Goal: Task Accomplishment & Management: Use online tool/utility

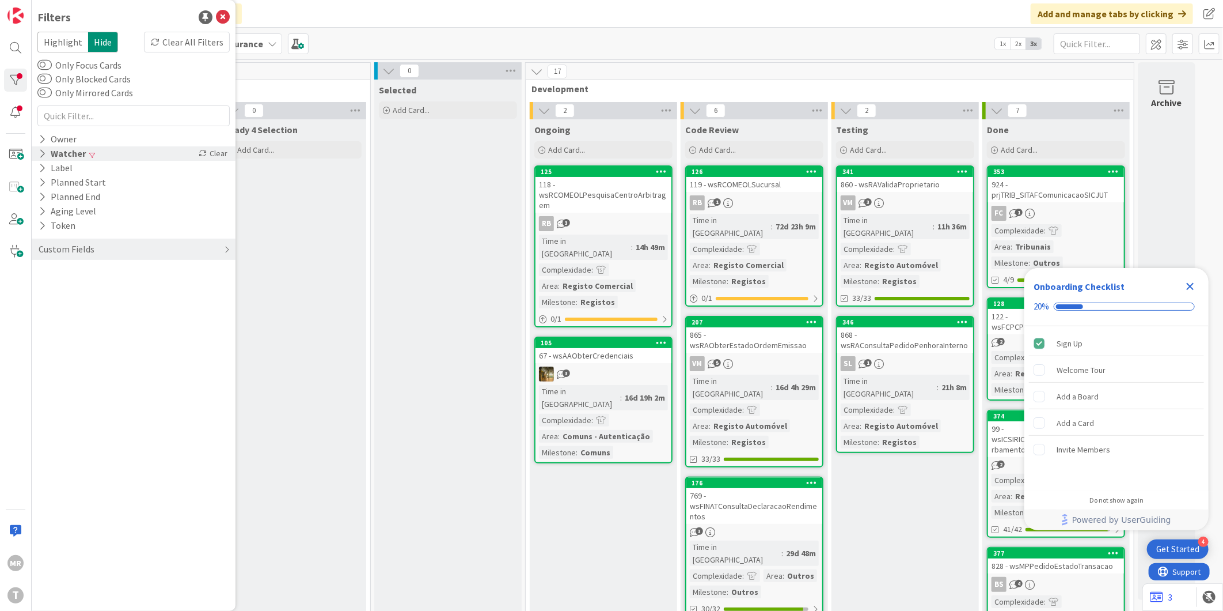
click at [77, 153] on div "Watcher" at bounding box center [62, 153] width 50 height 14
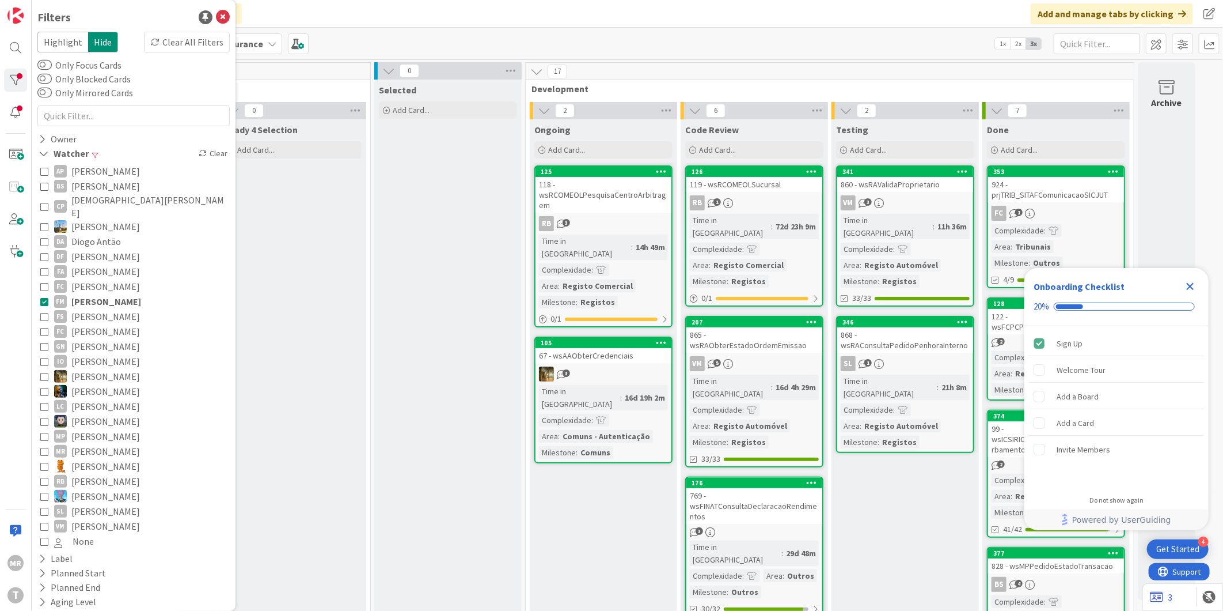
click at [101, 281] on span "[PERSON_NAME]" at bounding box center [105, 286] width 69 height 15
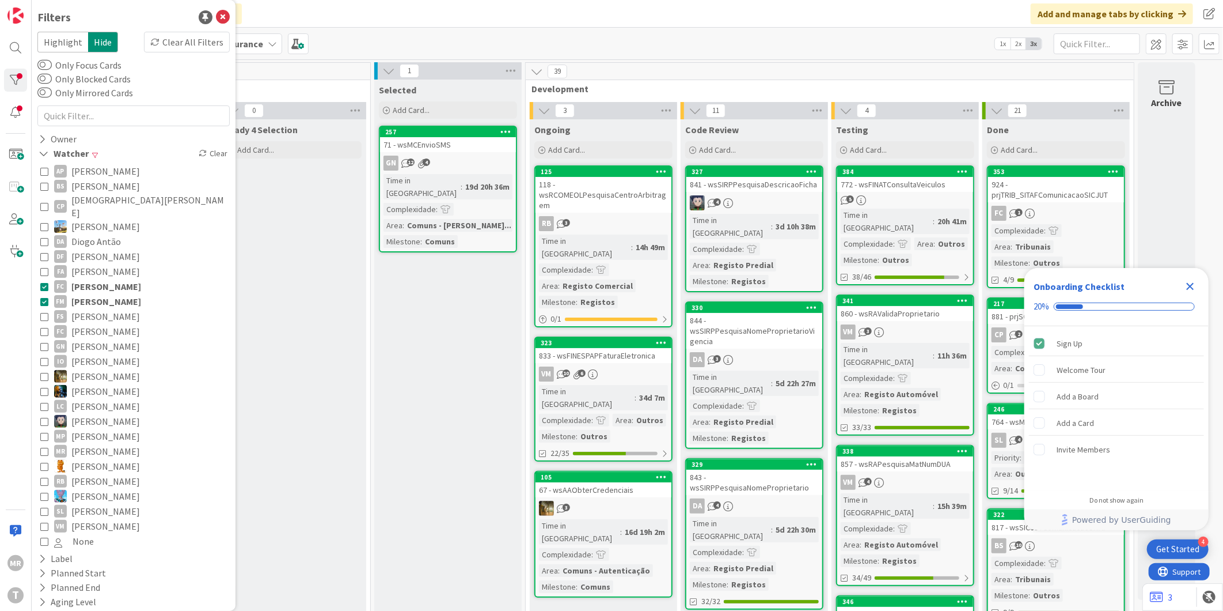
click at [101, 294] on span "[PERSON_NAME]" at bounding box center [106, 301] width 70 height 15
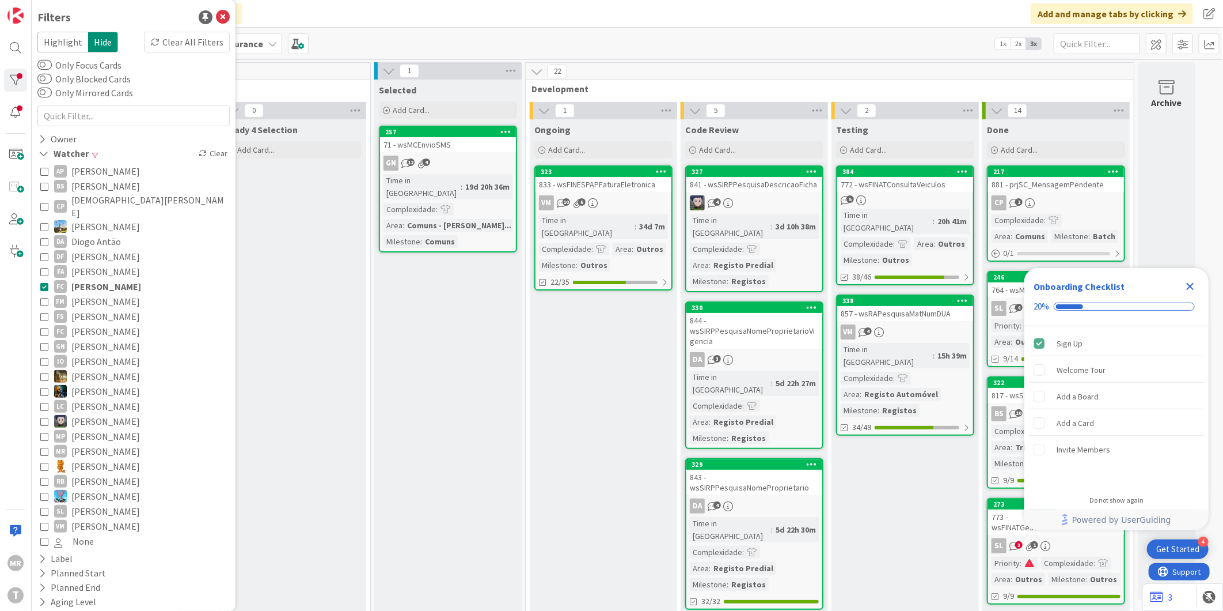
click at [1189, 291] on icon "Close Checklist" at bounding box center [1191, 286] width 14 height 14
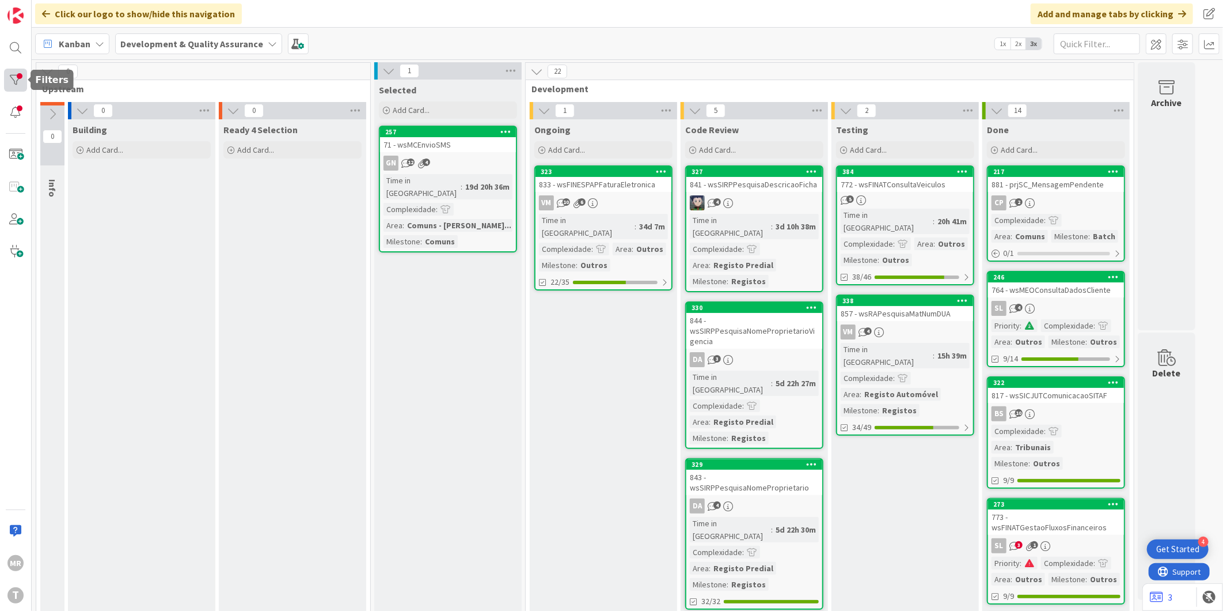
click at [14, 72] on div at bounding box center [15, 80] width 23 height 23
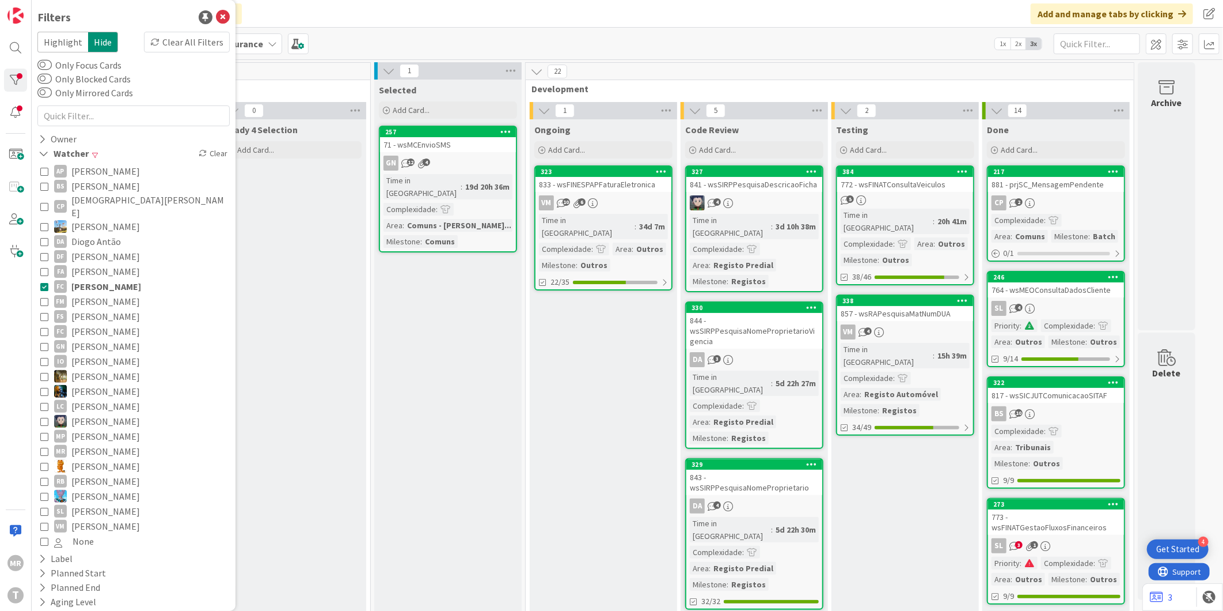
click at [85, 264] on span "[PERSON_NAME]" at bounding box center [105, 271] width 69 height 15
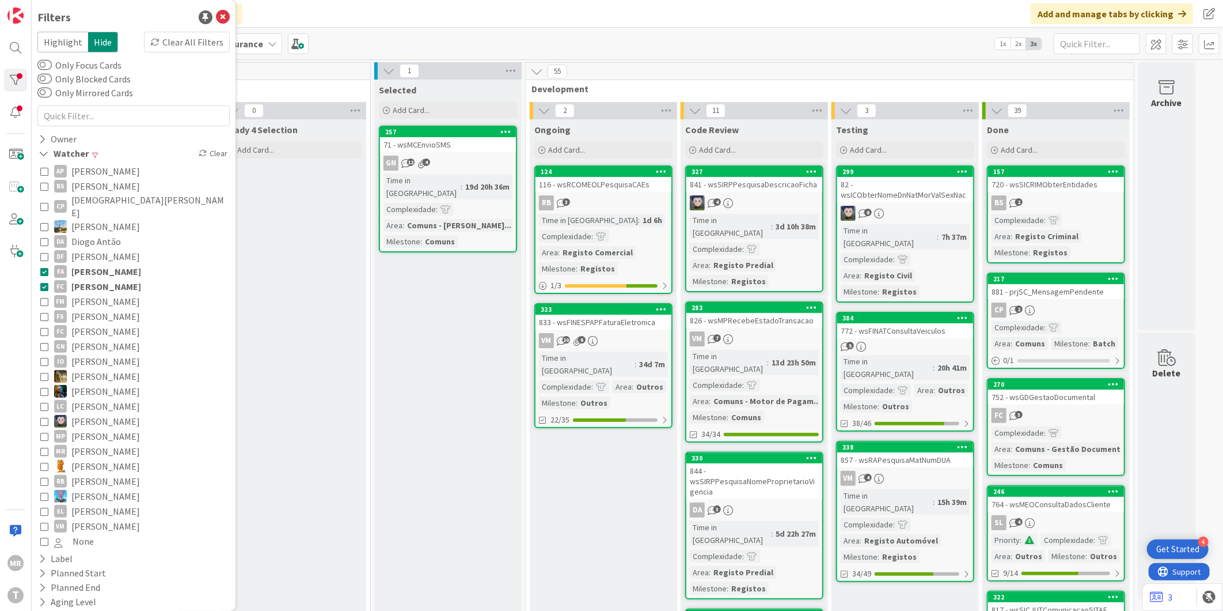
click at [84, 279] on span "[PERSON_NAME]" at bounding box center [106, 286] width 70 height 15
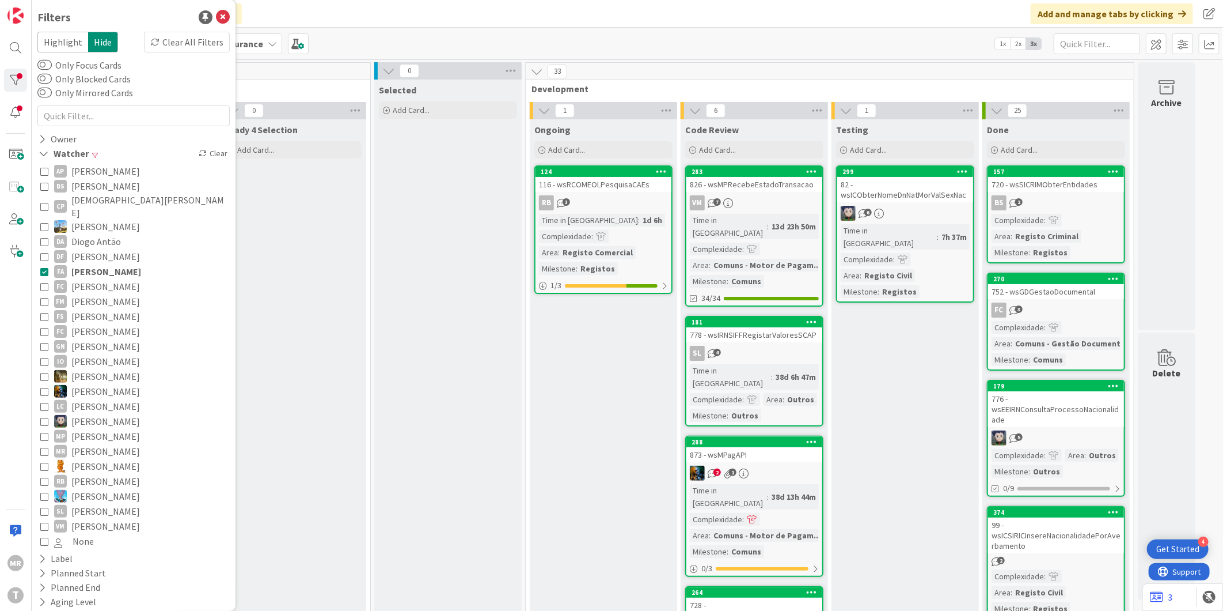
click at [100, 264] on span "[PERSON_NAME]" at bounding box center [106, 271] width 70 height 15
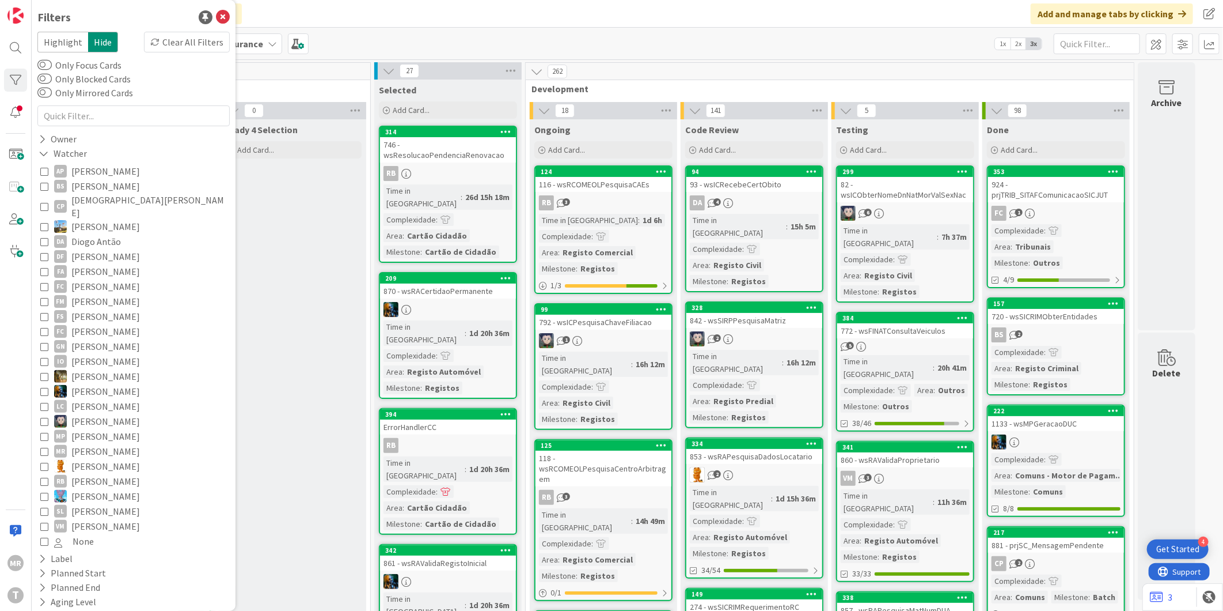
click at [99, 294] on span "[PERSON_NAME]" at bounding box center [105, 301] width 69 height 15
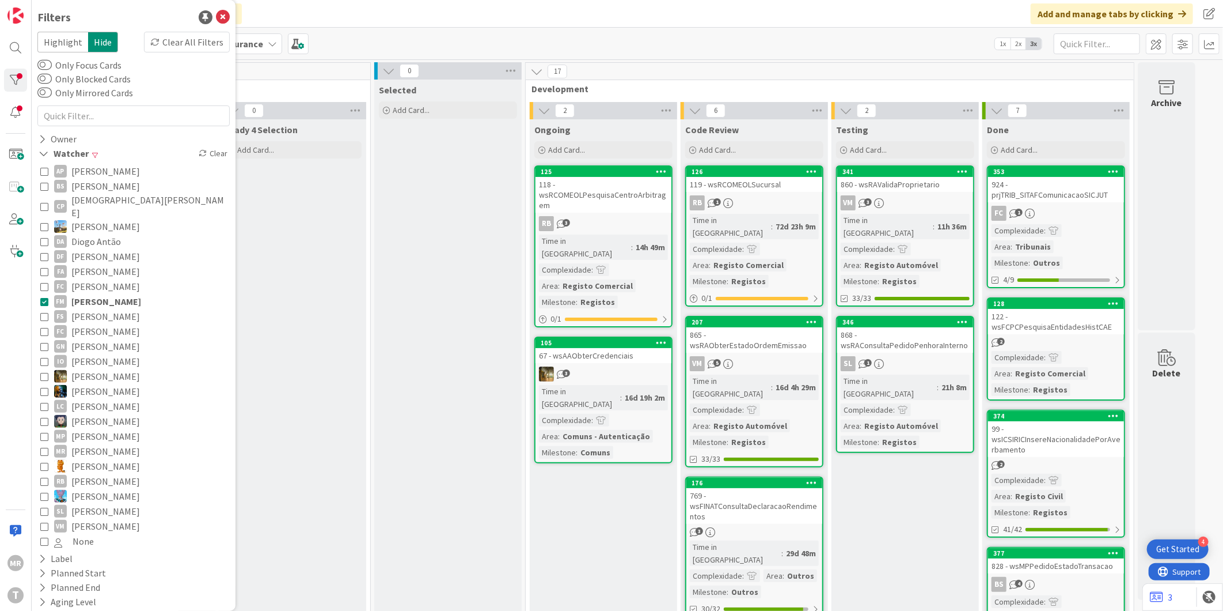
click at [99, 294] on span "[PERSON_NAME]" at bounding box center [106, 301] width 70 height 15
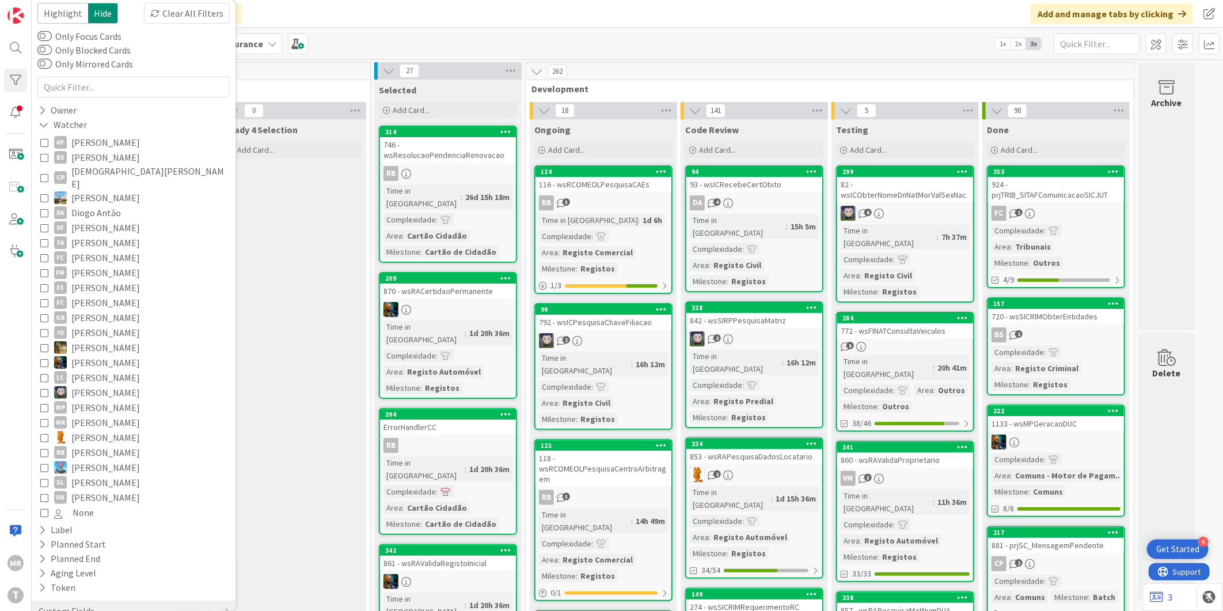
scroll to position [43, 0]
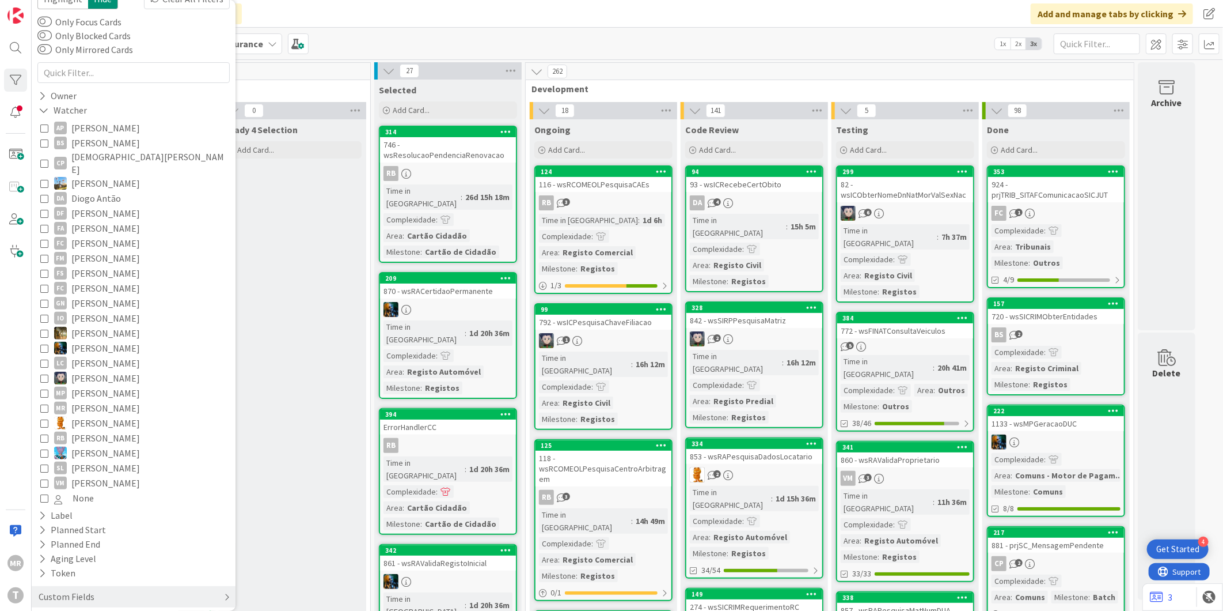
click at [43, 589] on div "Custom Fields" at bounding box center [66, 596] width 58 height 14
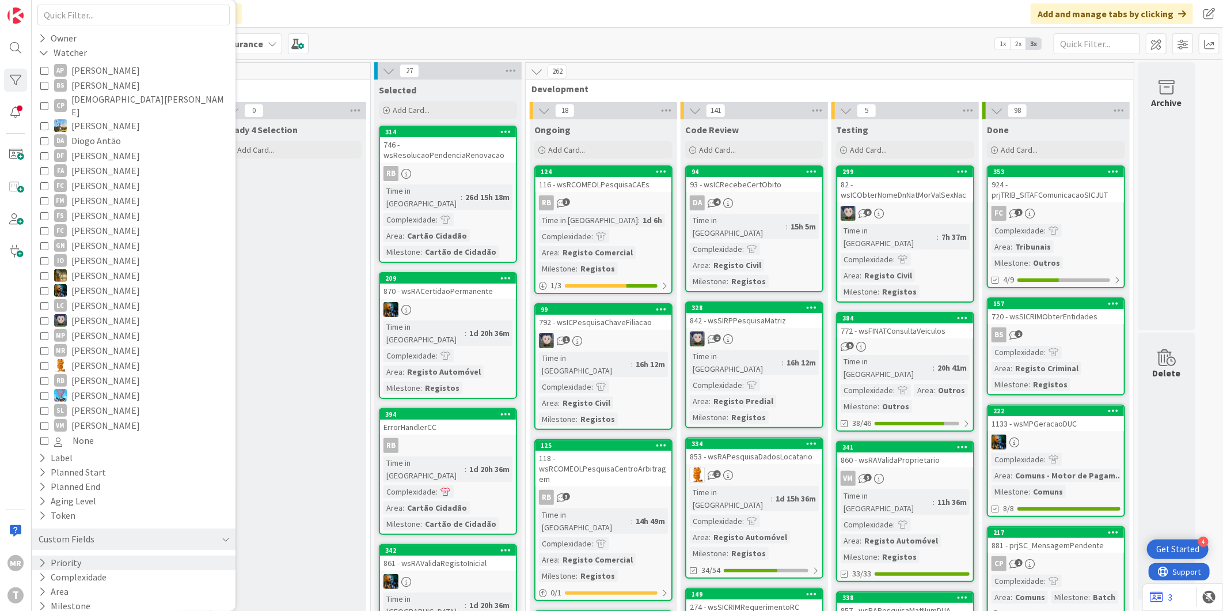
click at [41, 558] on icon at bounding box center [42, 563] width 7 height 10
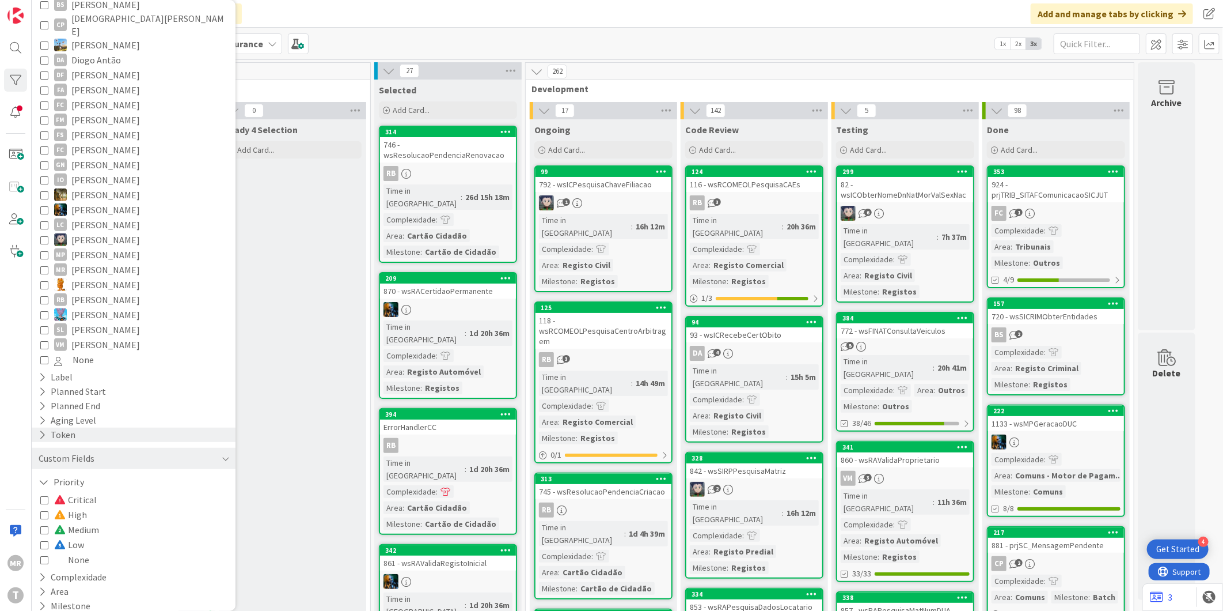
scroll to position [54, 0]
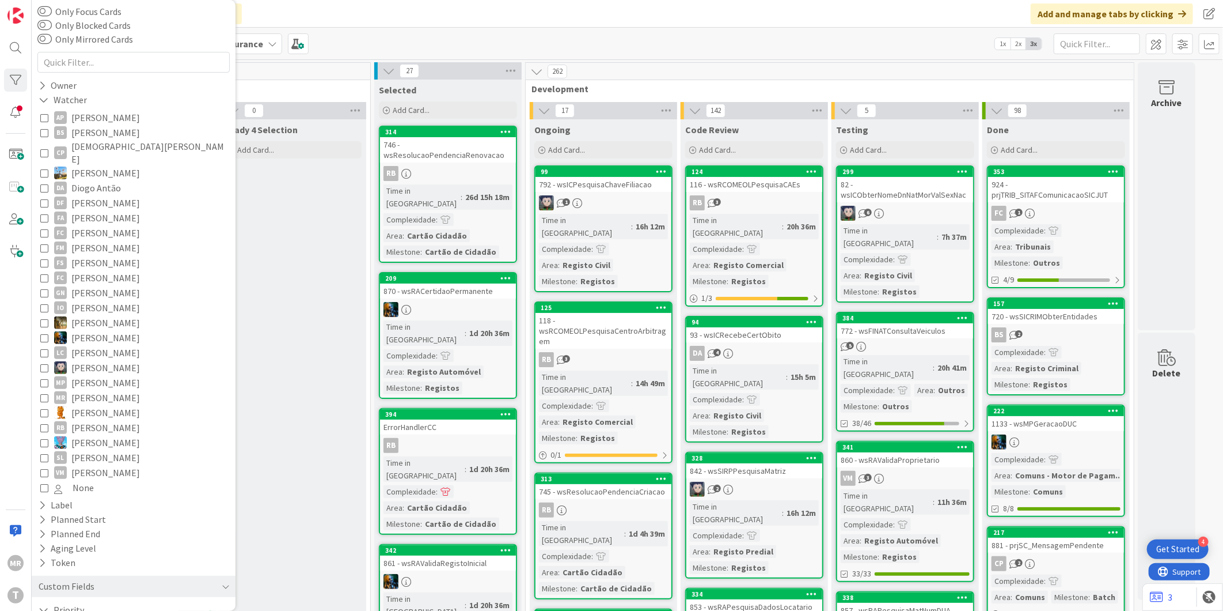
click at [98, 210] on span "[PERSON_NAME]" at bounding box center [105, 217] width 69 height 15
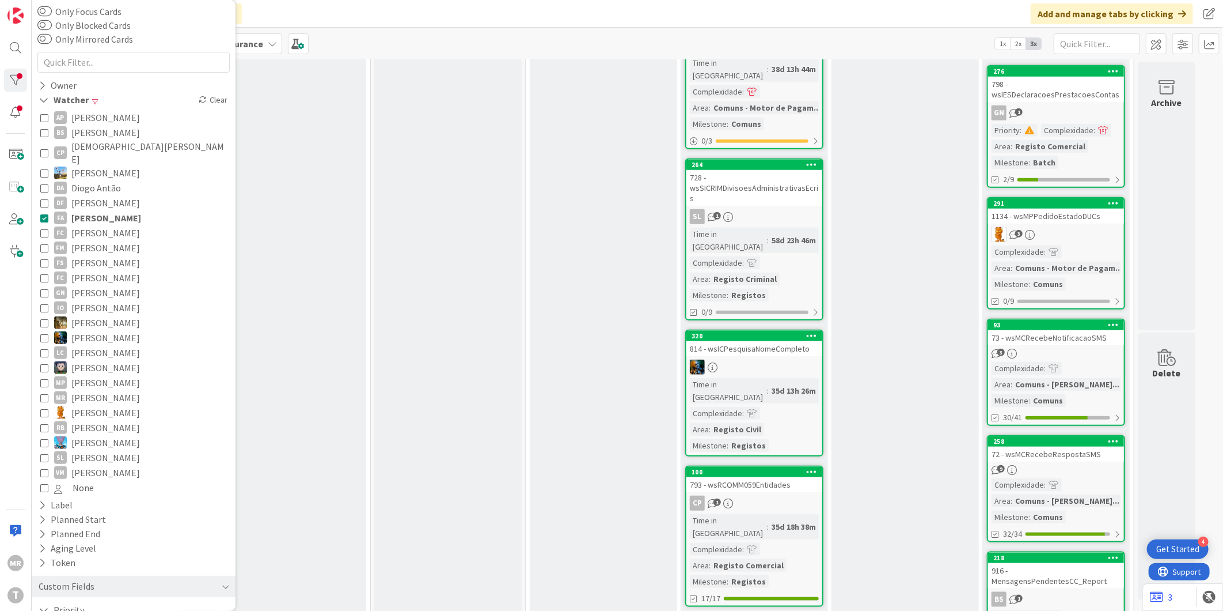
scroll to position [640, 0]
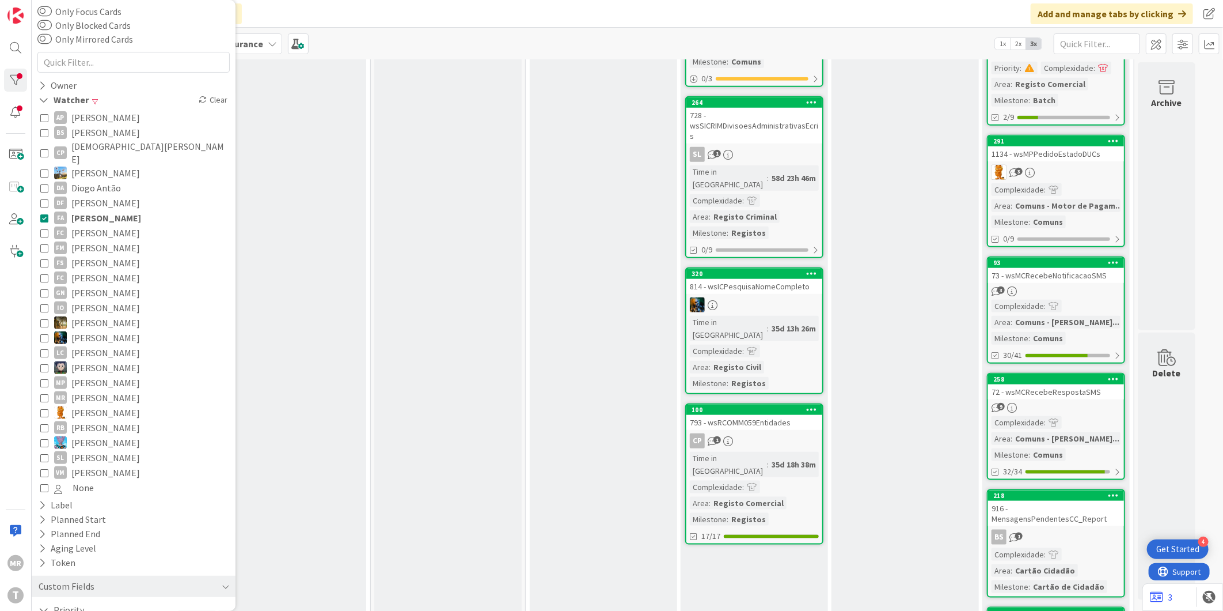
click at [112, 210] on span "[PERSON_NAME]" at bounding box center [106, 217] width 70 height 15
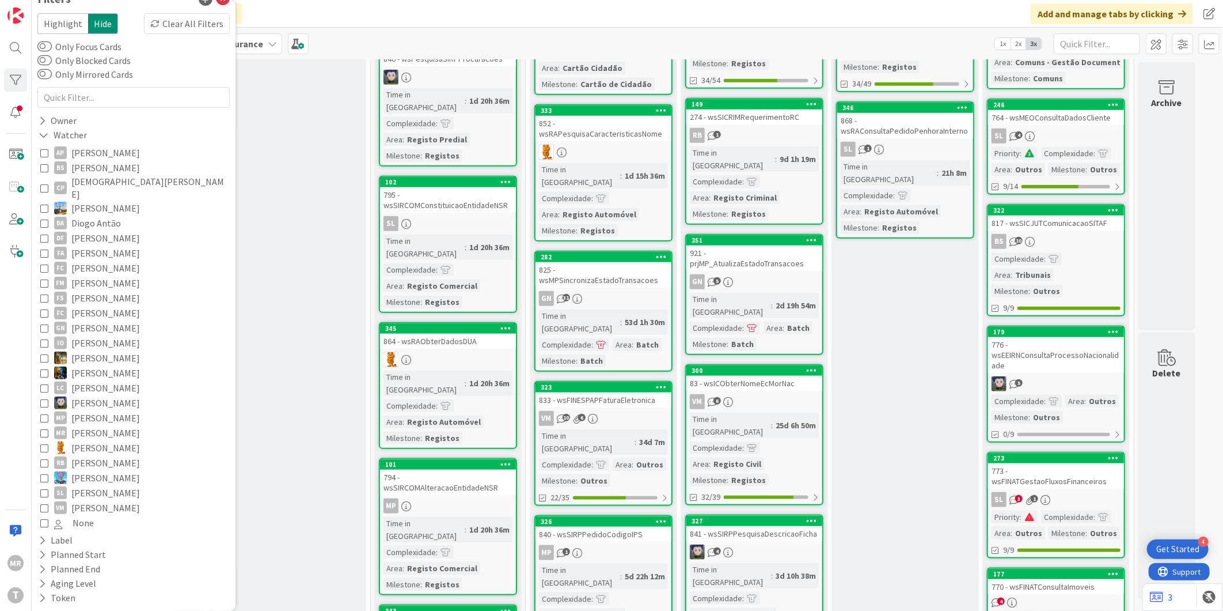
scroll to position [0, 0]
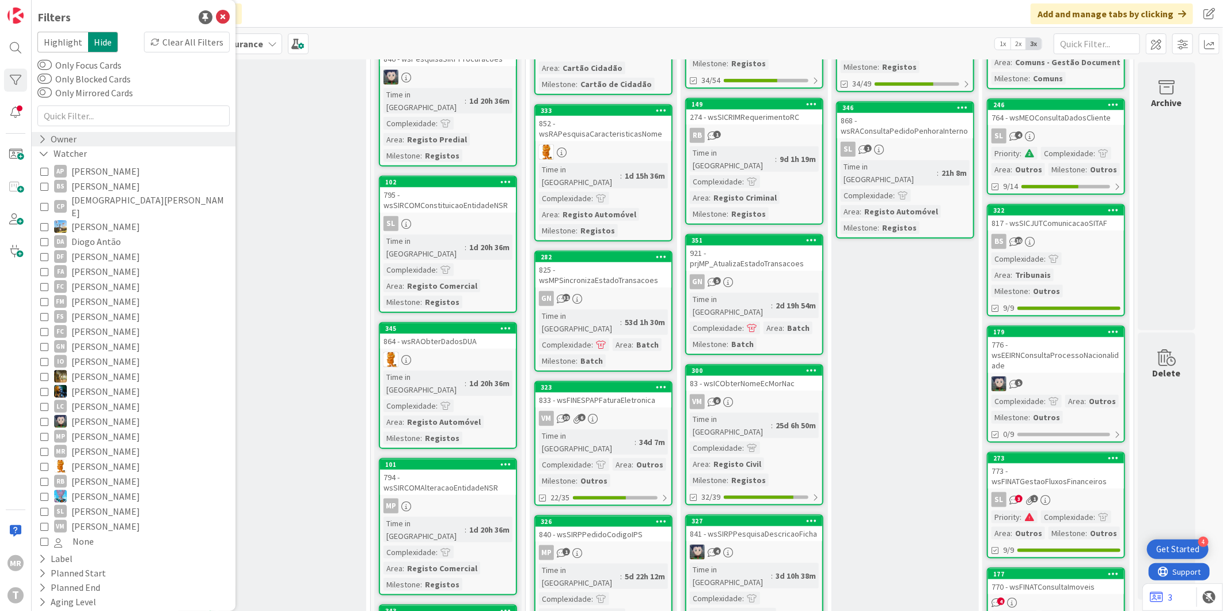
click at [39, 138] on icon at bounding box center [42, 139] width 7 height 10
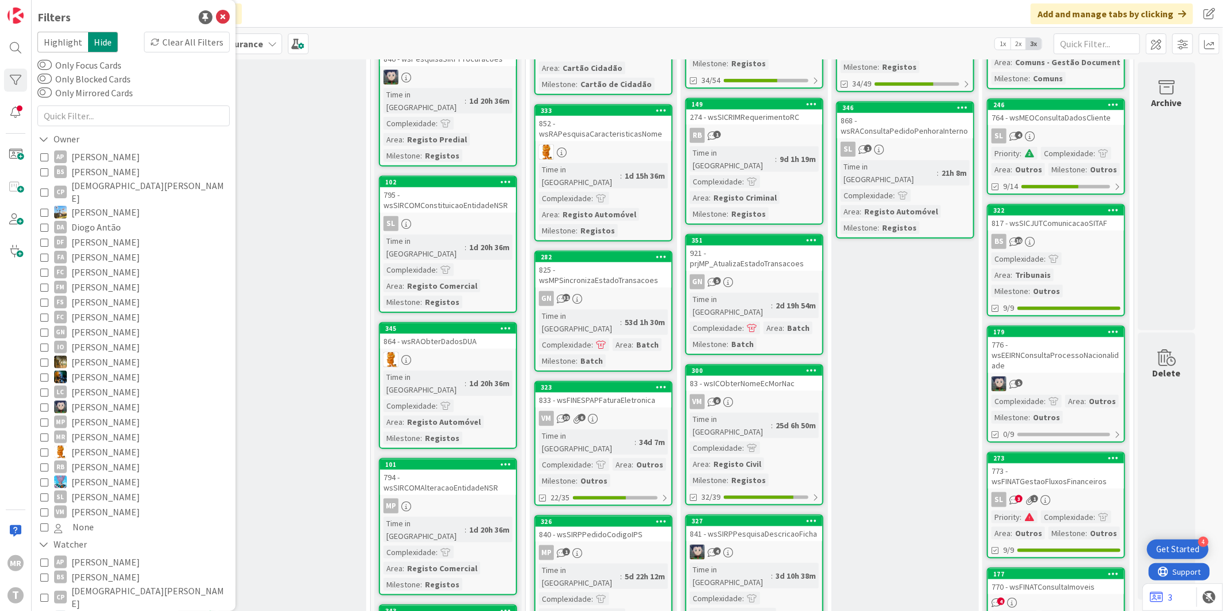
click at [98, 160] on span "[PERSON_NAME]" at bounding box center [105, 156] width 69 height 15
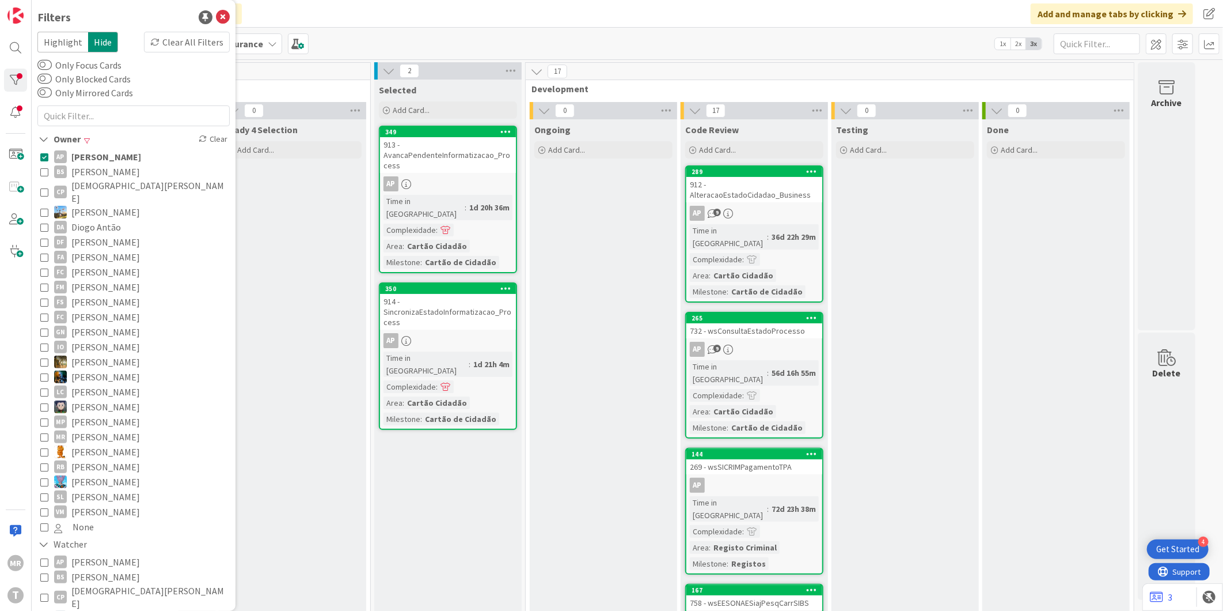
scroll to position [64, 0]
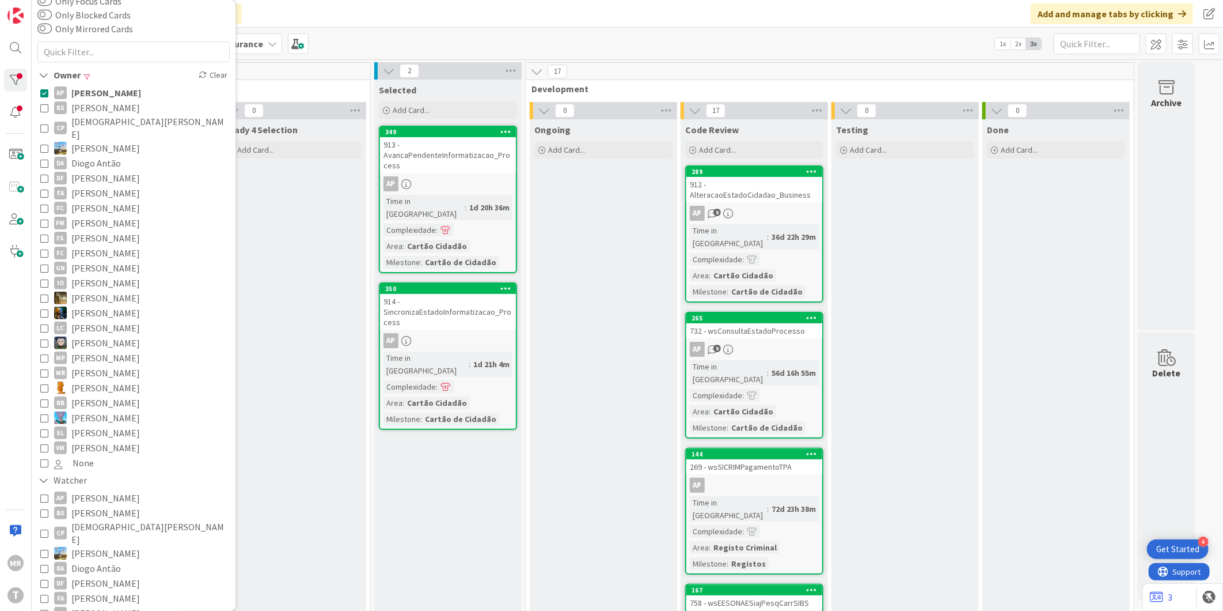
click at [95, 590] on span "[PERSON_NAME]" at bounding box center [105, 597] width 69 height 15
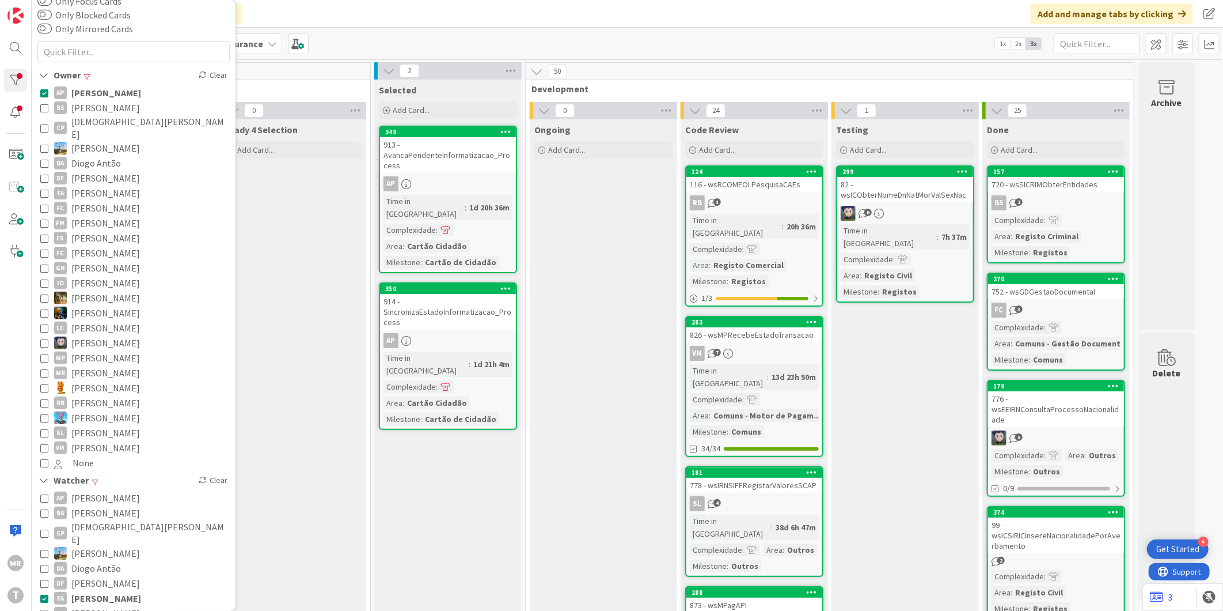
click at [92, 88] on span "[PERSON_NAME]" at bounding box center [106, 92] width 70 height 15
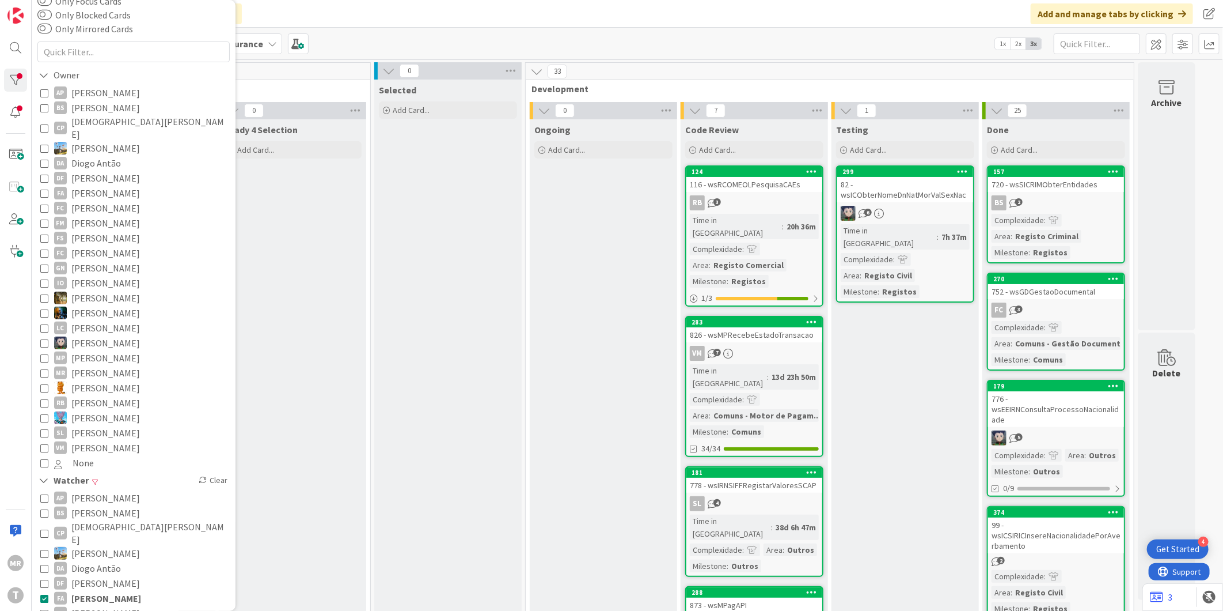
click at [102, 590] on span "[PERSON_NAME]" at bounding box center [106, 597] width 70 height 15
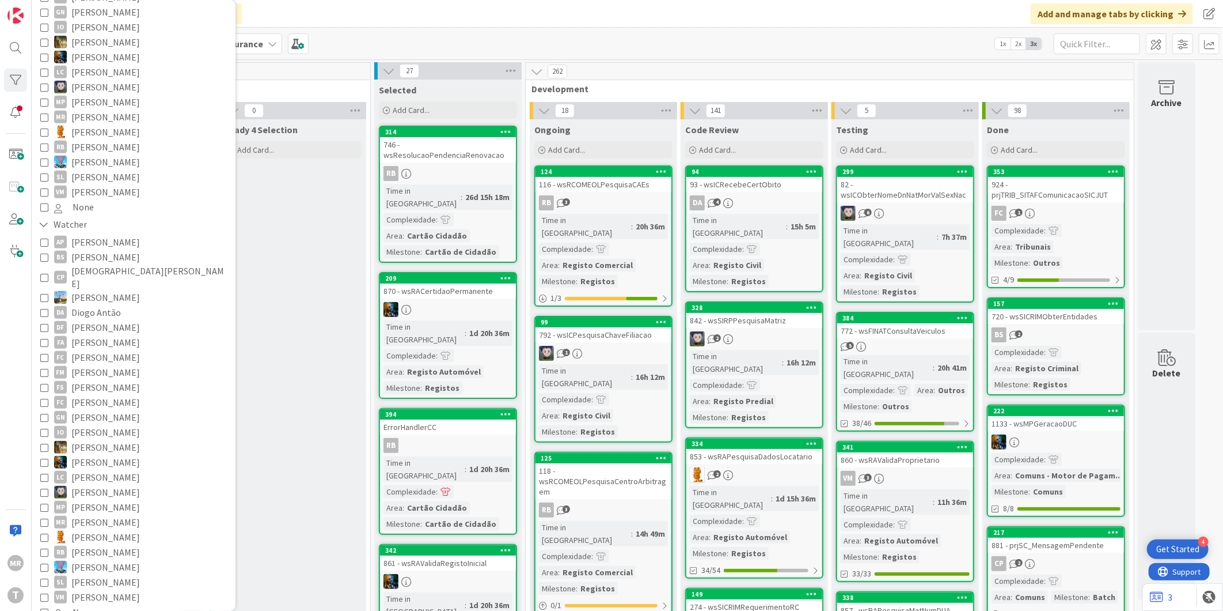
scroll to position [562, 0]
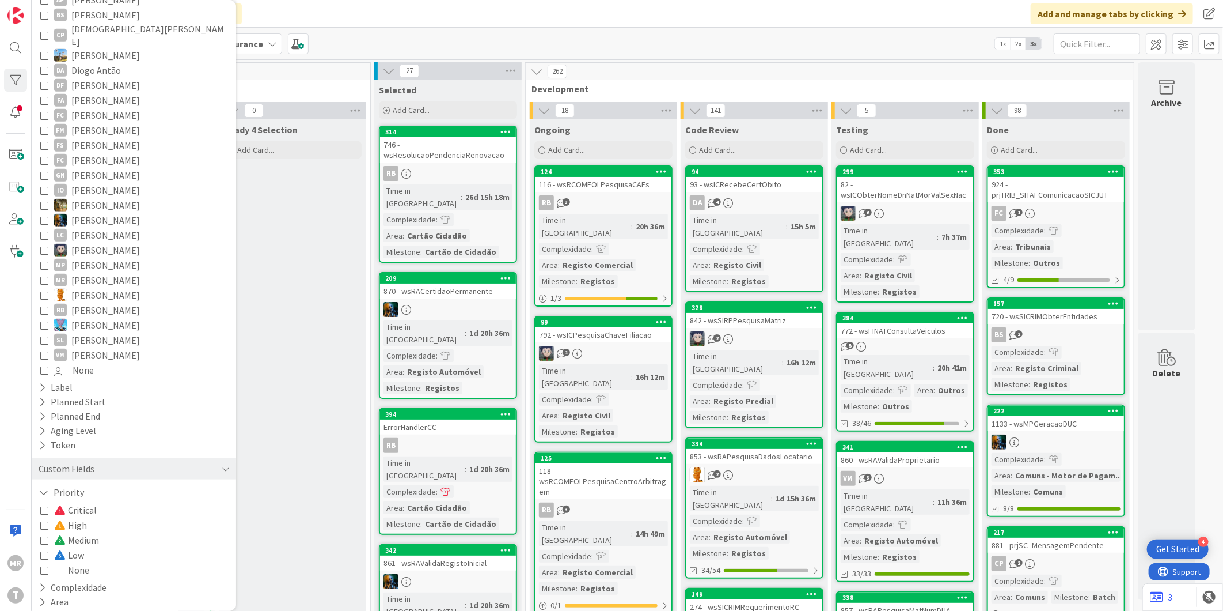
click at [45, 551] on icon at bounding box center [44, 555] width 8 height 8
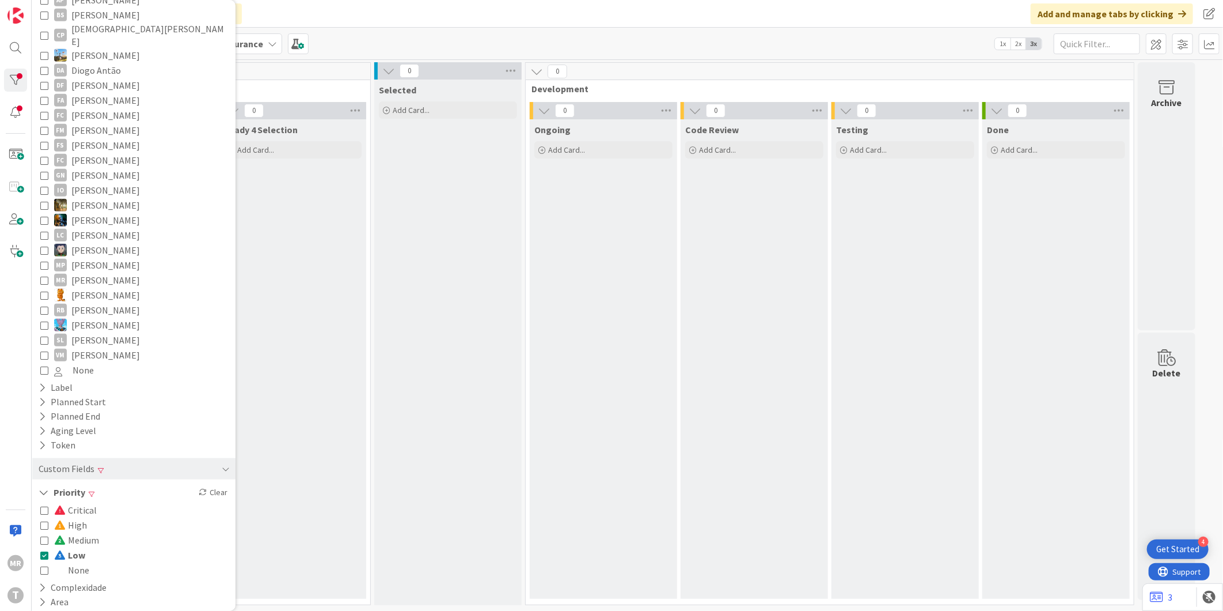
click at [43, 551] on icon at bounding box center [44, 555] width 8 height 8
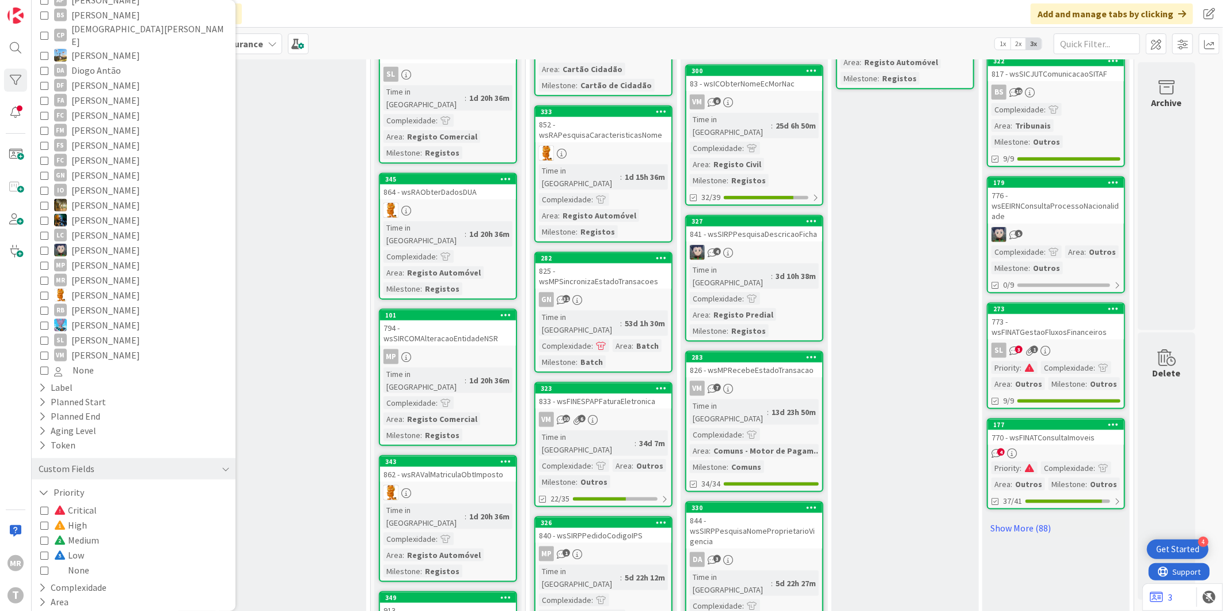
scroll to position [897, 0]
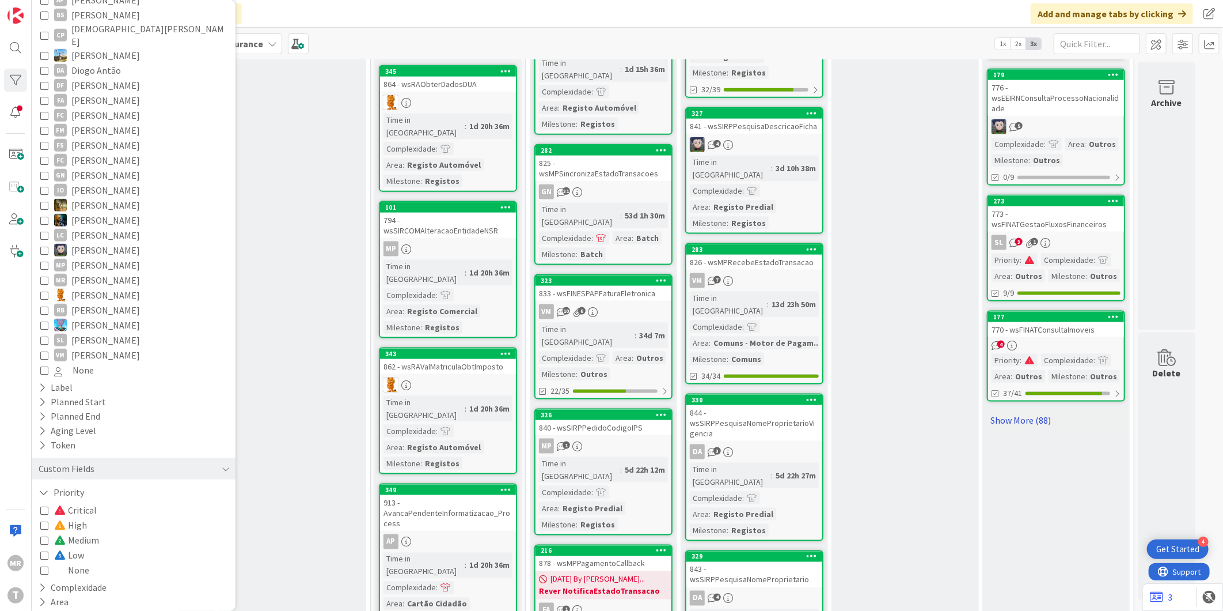
click at [1017, 411] on link "Show More (88)" at bounding box center [1056, 420] width 138 height 18
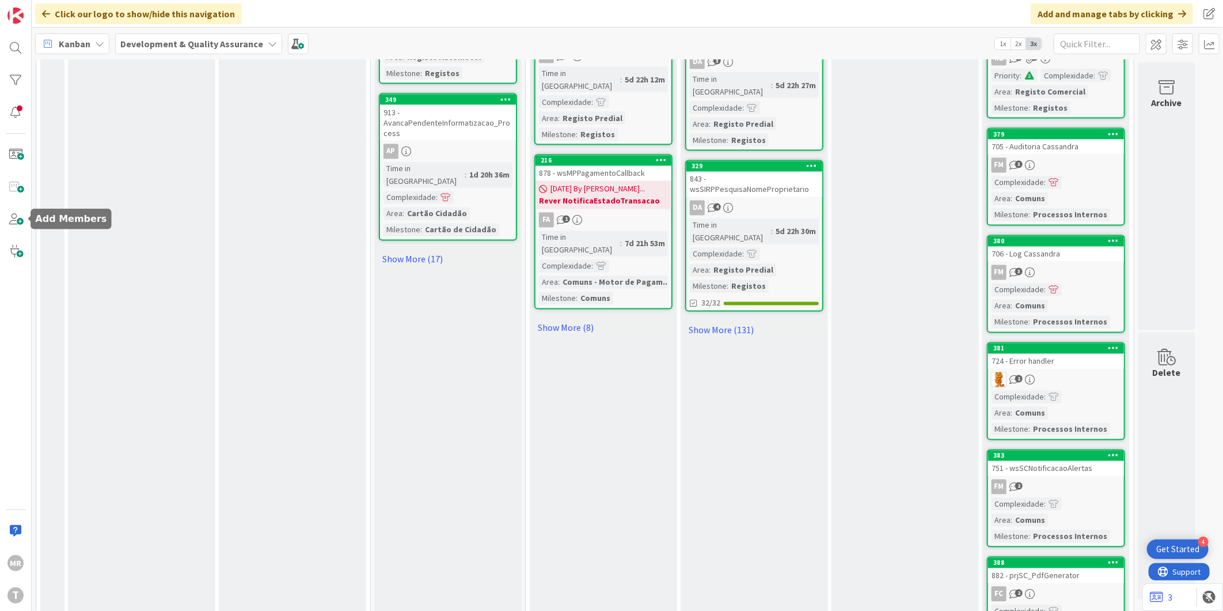
scroll to position [1281, 0]
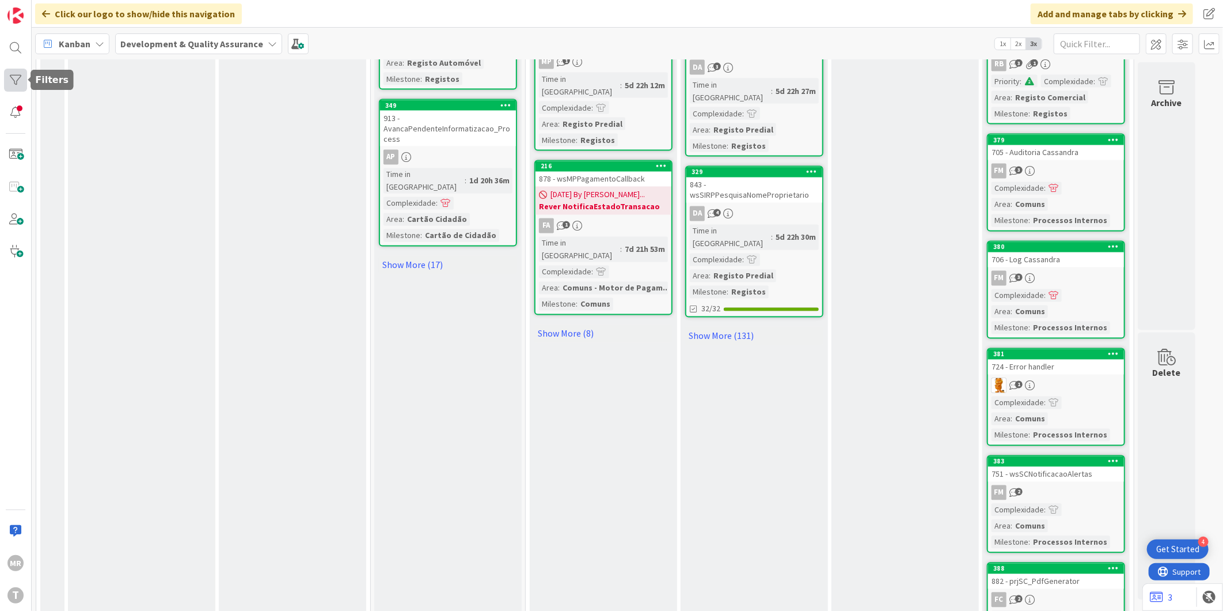
click at [21, 88] on div at bounding box center [15, 80] width 23 height 23
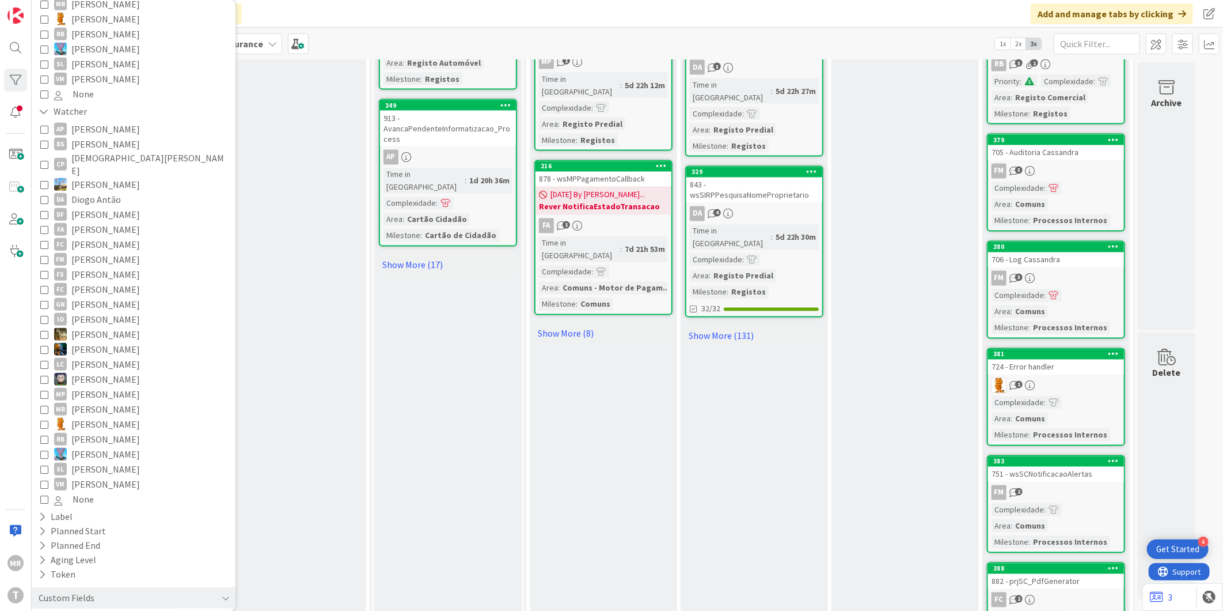
scroll to position [481, 0]
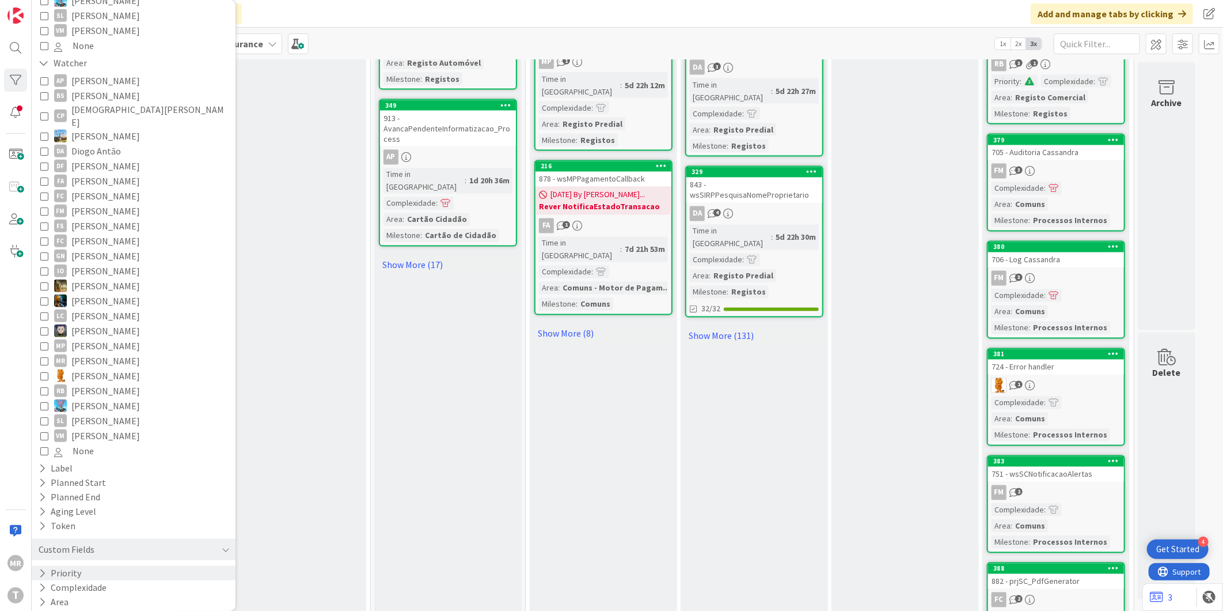
click at [77, 566] on button "Priority" at bounding box center [59, 573] width 45 height 14
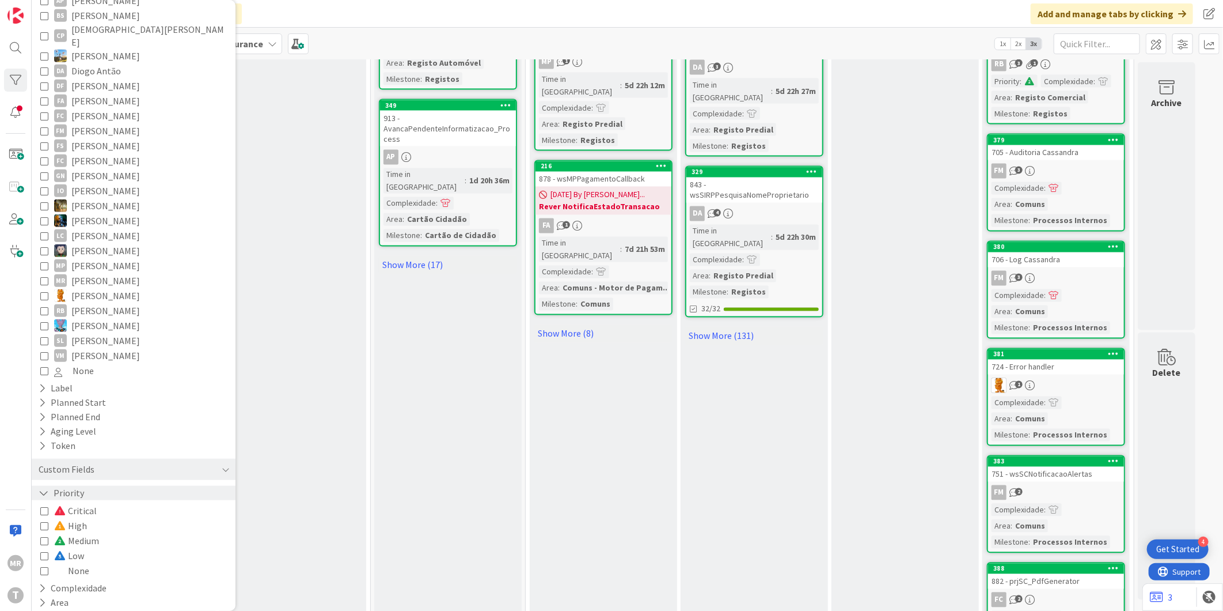
scroll to position [562, 0]
click at [45, 551] on icon at bounding box center [44, 555] width 8 height 8
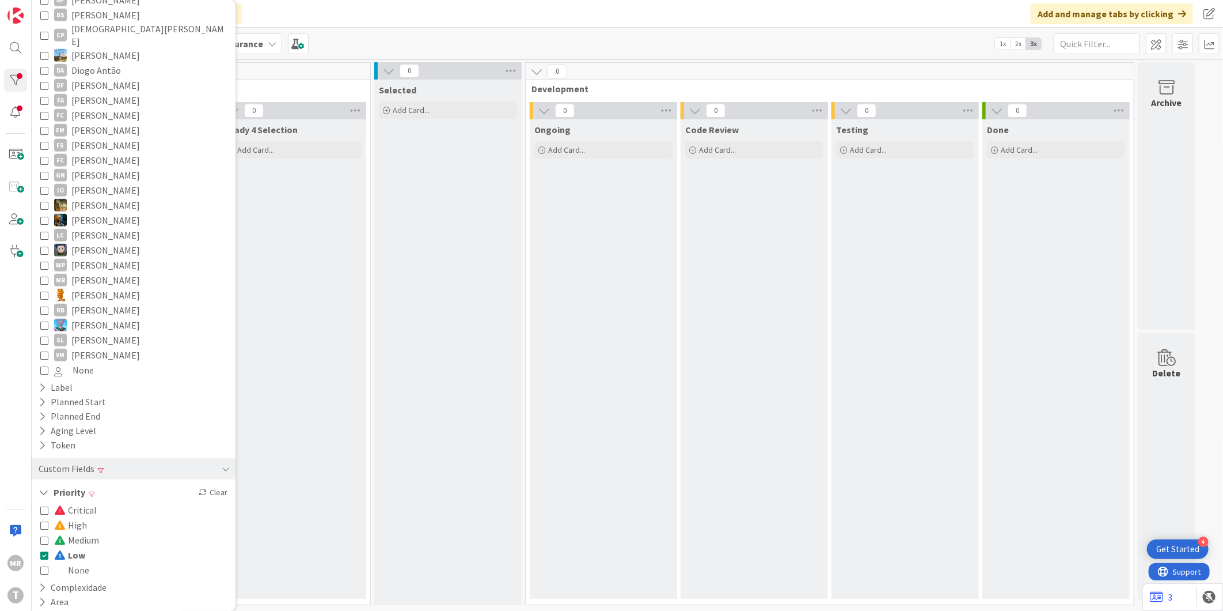
click at [47, 551] on icon at bounding box center [44, 555] width 8 height 8
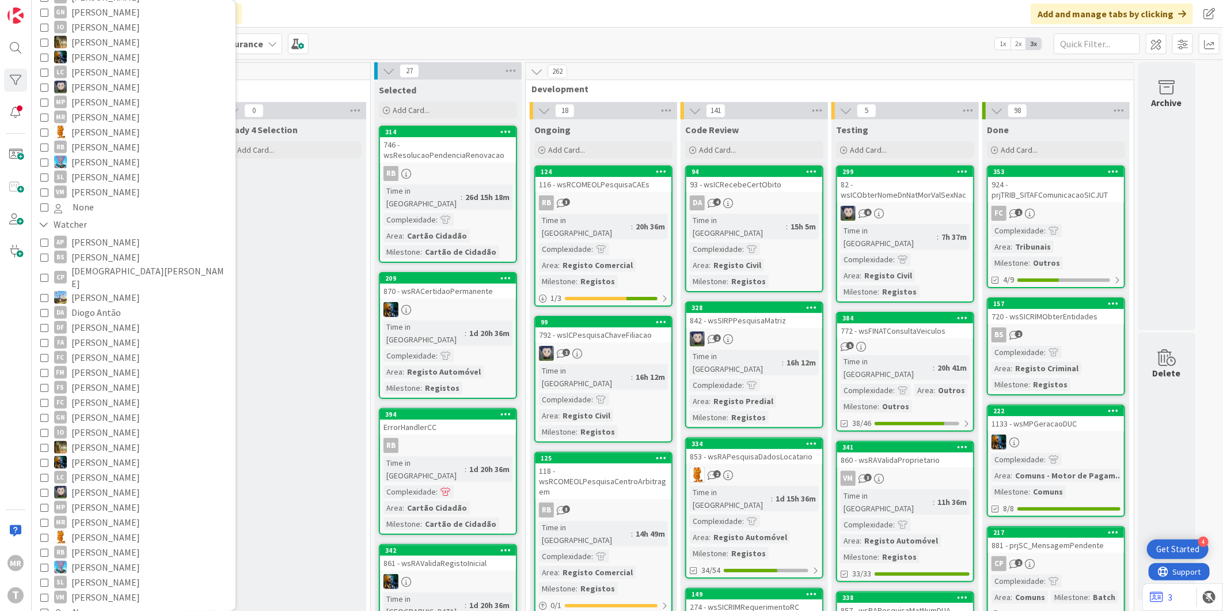
scroll to position [512, 0]
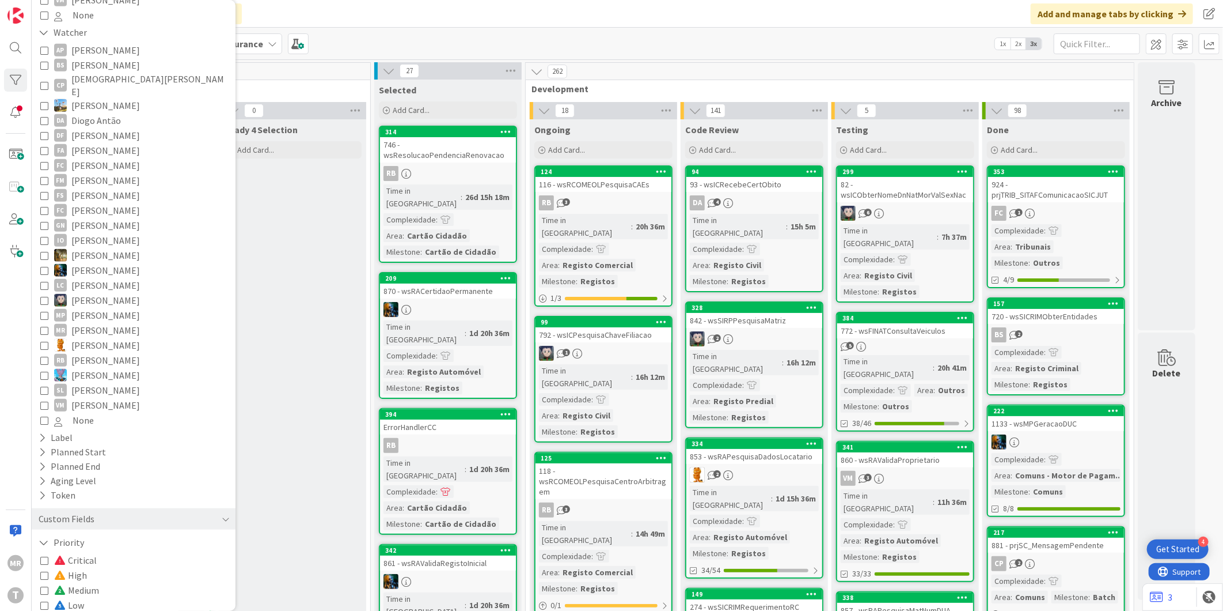
click at [107, 113] on span "Diogo Antão" at bounding box center [96, 120] width 50 height 15
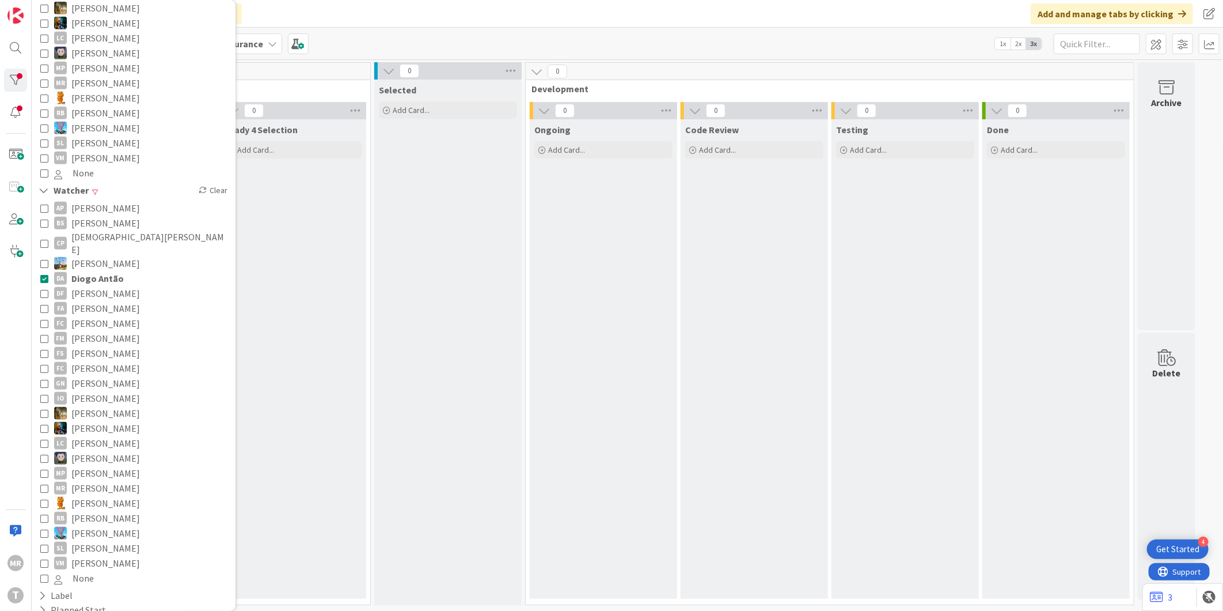
scroll to position [320, 0]
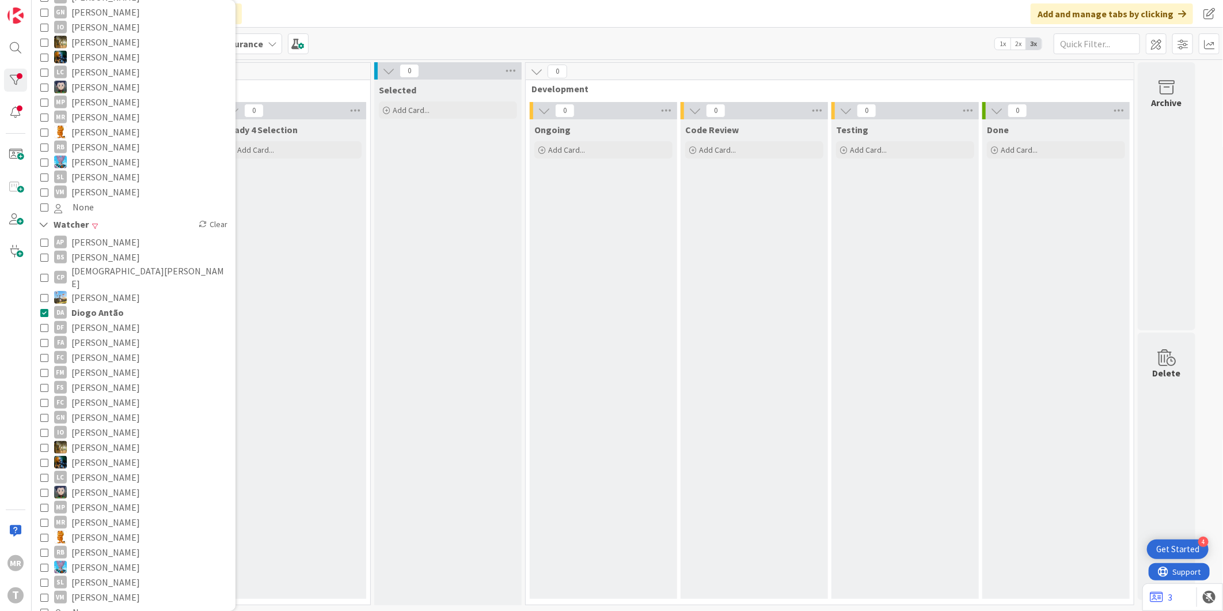
click at [105, 305] on span "Diogo Antão" at bounding box center [97, 312] width 52 height 15
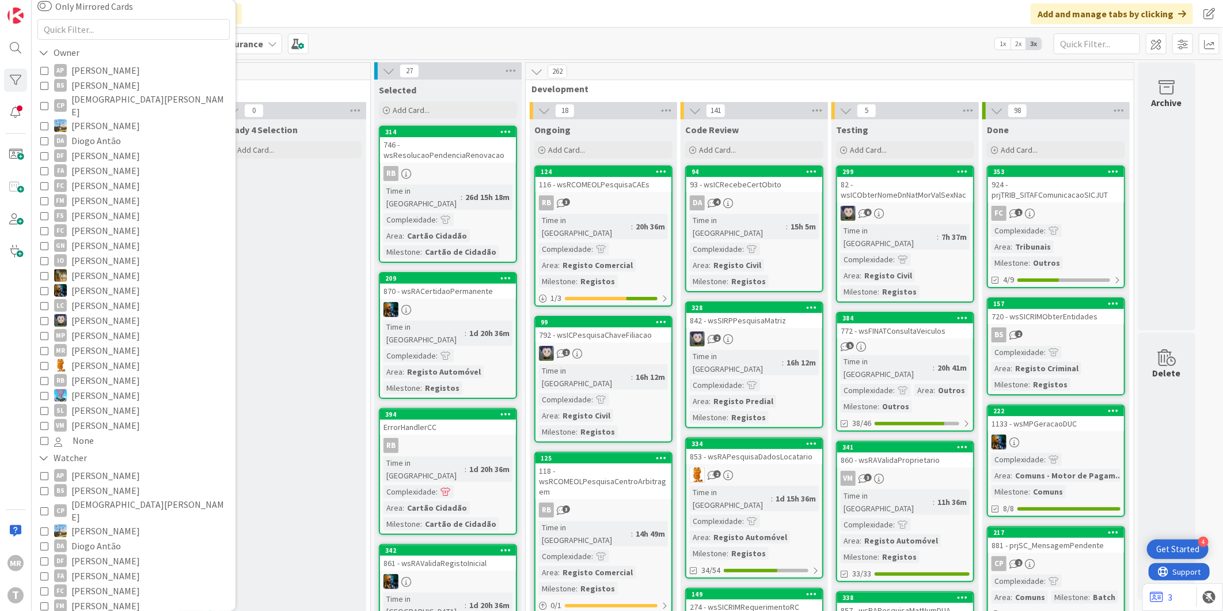
scroll to position [64, 0]
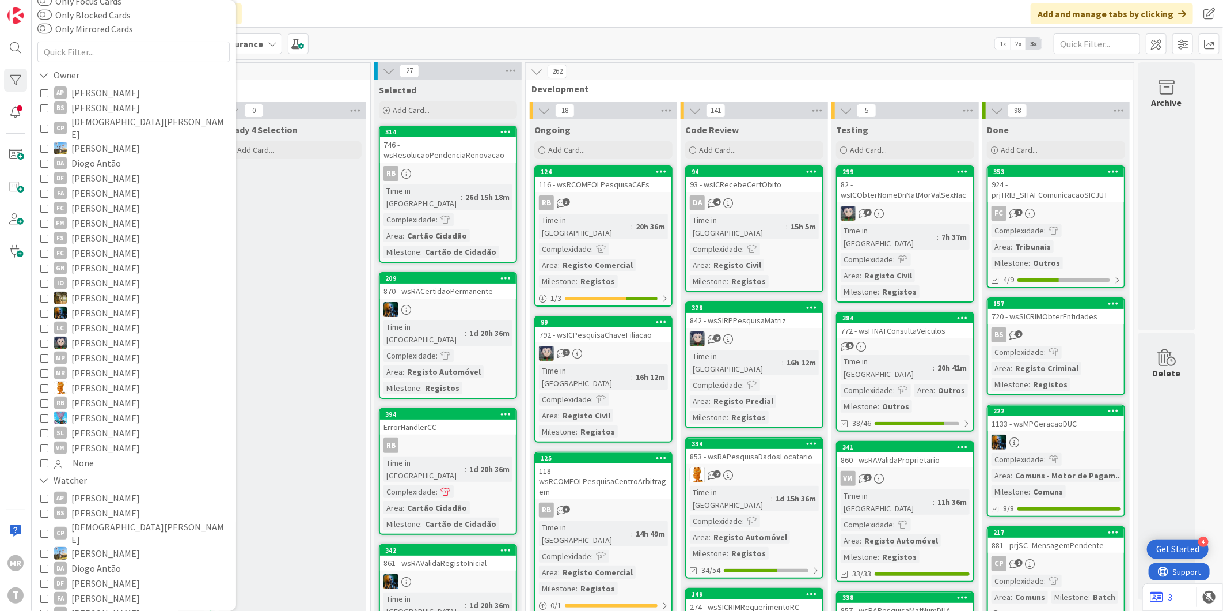
click at [97, 156] on span "Diogo Antão" at bounding box center [96, 163] width 50 height 15
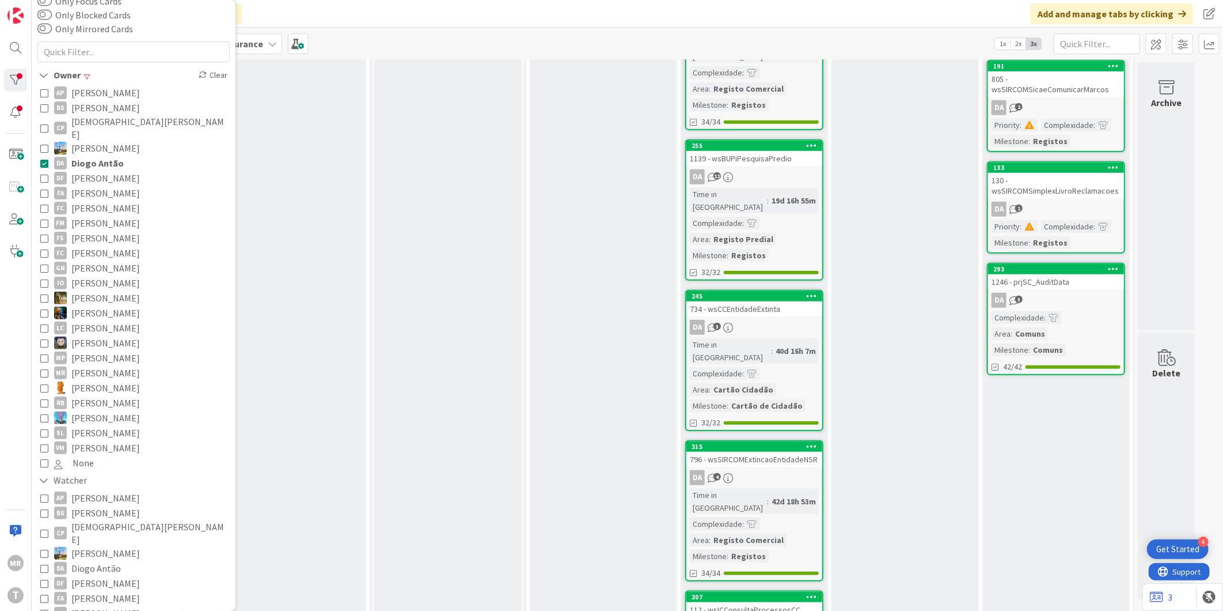
scroll to position [448, 0]
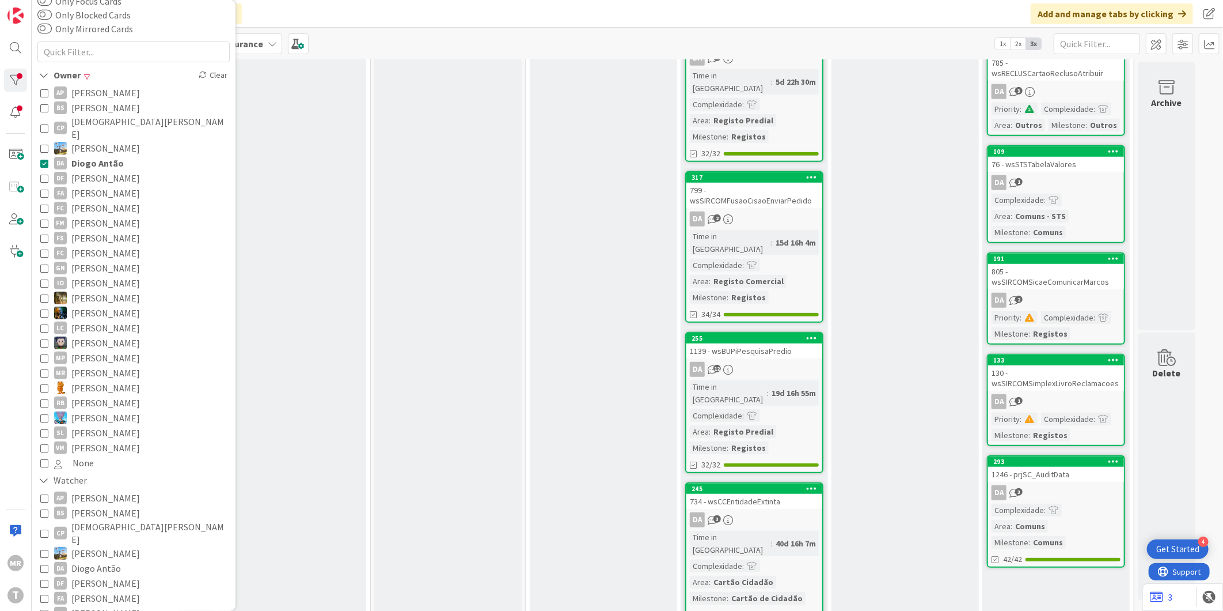
click at [101, 156] on span "Diogo Antão" at bounding box center [97, 163] width 52 height 15
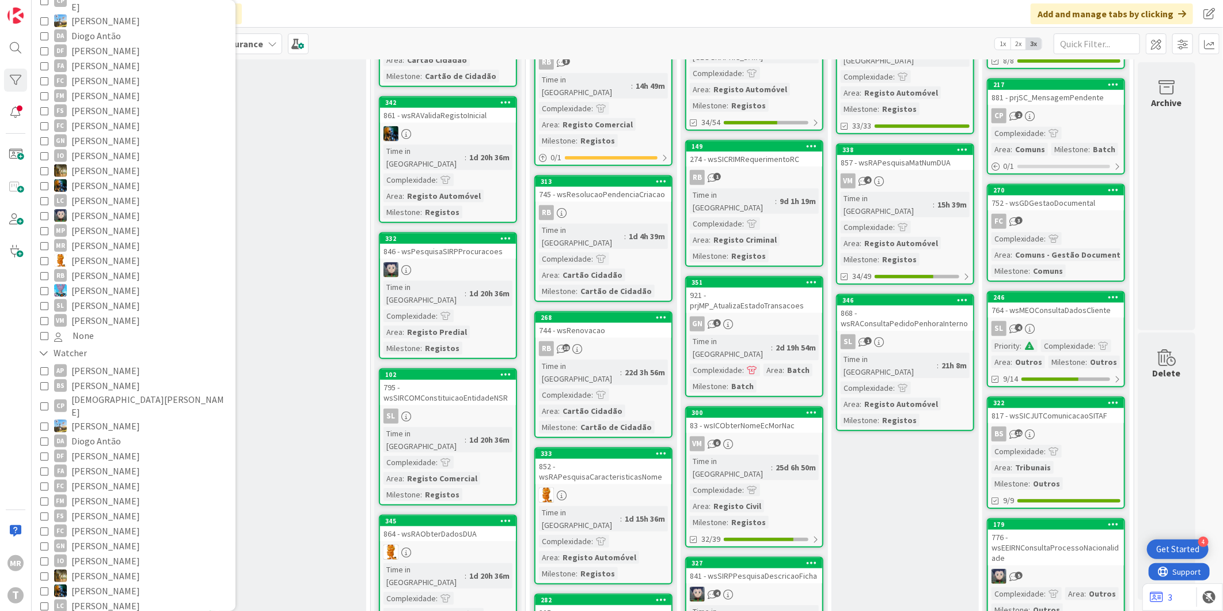
scroll to position [192, 0]
click at [111, 463] on span "[PERSON_NAME]" at bounding box center [105, 470] width 69 height 15
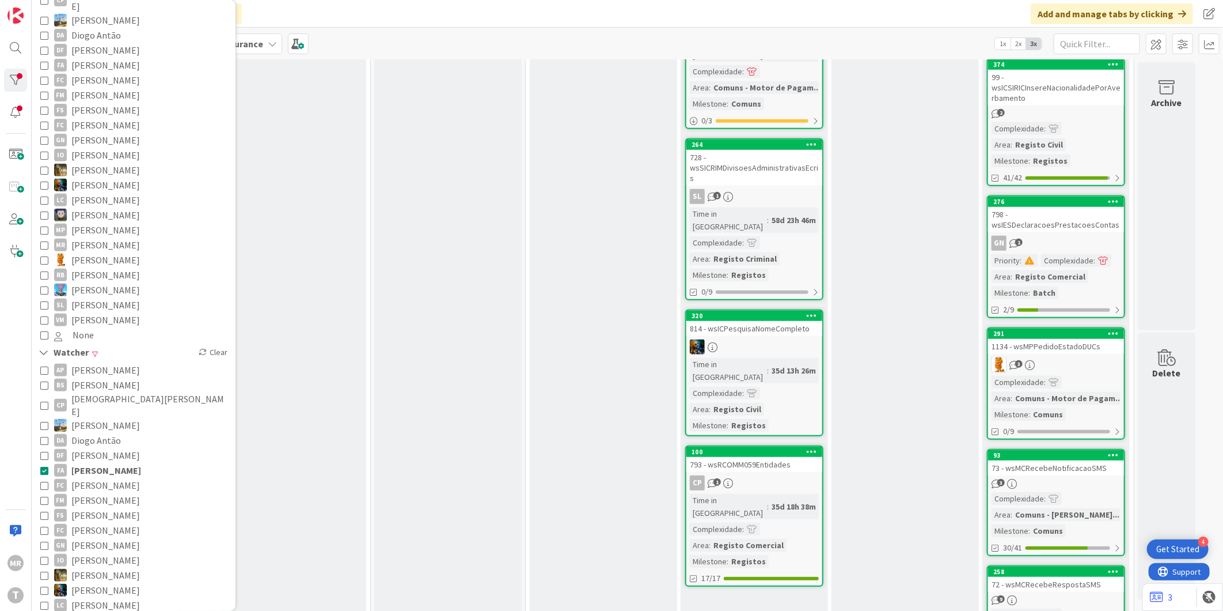
click at [112, 478] on span "[PERSON_NAME]" at bounding box center [105, 485] width 69 height 15
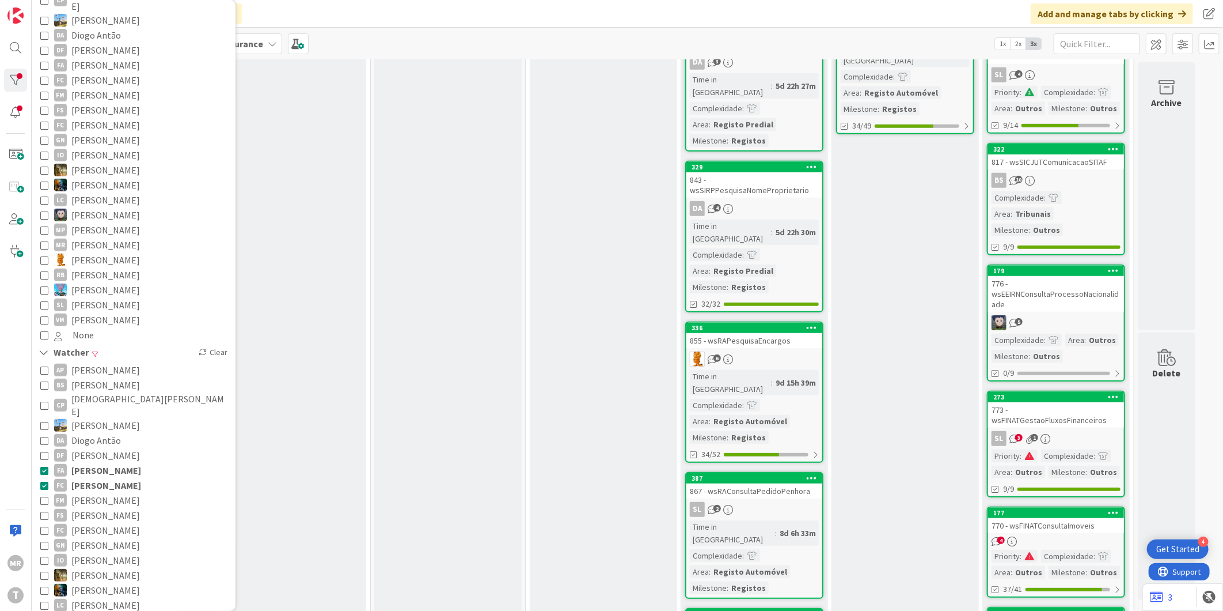
click at [110, 463] on span "[PERSON_NAME]" at bounding box center [106, 470] width 70 height 15
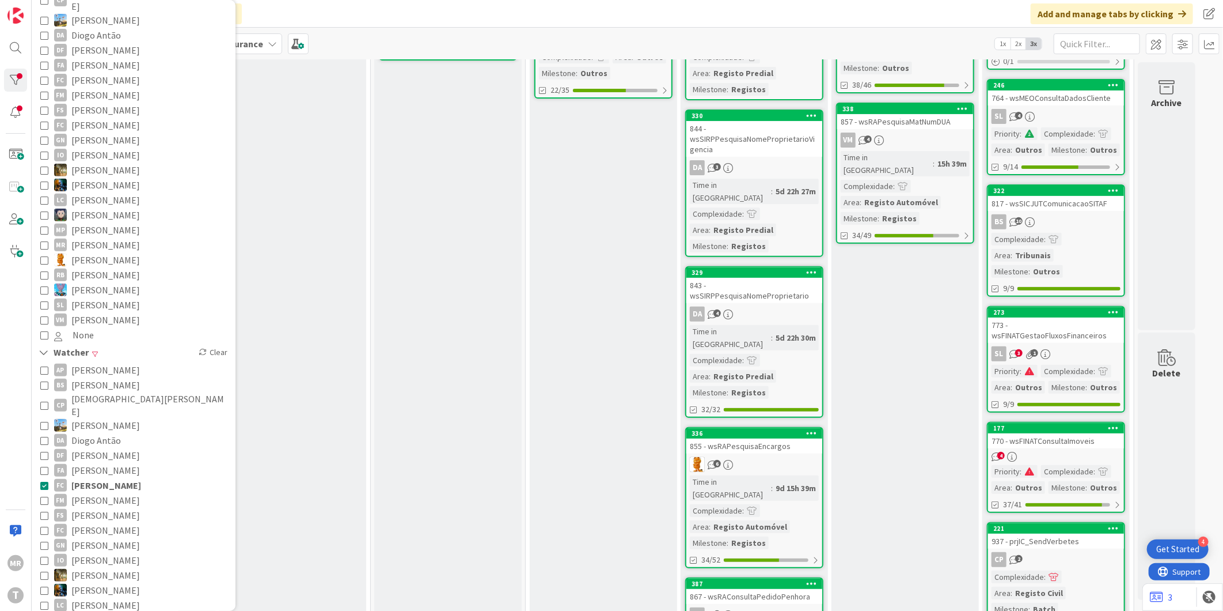
scroll to position [256, 0]
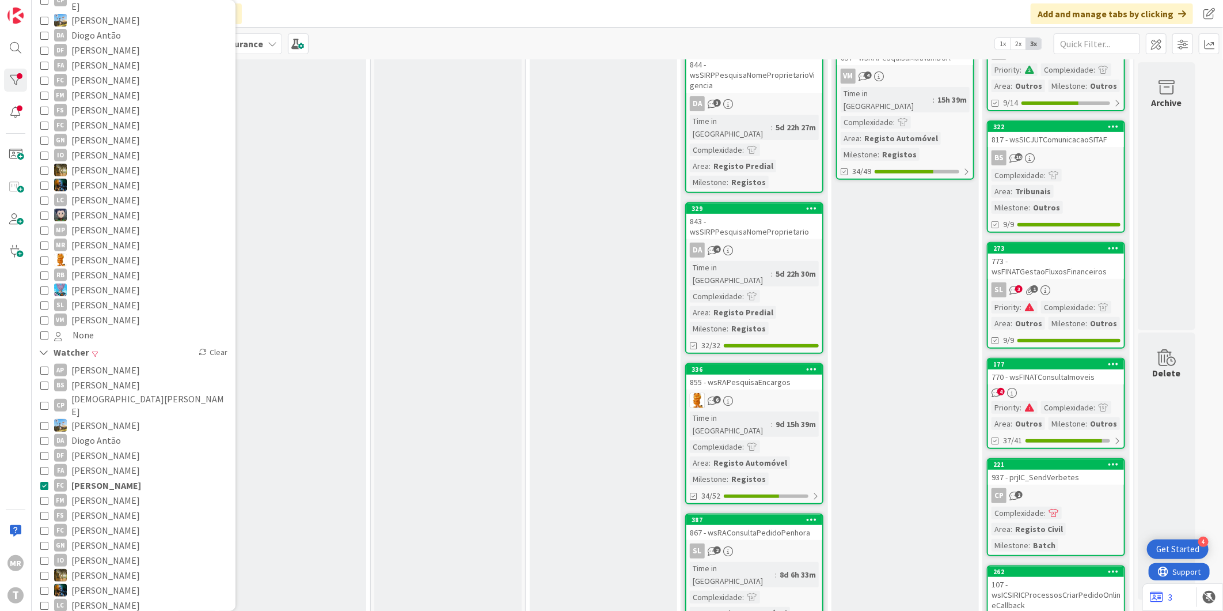
click at [103, 478] on span "[PERSON_NAME]" at bounding box center [106, 485] width 70 height 15
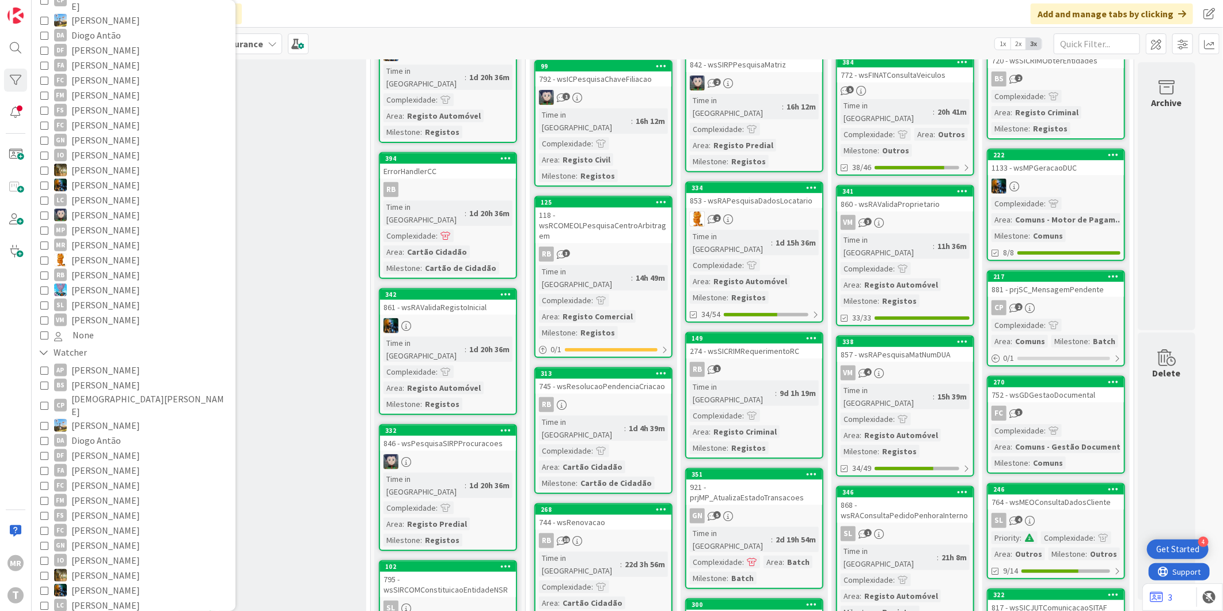
click at [113, 492] on span "[PERSON_NAME]" at bounding box center [105, 499] width 69 height 15
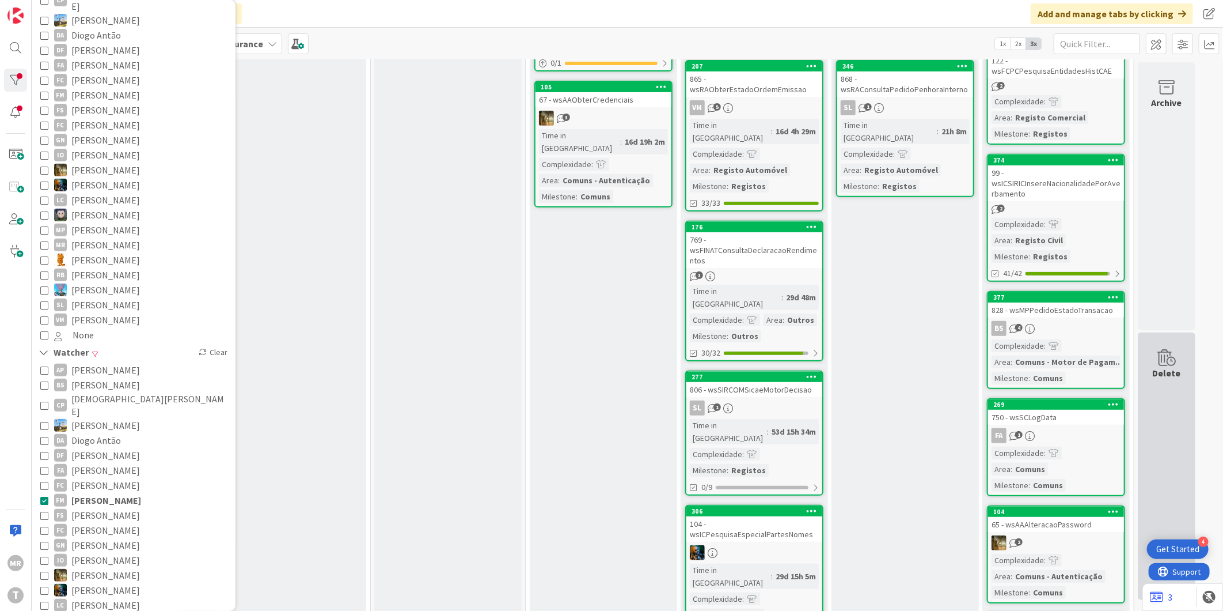
scroll to position [0, 0]
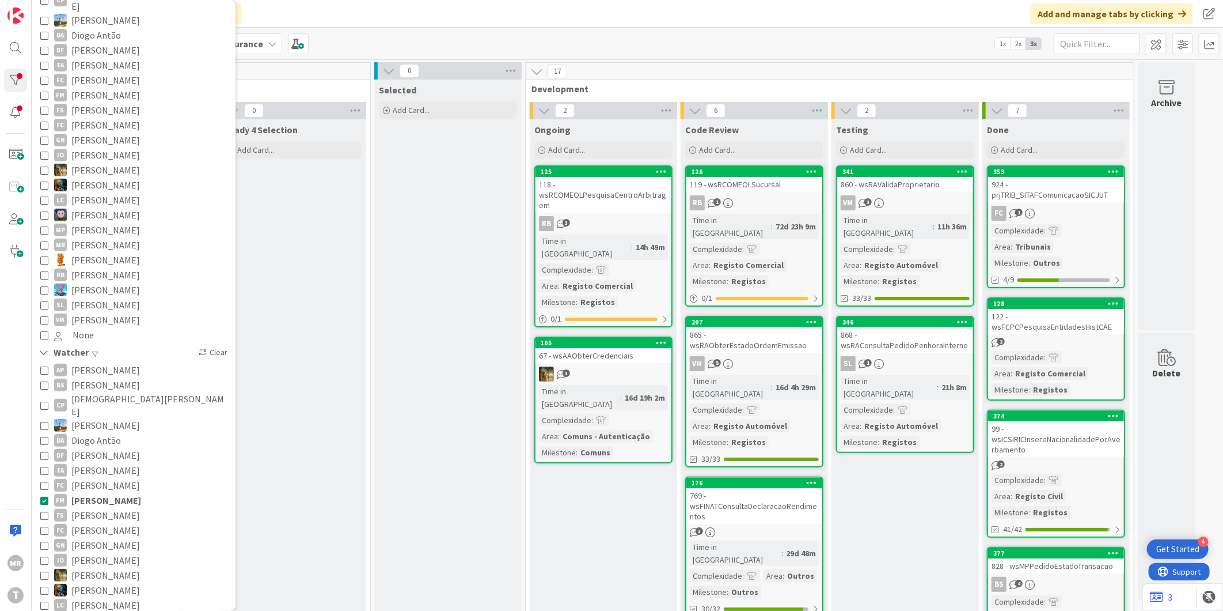
click at [86, 492] on span "[PERSON_NAME]" at bounding box center [106, 499] width 70 height 15
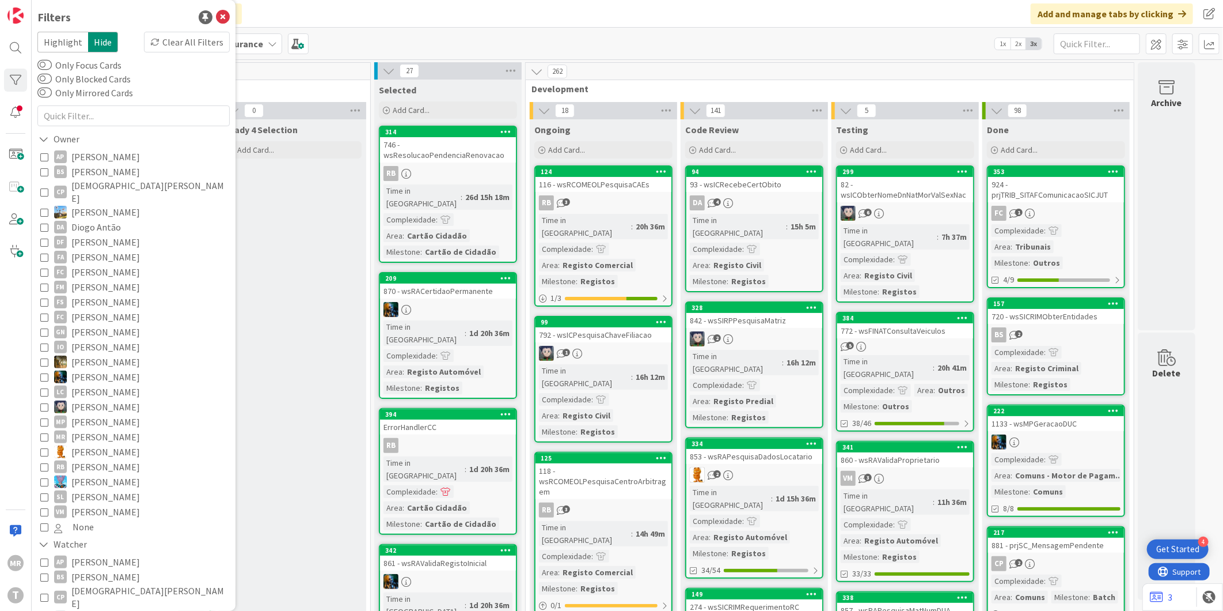
click at [96, 294] on span "[PERSON_NAME]" at bounding box center [105, 301] width 69 height 15
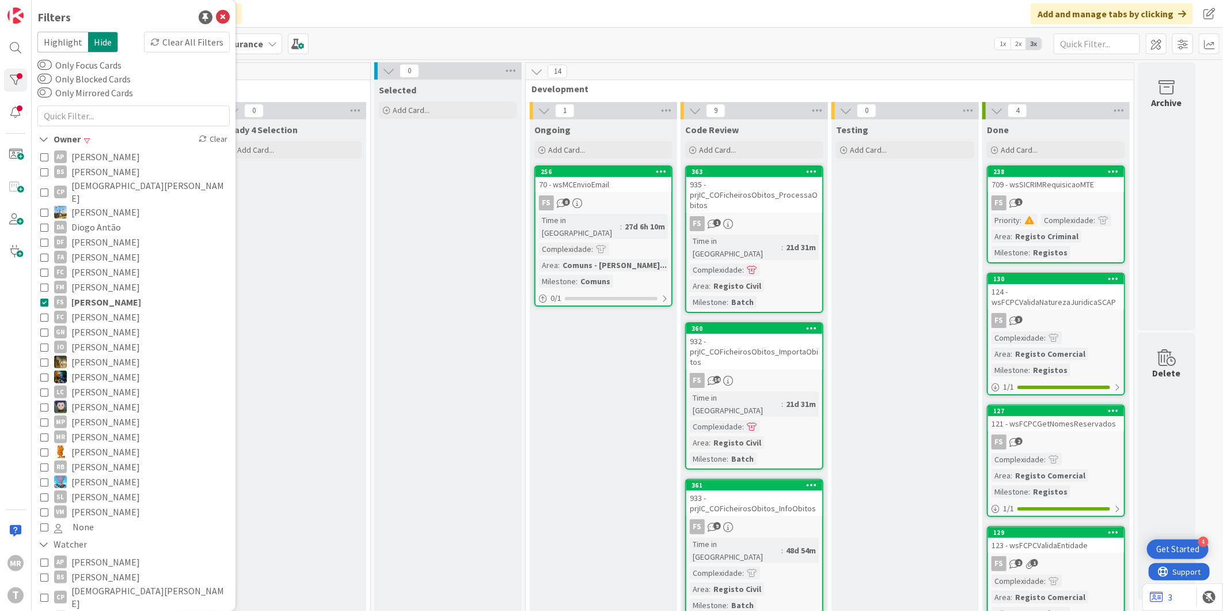
click at [89, 324] on span "[PERSON_NAME]" at bounding box center [105, 331] width 69 height 15
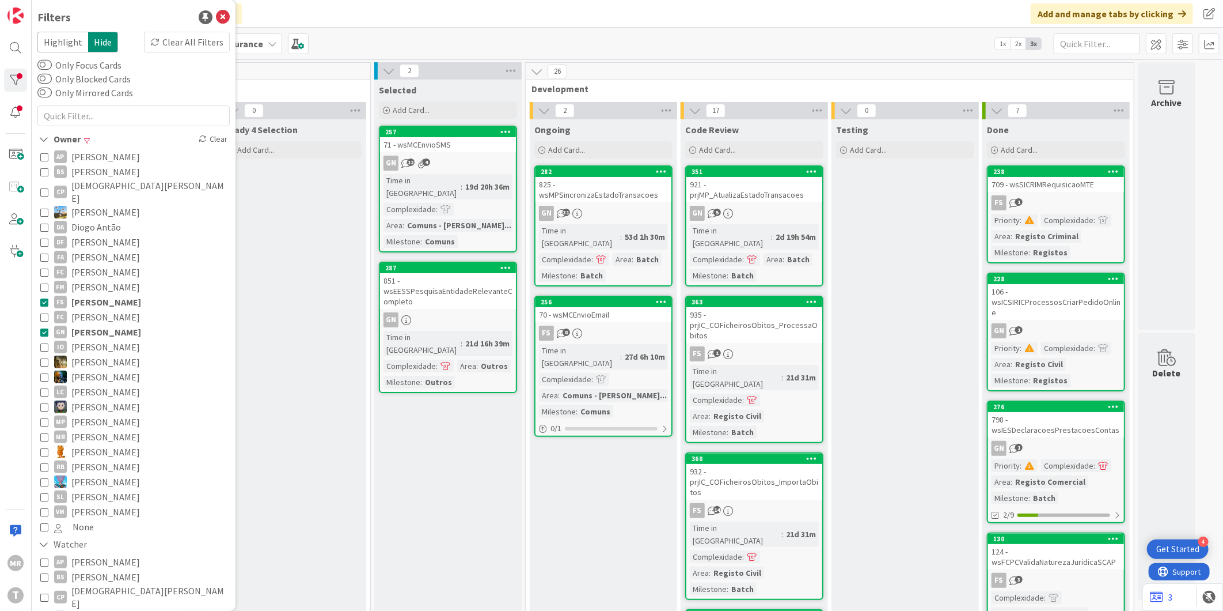
click at [104, 294] on span "[PERSON_NAME]" at bounding box center [106, 301] width 70 height 15
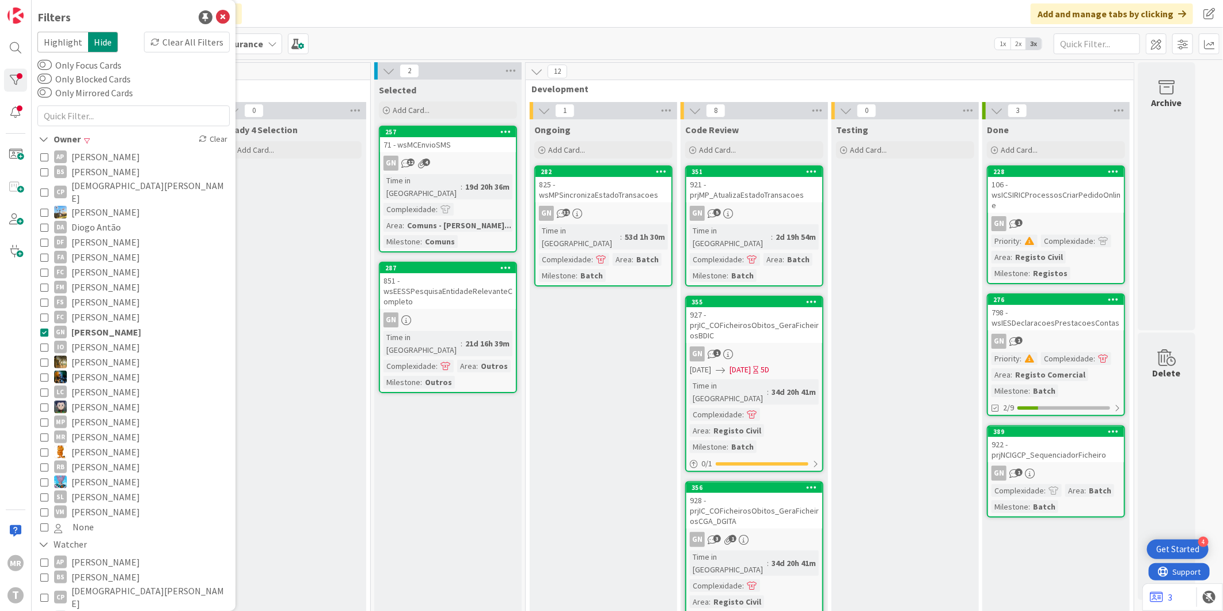
click at [81, 311] on span "[PERSON_NAME]" at bounding box center [105, 316] width 69 height 15
click at [82, 356] on span "[PERSON_NAME]" at bounding box center [105, 361] width 69 height 15
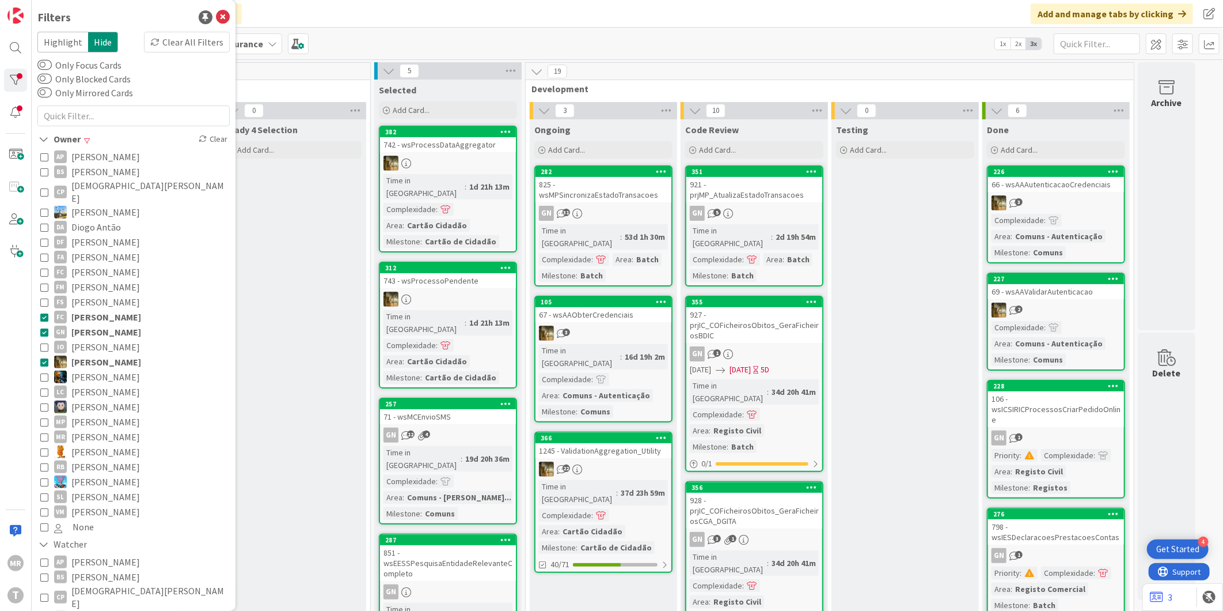
click at [93, 313] on span "[PERSON_NAME]" at bounding box center [106, 316] width 70 height 15
click at [93, 324] on span "[PERSON_NAME]" at bounding box center [106, 331] width 70 height 15
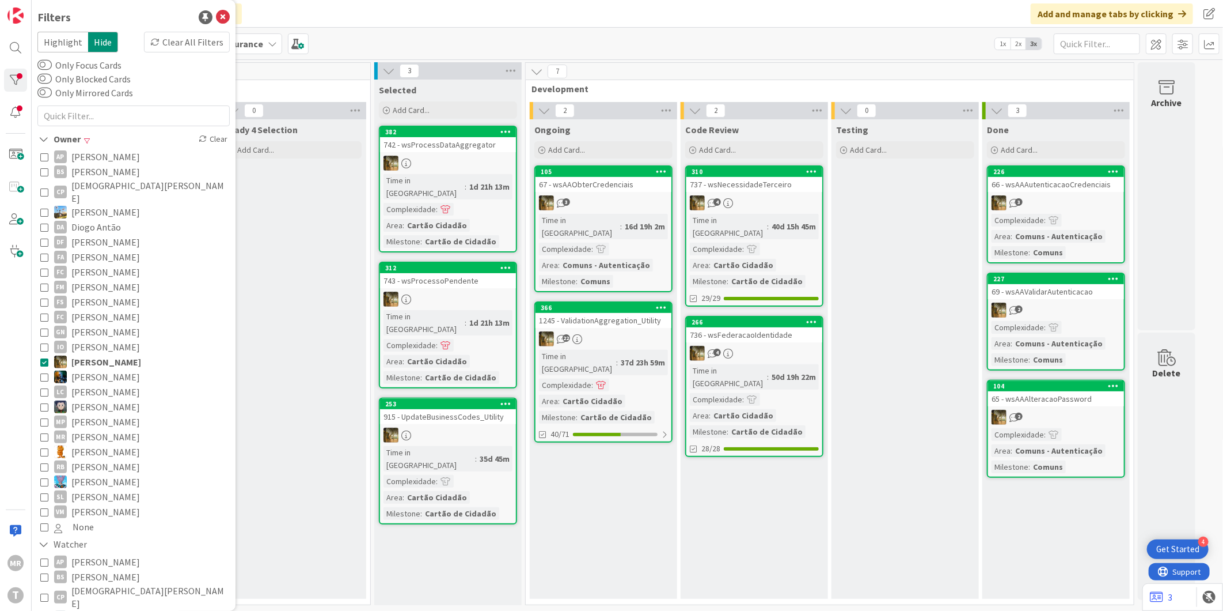
click at [113, 369] on span "[PERSON_NAME]" at bounding box center [105, 376] width 69 height 15
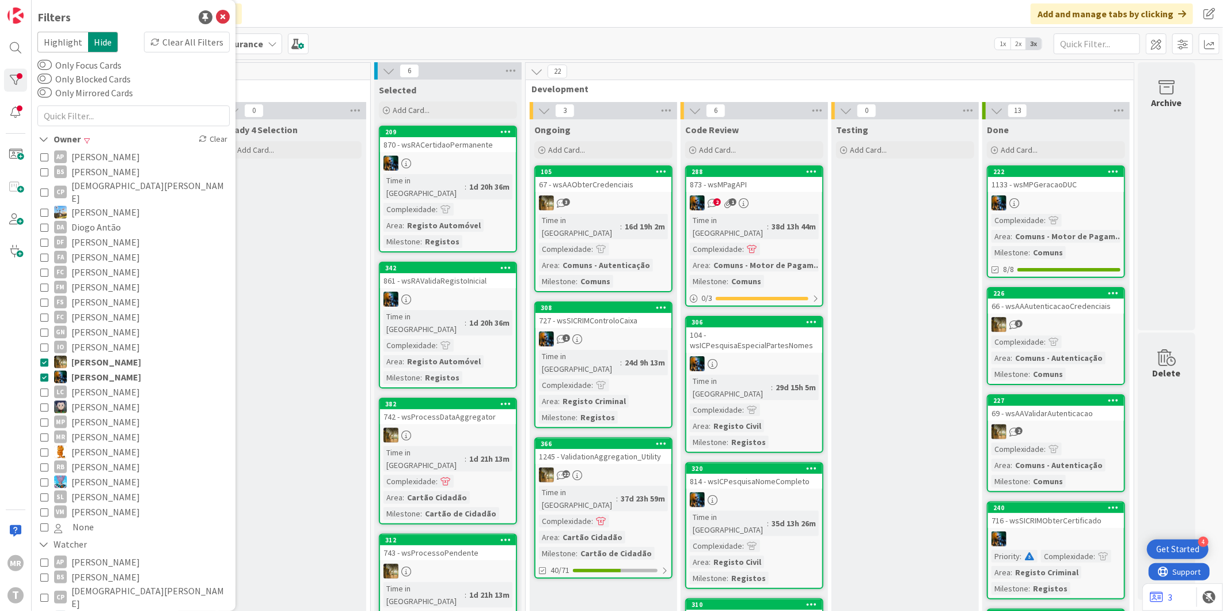
click at [119, 354] on span "[PERSON_NAME]" at bounding box center [106, 361] width 70 height 15
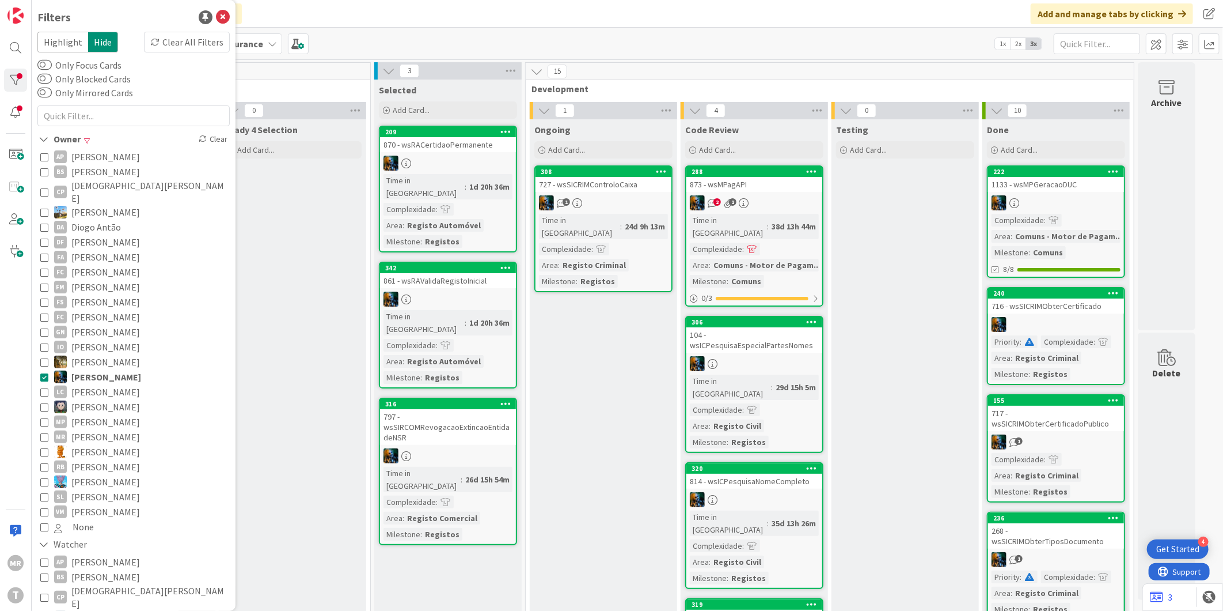
click at [123, 384] on span "[PERSON_NAME]" at bounding box center [105, 391] width 69 height 15
click at [122, 369] on span "[PERSON_NAME]" at bounding box center [106, 376] width 70 height 15
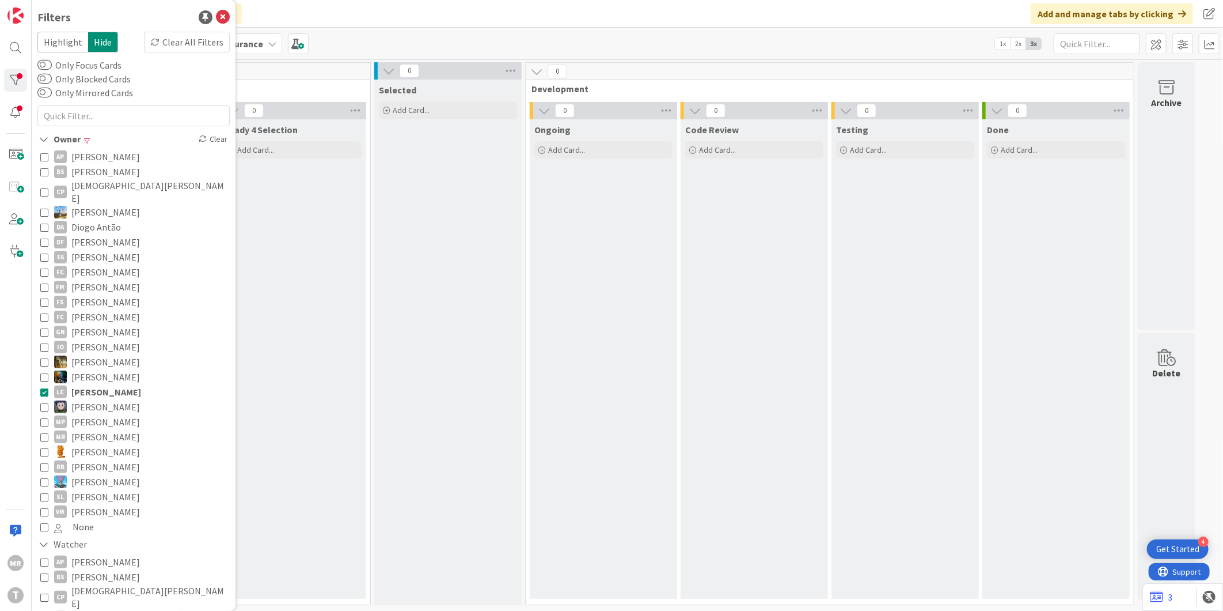
click at [128, 399] on span "[PERSON_NAME]" at bounding box center [105, 406] width 69 height 15
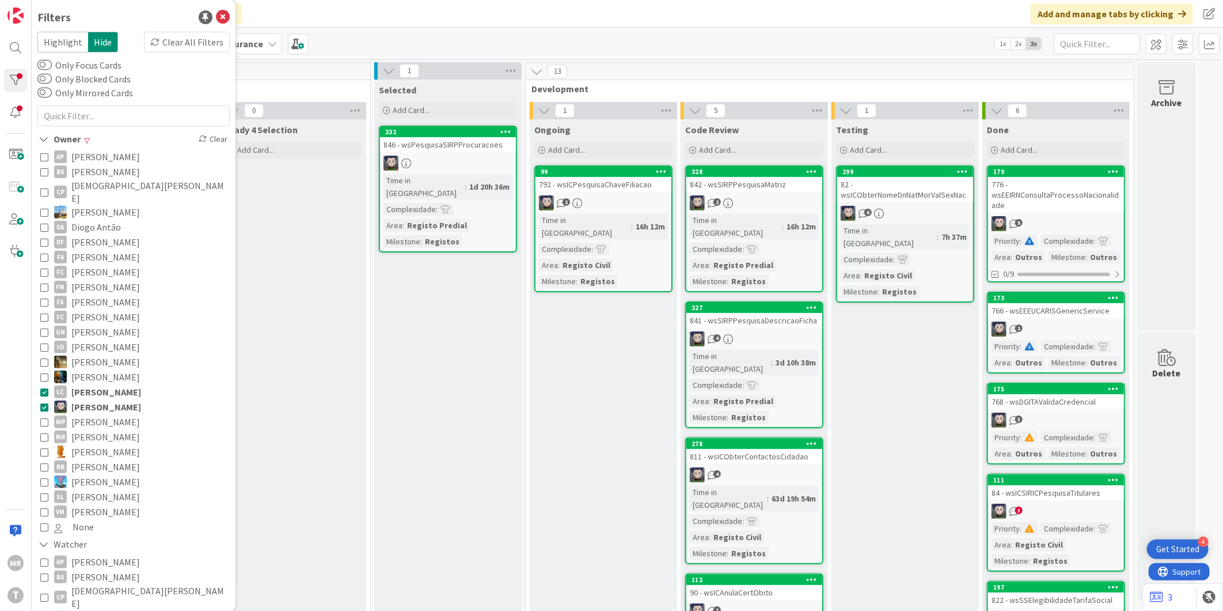
click at [127, 384] on span "[PERSON_NAME]" at bounding box center [106, 391] width 70 height 15
click at [122, 399] on span "[PERSON_NAME]" at bounding box center [106, 406] width 70 height 15
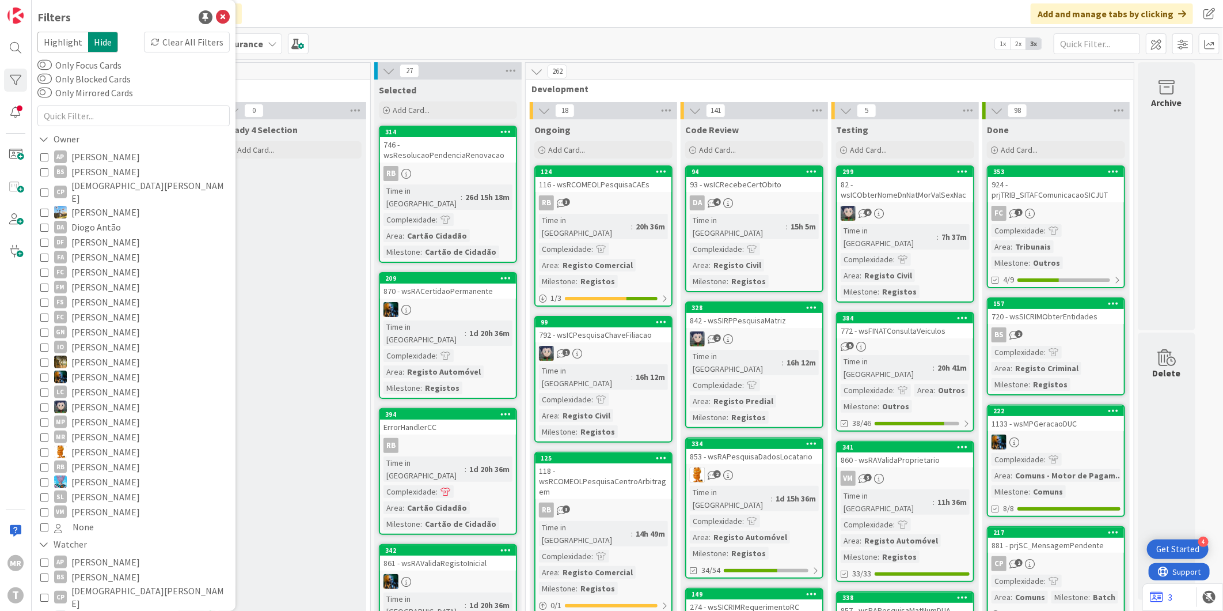
click at [89, 444] on span "[PERSON_NAME]" at bounding box center [105, 451] width 69 height 15
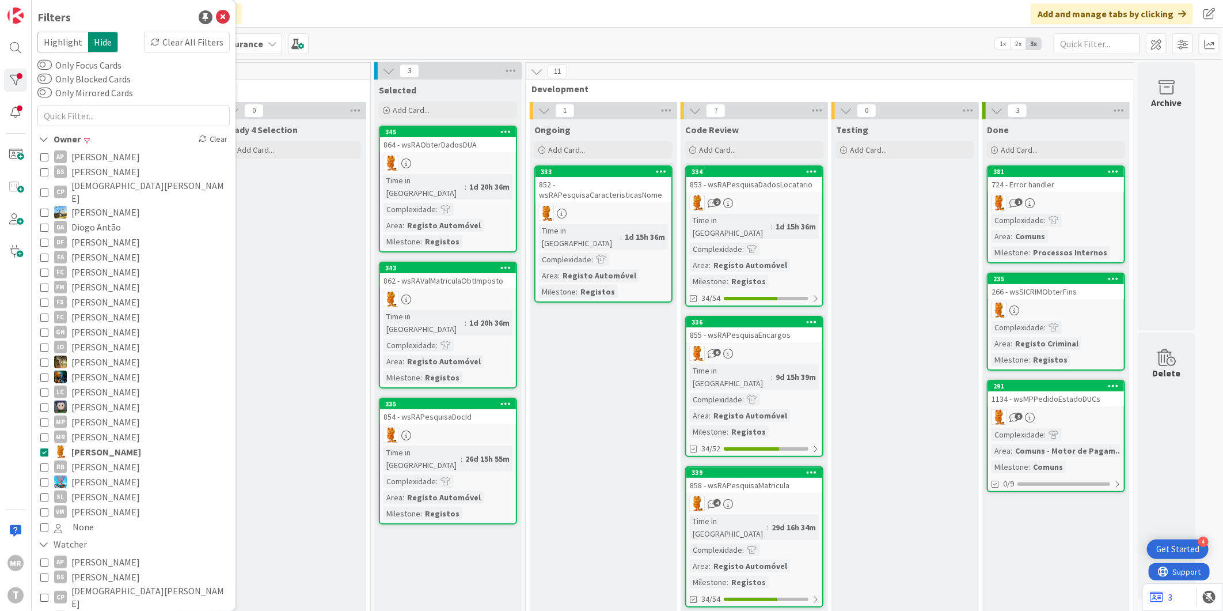
click at [89, 444] on span "[PERSON_NAME]" at bounding box center [106, 451] width 70 height 15
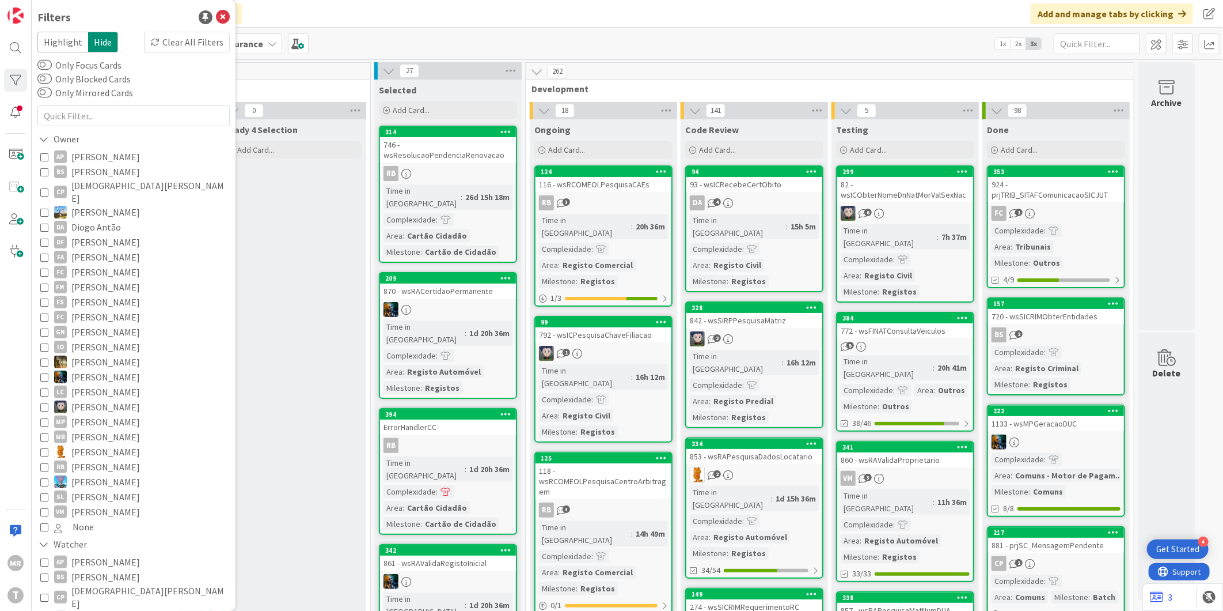
click at [88, 399] on span "[PERSON_NAME]" at bounding box center [105, 406] width 69 height 15
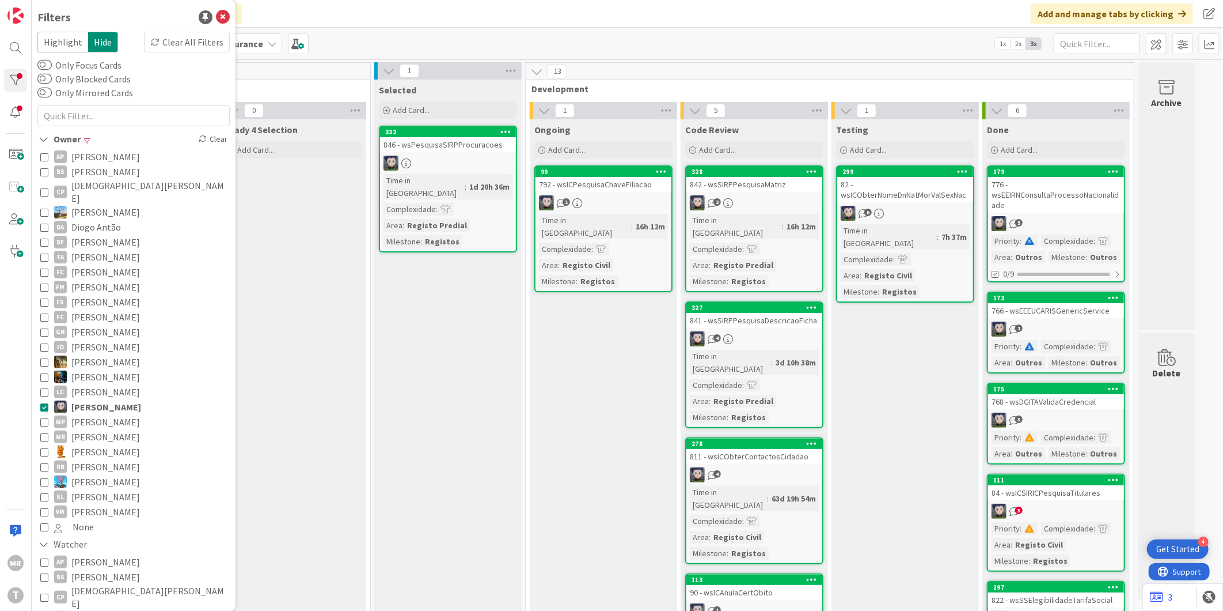
click at [86, 444] on span "[PERSON_NAME]" at bounding box center [105, 451] width 69 height 15
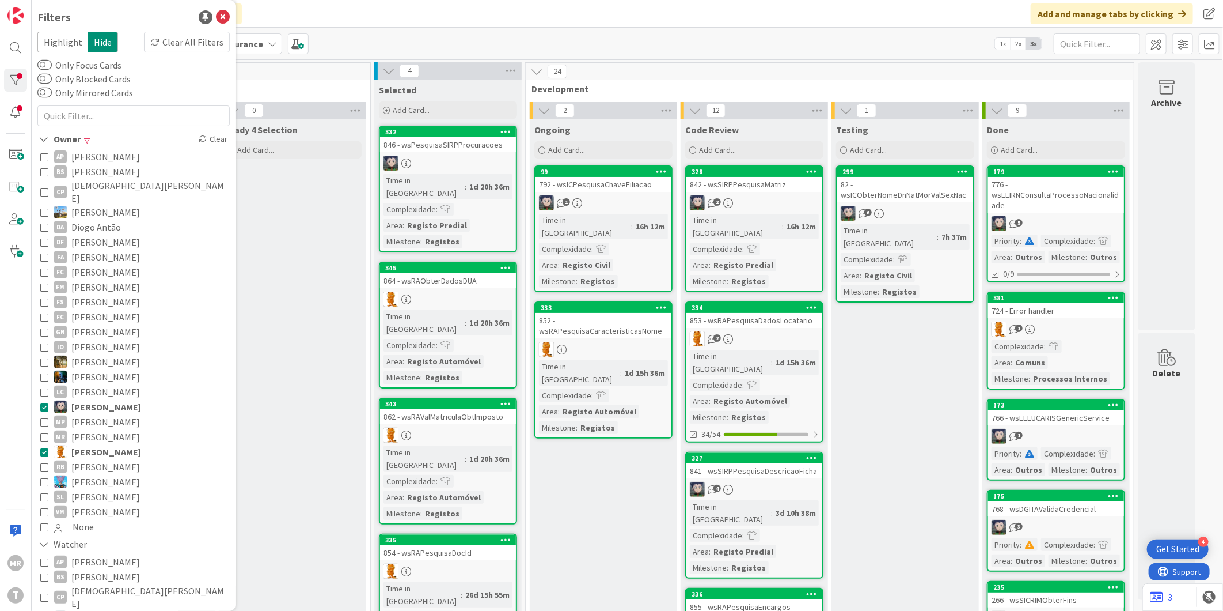
click at [93, 399] on span "[PERSON_NAME]" at bounding box center [106, 406] width 70 height 15
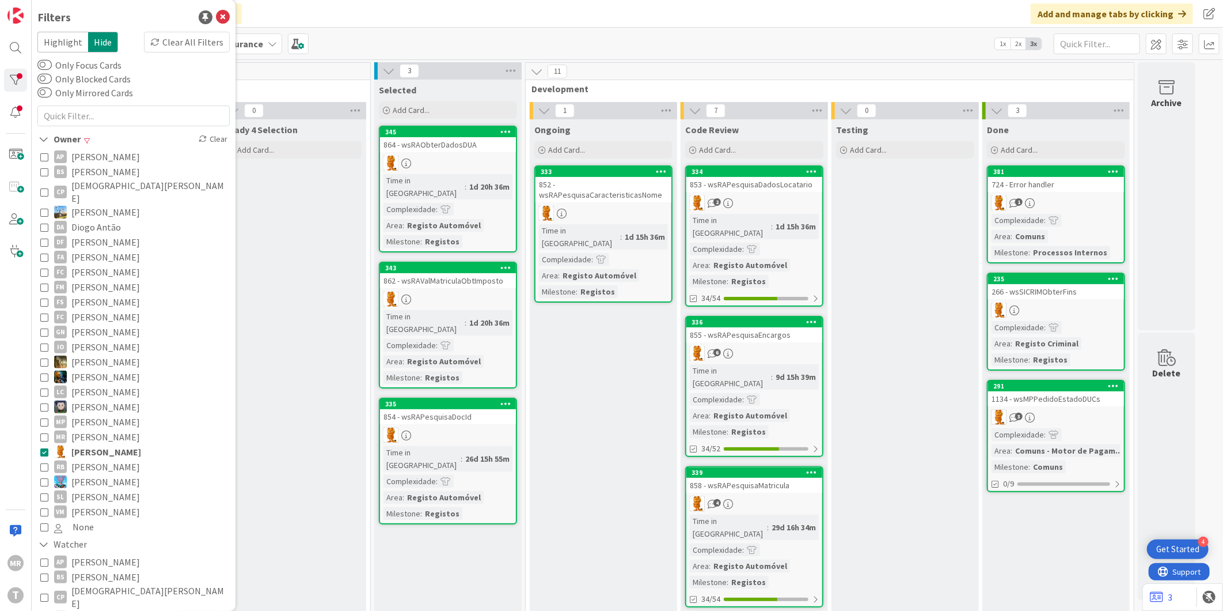
click at [111, 459] on span "[PERSON_NAME]" at bounding box center [105, 466] width 69 height 15
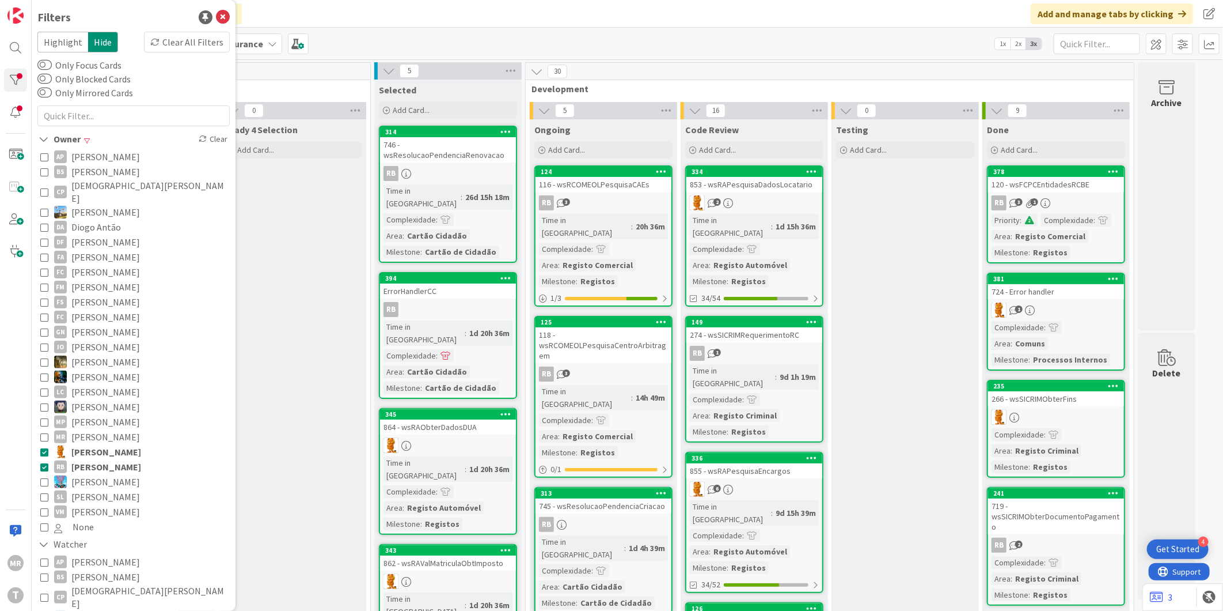
click at [107, 444] on span "[PERSON_NAME]" at bounding box center [106, 451] width 70 height 15
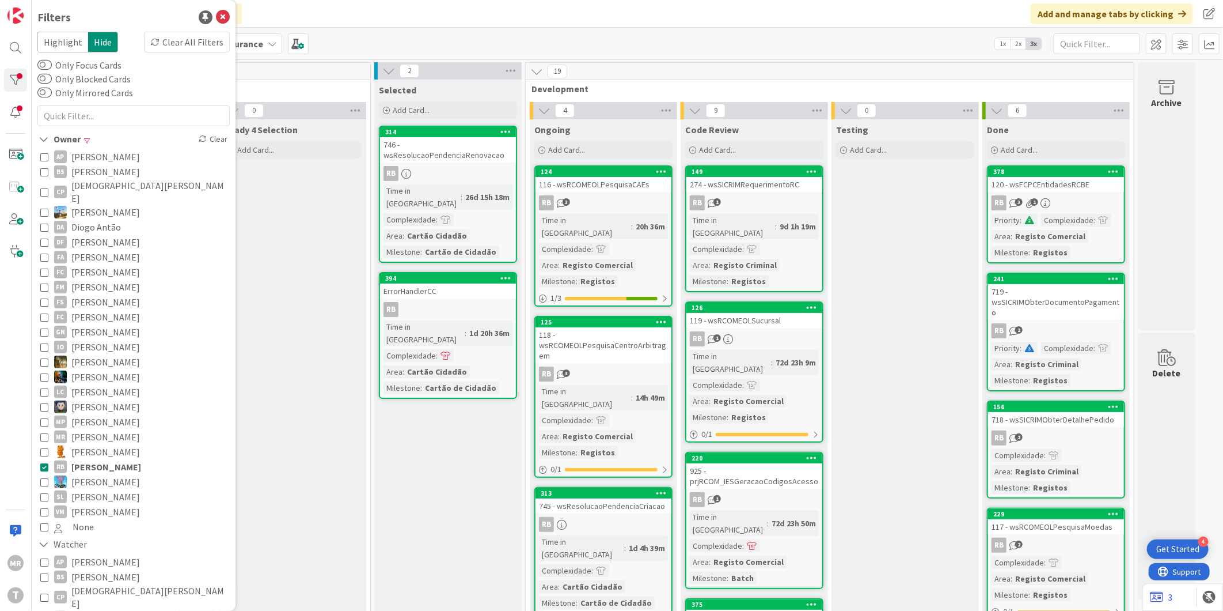
click at [111, 459] on span "[PERSON_NAME]" at bounding box center [106, 466] width 70 height 15
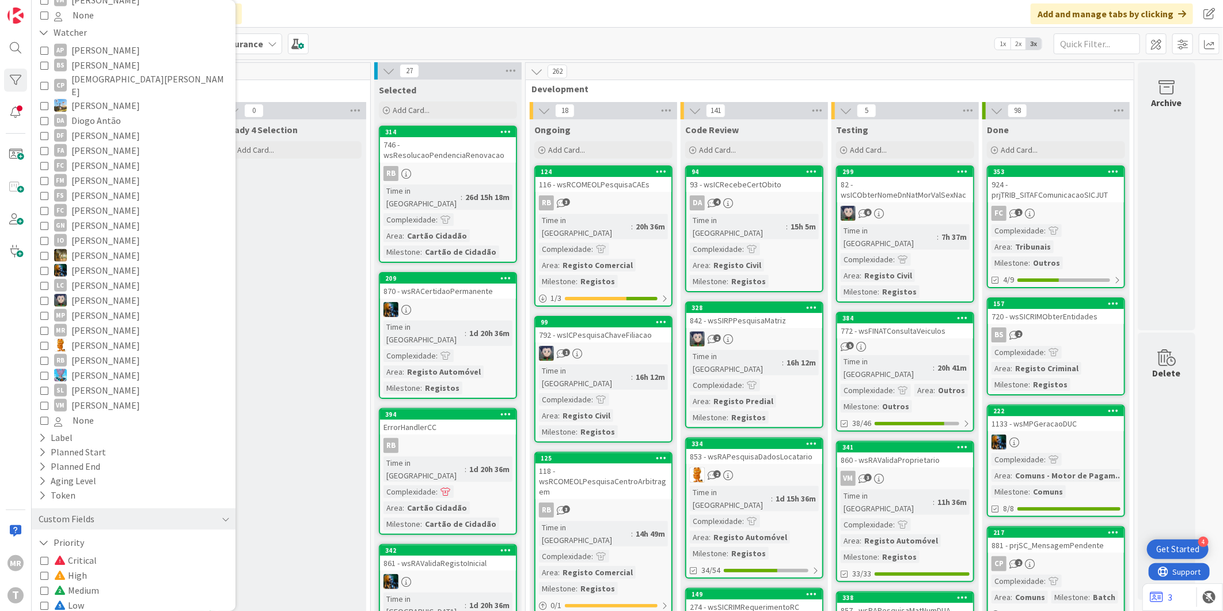
scroll to position [562, 0]
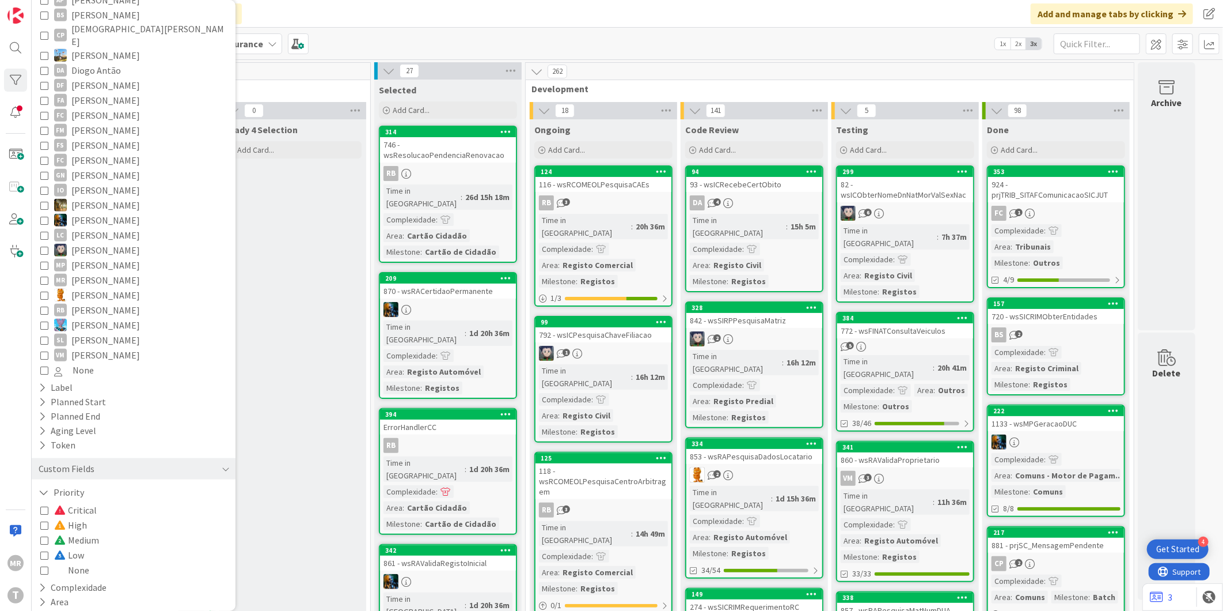
click at [81, 502] on span "Critical" at bounding box center [75, 509] width 43 height 15
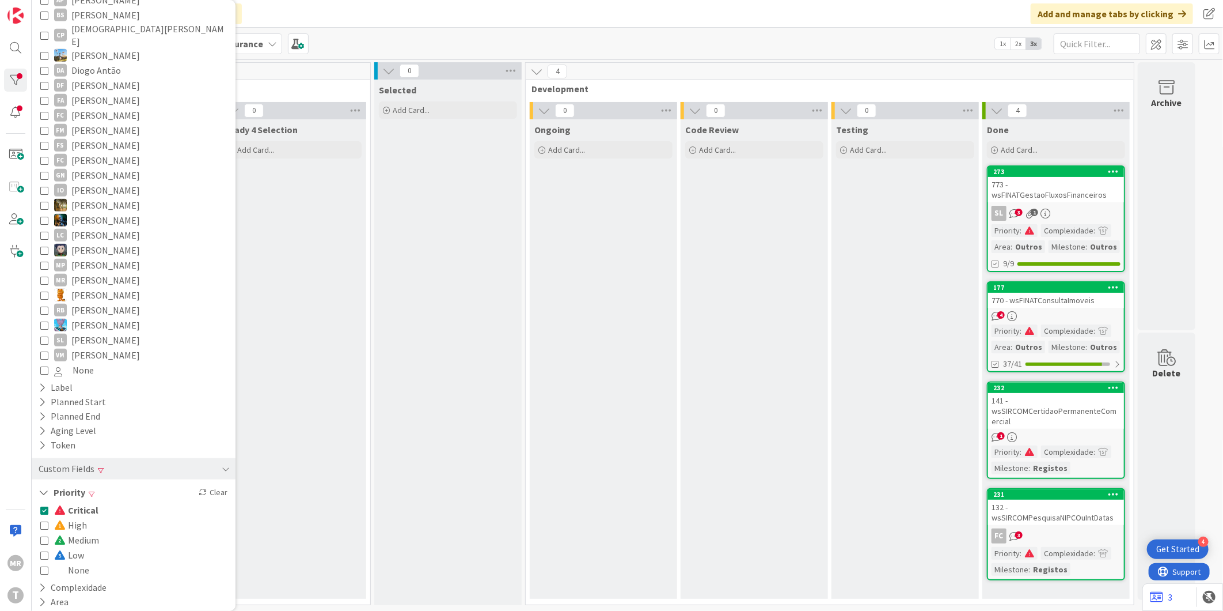
click at [81, 517] on span "High" at bounding box center [70, 524] width 33 height 15
click at [82, 502] on span "Critical" at bounding box center [76, 509] width 44 height 15
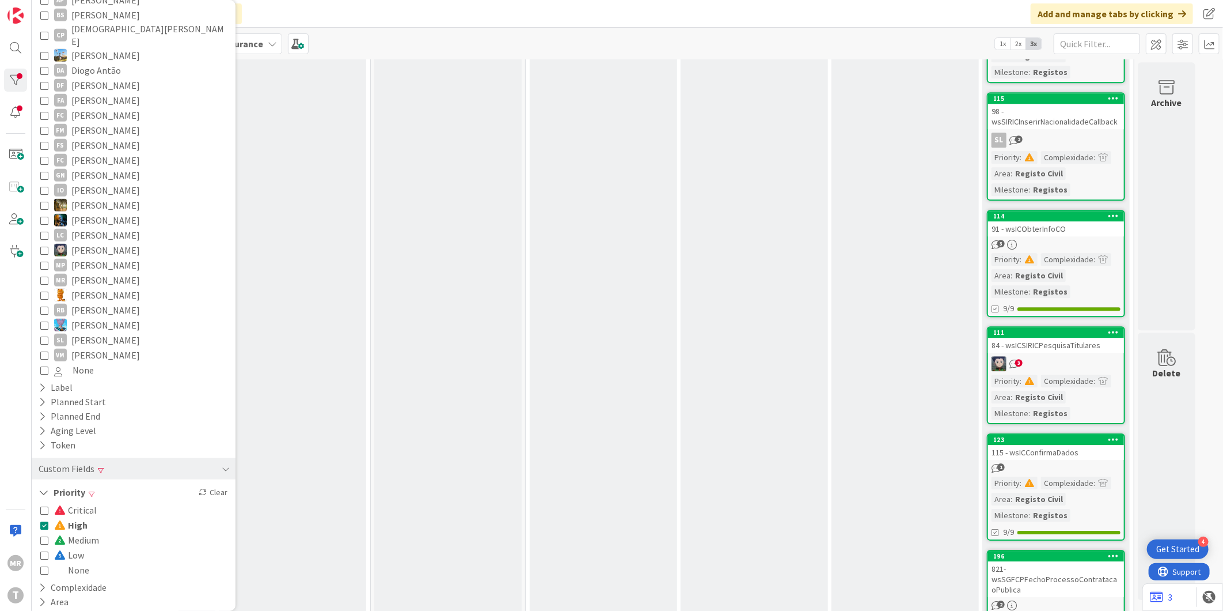
scroll to position [2208, 0]
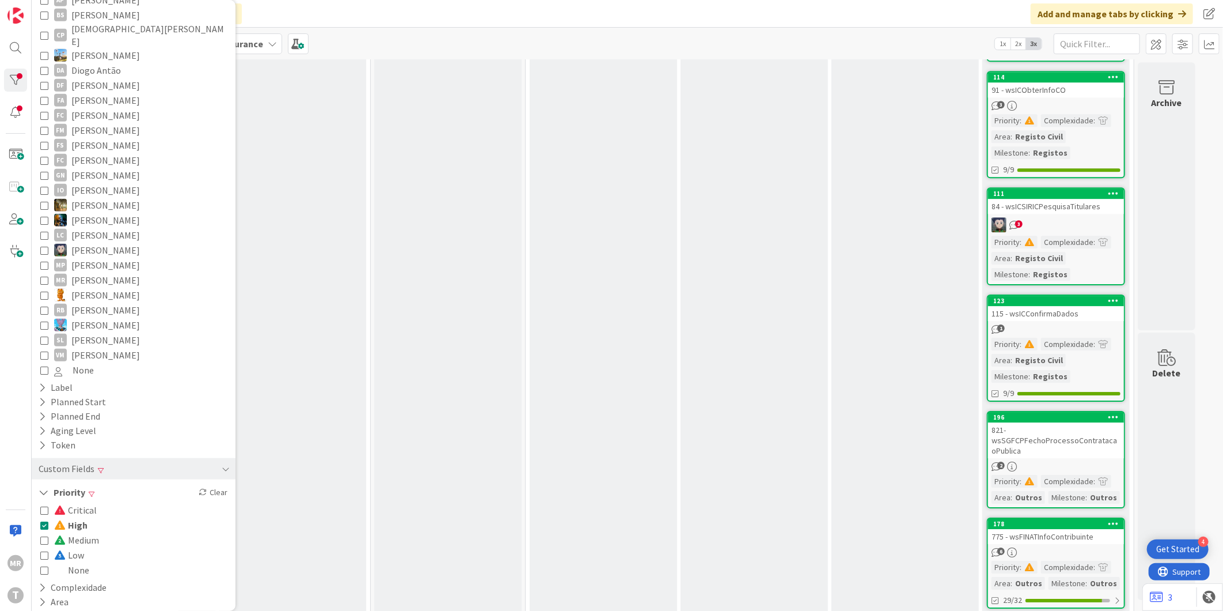
drag, startPoint x: 84, startPoint y: 500, endPoint x: 411, endPoint y: 531, distance: 329.2
click at [84, 517] on span "High" at bounding box center [70, 524] width 33 height 15
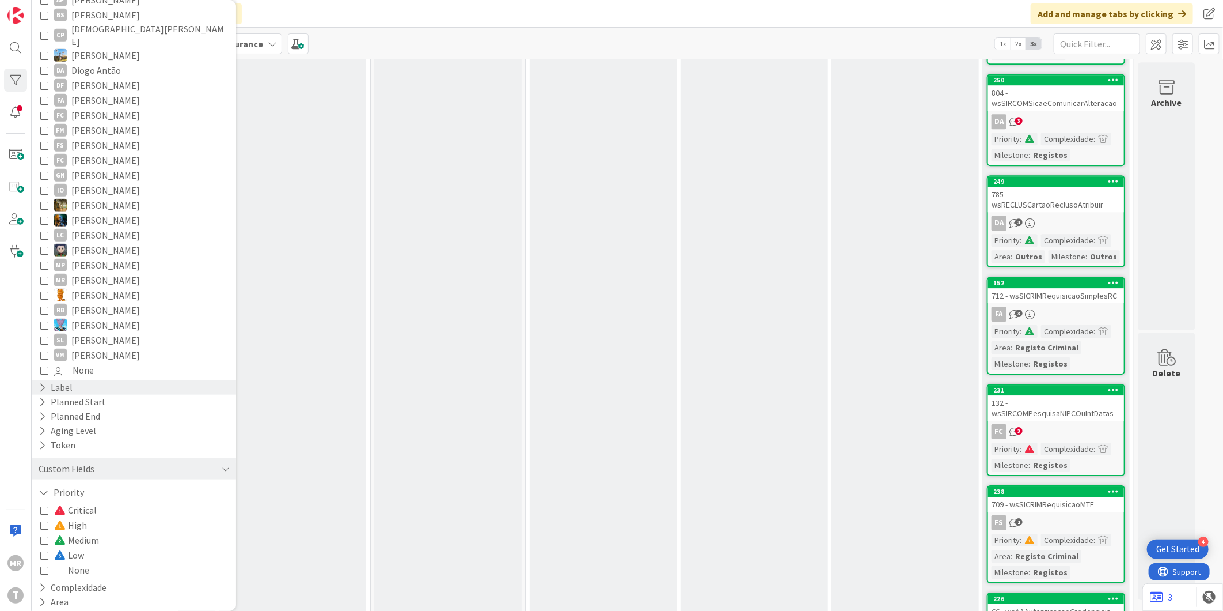
scroll to position [242, 0]
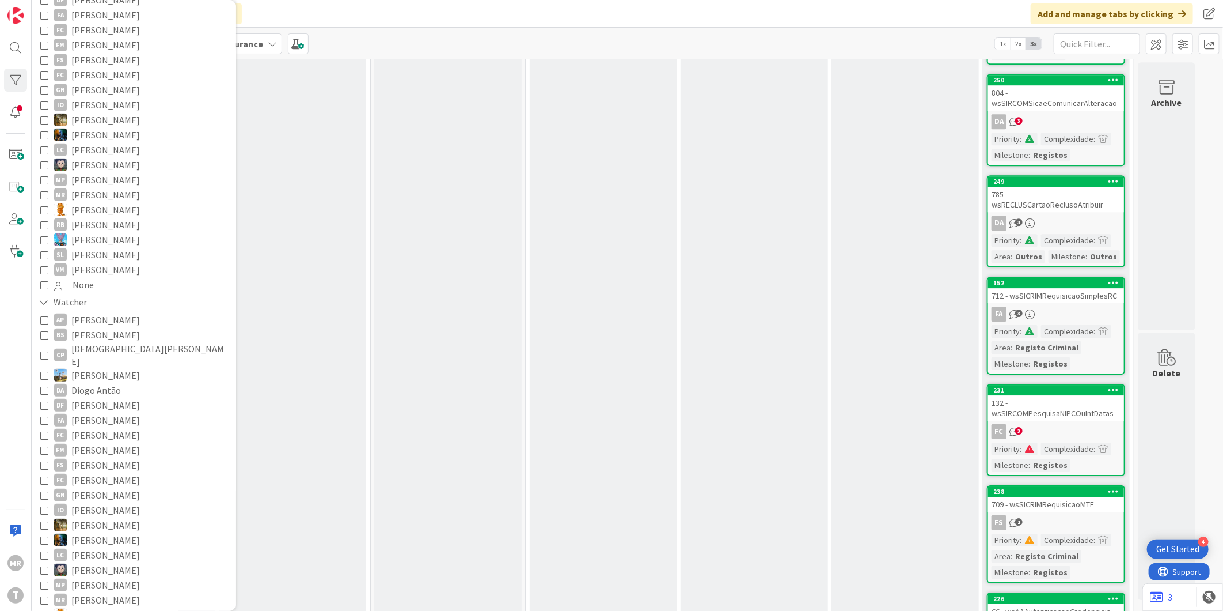
click at [108, 247] on span "[PERSON_NAME]" at bounding box center [105, 254] width 69 height 15
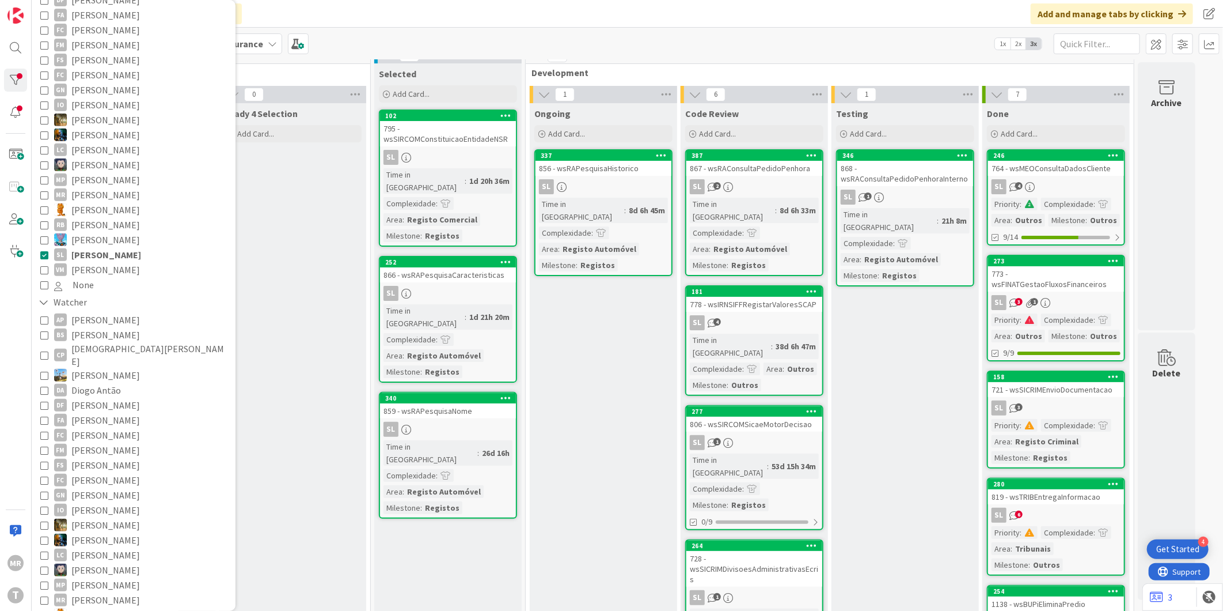
scroll to position [0, 0]
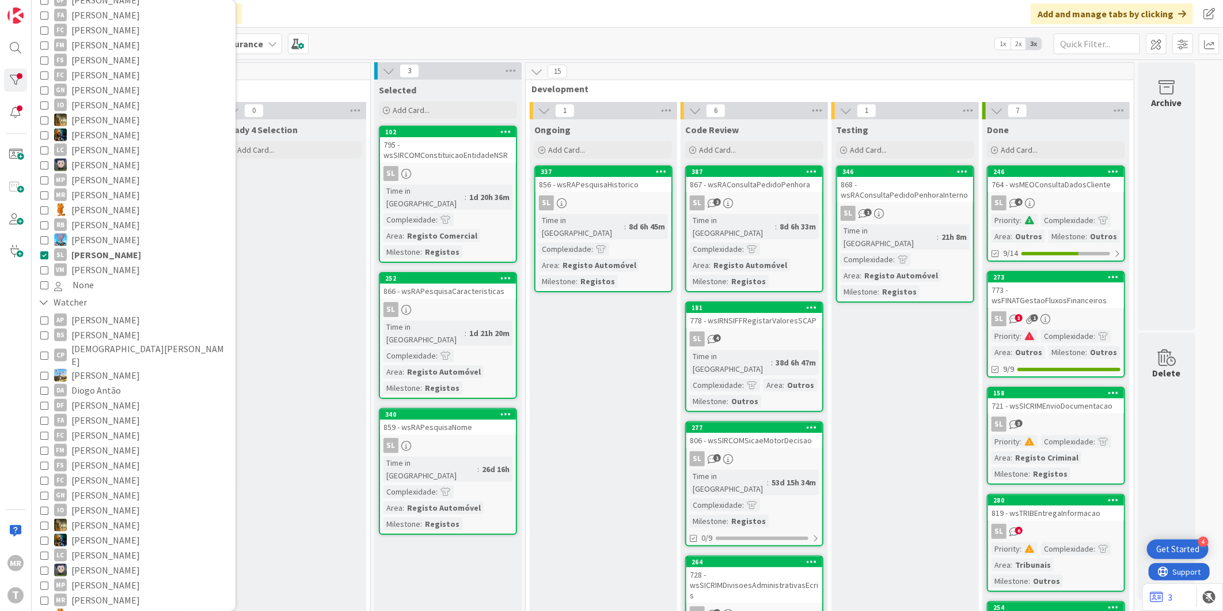
drag, startPoint x: 130, startPoint y: 241, endPoint x: 106, endPoint y: 256, distance: 28.3
click at [129, 247] on span "[PERSON_NAME]" at bounding box center [106, 254] width 70 height 15
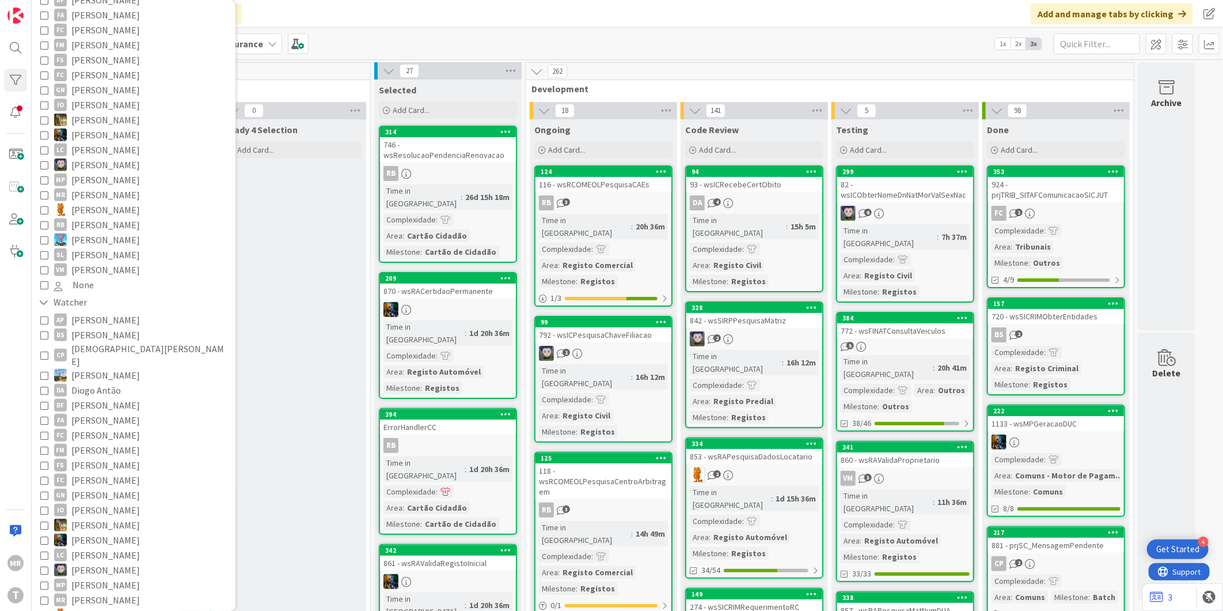
click at [106, 262] on span "[PERSON_NAME]" at bounding box center [105, 269] width 69 height 15
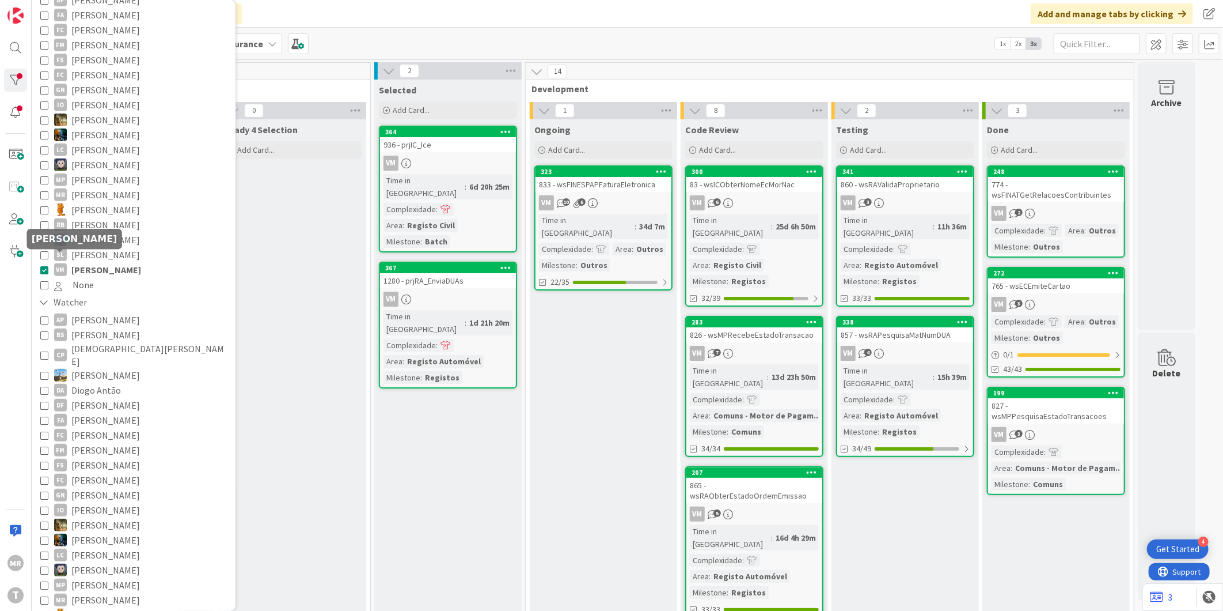
drag, startPoint x: 47, startPoint y: 258, endPoint x: 110, endPoint y: 281, distance: 66.9
click at [47, 266] on icon at bounding box center [44, 270] width 8 height 8
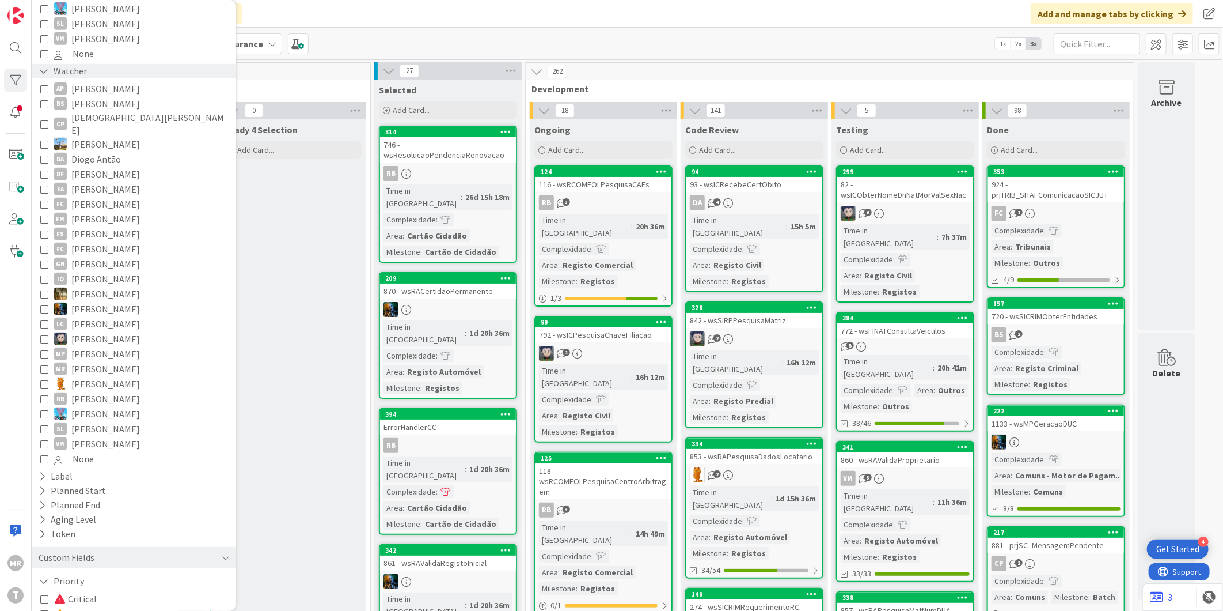
scroll to position [562, 0]
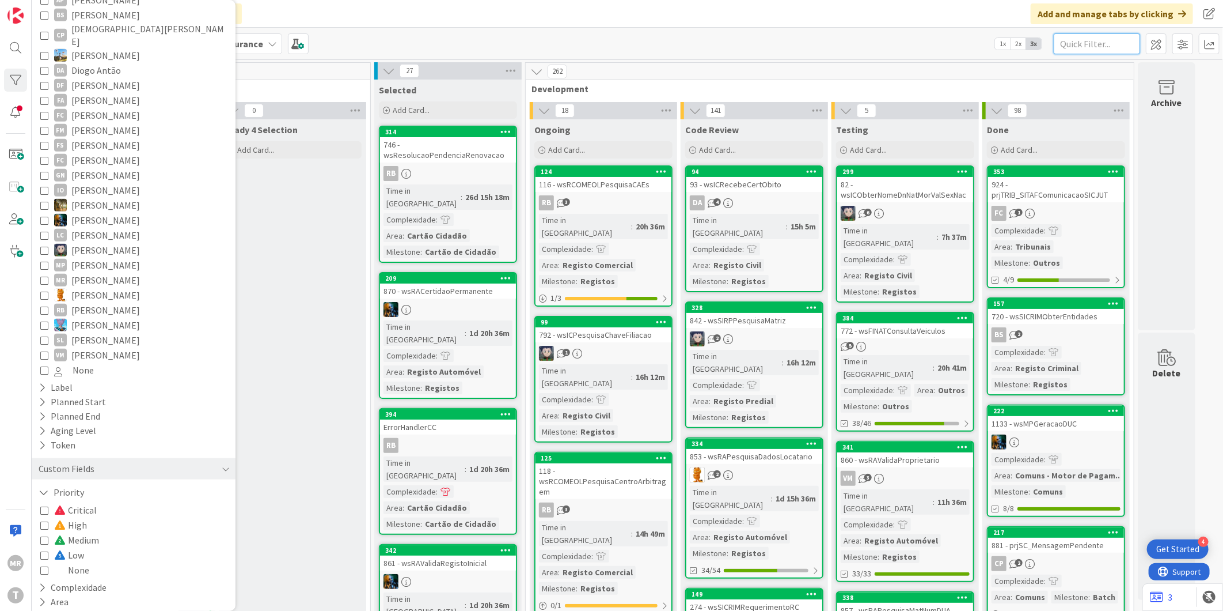
click at [1083, 42] on input "text" at bounding box center [1097, 43] width 86 height 21
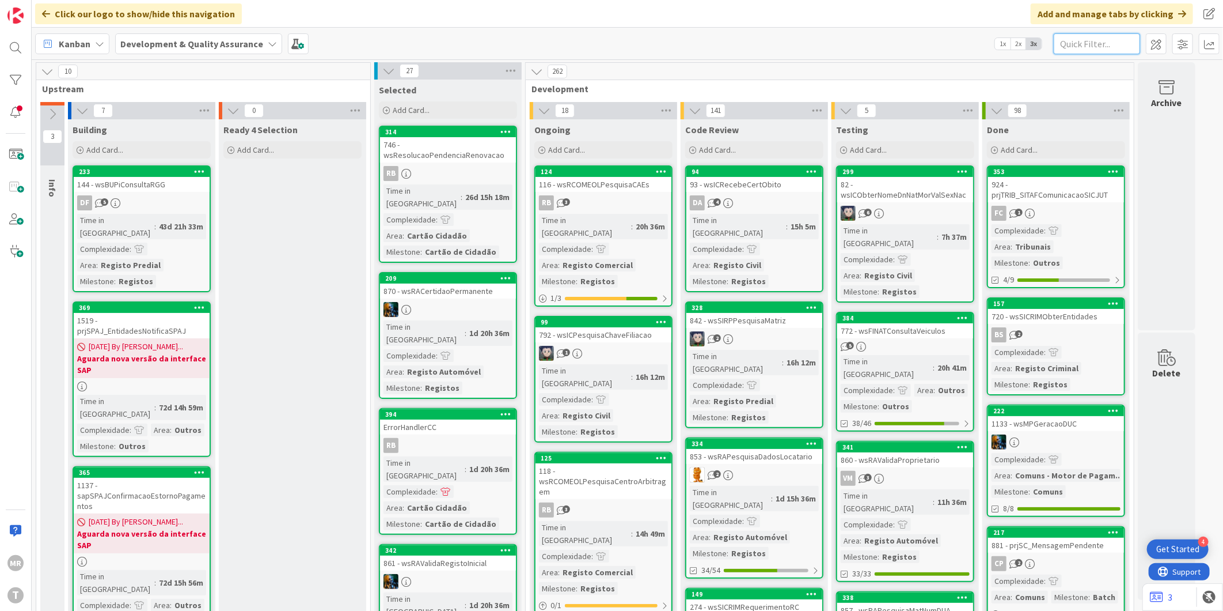
paste input "wsirnsiffregistarvaloresscap"
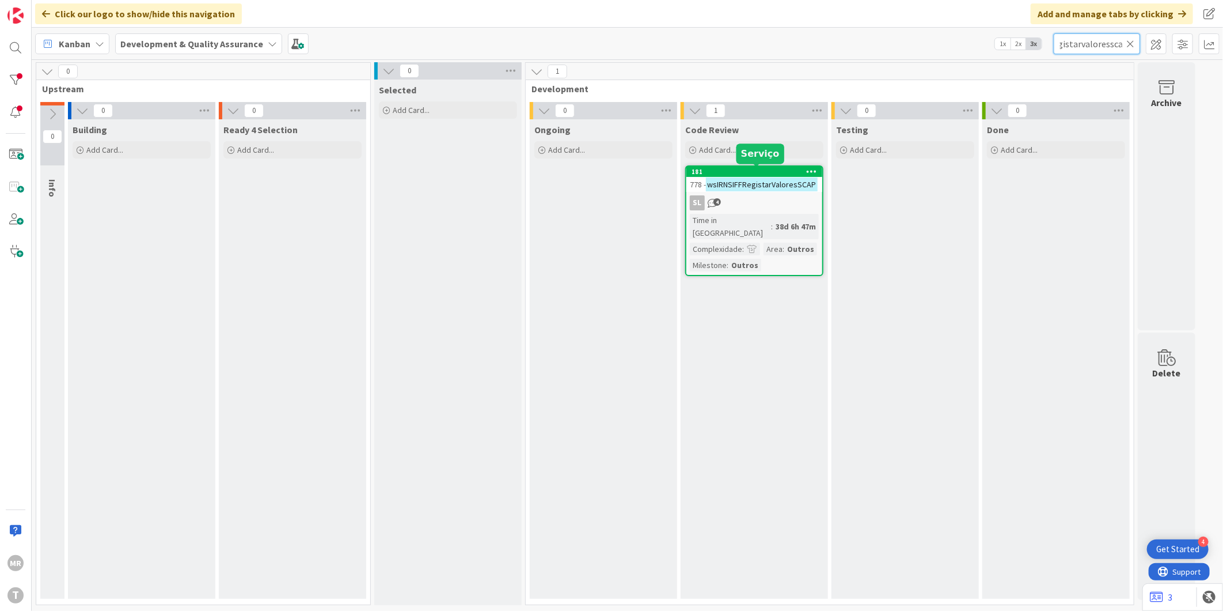
type input "wsirnsiffregistarvaloresscap"
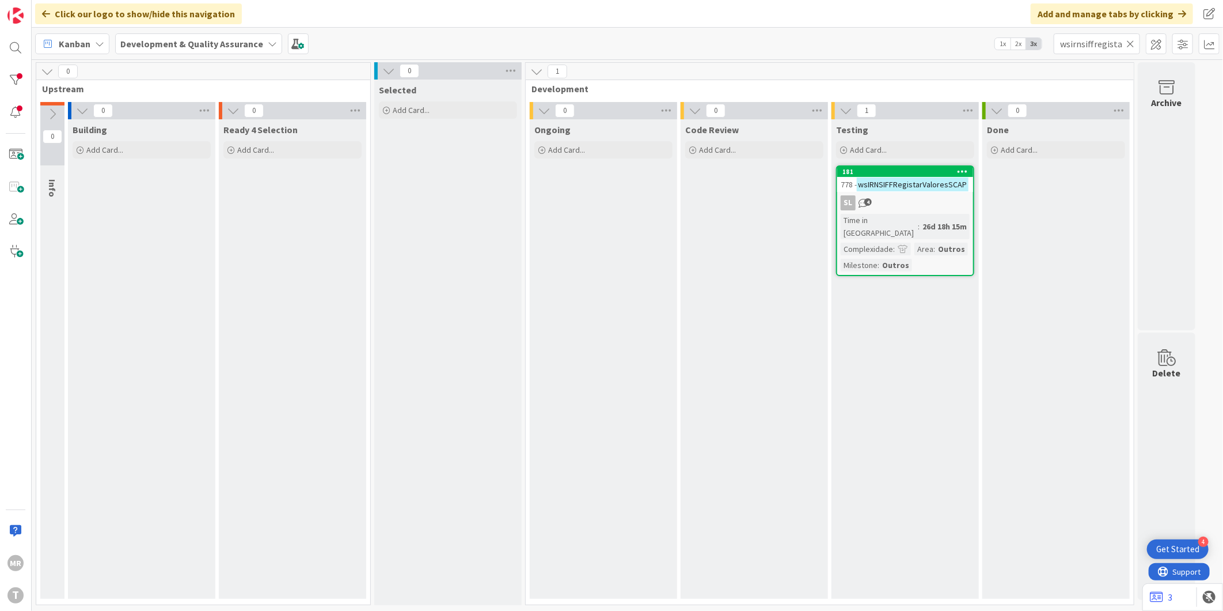
click at [795, 214] on div "Code Review Add Card..." at bounding box center [754, 358] width 147 height 479
click at [12, 84] on div at bounding box center [15, 80] width 23 height 23
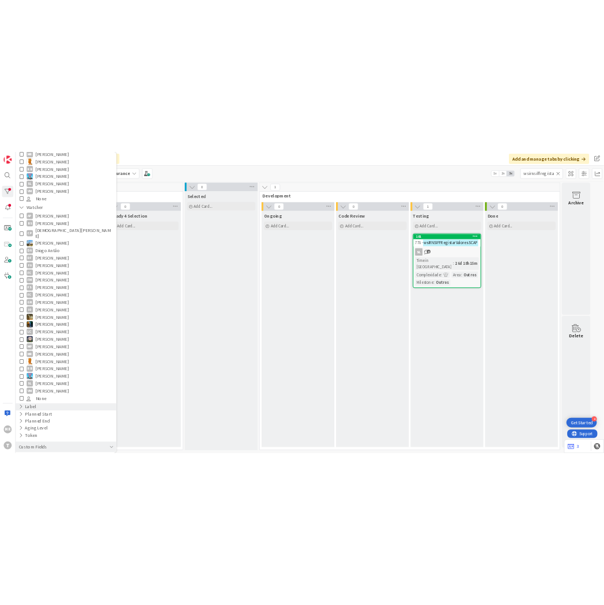
scroll to position [481, 0]
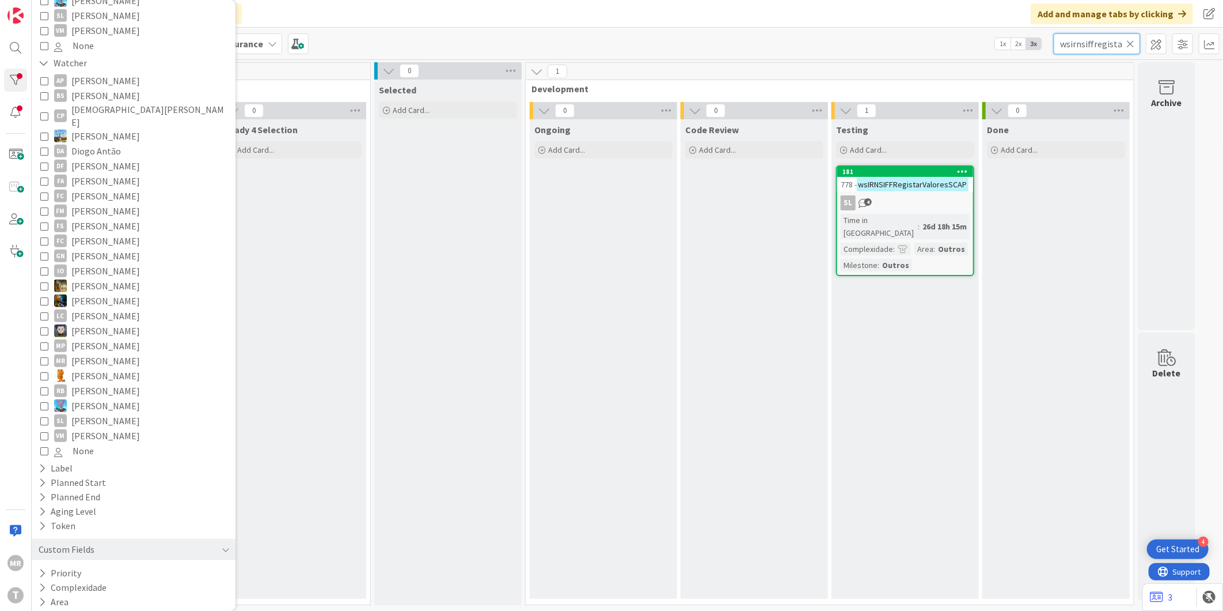
click at [1125, 45] on input "wsirnsiffregistarvaloresscap" at bounding box center [1097, 43] width 86 height 21
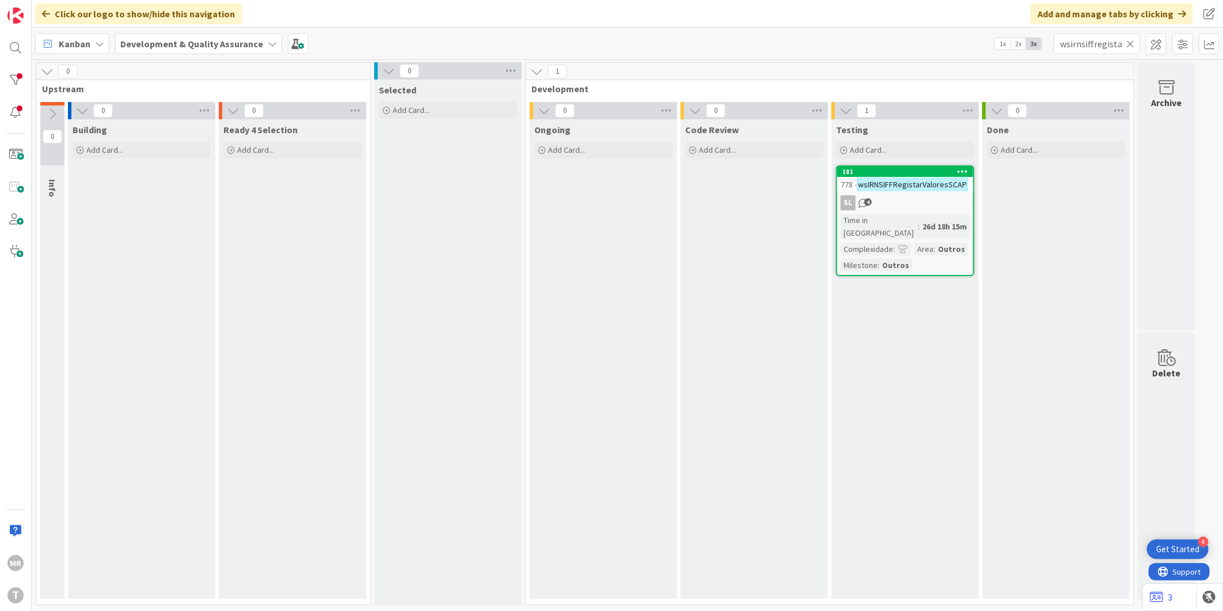
click at [1130, 44] on icon at bounding box center [1131, 44] width 8 height 10
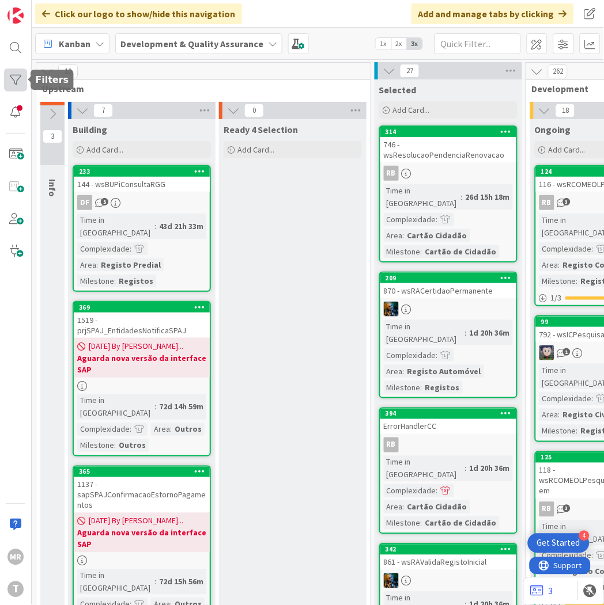
click at [9, 78] on div at bounding box center [15, 80] width 23 height 23
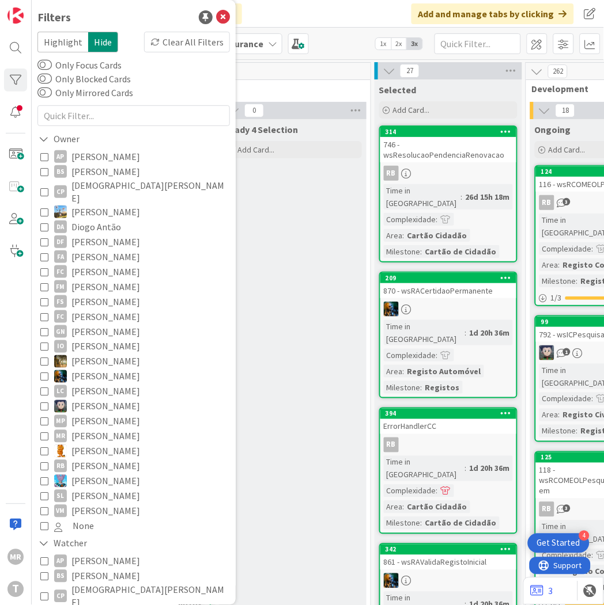
click at [86, 160] on span "[PERSON_NAME]" at bounding box center [105, 156] width 69 height 15
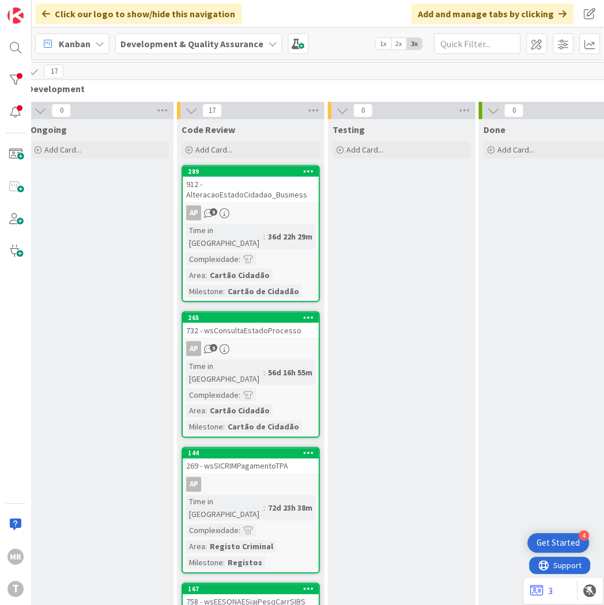
scroll to position [0, 518]
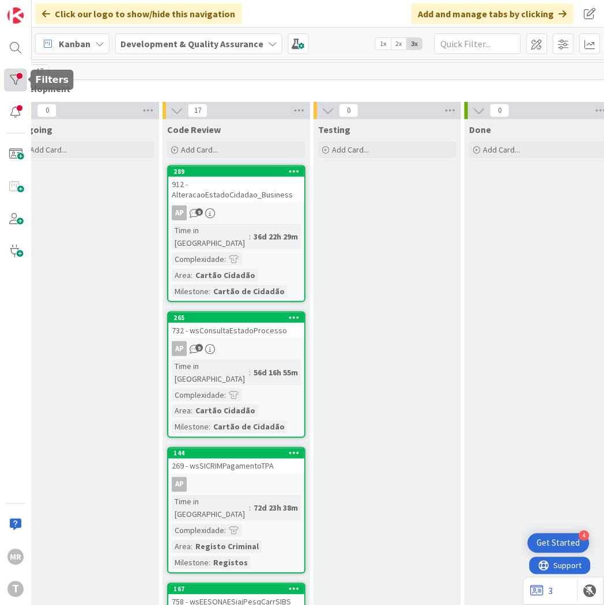
click at [20, 84] on div at bounding box center [15, 80] width 23 height 23
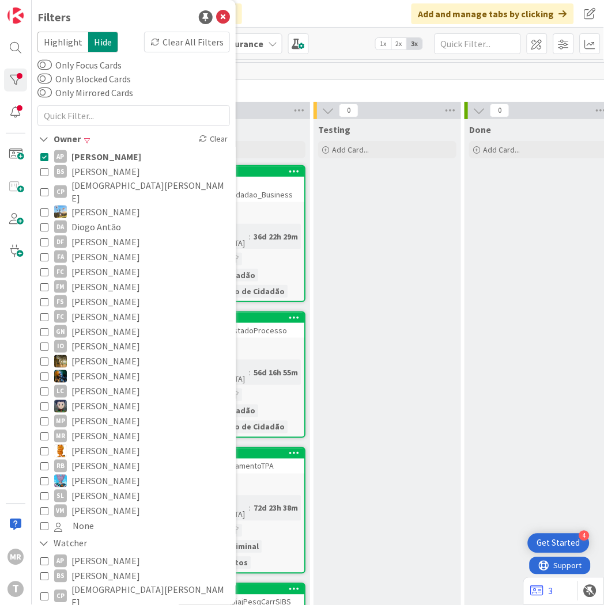
click at [46, 156] on icon at bounding box center [44, 157] width 8 height 8
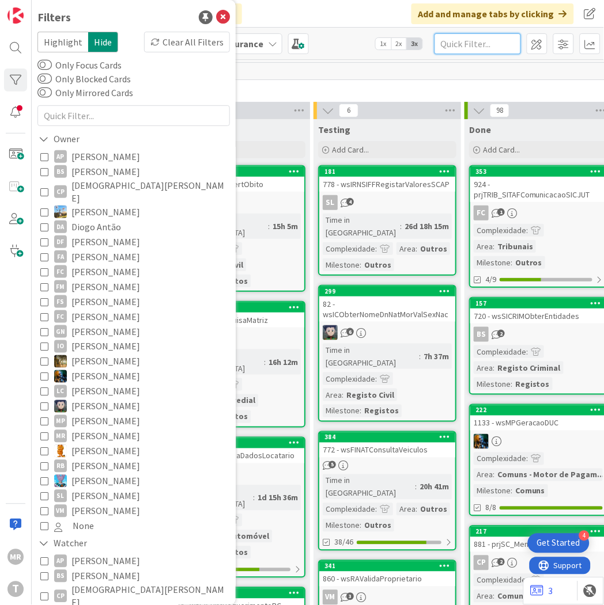
click at [455, 48] on input "text" at bounding box center [477, 43] width 86 height 21
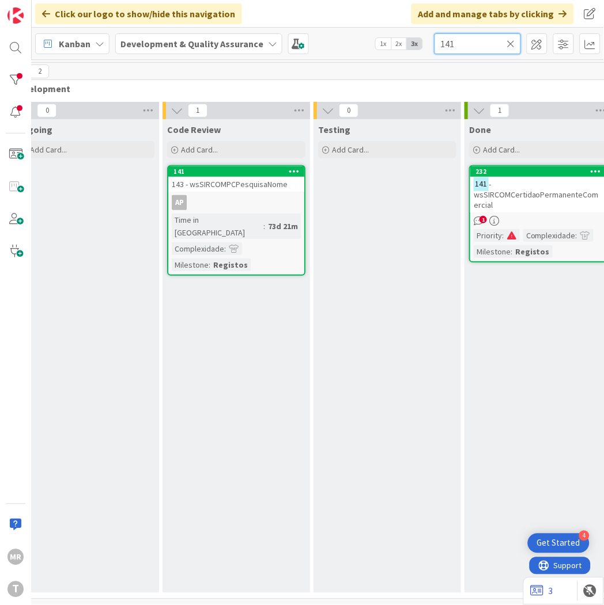
drag, startPoint x: 439, startPoint y: 43, endPoint x: 300, endPoint y: 28, distance: 140.3
click at [306, 29] on div "Kanban Development & Quality Assurance 1x 2x 3x 141" at bounding box center [318, 44] width 572 height 32
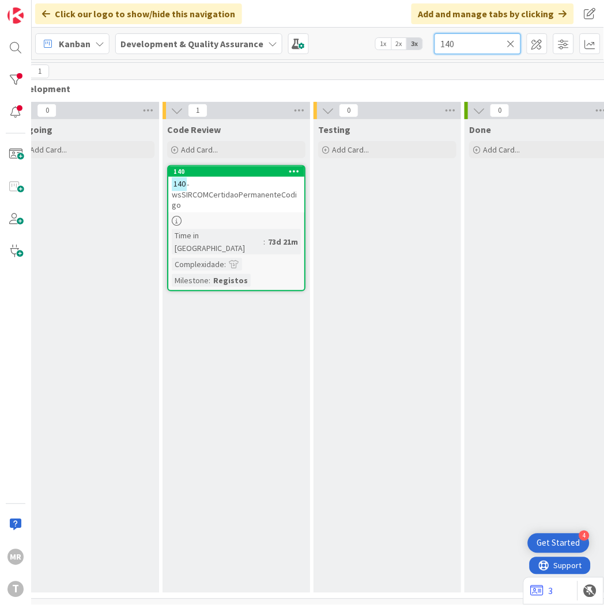
drag, startPoint x: 462, startPoint y: 48, endPoint x: 294, endPoint y: 29, distance: 168.8
click at [300, 29] on div "Kanban Development & Quality Assurance 1x 2x 3x 140" at bounding box center [318, 44] width 572 height 32
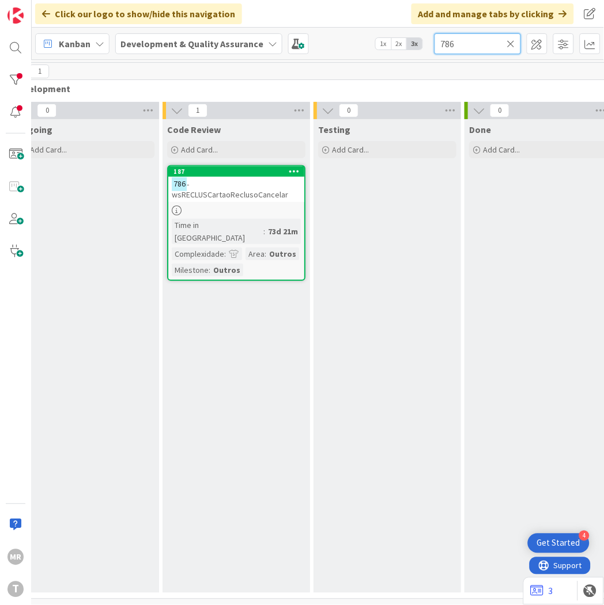
drag, startPoint x: 344, startPoint y: 36, endPoint x: 297, endPoint y: 32, distance: 46.9
click at [315, 33] on div "Kanban Development & Quality Assurance 1x 2x 3x 786" at bounding box center [318, 44] width 572 height 32
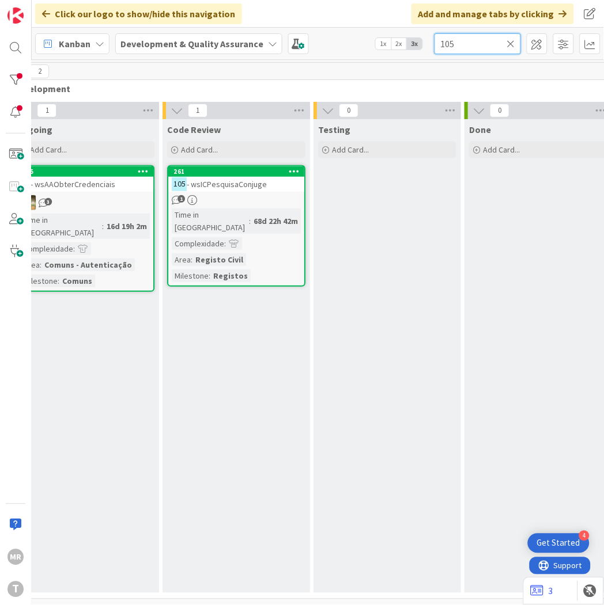
drag, startPoint x: 400, startPoint y: 53, endPoint x: 383, endPoint y: 55, distance: 17.4
click at [399, 54] on div "Kanban Development & Quality Assurance 1x 2x 3x 105" at bounding box center [318, 44] width 572 height 32
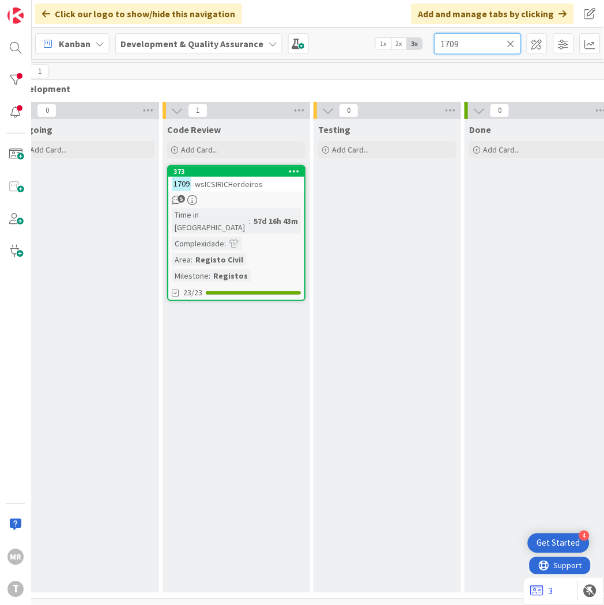
type input "1709"
click at [514, 41] on icon at bounding box center [511, 44] width 8 height 10
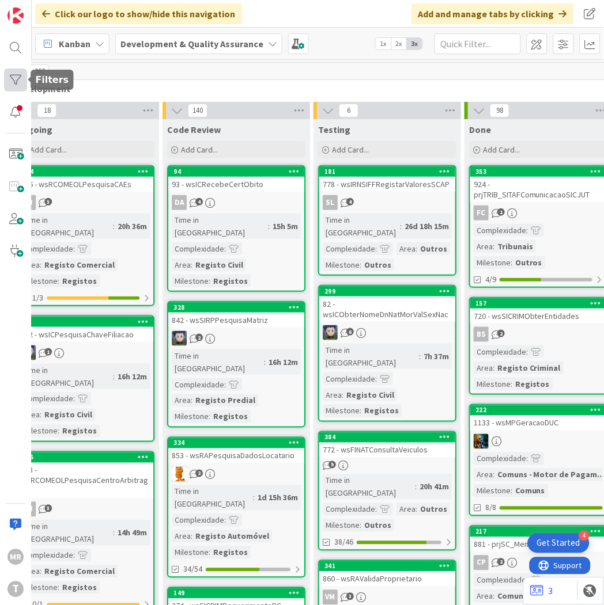
click at [14, 77] on div at bounding box center [15, 80] width 23 height 23
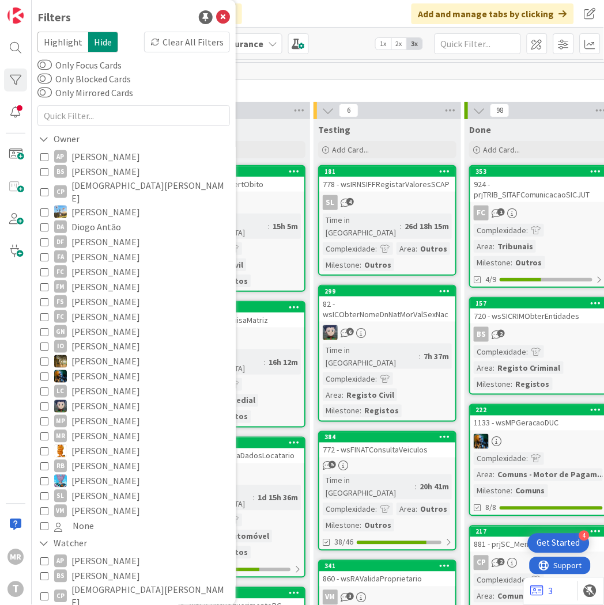
drag, startPoint x: 89, startPoint y: 174, endPoint x: 88, endPoint y: 202, distance: 28.2
click at [89, 174] on span "[PERSON_NAME]" at bounding box center [105, 171] width 69 height 15
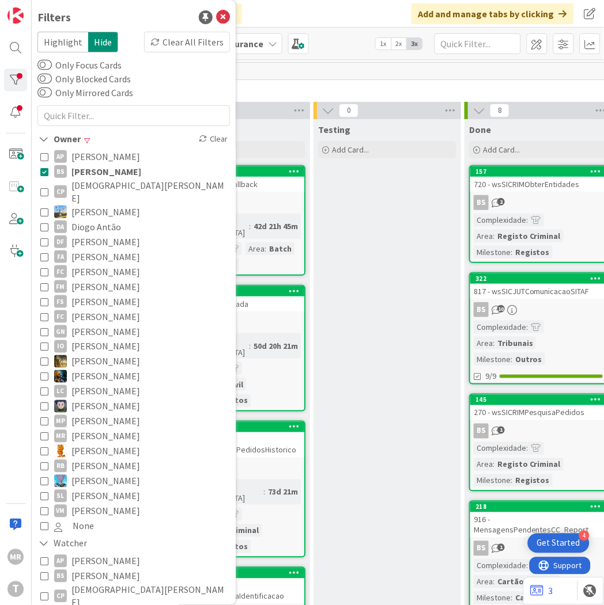
click at [371, 271] on div "Testing Add Card..." at bounding box center [386, 592] width 147 height 947
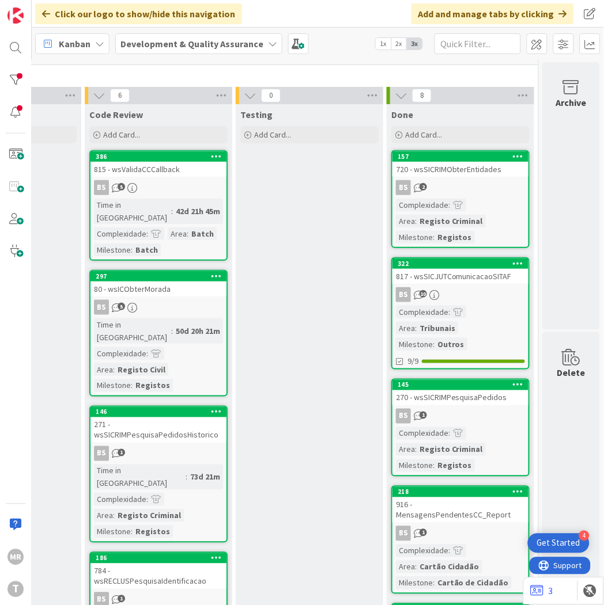
scroll to position [0, 605]
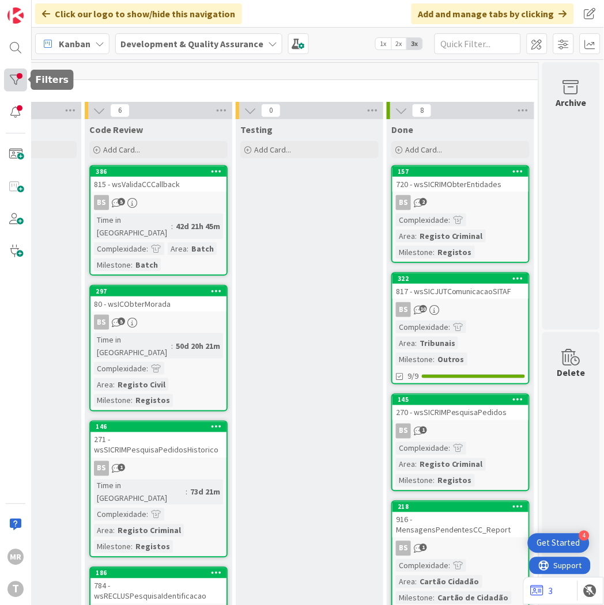
click at [20, 78] on div at bounding box center [15, 80] width 23 height 23
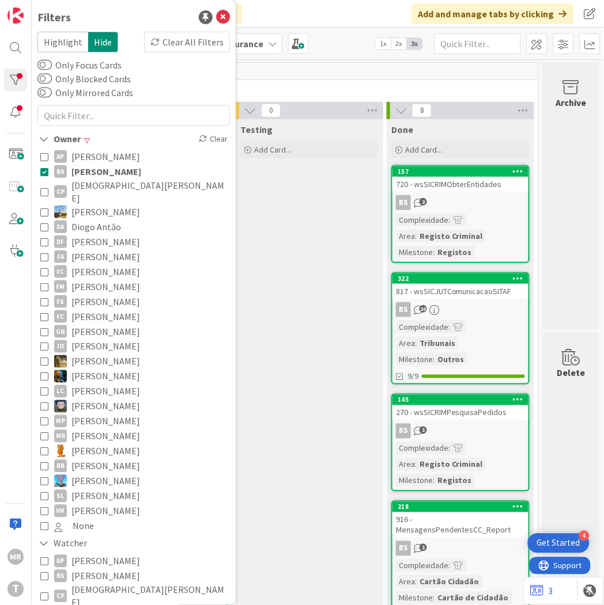
click at [105, 186] on span "[DEMOGRAPHIC_DATA][PERSON_NAME]" at bounding box center [149, 191] width 156 height 25
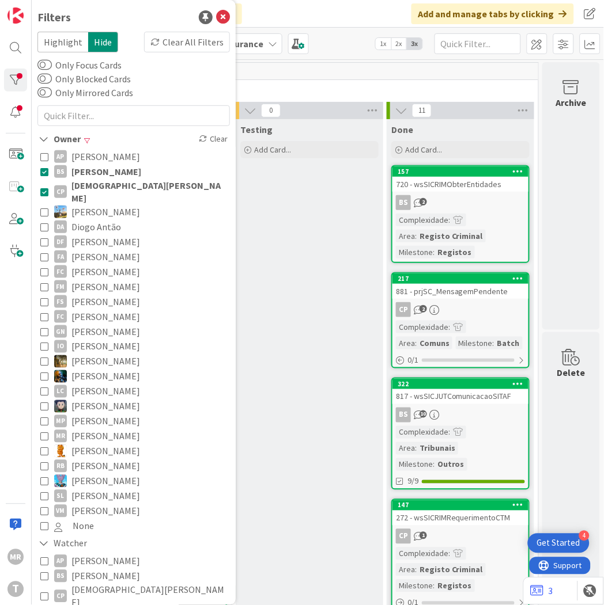
click at [104, 168] on span "[PERSON_NAME]" at bounding box center [106, 171] width 70 height 15
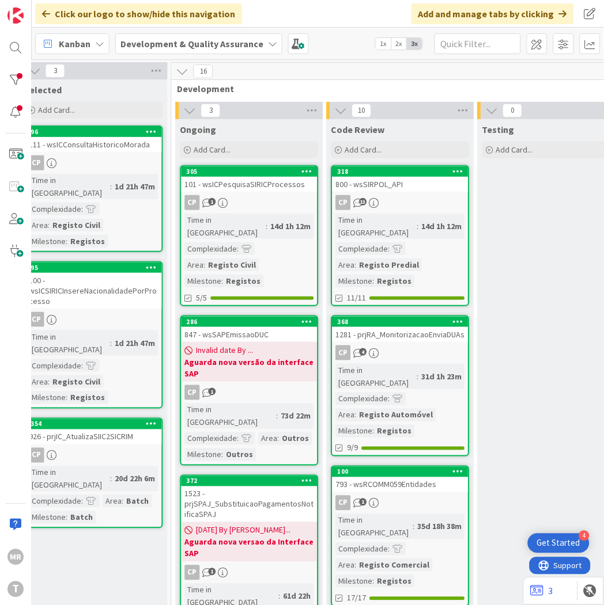
scroll to position [0, 336]
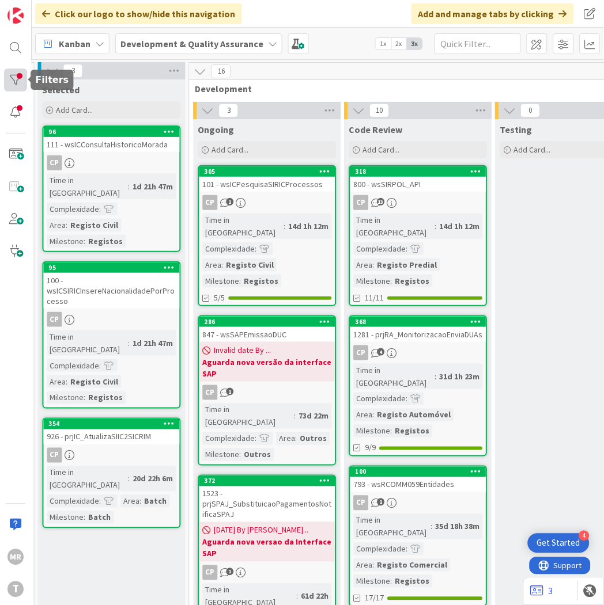
click at [21, 78] on div at bounding box center [15, 80] width 23 height 23
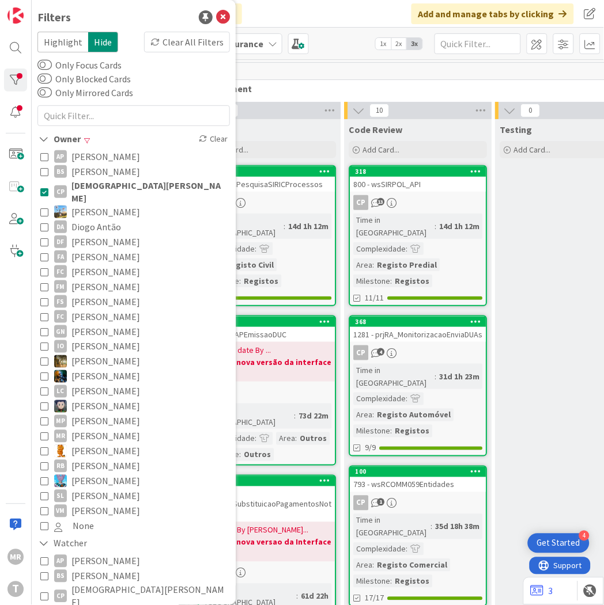
click at [95, 219] on span "Diogo Antão" at bounding box center [96, 226] width 50 height 15
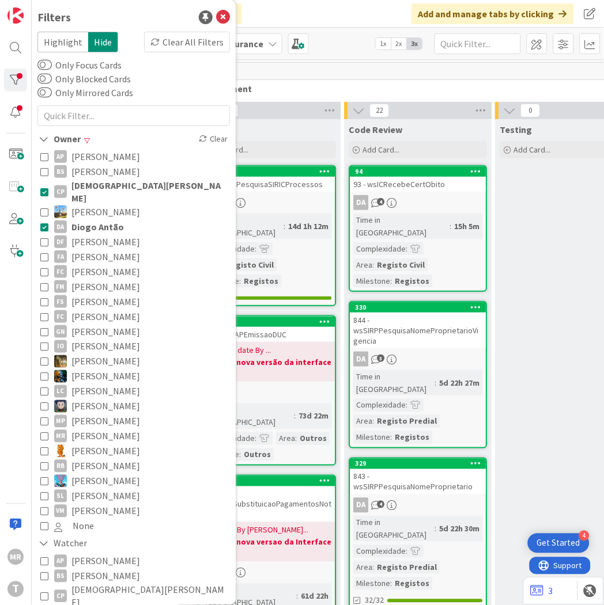
click at [97, 182] on span "[DEMOGRAPHIC_DATA][PERSON_NAME]" at bounding box center [149, 191] width 156 height 25
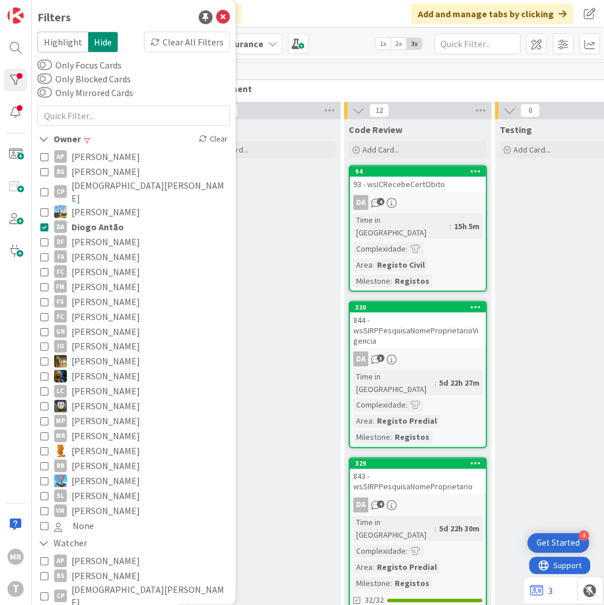
click at [90, 219] on span "Diogo Antão" at bounding box center [97, 226] width 52 height 15
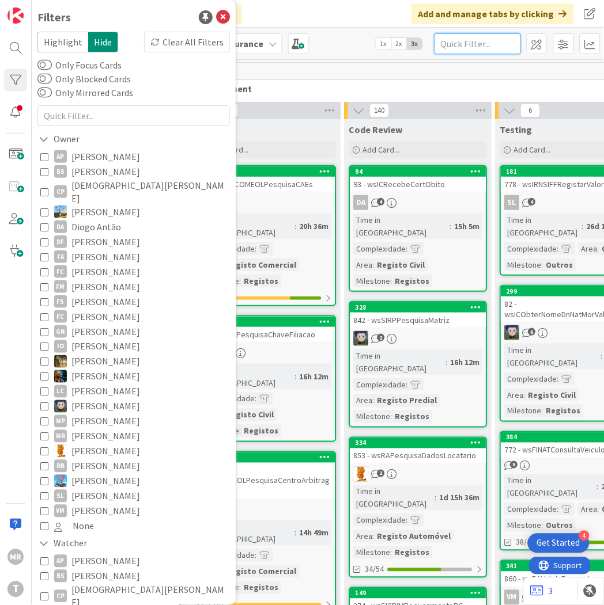
click at [453, 42] on input "text" at bounding box center [477, 43] width 86 height 21
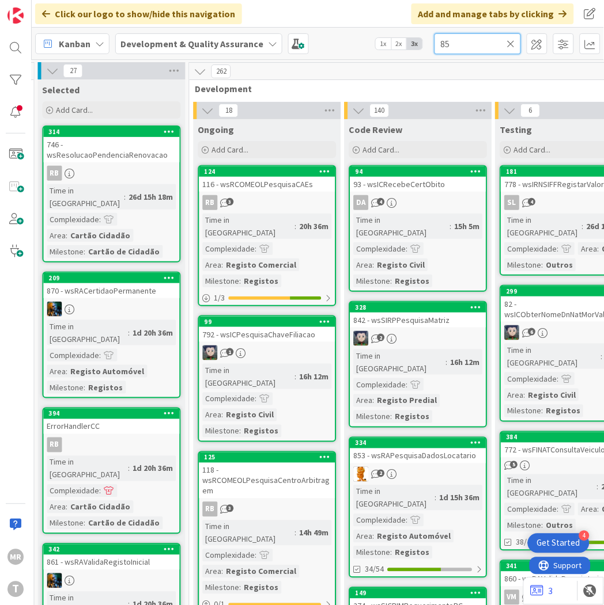
type input "85"
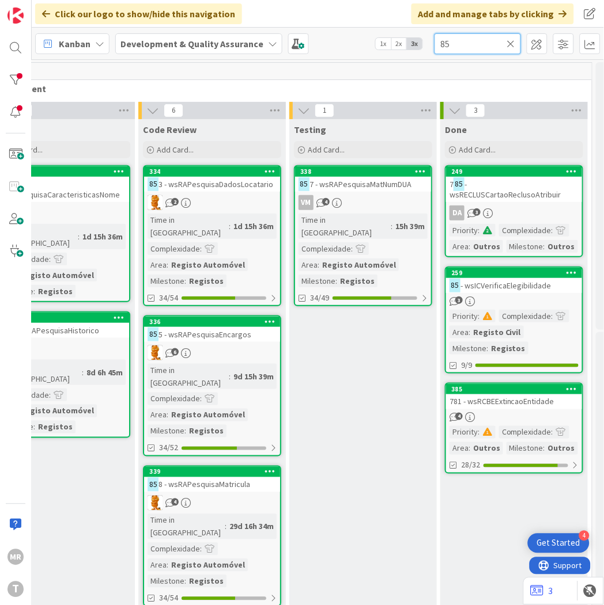
scroll to position [0, 605]
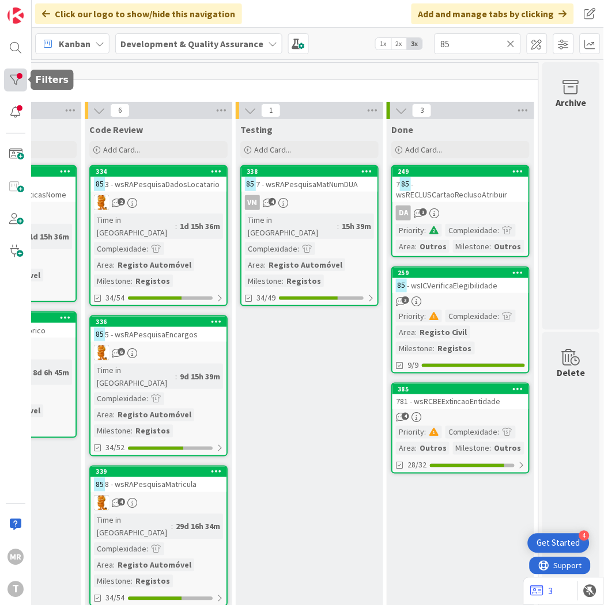
click at [21, 81] on div at bounding box center [15, 80] width 23 height 23
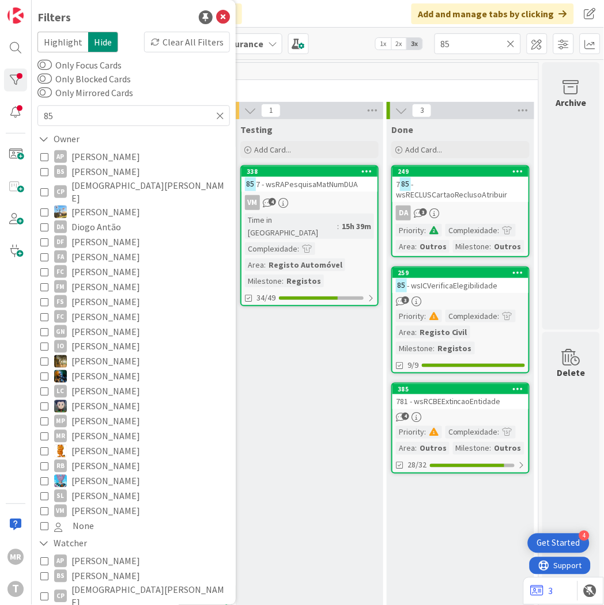
click at [79, 219] on span "Diogo Antão" at bounding box center [96, 226] width 50 height 15
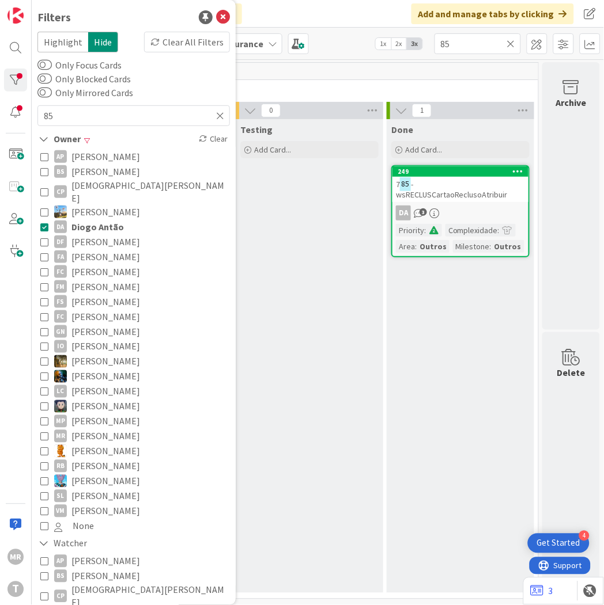
click at [313, 366] on div "Testing Add Card..." at bounding box center [309, 356] width 147 height 474
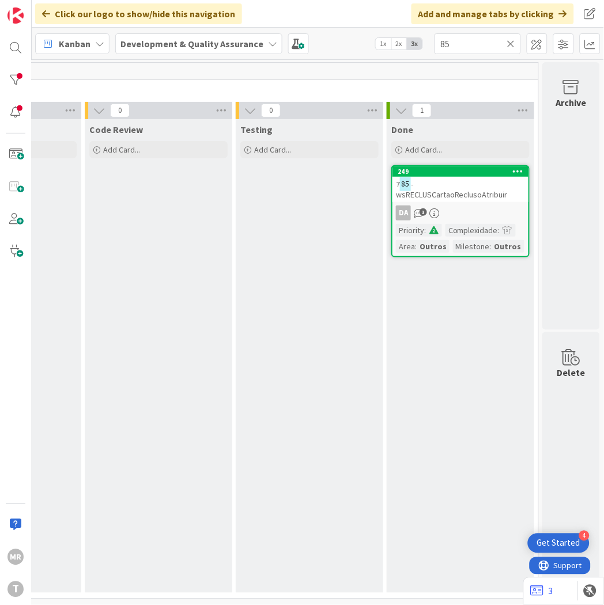
click at [512, 43] on icon at bounding box center [511, 44] width 8 height 10
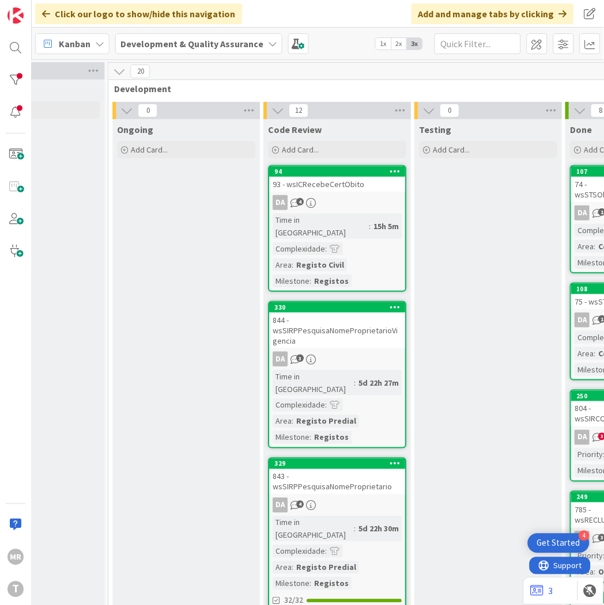
scroll to position [0, 429]
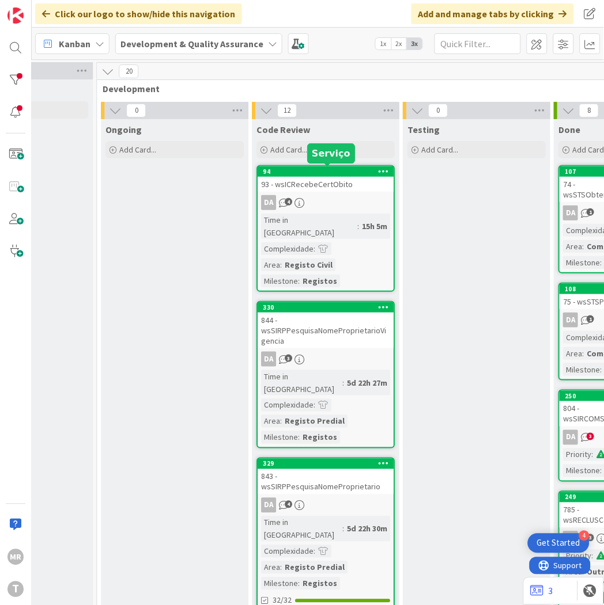
click at [340, 172] on div "94" at bounding box center [328, 172] width 131 height 8
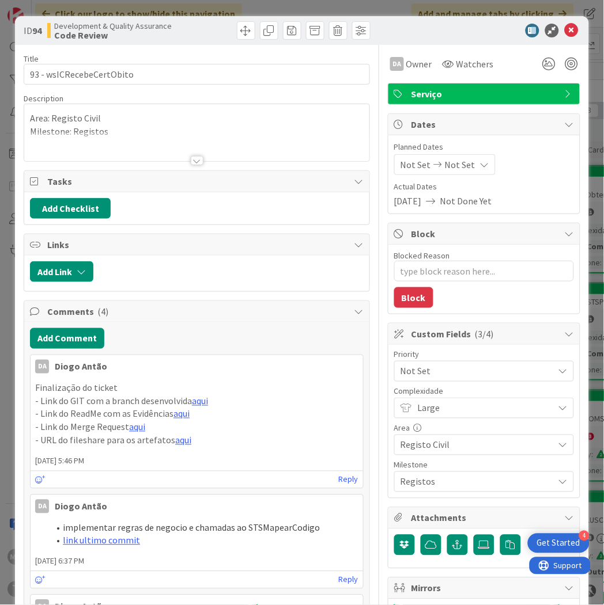
type textarea "x"
click at [564, 29] on icon at bounding box center [571, 31] width 14 height 14
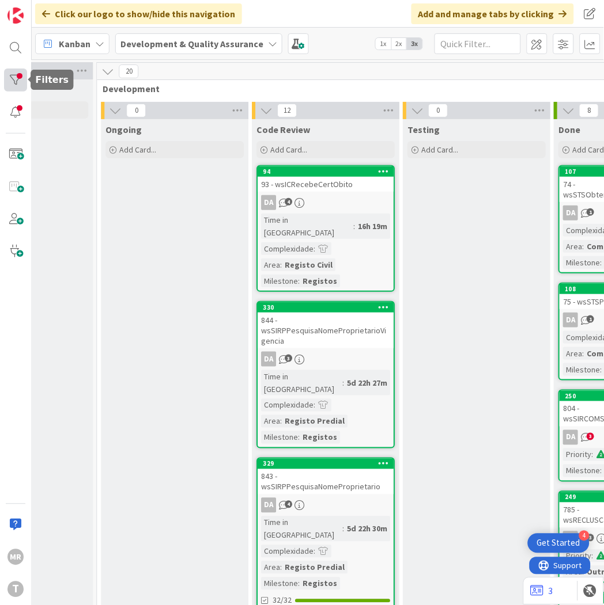
click at [12, 77] on div at bounding box center [15, 80] width 23 height 23
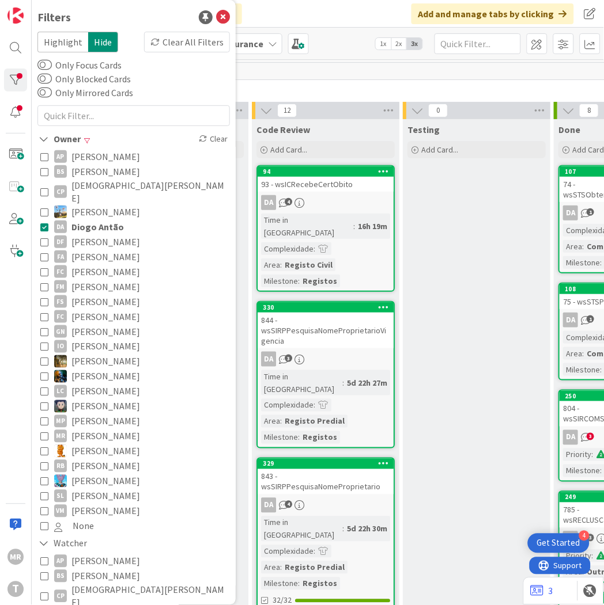
click at [79, 249] on span "[PERSON_NAME]" at bounding box center [105, 256] width 69 height 15
click at [86, 219] on span "Diogo Antão" at bounding box center [97, 226] width 52 height 15
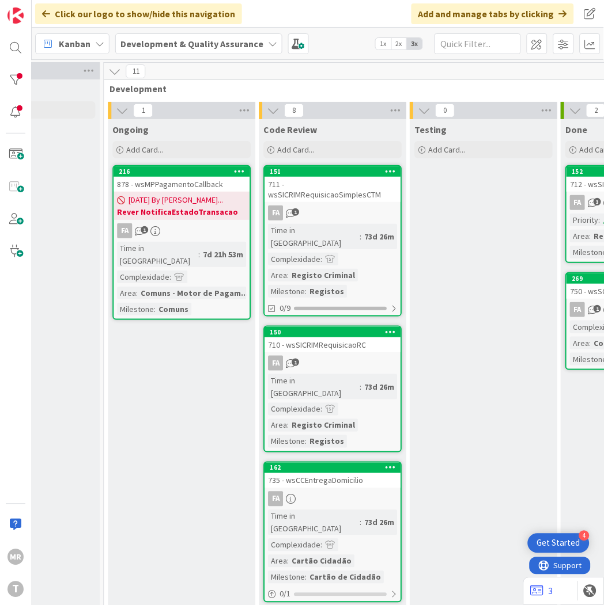
scroll to position [0, 380]
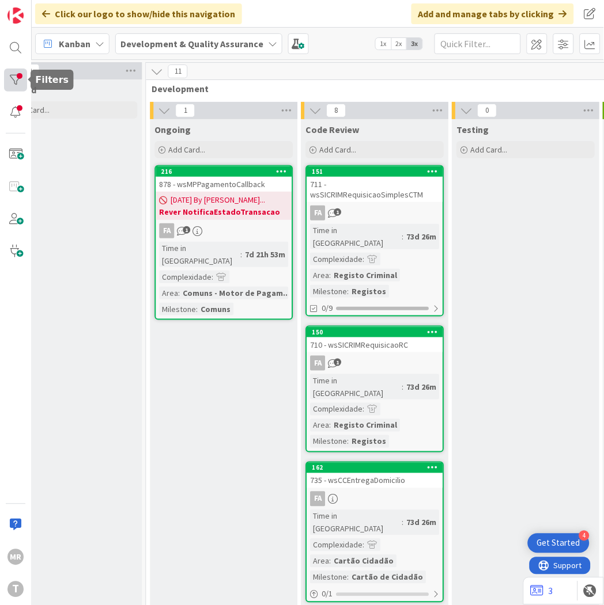
click at [18, 69] on div at bounding box center [15, 80] width 23 height 23
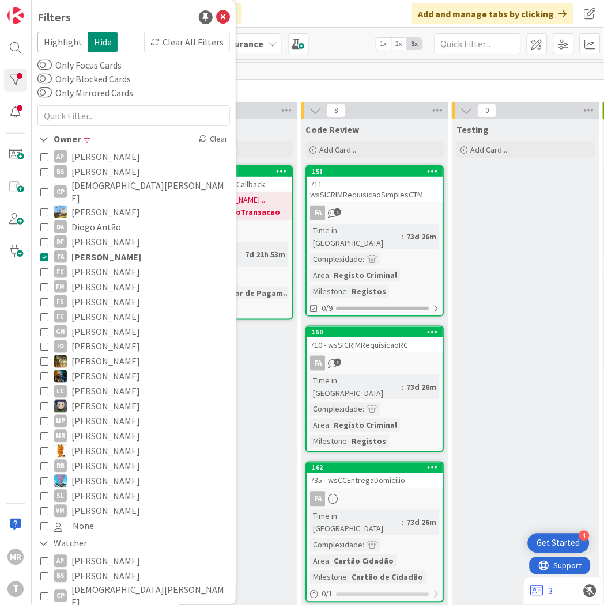
click at [98, 264] on span "[PERSON_NAME]" at bounding box center [105, 271] width 69 height 15
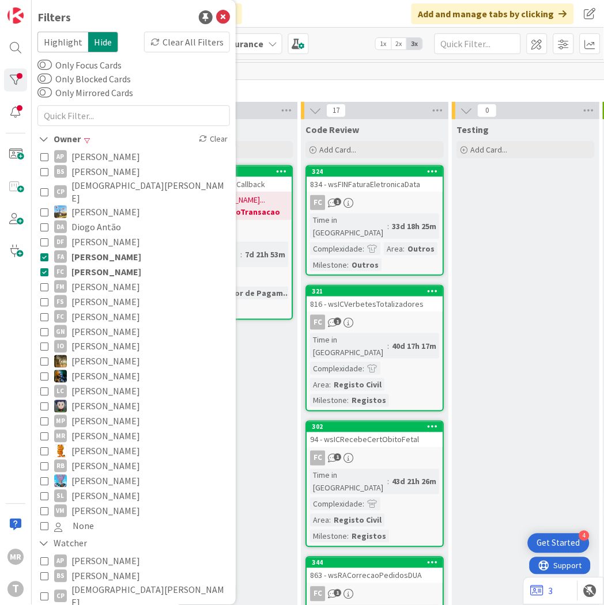
click at [101, 249] on span "[PERSON_NAME]" at bounding box center [106, 256] width 70 height 15
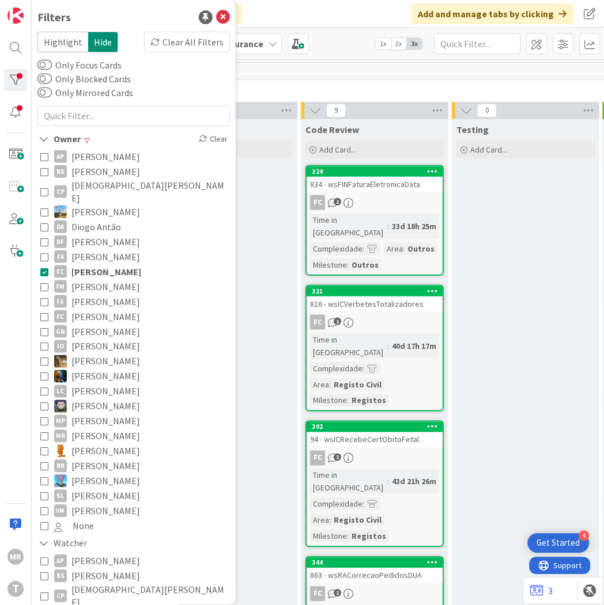
drag, startPoint x: 119, startPoint y: 254, endPoint x: 136, endPoint y: 262, distance: 18.5
click at [119, 264] on span "[PERSON_NAME]" at bounding box center [106, 271] width 70 height 15
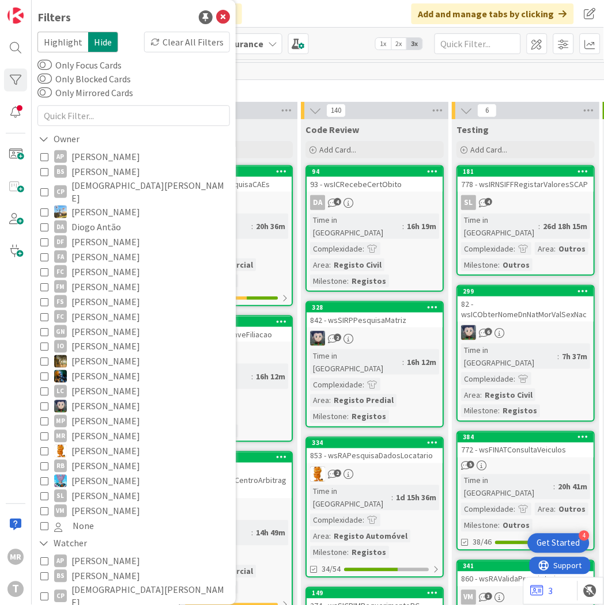
click at [271, 127] on div "Ongoing" at bounding box center [223, 130] width 138 height 12
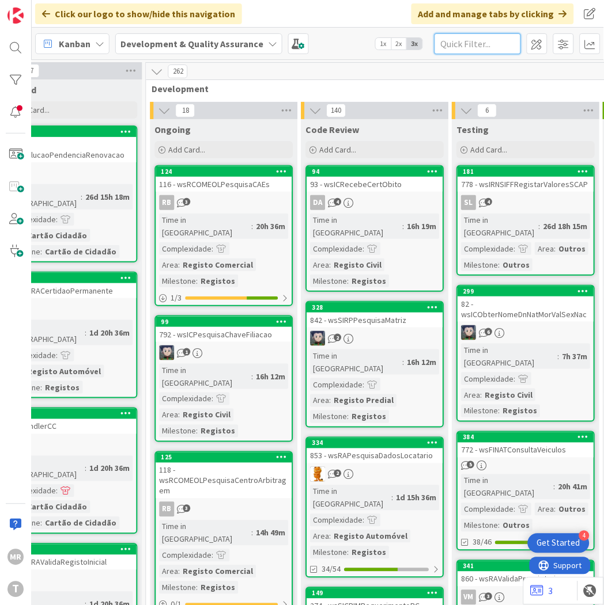
click at [441, 43] on input "text" at bounding box center [477, 43] width 86 height 21
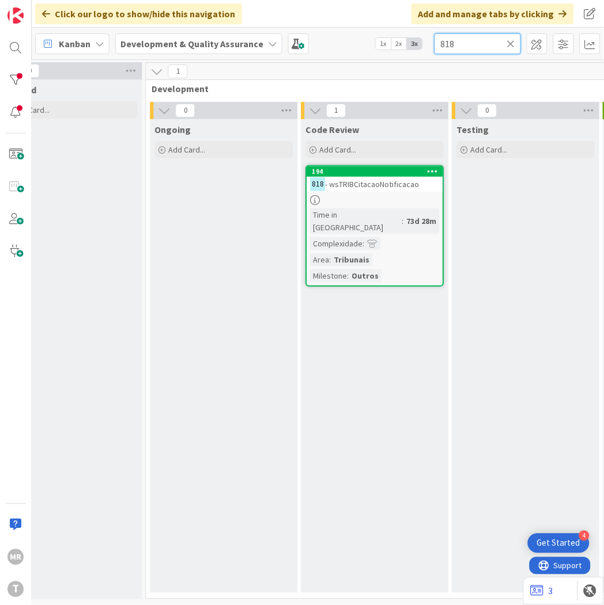
type input "818"
click at [509, 44] on icon at bounding box center [511, 44] width 8 height 10
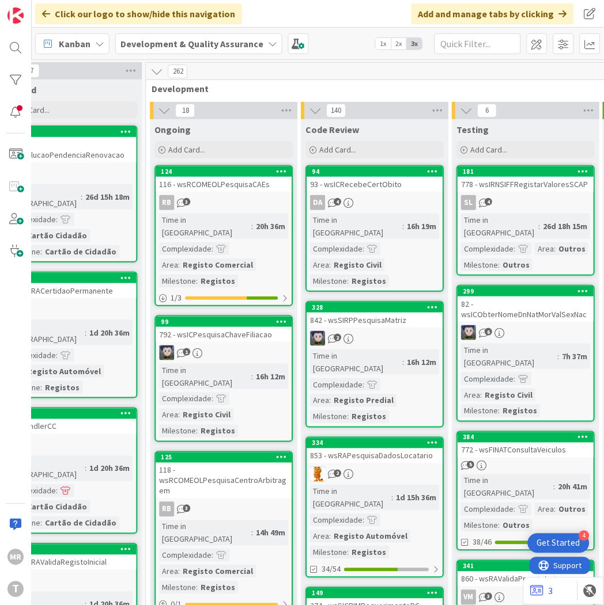
click at [17, 93] on div "MR T" at bounding box center [16, 302] width 32 height 605
click at [19, 82] on div at bounding box center [15, 80] width 23 height 23
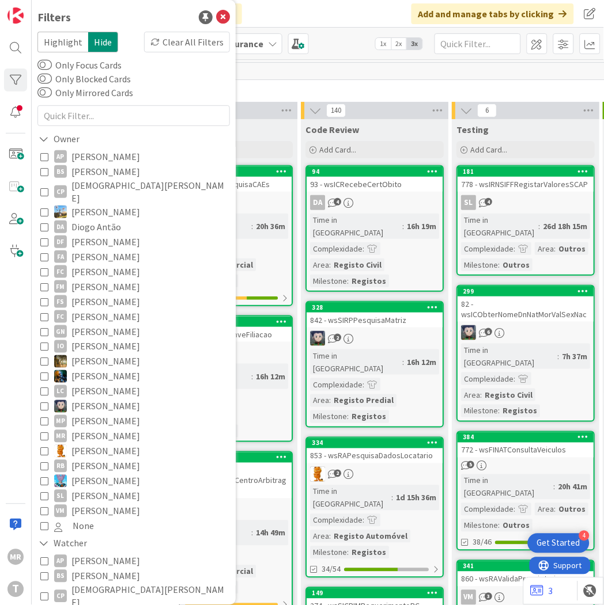
click at [90, 264] on span "[PERSON_NAME]" at bounding box center [105, 271] width 69 height 15
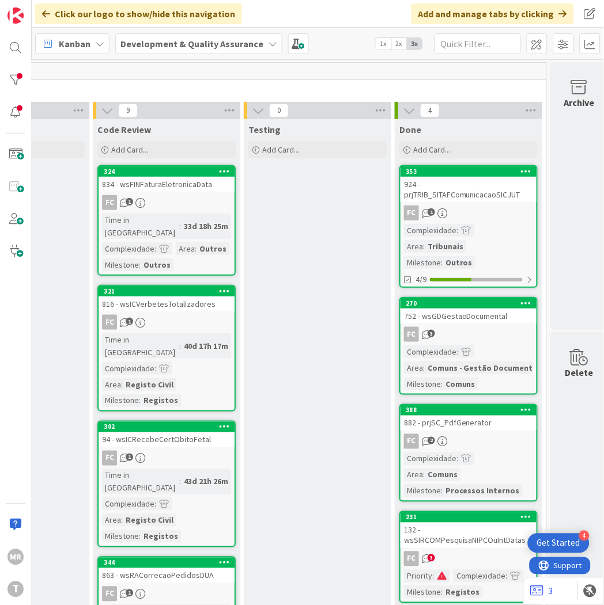
scroll to position [0, 605]
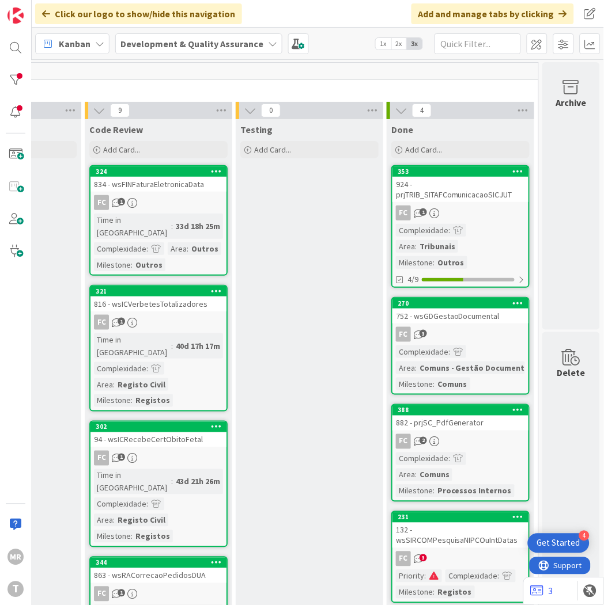
click at [406, 165] on link "353 924 - prjTRIB_SITAFComunicacaoSICJUT FC 1 Complexidade : Area : Tribunais M…" at bounding box center [460, 226] width 138 height 123
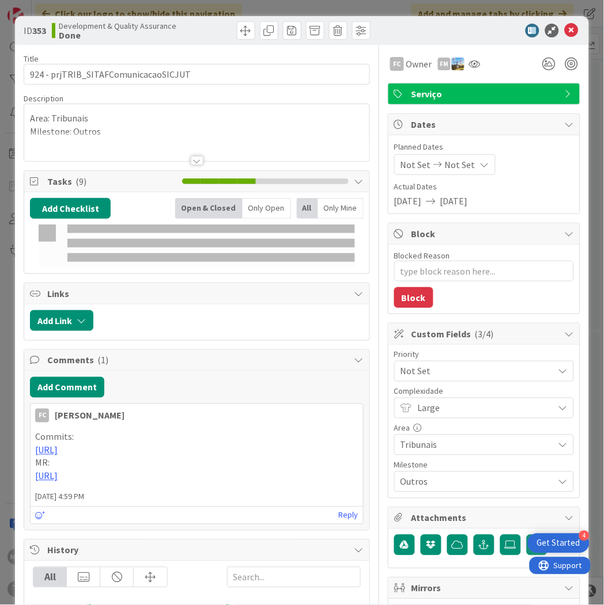
type textarea "x"
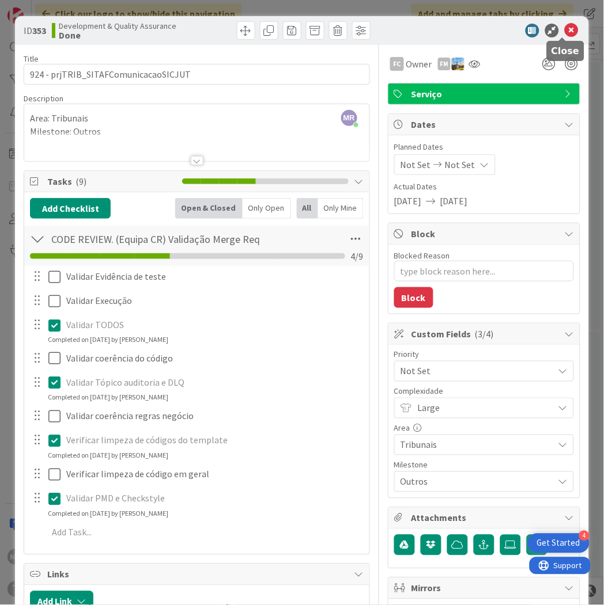
click at [564, 33] on icon at bounding box center [571, 31] width 14 height 14
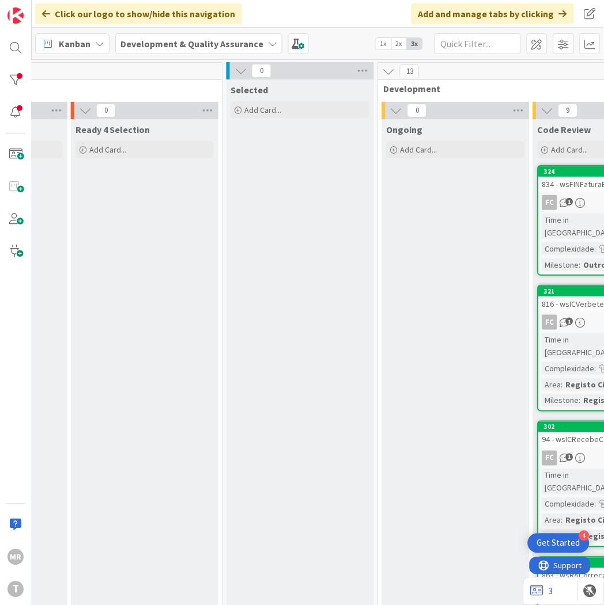
scroll to position [0, 146]
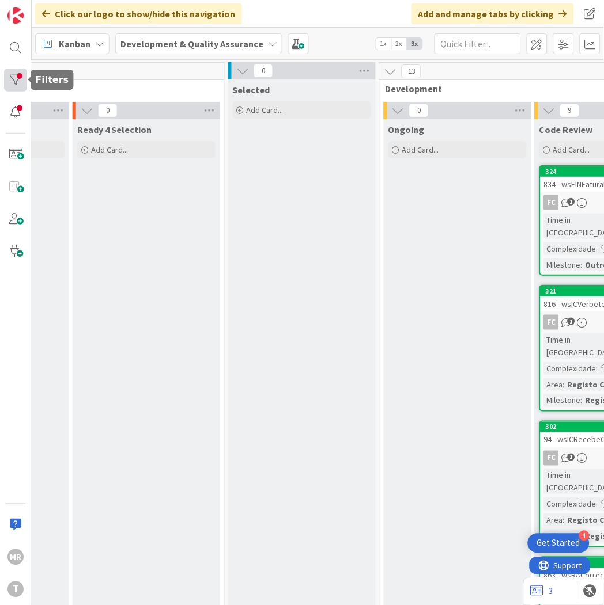
click at [23, 79] on div at bounding box center [15, 80] width 23 height 23
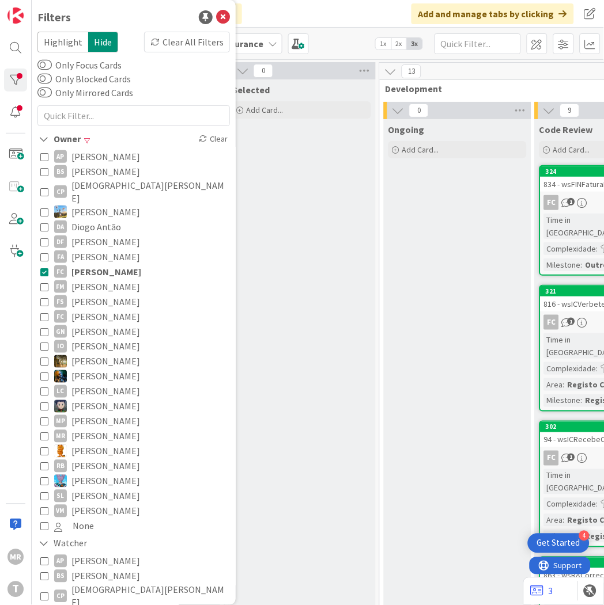
click at [92, 279] on span "[PERSON_NAME]" at bounding box center [105, 286] width 69 height 15
click at [93, 264] on span "[PERSON_NAME]" at bounding box center [106, 271] width 70 height 15
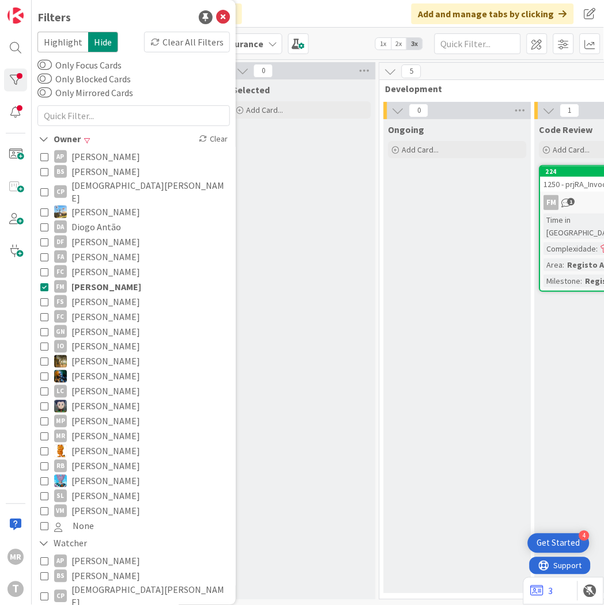
click at [298, 329] on div "Selected Add Card..." at bounding box center [301, 339] width 147 height 521
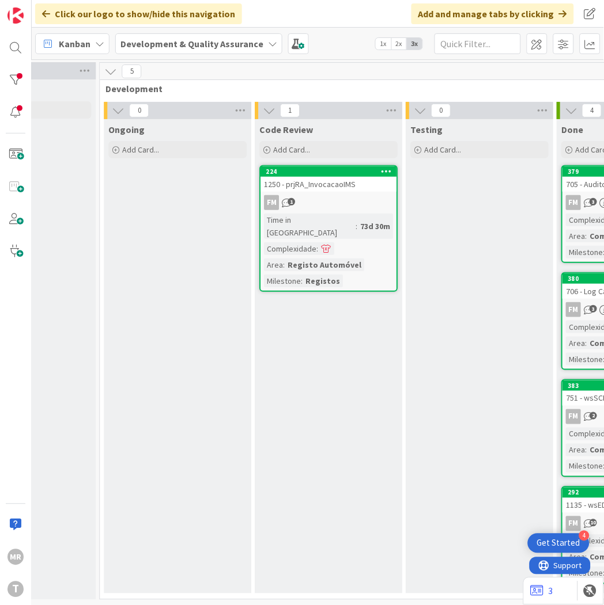
scroll to position [0, 588]
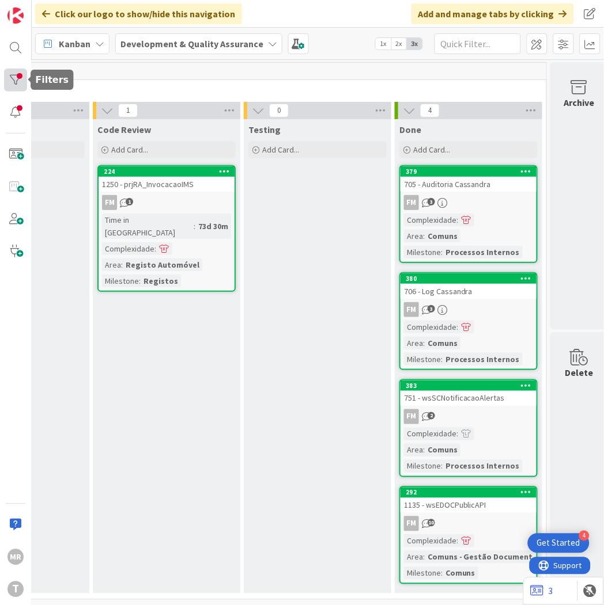
click at [14, 77] on div at bounding box center [15, 80] width 23 height 23
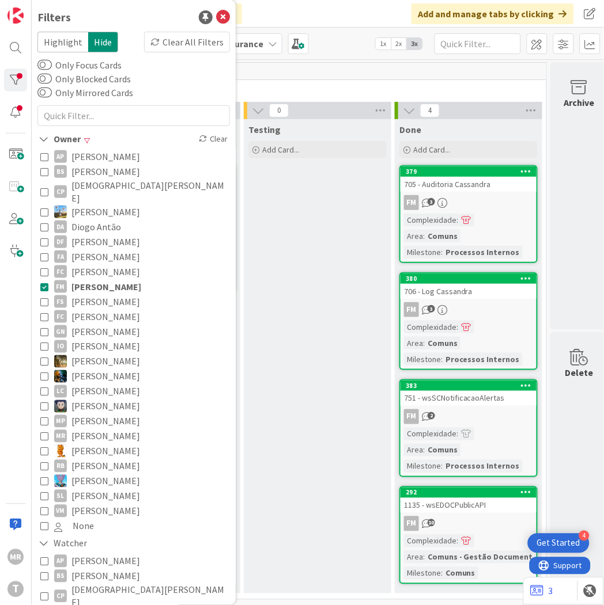
drag, startPoint x: 85, startPoint y: 278, endPoint x: 31, endPoint y: 304, distance: 59.8
click at [85, 279] on span "[PERSON_NAME]" at bounding box center [106, 286] width 70 height 15
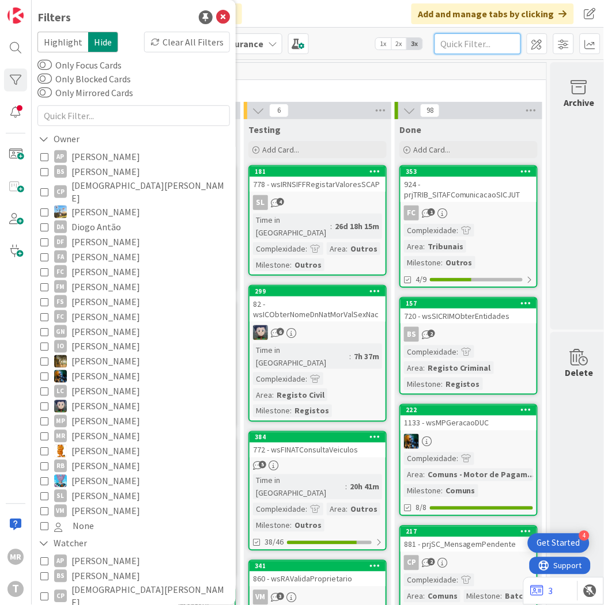
click at [468, 42] on input "text" at bounding box center [477, 43] width 86 height 21
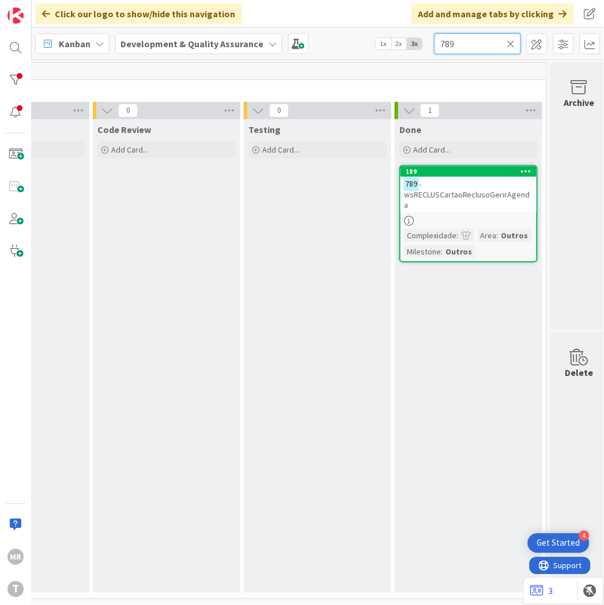
drag, startPoint x: 461, startPoint y: 43, endPoint x: 397, endPoint y: 35, distance: 64.4
click at [404, 35] on div "Kanban Development & Quality Assurance 1x 2x 3x 789" at bounding box center [318, 44] width 572 height 32
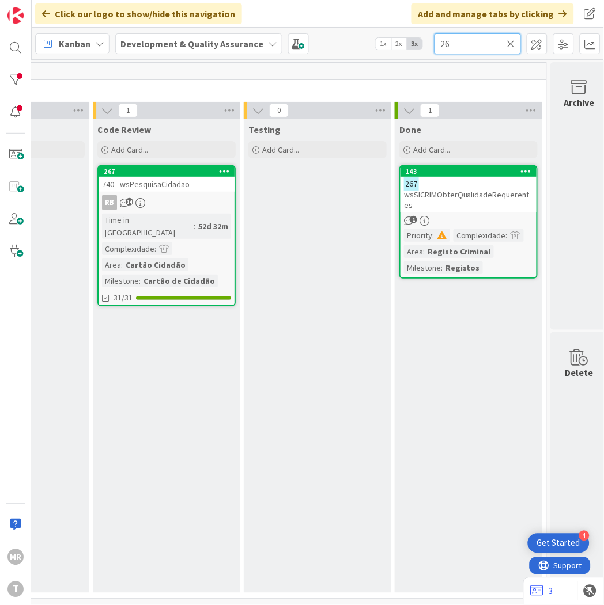
type input "2"
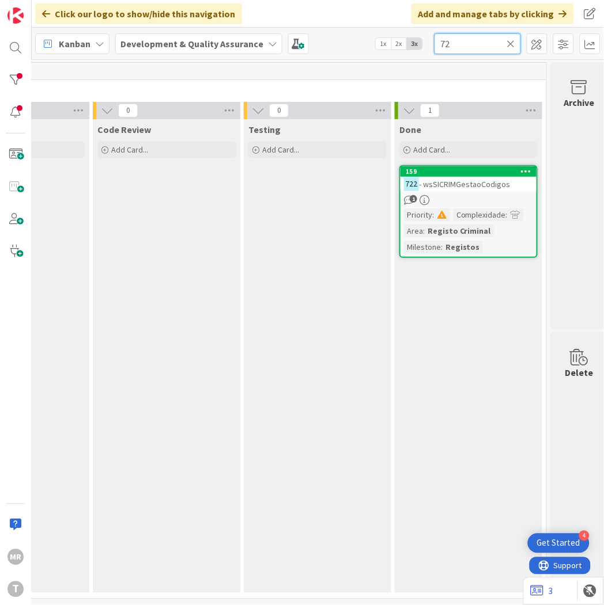
type input "7"
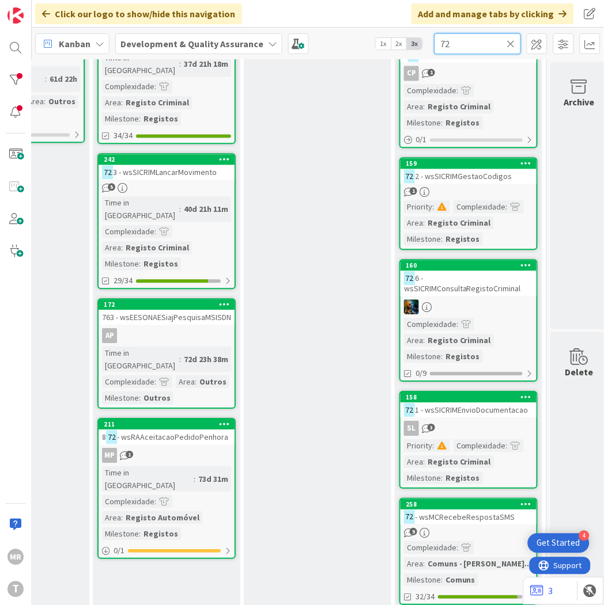
scroll to position [384, 588]
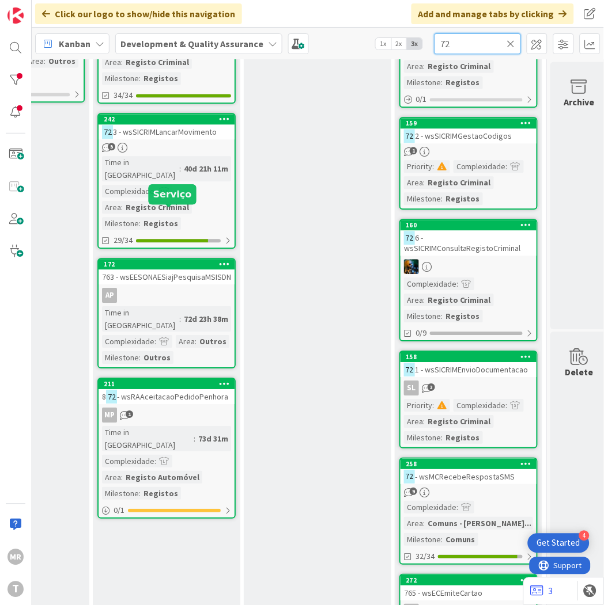
type input "7"
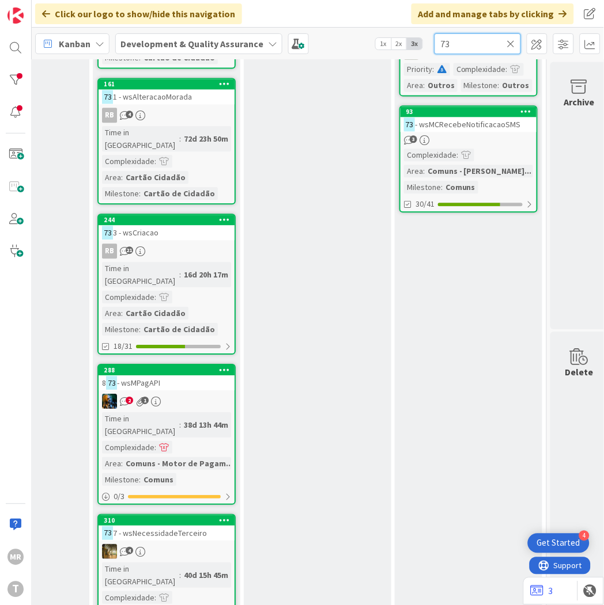
type input "7"
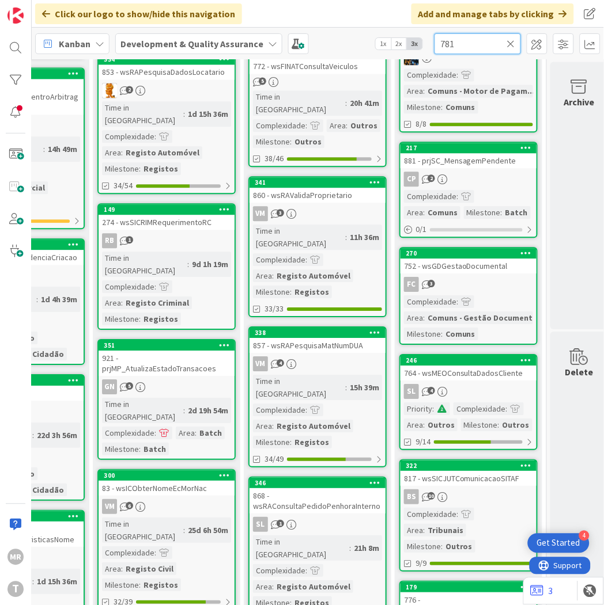
scroll to position [9, 588]
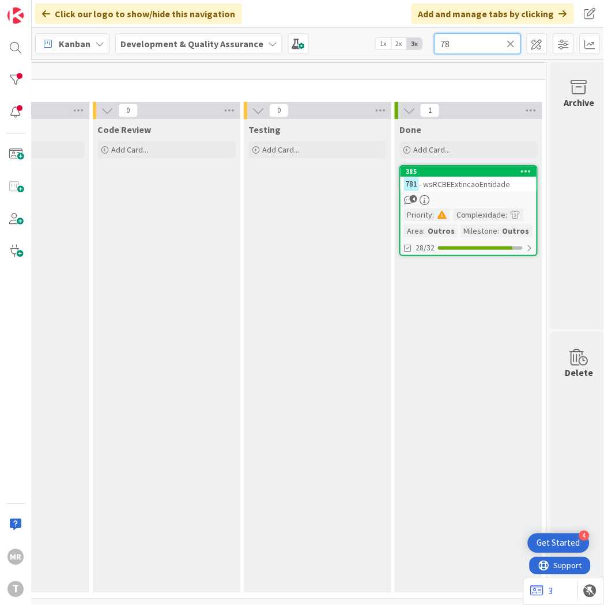
type input "7"
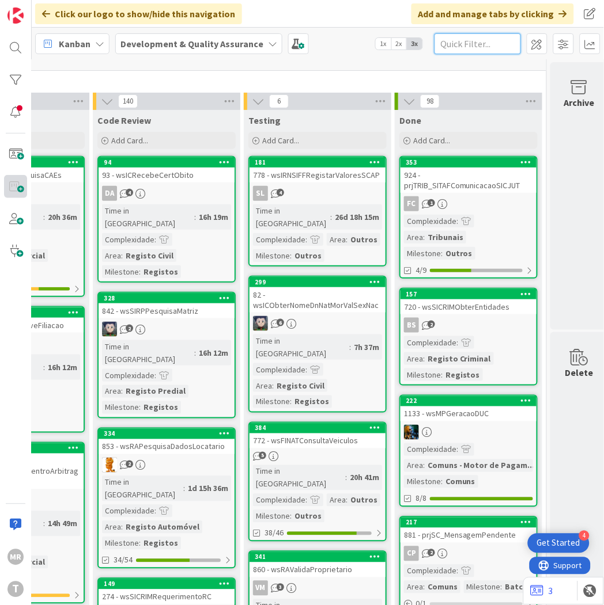
scroll to position [384, 588]
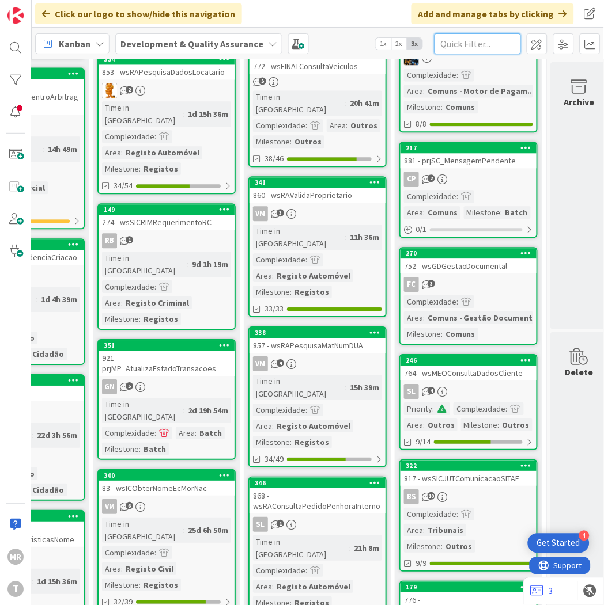
drag, startPoint x: 459, startPoint y: 43, endPoint x: 472, endPoint y: 50, distance: 15.2
click at [459, 43] on input "text" at bounding box center [477, 43] width 86 height 21
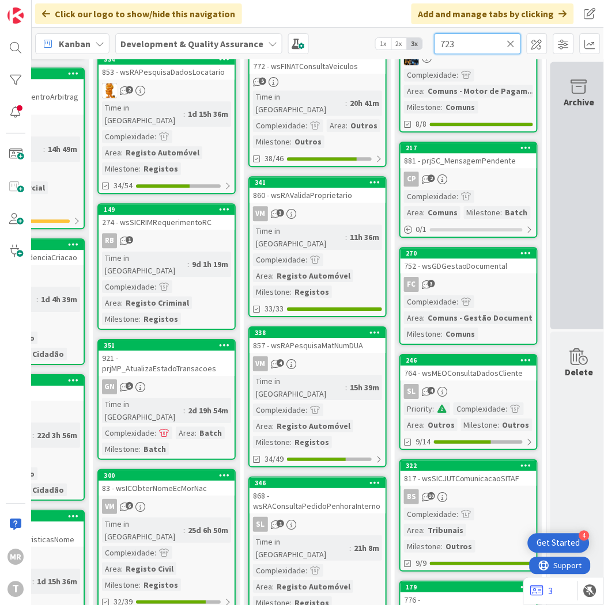
scroll to position [9, 588]
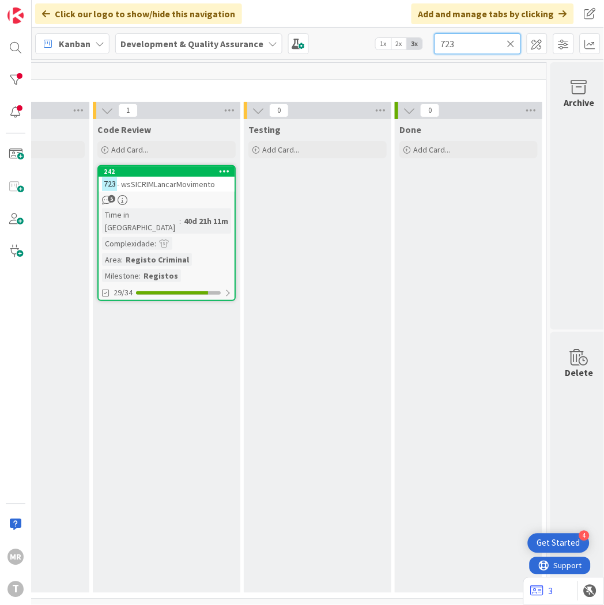
drag, startPoint x: 465, startPoint y: 39, endPoint x: 370, endPoint y: 30, distance: 95.4
click at [422, 39] on div "Kanban Development & Quality Assurance 1x 2x 3x 723" at bounding box center [318, 44] width 572 height 32
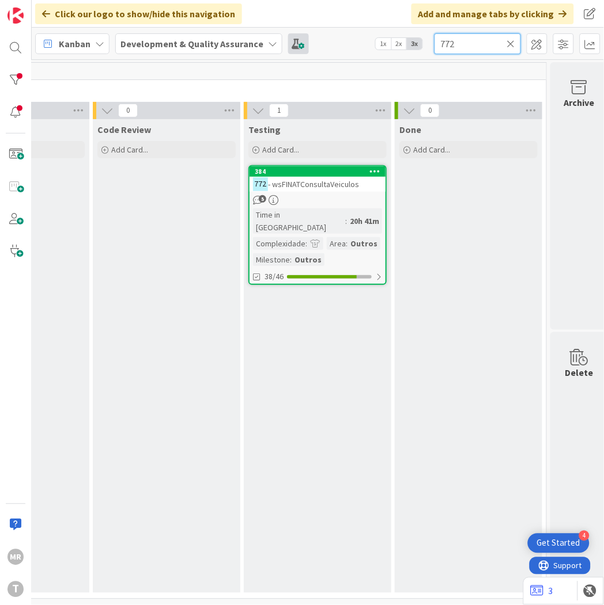
drag, startPoint x: 464, startPoint y: 41, endPoint x: 298, endPoint y: 38, distance: 166.5
click at [327, 41] on div "Kanban Development & Quality Assurance 1x 2x 3x 772" at bounding box center [318, 44] width 572 height 32
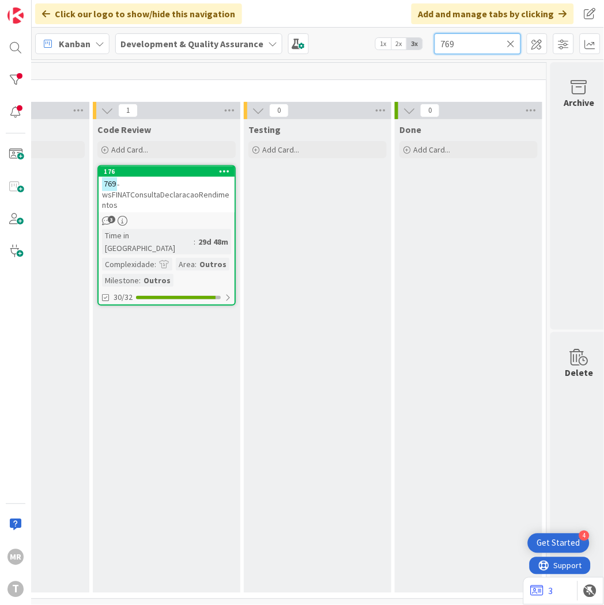
drag, startPoint x: 458, startPoint y: 47, endPoint x: 385, endPoint y: 41, distance: 73.4
click at [389, 43] on div "Kanban Development & Quality Assurance 1x 2x 3x 769" at bounding box center [318, 44] width 572 height 32
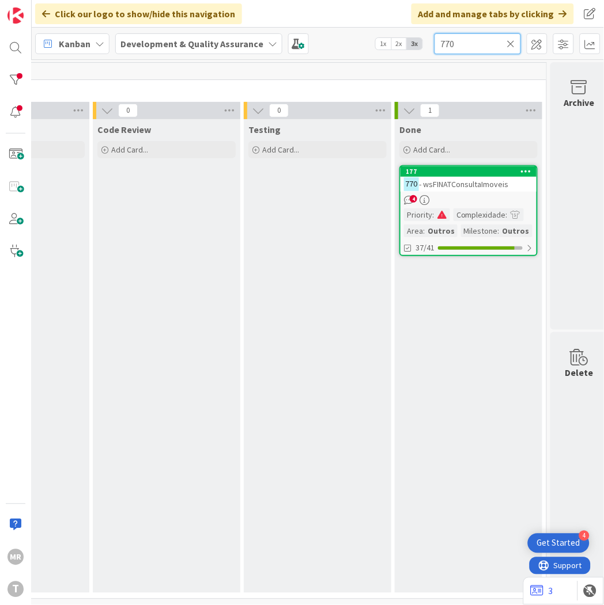
drag, startPoint x: 464, startPoint y: 42, endPoint x: 375, endPoint y: 33, distance: 89.8
click at [375, 33] on div "Kanban Development & Quality Assurance 1x 2x 3x 770" at bounding box center [318, 44] width 572 height 32
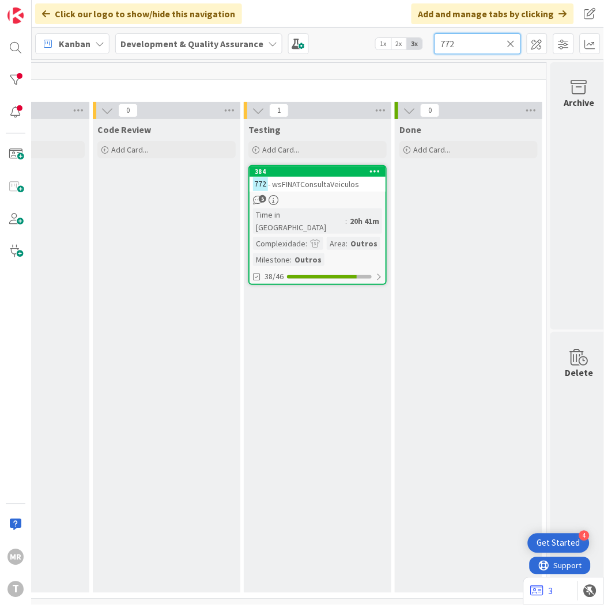
drag, startPoint x: 361, startPoint y: 41, endPoint x: 327, endPoint y: 41, distance: 33.4
click at [327, 41] on div "Kanban Development & Quality Assurance 1x 2x 3x 772" at bounding box center [318, 44] width 572 height 32
type input "770"
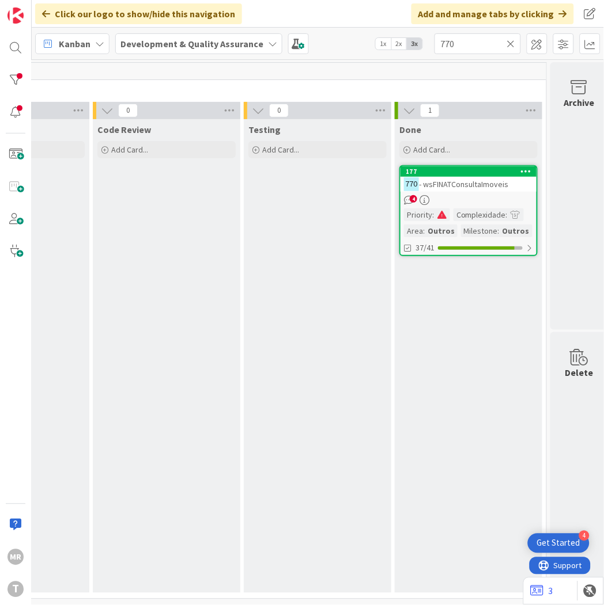
click at [509, 42] on icon at bounding box center [511, 44] width 8 height 10
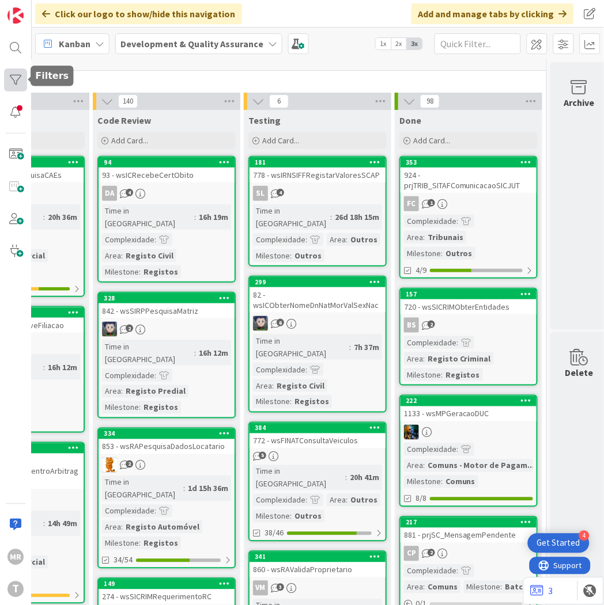
click at [20, 78] on div at bounding box center [15, 80] width 23 height 23
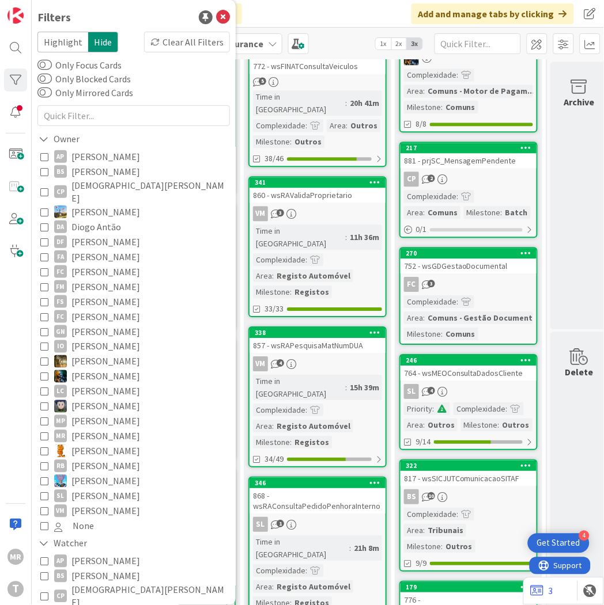
click at [100, 294] on span "[PERSON_NAME]" at bounding box center [105, 301] width 69 height 15
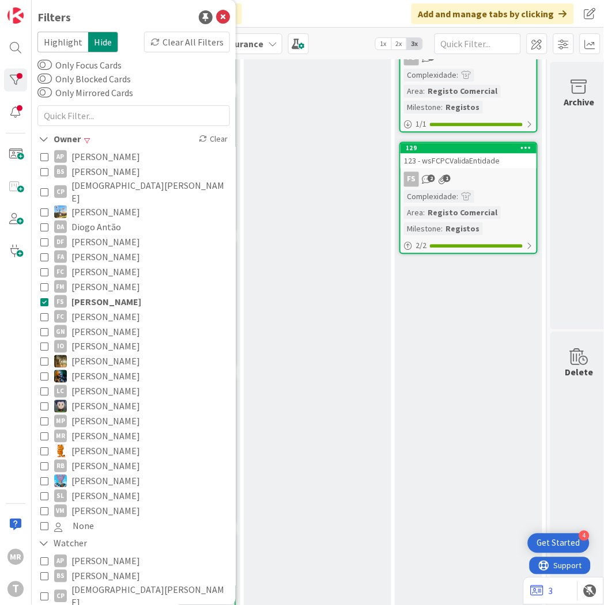
click at [269, 348] on div "Testing Add Card..." at bounding box center [317, 407] width 147 height 1342
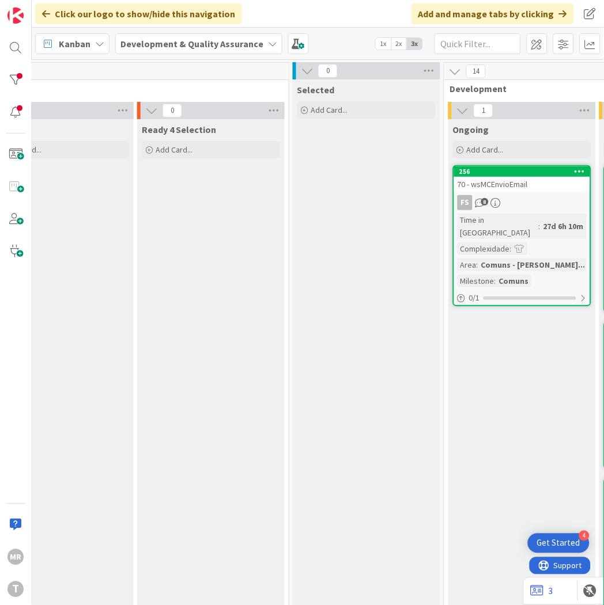
scroll to position [0, 12]
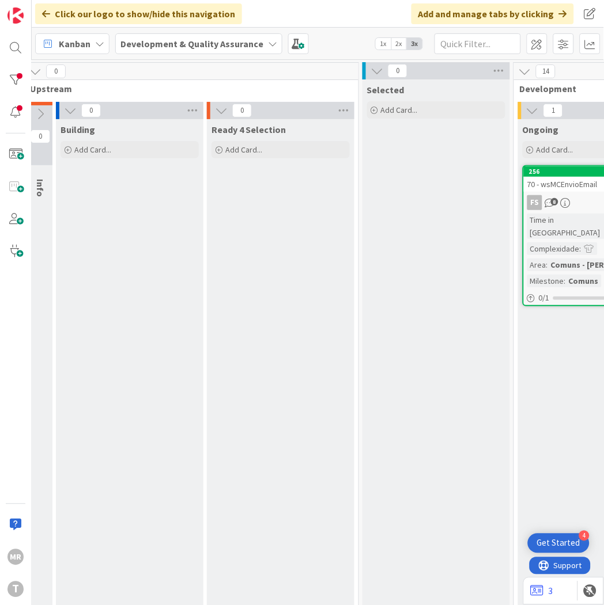
click at [482, 55] on div "Kanban Development & Quality Assurance 1x 2x 3x" at bounding box center [318, 44] width 572 height 32
click at [483, 48] on input "text" at bounding box center [477, 43] width 86 height 21
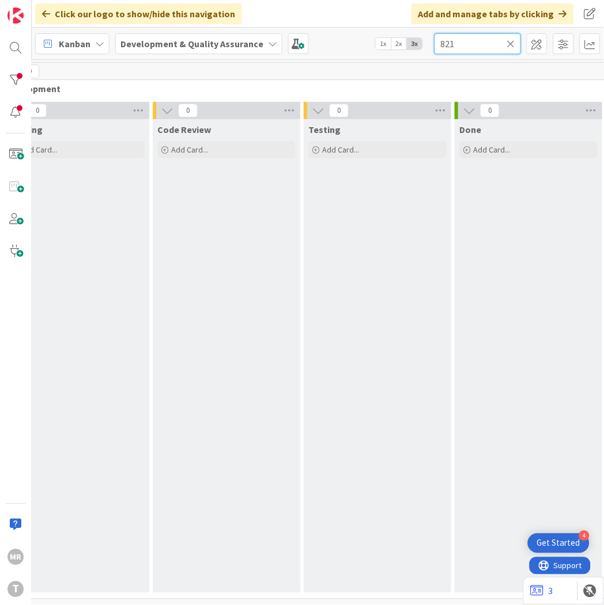
scroll to position [0, 605]
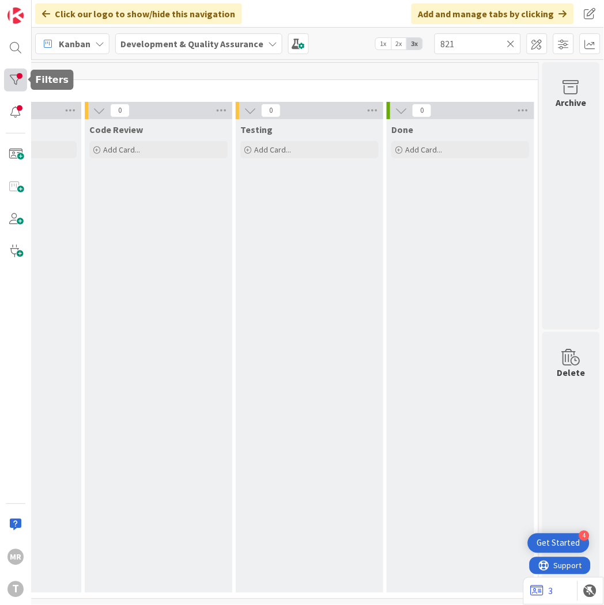
click at [18, 74] on div at bounding box center [15, 80] width 23 height 23
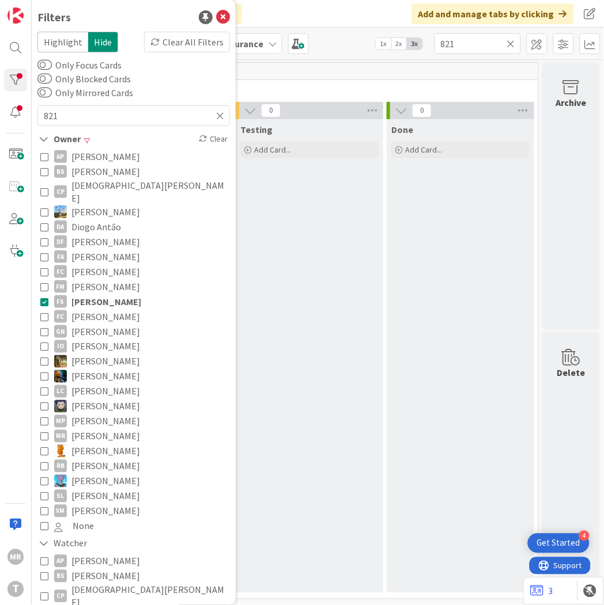
click at [104, 294] on span "[PERSON_NAME]" at bounding box center [106, 301] width 70 height 15
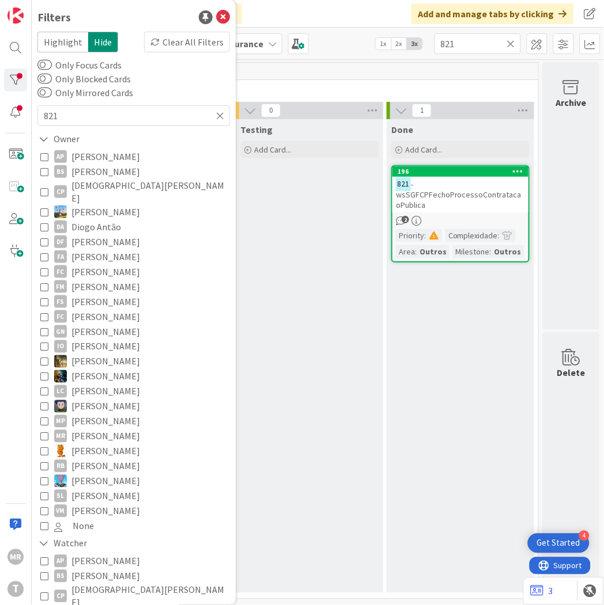
click at [262, 281] on div "Testing Add Card..." at bounding box center [309, 356] width 147 height 474
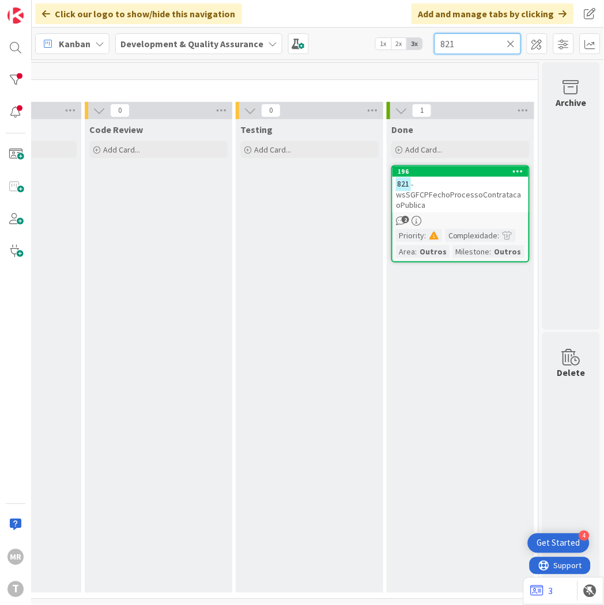
drag, startPoint x: 457, startPoint y: 47, endPoint x: 434, endPoint y: 48, distance: 23.1
click at [438, 47] on input "821" at bounding box center [477, 43] width 86 height 21
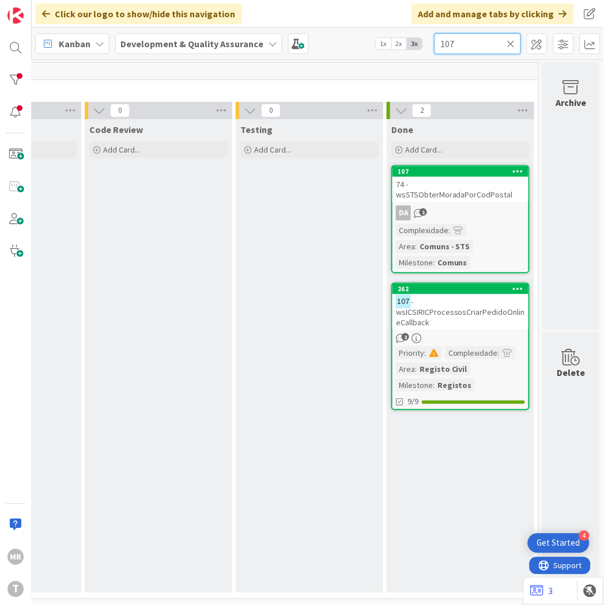
drag, startPoint x: 446, startPoint y: 44, endPoint x: 379, endPoint y: 39, distance: 67.6
click at [402, 44] on div "Kanban Development & Quality Assurance 1x 2x 3x 107" at bounding box center [318, 44] width 572 height 32
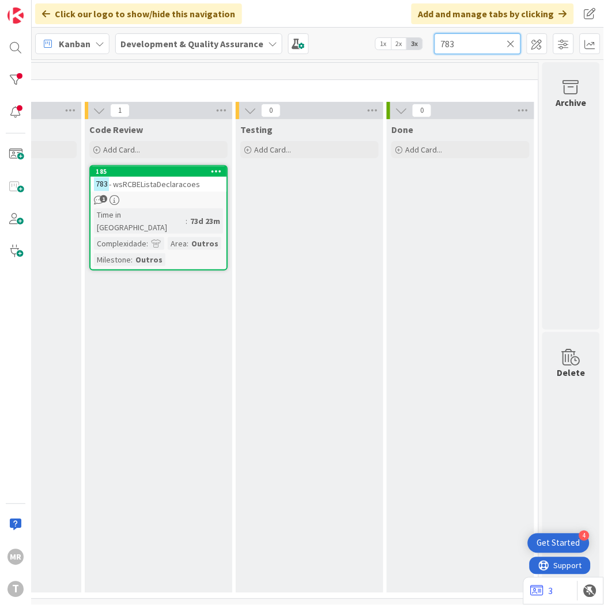
type input "783"
click at [511, 43] on icon at bounding box center [511, 44] width 8 height 10
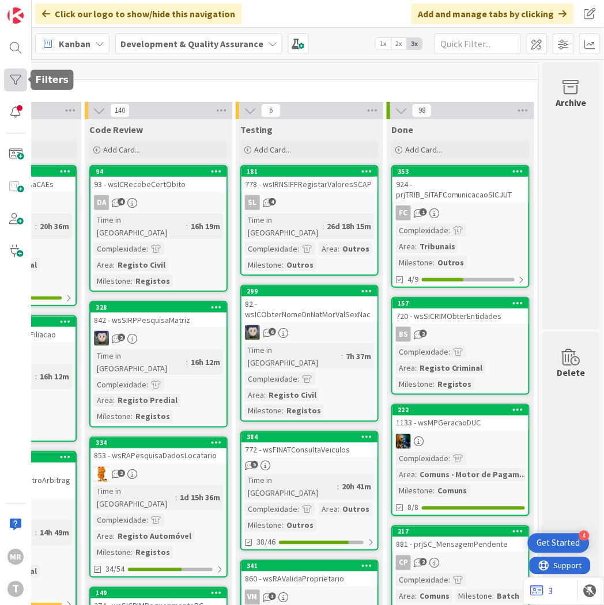
click at [24, 71] on div at bounding box center [15, 80] width 23 height 23
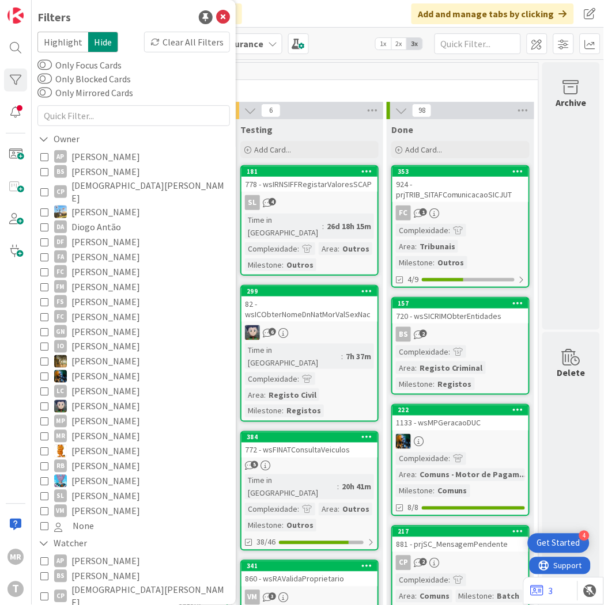
click at [98, 324] on span "[PERSON_NAME]" at bounding box center [105, 331] width 69 height 15
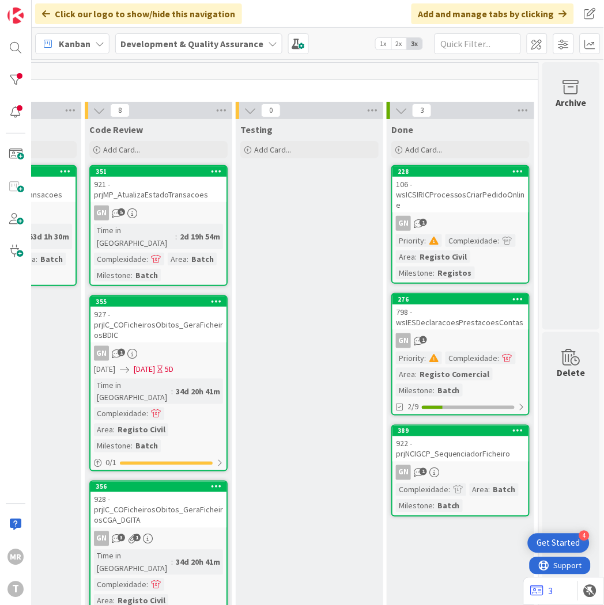
click at [124, 175] on div "351" at bounding box center [158, 171] width 136 height 10
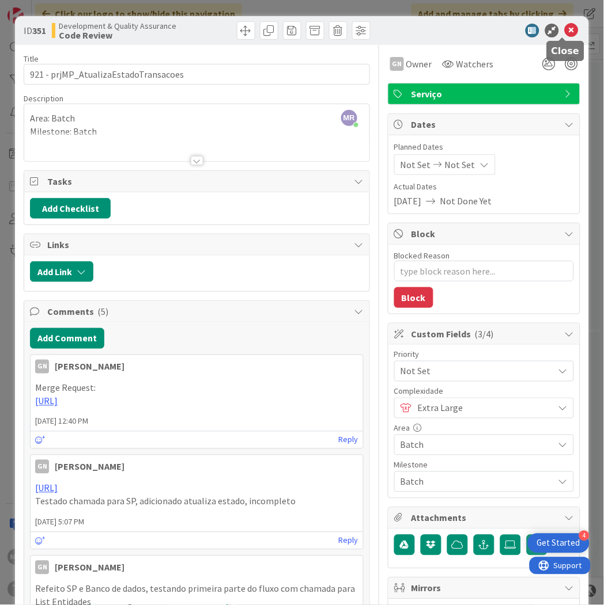
click at [564, 33] on icon at bounding box center [571, 31] width 14 height 14
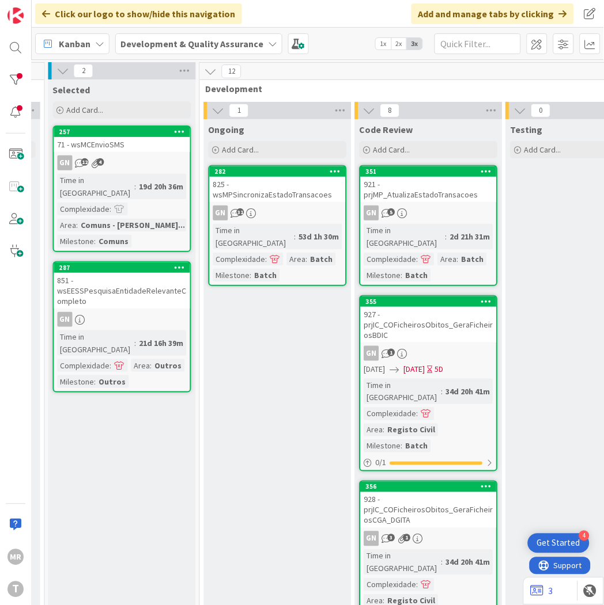
scroll to position [0, 324]
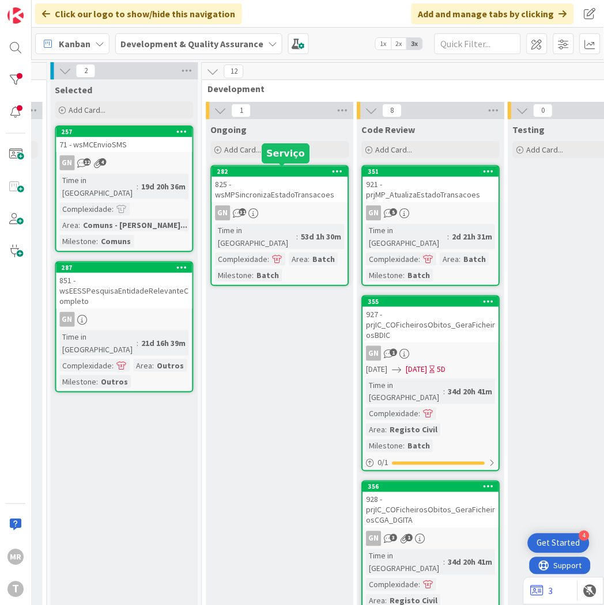
click at [242, 173] on div "282" at bounding box center [282, 172] width 131 height 8
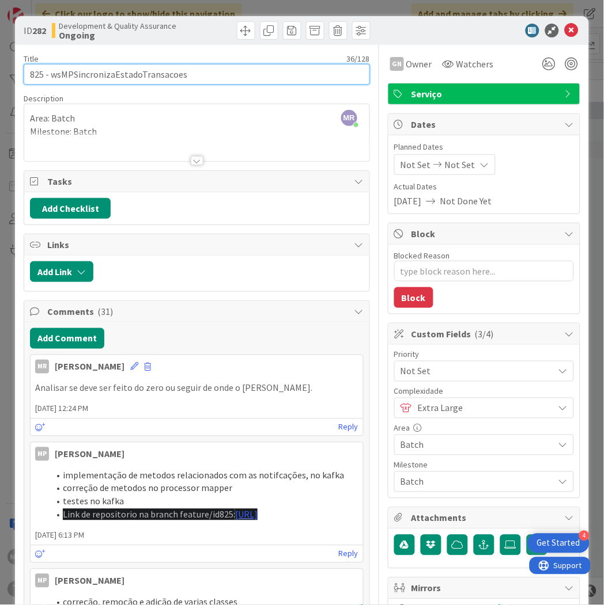
drag, startPoint x: 188, startPoint y: 74, endPoint x: 52, endPoint y: 72, distance: 136.0
click at [52, 72] on input "825 - wsMPSincronizaEstadoTransacoes" at bounding box center [197, 74] width 346 height 21
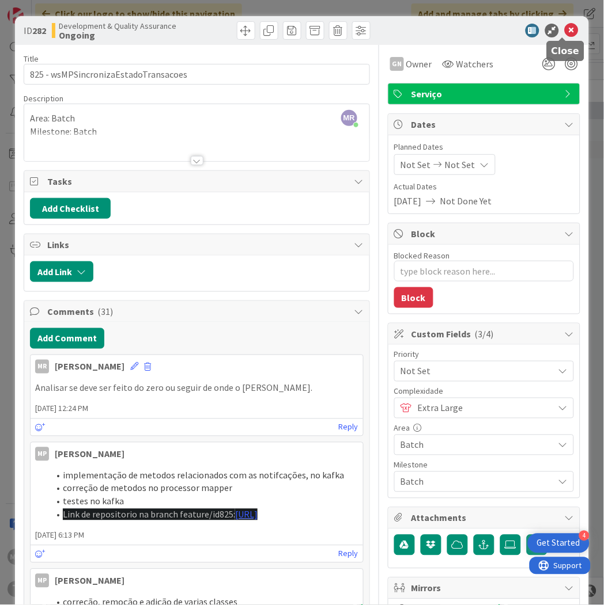
click at [564, 31] on icon at bounding box center [571, 31] width 14 height 14
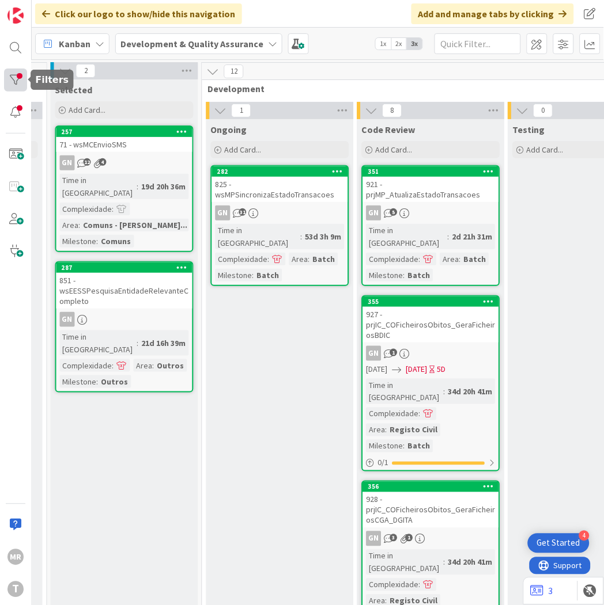
click at [20, 81] on div at bounding box center [15, 80] width 23 height 23
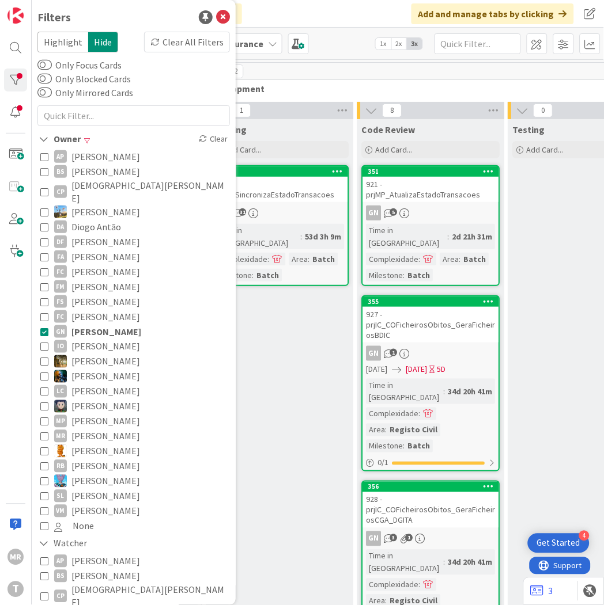
click at [85, 354] on span "[PERSON_NAME]" at bounding box center [105, 361] width 69 height 15
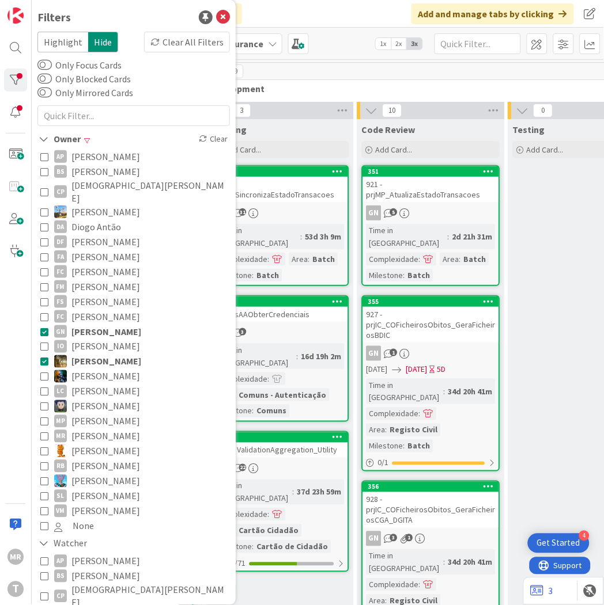
click at [89, 324] on span "[PERSON_NAME]" at bounding box center [106, 331] width 70 height 15
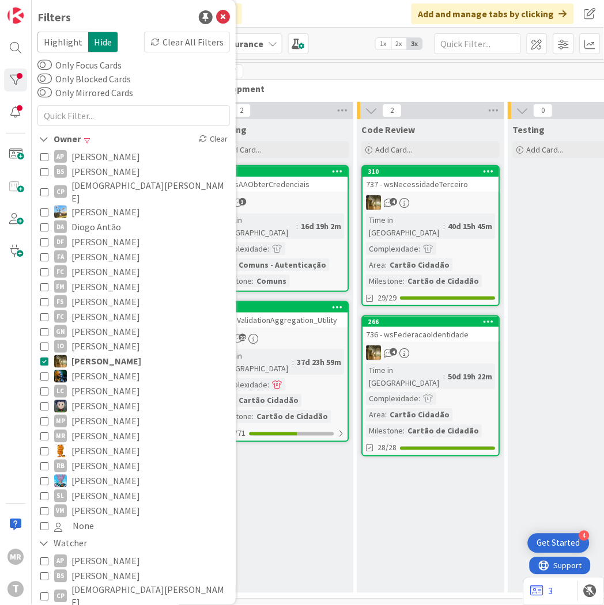
click at [256, 461] on div "Ongoing Add Card... 105 67 - wsAAObterCredenciais 3 Time in [GEOGRAPHIC_DATA] :…" at bounding box center [279, 356] width 147 height 474
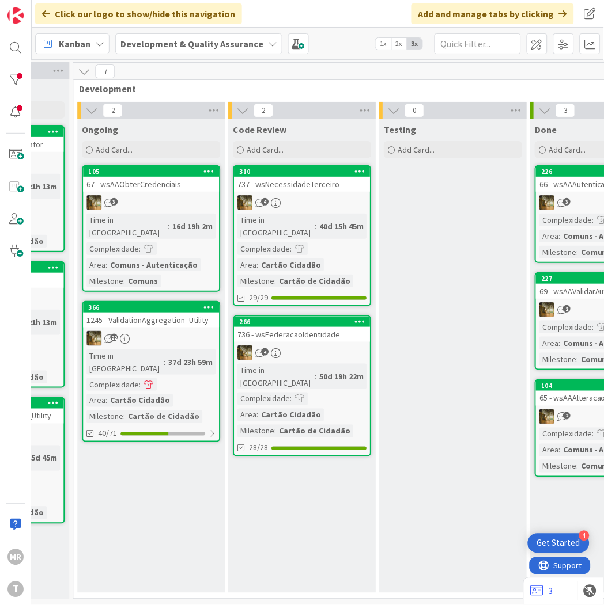
scroll to position [0, 440]
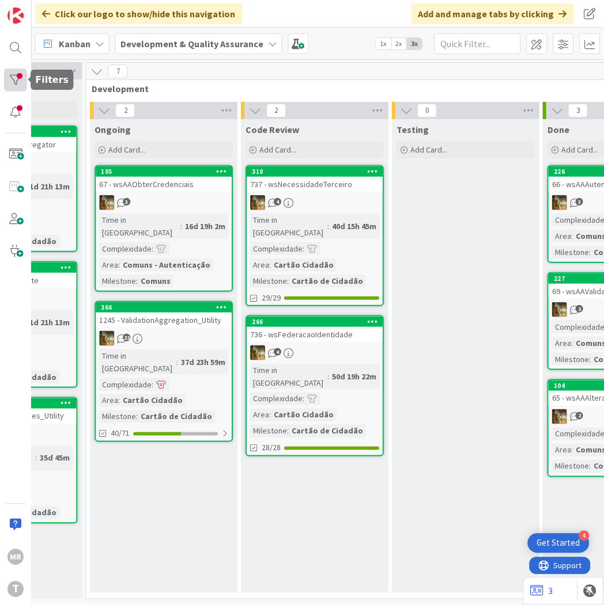
click at [16, 82] on div at bounding box center [15, 80] width 23 height 23
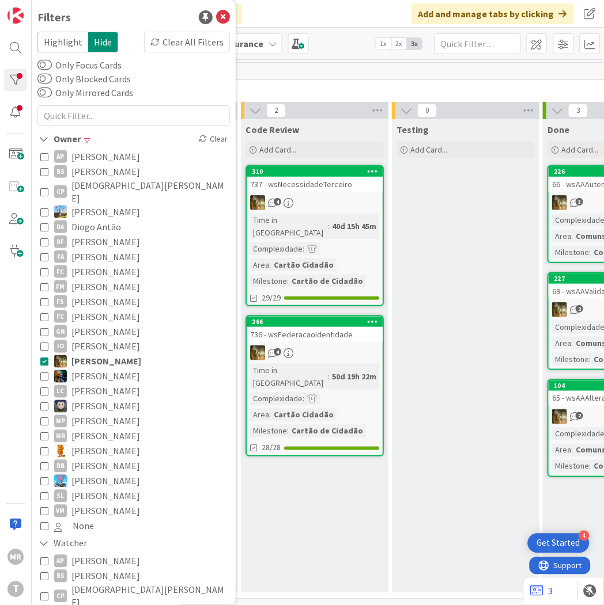
click at [94, 369] on span "[PERSON_NAME]" at bounding box center [105, 376] width 69 height 15
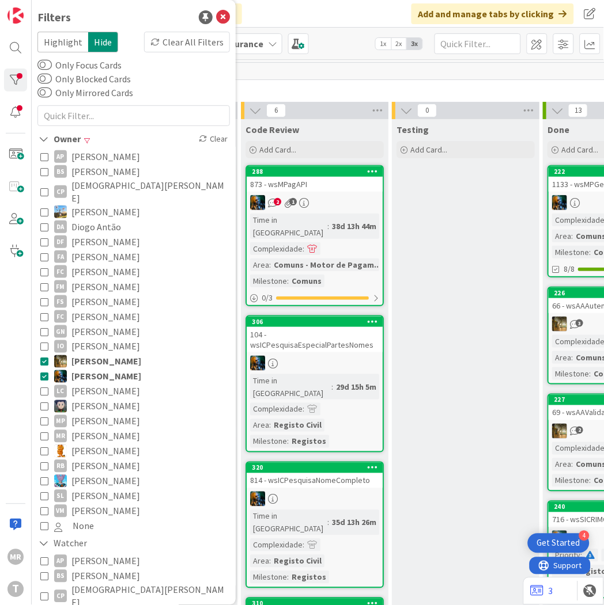
click at [92, 354] on span "[PERSON_NAME]" at bounding box center [106, 361] width 70 height 15
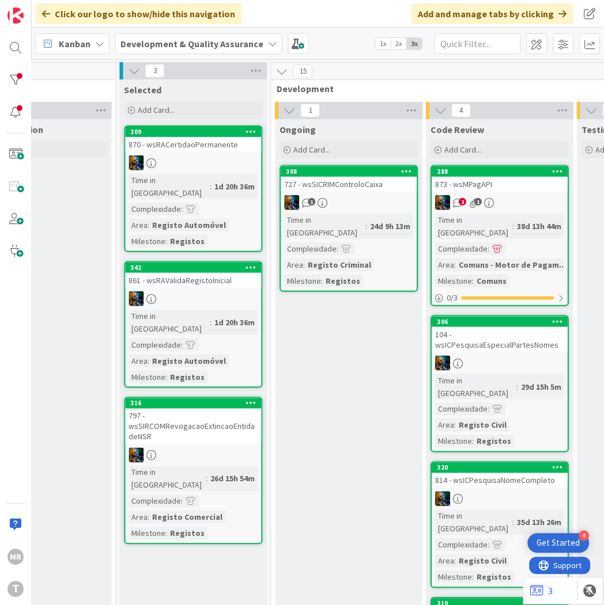
scroll to position [0, 244]
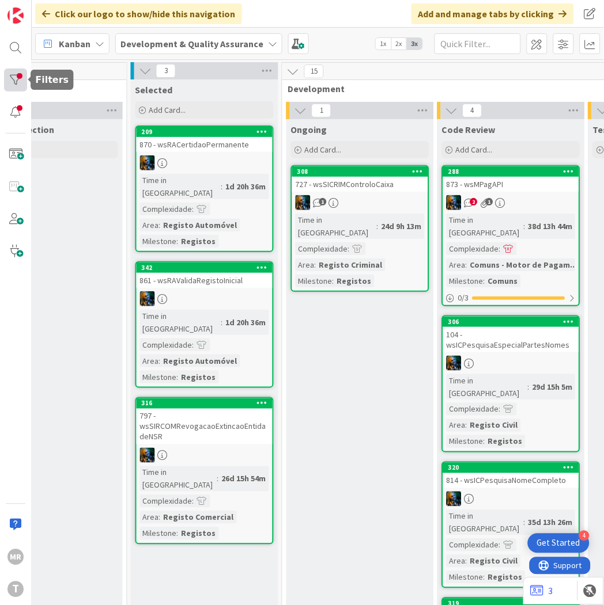
click at [25, 85] on div at bounding box center [15, 80] width 23 height 23
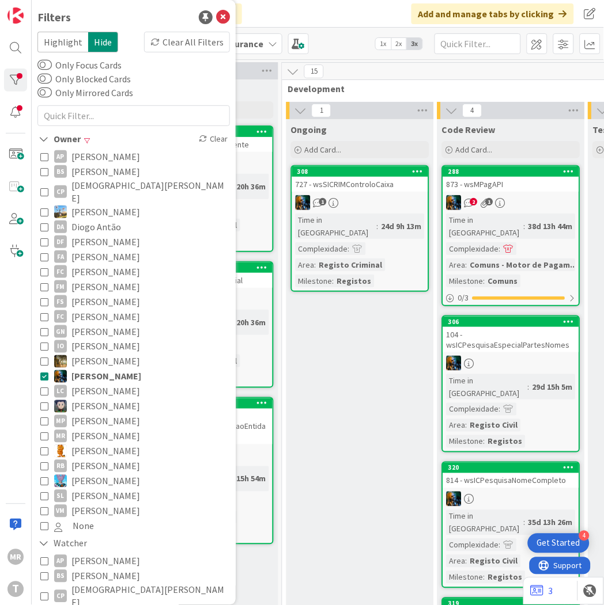
click at [87, 399] on span "[PERSON_NAME]" at bounding box center [105, 406] width 69 height 15
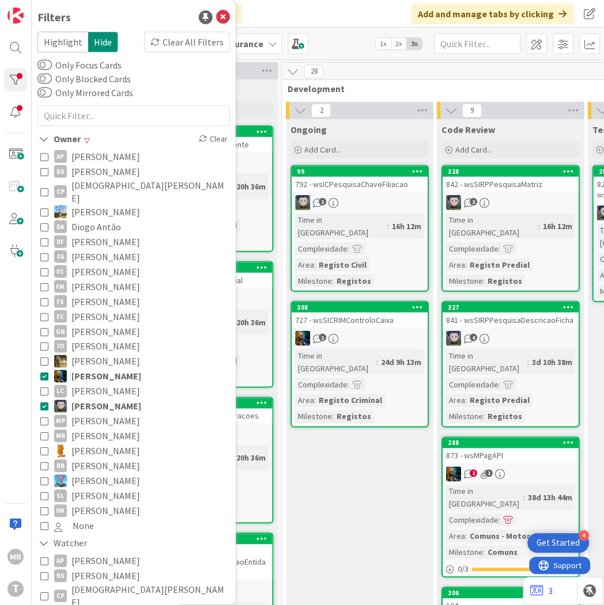
click at [113, 369] on span "[PERSON_NAME]" at bounding box center [106, 376] width 70 height 15
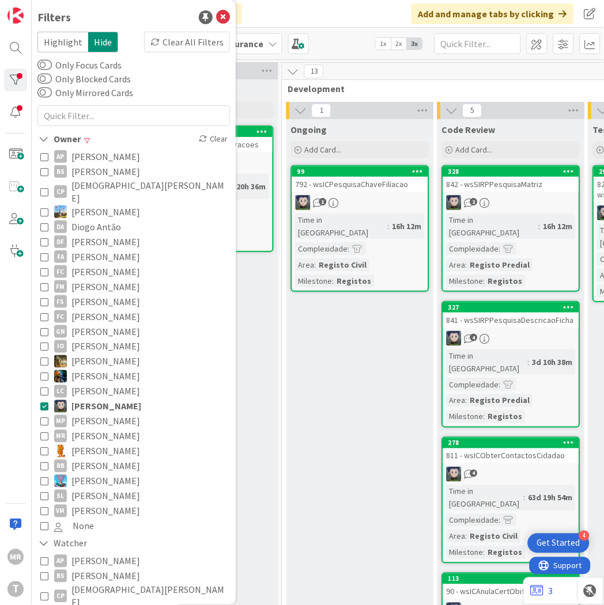
click at [331, 347] on div "Ongoing Add Card... 99 792 - wsICPesquisaChaveFiliacao 1 Time in [GEOGRAPHIC_DA…" at bounding box center [359, 484] width 147 height 730
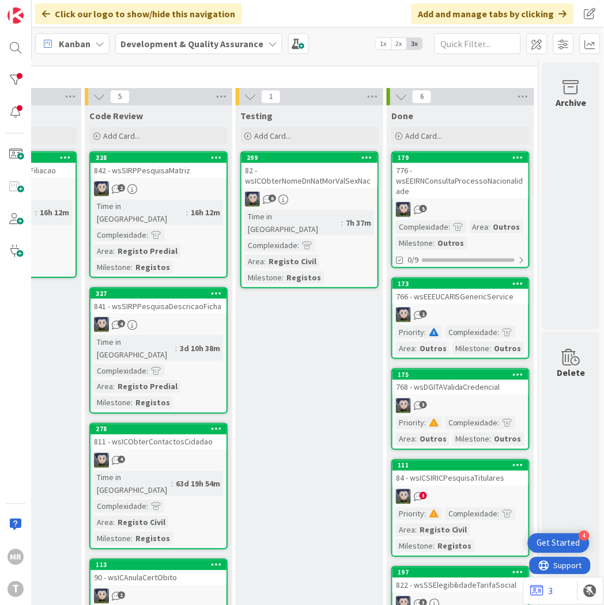
scroll to position [0, 605]
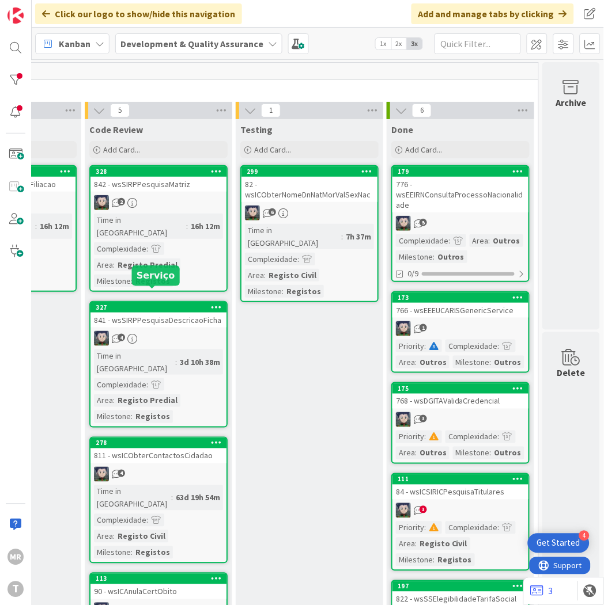
click at [151, 304] on div "327" at bounding box center [161, 308] width 131 height 8
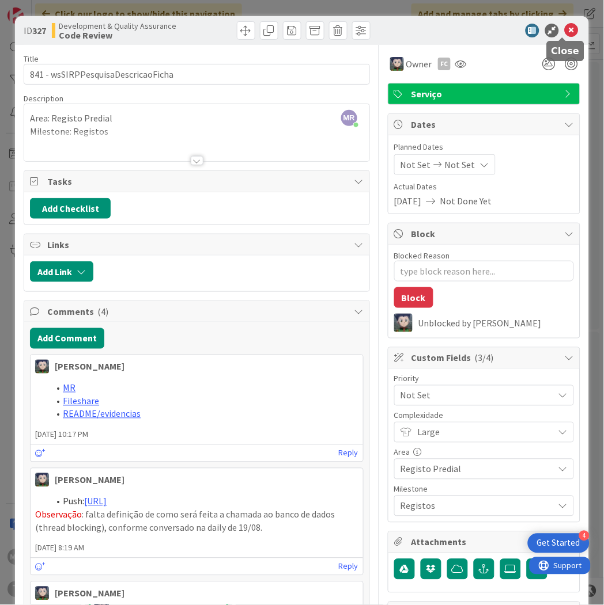
drag, startPoint x: 561, startPoint y: 29, endPoint x: 543, endPoint y: 52, distance: 29.2
click at [564, 29] on icon at bounding box center [571, 31] width 14 height 14
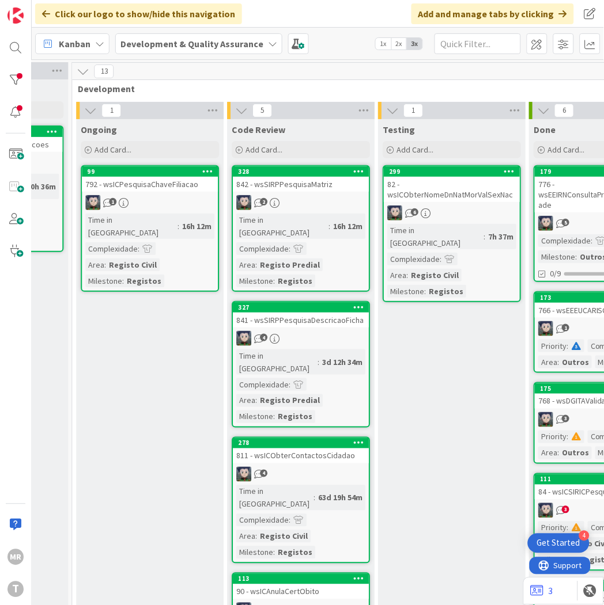
scroll to position [0, 471]
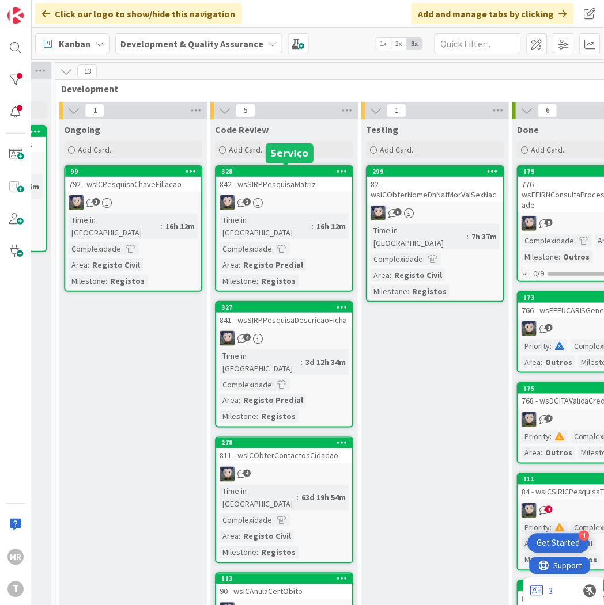
click at [256, 169] on div "328" at bounding box center [286, 172] width 131 height 8
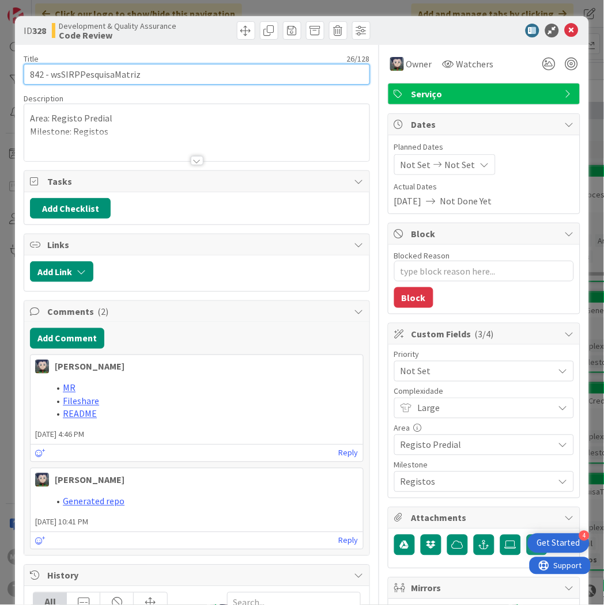
drag, startPoint x: 150, startPoint y: 73, endPoint x: 52, endPoint y: 73, distance: 98.5
click at [52, 73] on input "842 - wsSIRPPesquisaMatriz" at bounding box center [197, 74] width 346 height 21
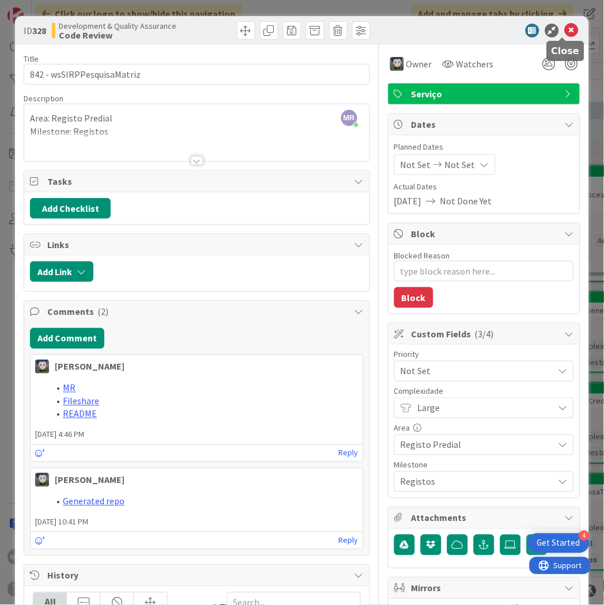
click at [564, 30] on icon at bounding box center [571, 31] width 14 height 14
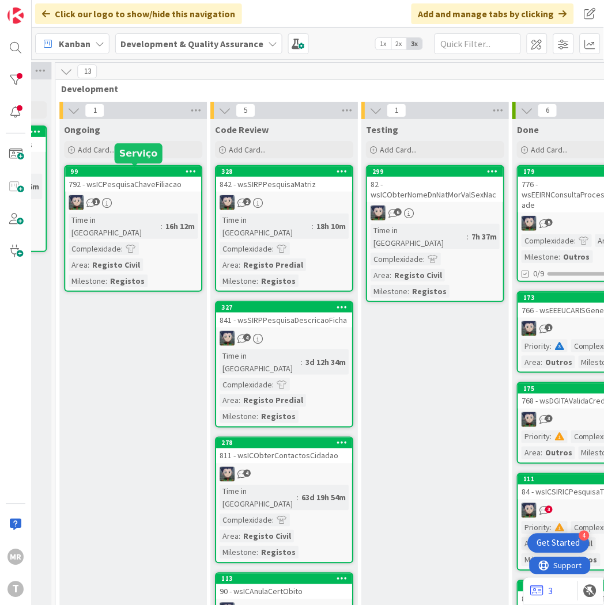
click at [108, 172] on div "99" at bounding box center [135, 172] width 131 height 8
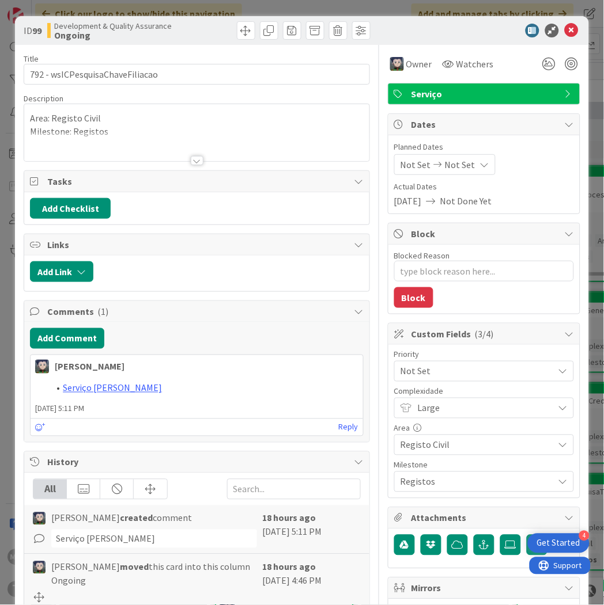
type textarea "x"
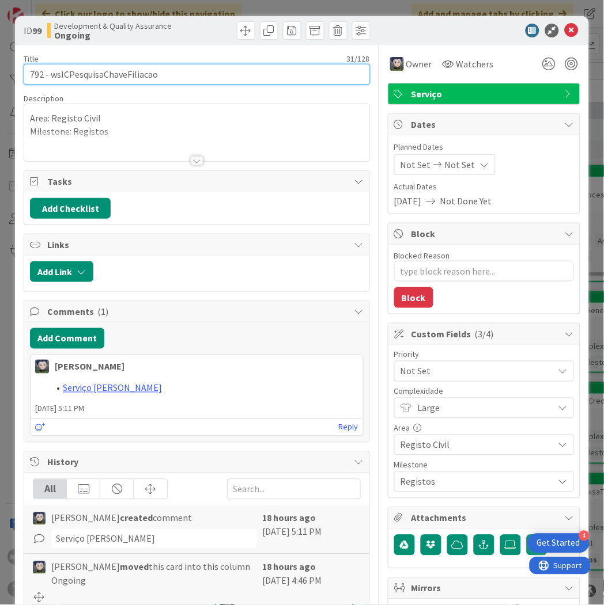
drag, startPoint x: 162, startPoint y: 75, endPoint x: 52, endPoint y: 78, distance: 110.1
click at [52, 78] on input "792 - wsICPesquisaChaveFiliacao" at bounding box center [197, 74] width 346 height 21
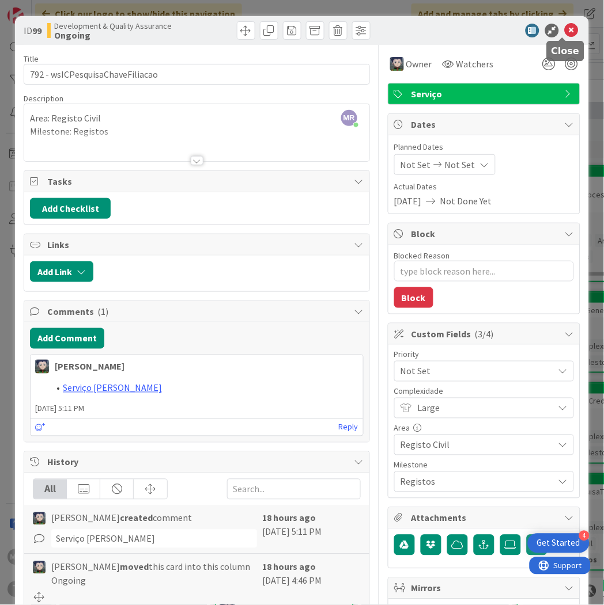
click at [564, 27] on icon at bounding box center [571, 31] width 14 height 14
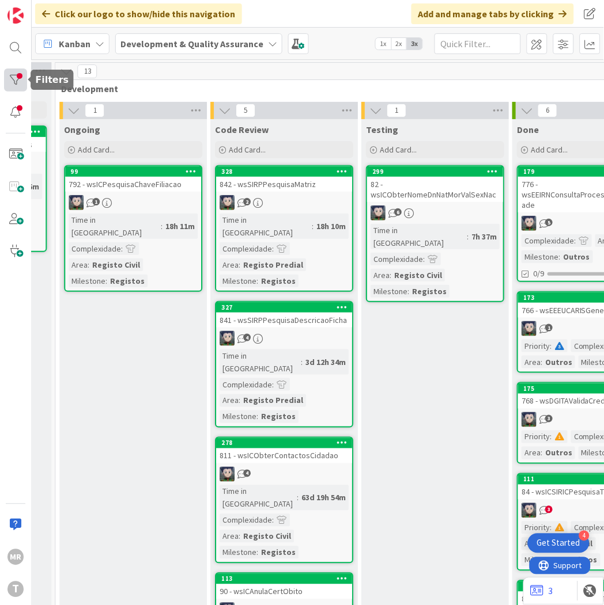
click at [12, 88] on div at bounding box center [15, 80] width 23 height 23
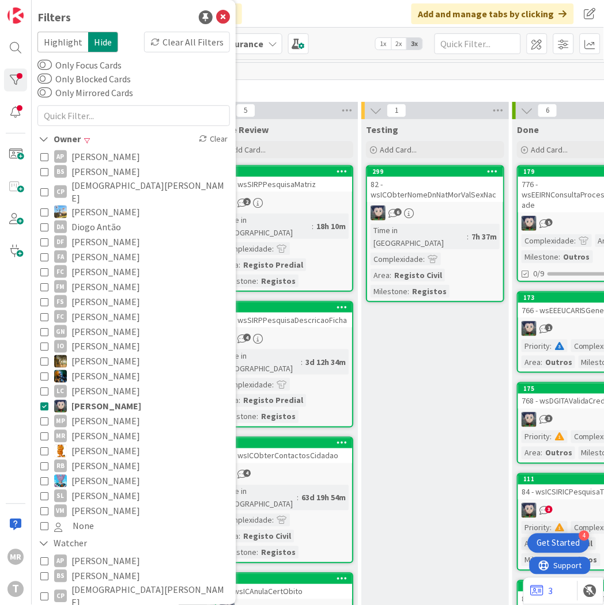
click at [78, 399] on span "[PERSON_NAME]" at bounding box center [106, 406] width 70 height 15
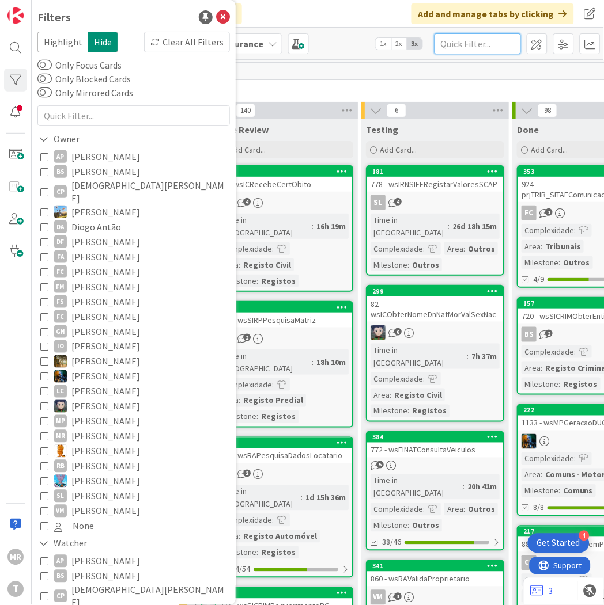
click at [451, 47] on input "text" at bounding box center [477, 43] width 86 height 21
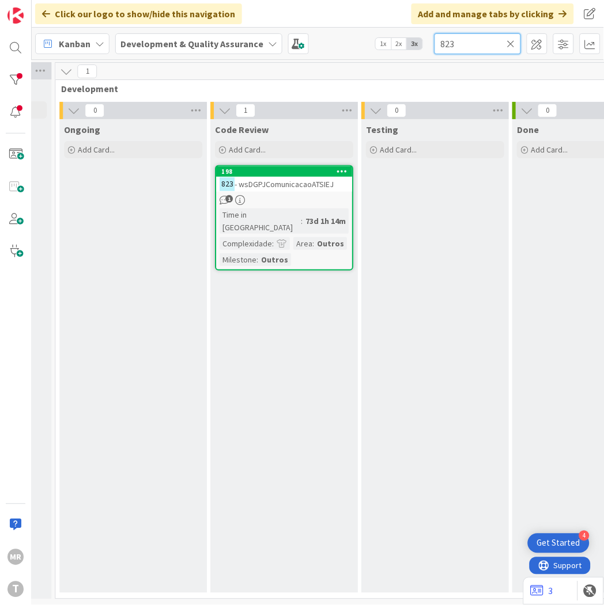
drag, startPoint x: 464, startPoint y: 51, endPoint x: 347, endPoint y: 50, distance: 116.4
click at [352, 50] on div "Kanban Development & Quality Assurance 1x 2x 3x 823" at bounding box center [318, 44] width 572 height 32
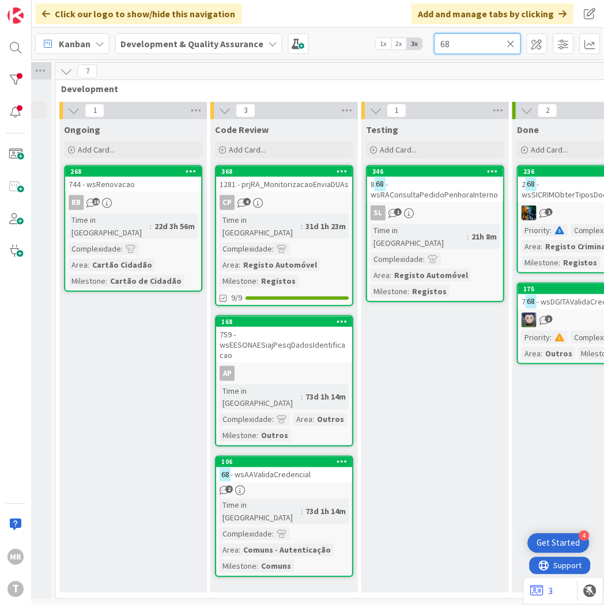
drag, startPoint x: 465, startPoint y: 46, endPoint x: 340, endPoint y: 33, distance: 125.1
click at [356, 37] on div "Kanban Development & Quality Assurance 1x 2x 3x 68" at bounding box center [318, 44] width 572 height 32
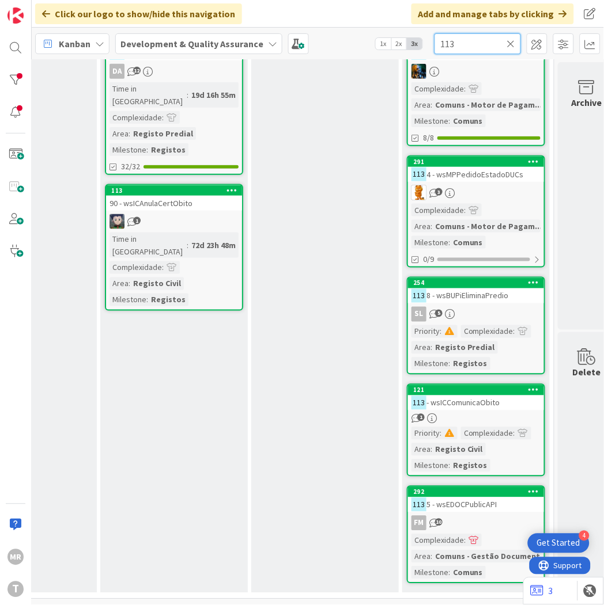
scroll to position [0, 581]
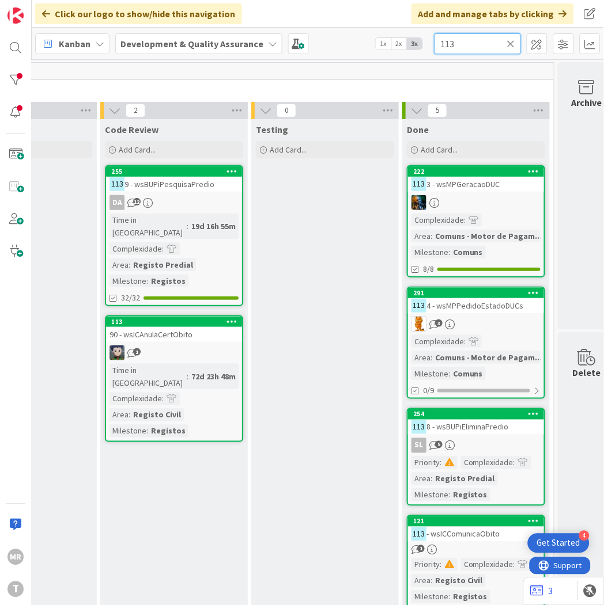
drag, startPoint x: 463, startPoint y: 46, endPoint x: 308, endPoint y: 38, distance: 154.6
click at [332, 41] on div "Kanban Development & Quality Assurance 1x 2x 3x 113" at bounding box center [318, 44] width 572 height 32
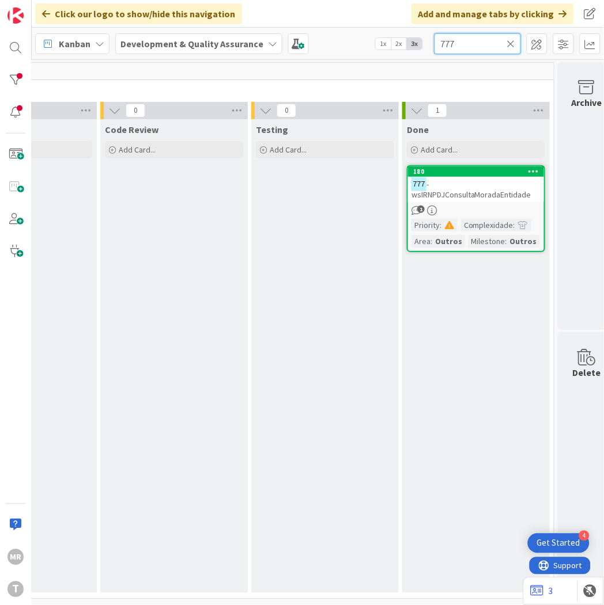
drag, startPoint x: 473, startPoint y: 44, endPoint x: 347, endPoint y: 12, distance: 129.6
click at [372, 20] on div "Click our logo to show/hide this navigation Add and manage tabs by clicking Kan…" at bounding box center [318, 302] width 572 height 605
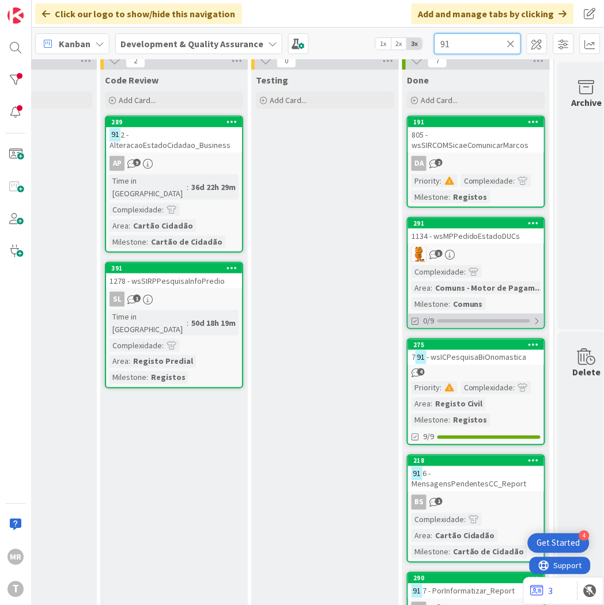
scroll to position [192, 581]
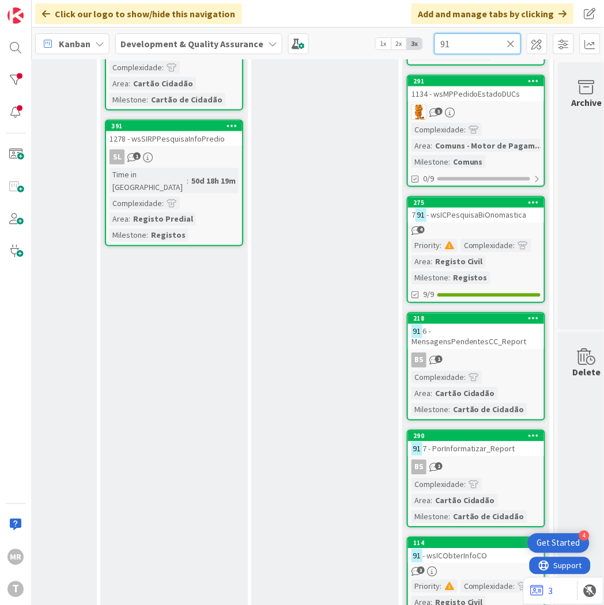
drag, startPoint x: 450, startPoint y: 43, endPoint x: 369, endPoint y: 33, distance: 81.8
click at [396, 39] on div "Kanban Development & Quality Assurance 1x 2x 3x 91" at bounding box center [318, 44] width 572 height 32
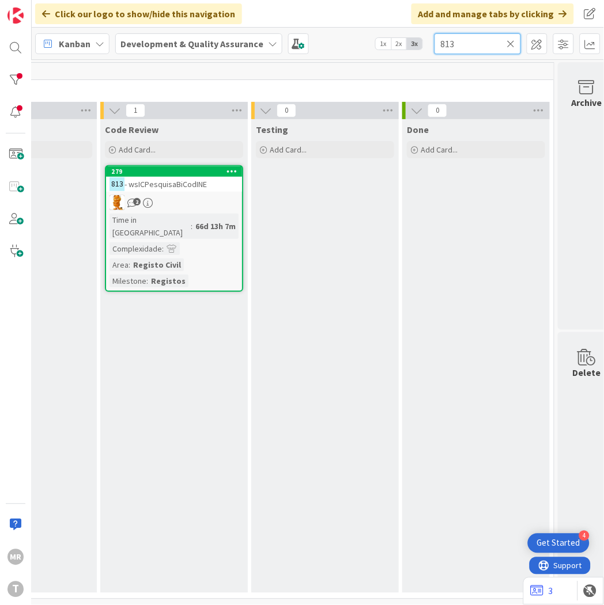
scroll to position [9, 581]
drag, startPoint x: 448, startPoint y: 48, endPoint x: 373, endPoint y: 47, distance: 75.5
click at [415, 52] on div "Kanban Development & Quality Assurance 1x 2x 3x 813" at bounding box center [318, 44] width 572 height 32
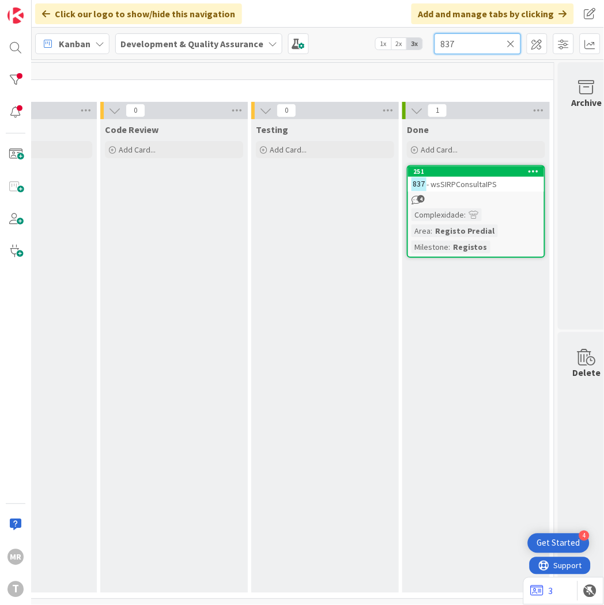
drag, startPoint x: 476, startPoint y: 43, endPoint x: 331, endPoint y: 36, distance: 144.7
click at [332, 36] on div "Kanban Development & Quality Assurance 1x 2x 3x 837" at bounding box center [318, 44] width 572 height 32
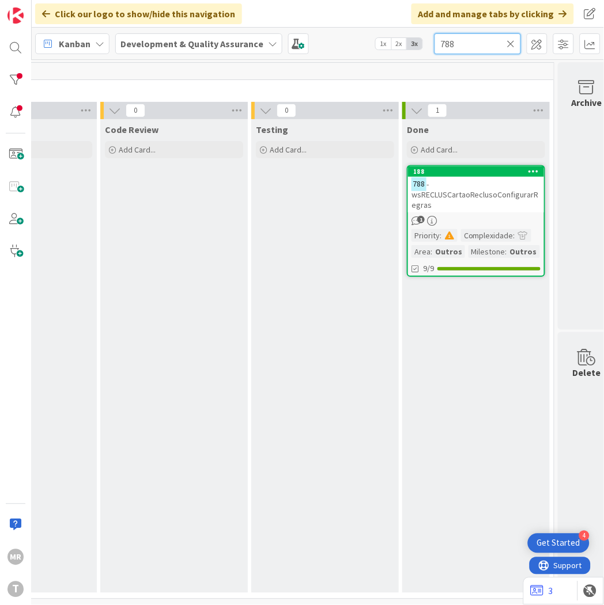
drag, startPoint x: 480, startPoint y: 39, endPoint x: 246, endPoint y: 36, distance: 234.5
click at [290, 39] on div "Kanban Development & Quality Assurance 1x 2x 3x 788" at bounding box center [318, 44] width 572 height 32
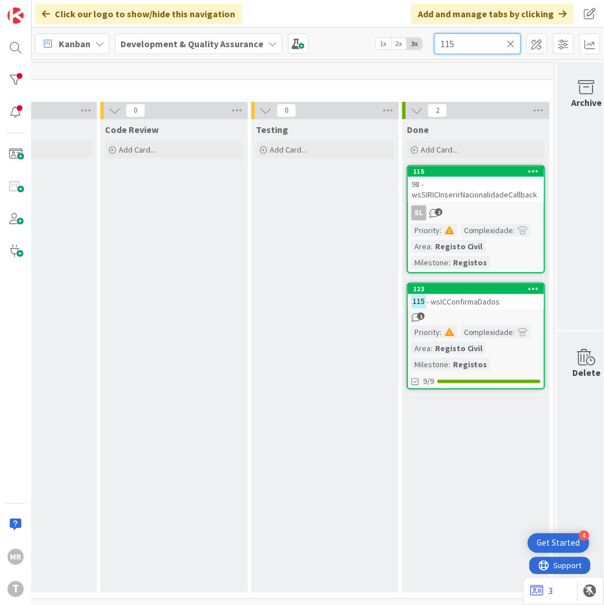
drag, startPoint x: 467, startPoint y: 42, endPoint x: 391, endPoint y: 39, distance: 76.1
click at [396, 41] on div "Kanban Development & Quality Assurance 1x 2x 3x 115" at bounding box center [318, 44] width 572 height 32
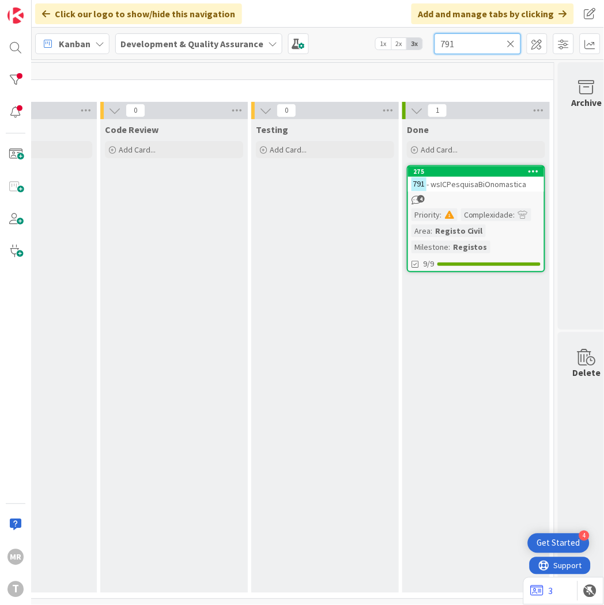
type input "791"
click at [510, 44] on icon at bounding box center [511, 44] width 8 height 10
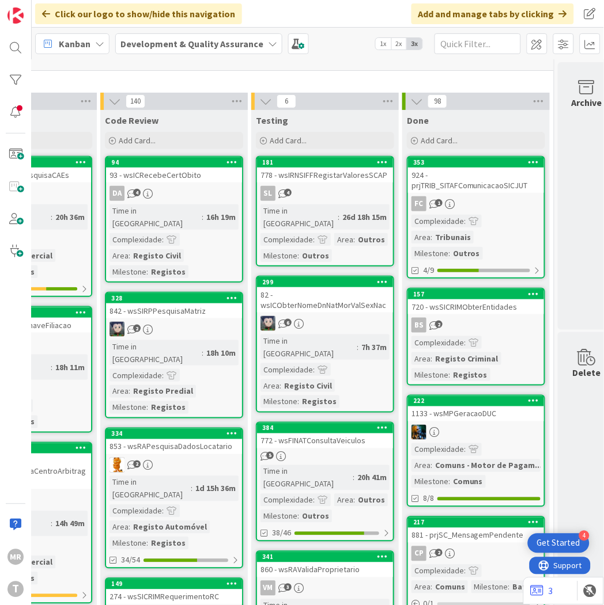
scroll to position [192, 581]
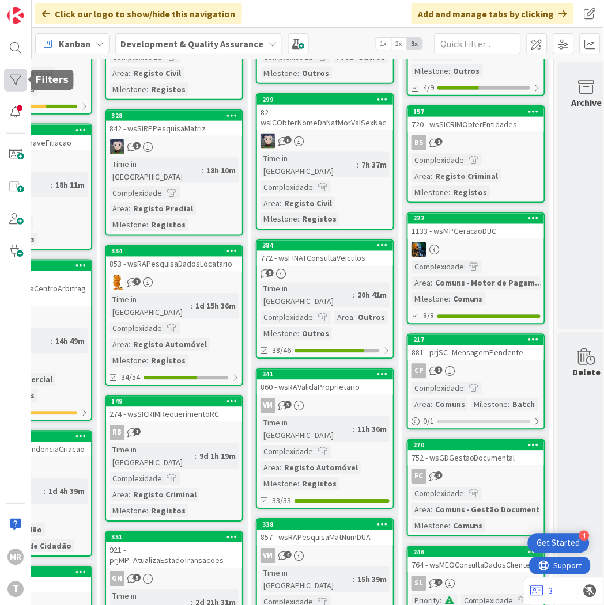
click at [10, 84] on div at bounding box center [15, 80] width 23 height 23
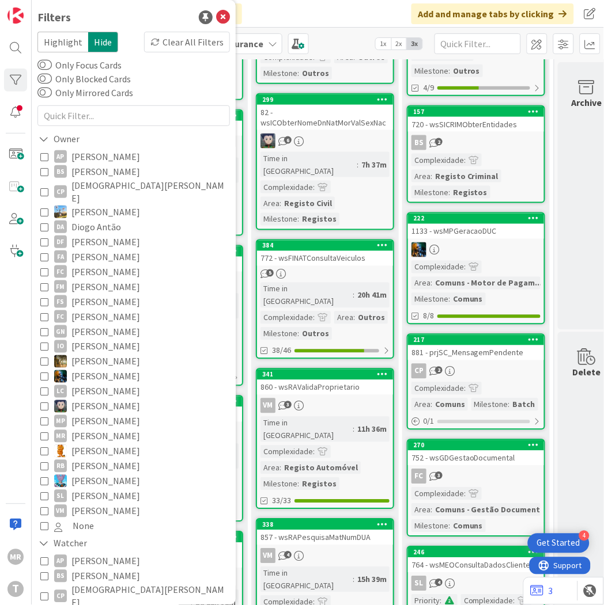
click at [101, 414] on span "[PERSON_NAME]" at bounding box center [105, 421] width 69 height 15
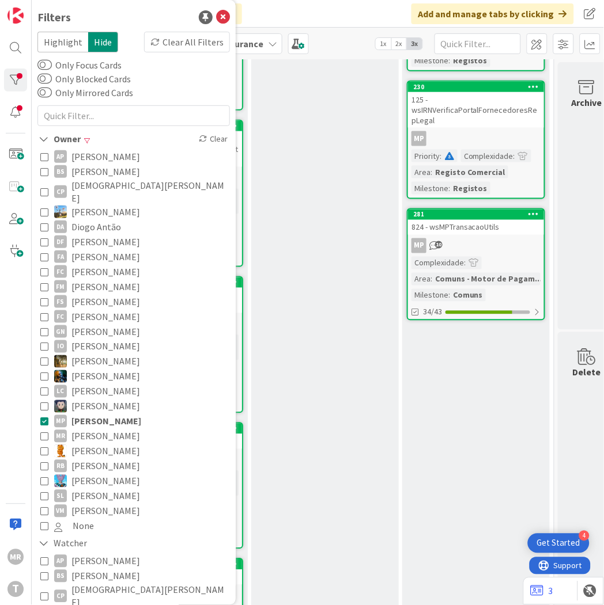
click at [332, 415] on div "Testing Add Card..." at bounding box center [324, 604] width 147 height 1355
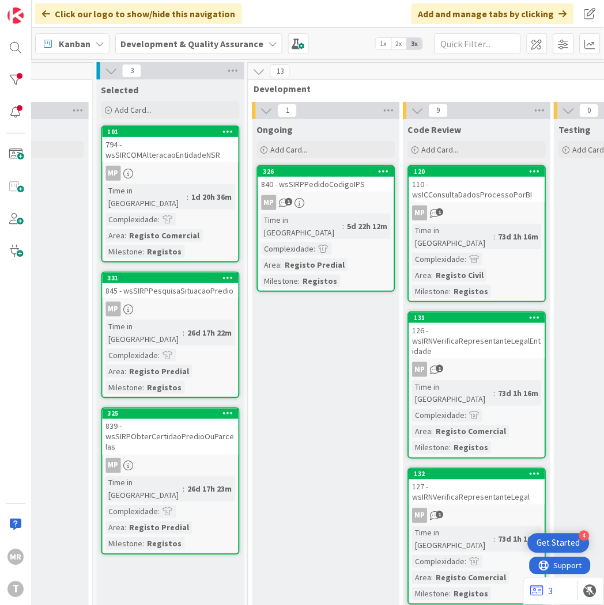
scroll to position [0, 265]
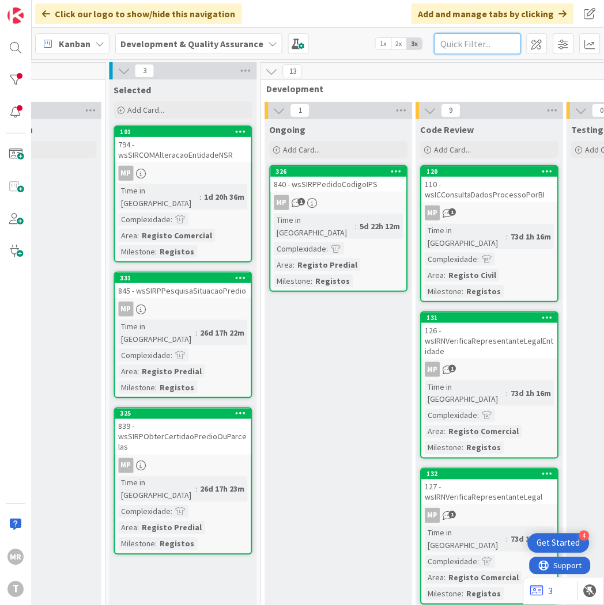
click at [472, 41] on input "text" at bounding box center [477, 43] width 86 height 21
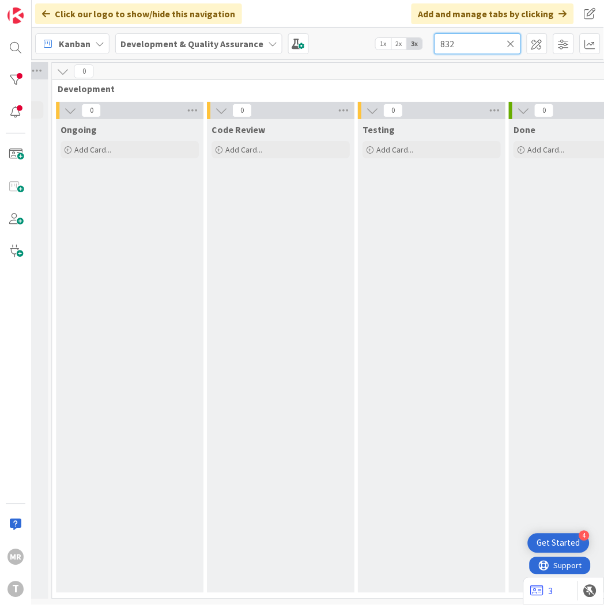
scroll to position [0, 494]
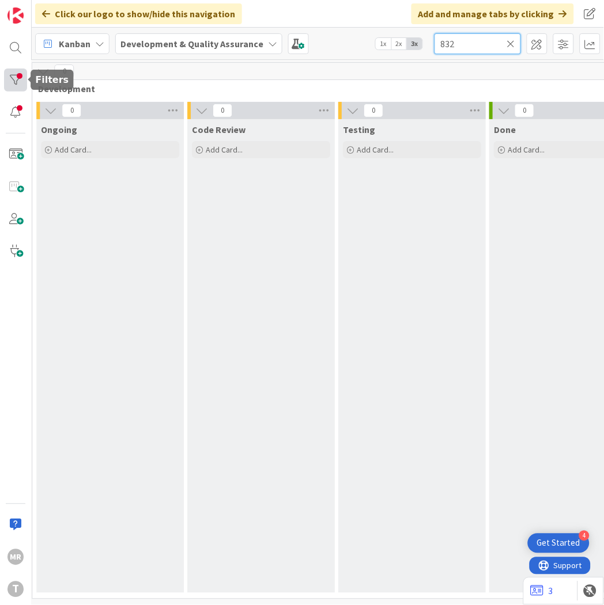
type input "832"
click at [12, 73] on div at bounding box center [15, 80] width 23 height 23
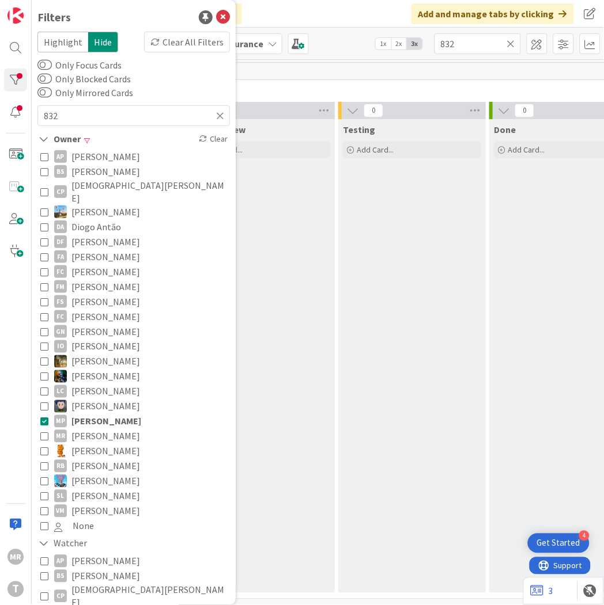
click at [87, 414] on span "[PERSON_NAME]" at bounding box center [106, 421] width 70 height 15
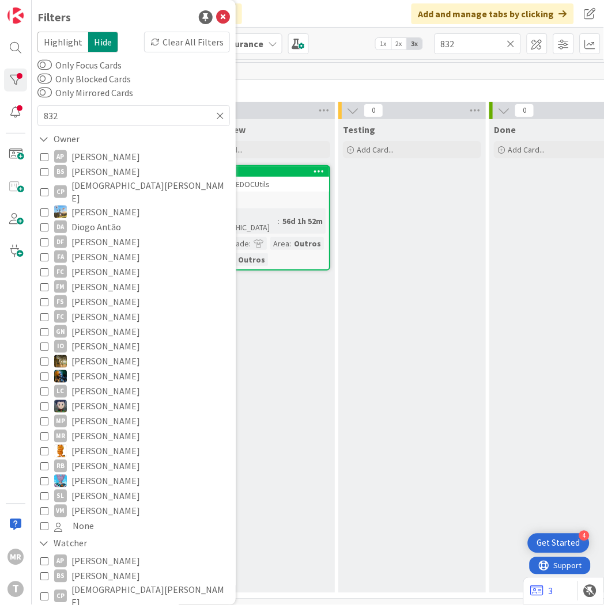
click at [289, 389] on div "Code Review Add Card... 284 832 - wsFINEDOCUtils 3 Time in [GEOGRAPHIC_DATA] : …" at bounding box center [260, 356] width 147 height 474
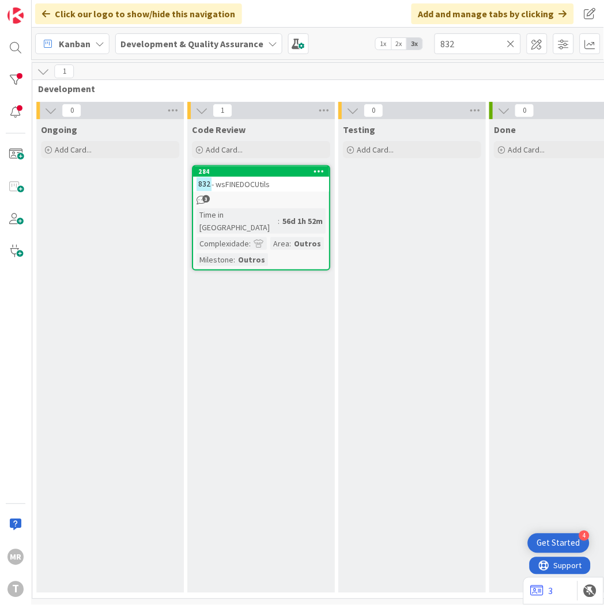
click at [513, 45] on icon at bounding box center [511, 44] width 8 height 10
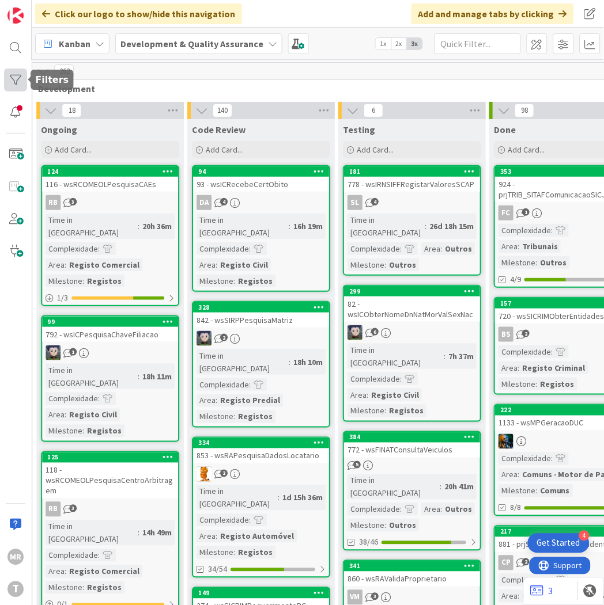
click at [16, 78] on div at bounding box center [15, 80] width 23 height 23
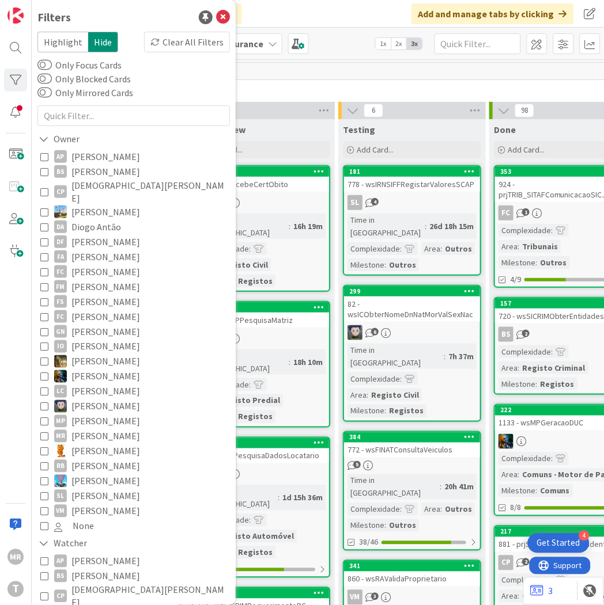
click at [91, 444] on span "[PERSON_NAME]" at bounding box center [105, 451] width 69 height 15
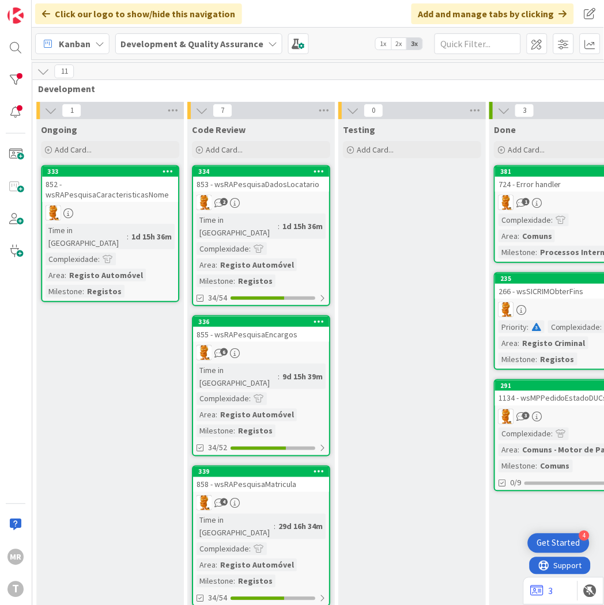
scroll to position [0, 605]
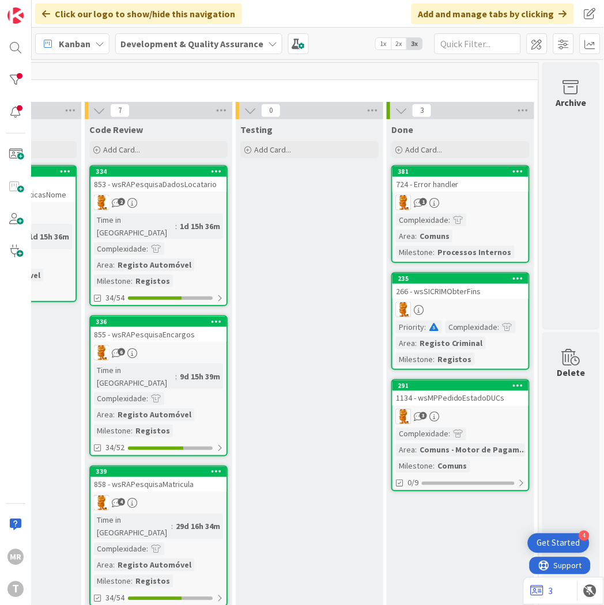
click at [138, 166] on div "334" at bounding box center [158, 171] width 136 height 10
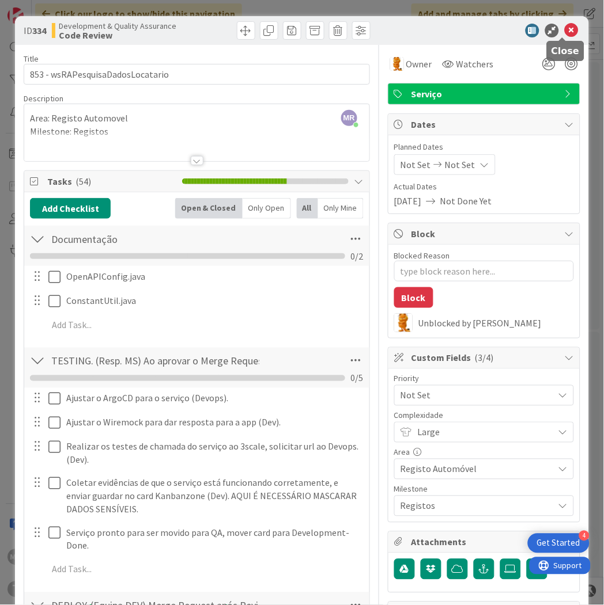
click at [564, 27] on icon at bounding box center [571, 31] width 14 height 14
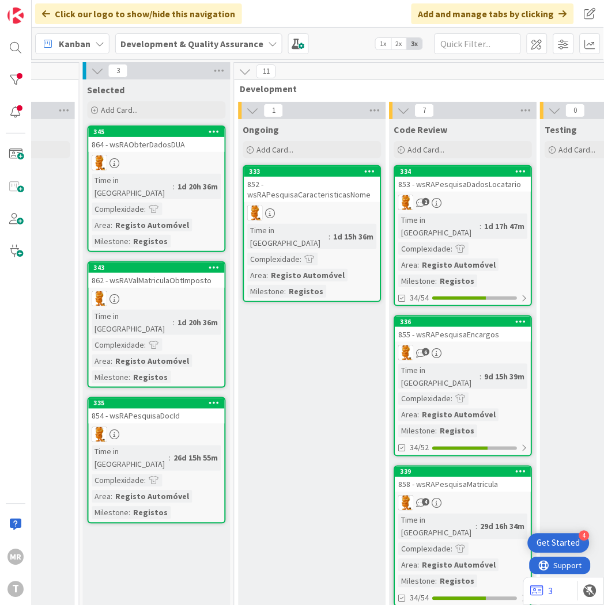
scroll to position [0, 312]
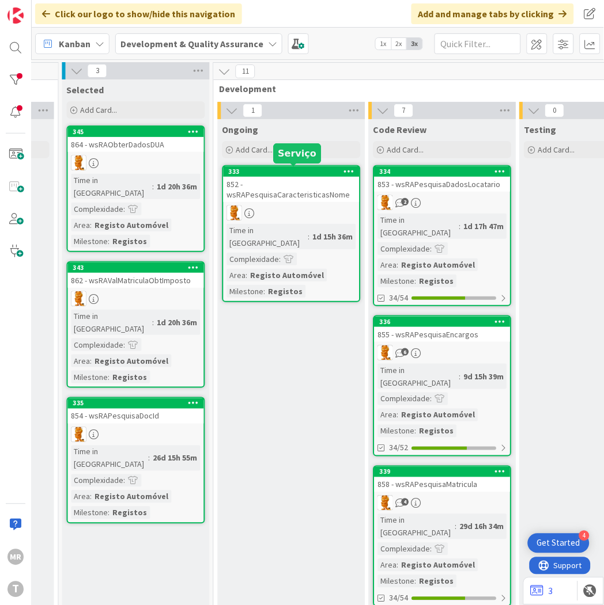
click at [294, 168] on div "333" at bounding box center [294, 172] width 131 height 8
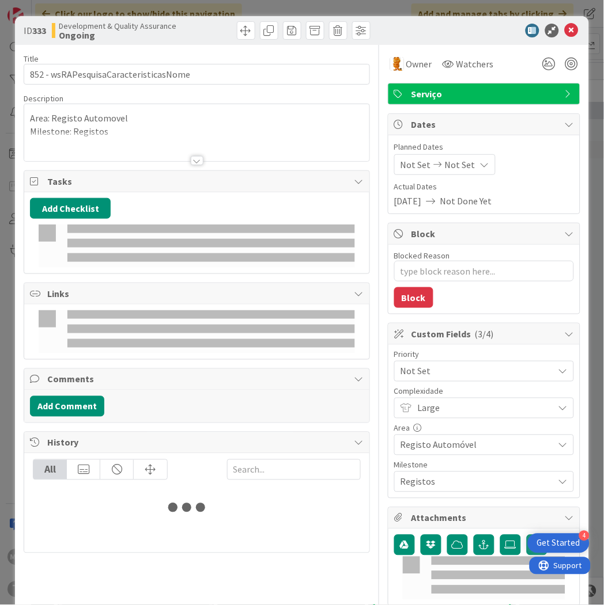
type textarea "x"
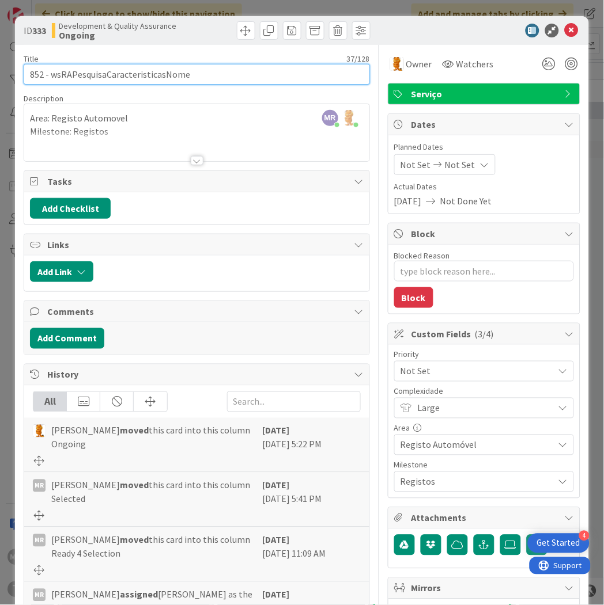
drag, startPoint x: 188, startPoint y: 73, endPoint x: 50, endPoint y: 70, distance: 138.8
click at [50, 70] on input "852 - wsRAPesquisaCaracteristicasNome" at bounding box center [197, 74] width 346 height 21
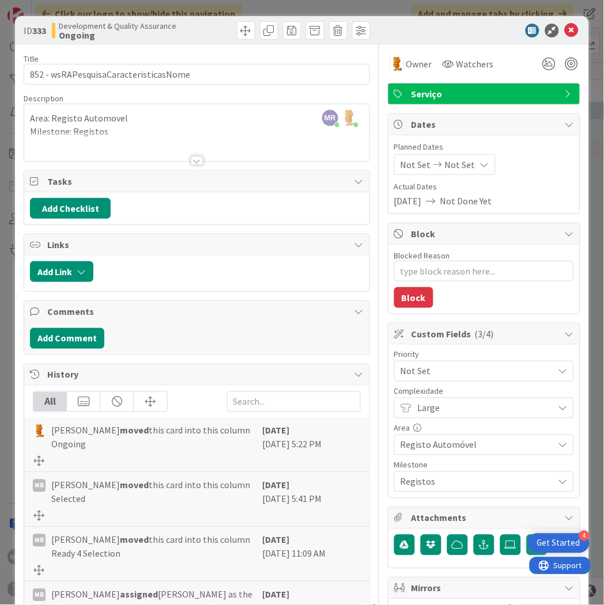
click at [146, 520] on div at bounding box center [145, 516] width 224 height 10
click at [564, 31] on icon at bounding box center [571, 31] width 14 height 14
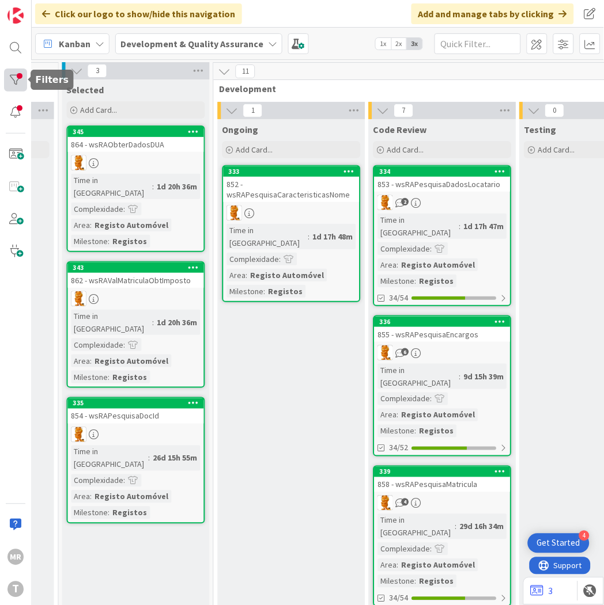
click at [13, 79] on div at bounding box center [15, 80] width 23 height 23
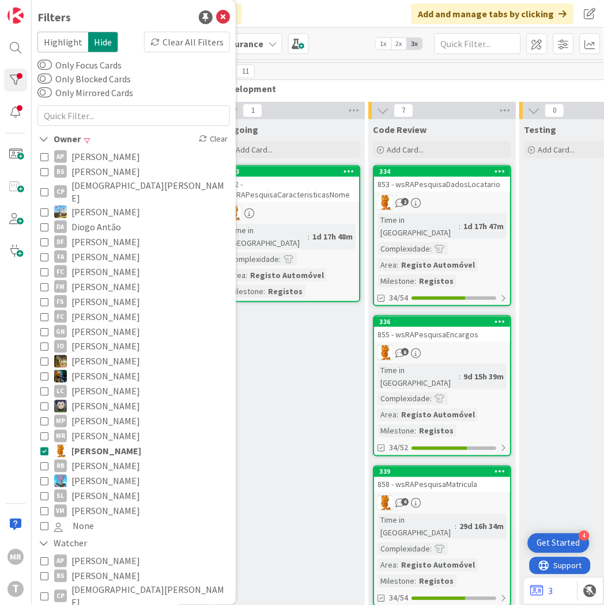
click at [78, 444] on span "[PERSON_NAME]" at bounding box center [106, 451] width 70 height 15
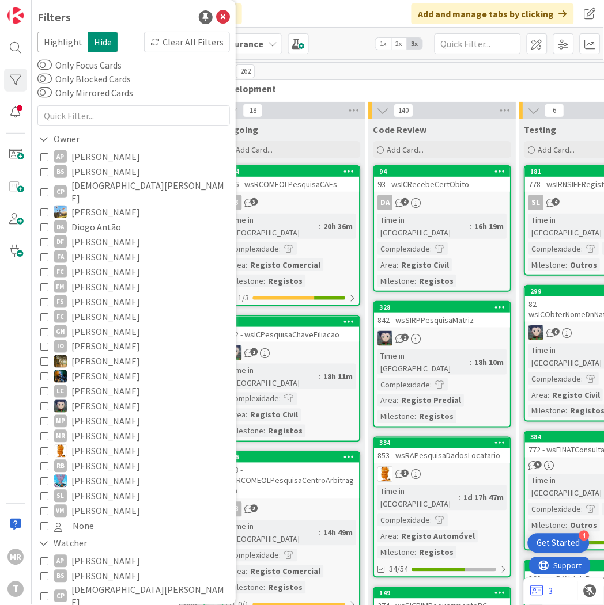
click at [315, 91] on span "Development" at bounding box center [513, 89] width 588 height 12
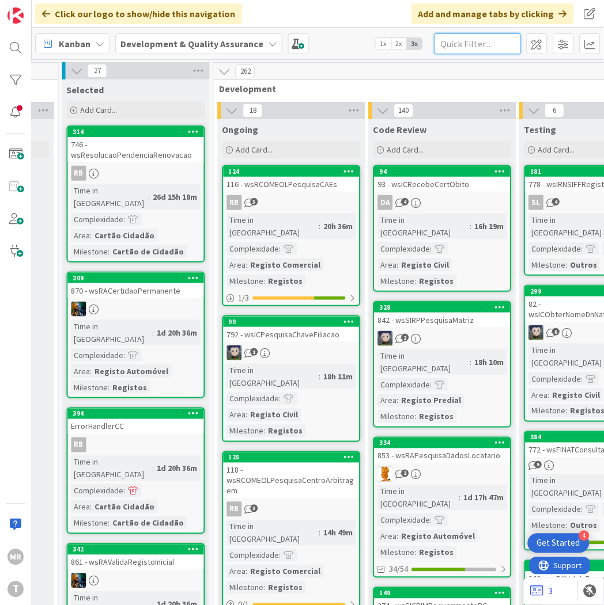
click at [493, 46] on input "text" at bounding box center [477, 43] width 86 height 21
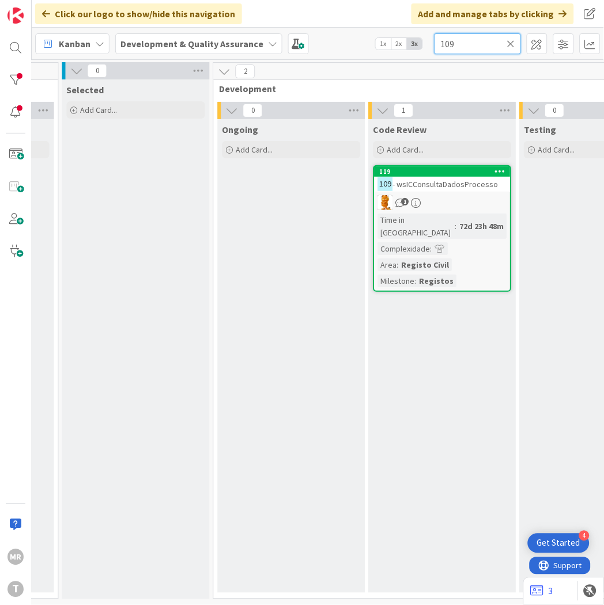
drag, startPoint x: 473, startPoint y: 47, endPoint x: 315, endPoint y: 24, distance: 160.6
click at [370, 38] on div "Kanban Development & Quality Assurance 1x 2x 3x 109" at bounding box center [318, 44] width 572 height 32
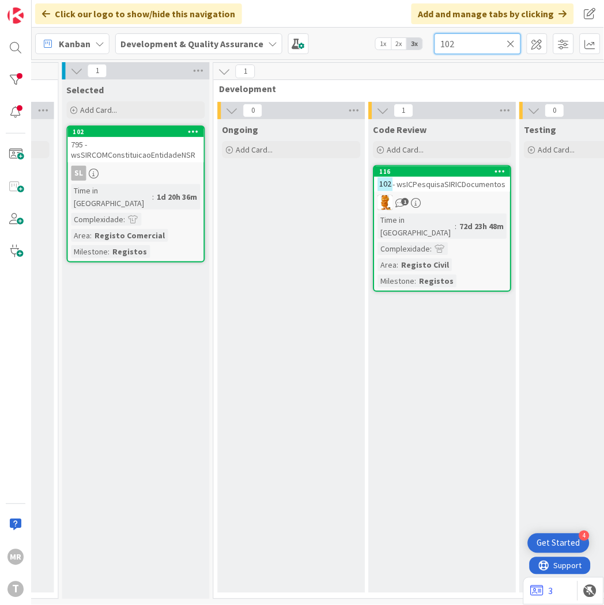
type input "102"
click at [520, 43] on input "102" at bounding box center [477, 43] width 86 height 21
click at [512, 43] on icon at bounding box center [511, 44] width 8 height 10
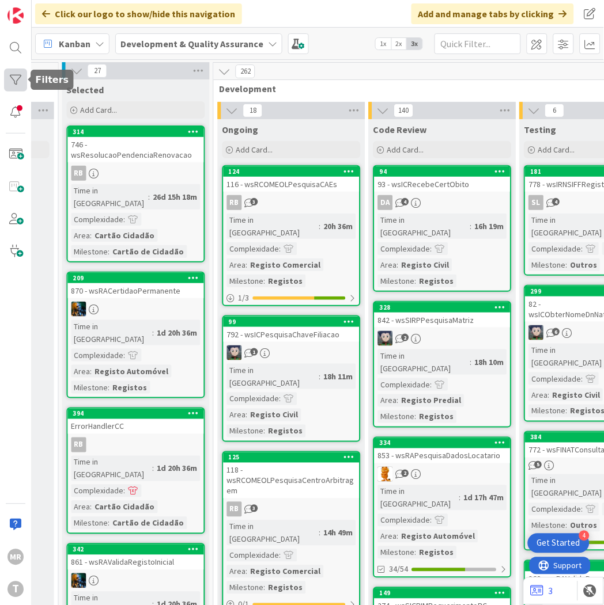
click at [9, 72] on div at bounding box center [15, 80] width 23 height 23
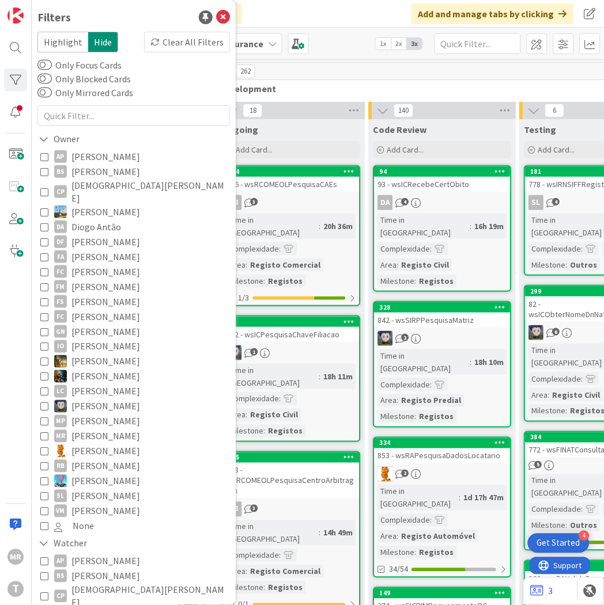
click at [105, 459] on span "[PERSON_NAME]" at bounding box center [105, 466] width 69 height 15
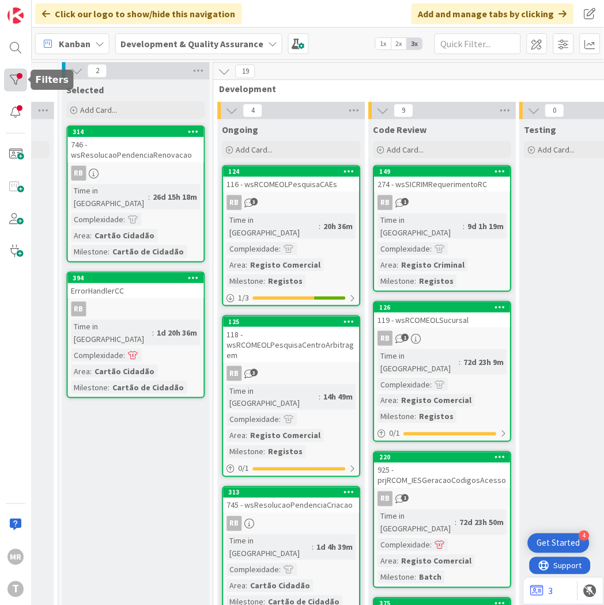
click at [14, 79] on div at bounding box center [15, 80] width 23 height 23
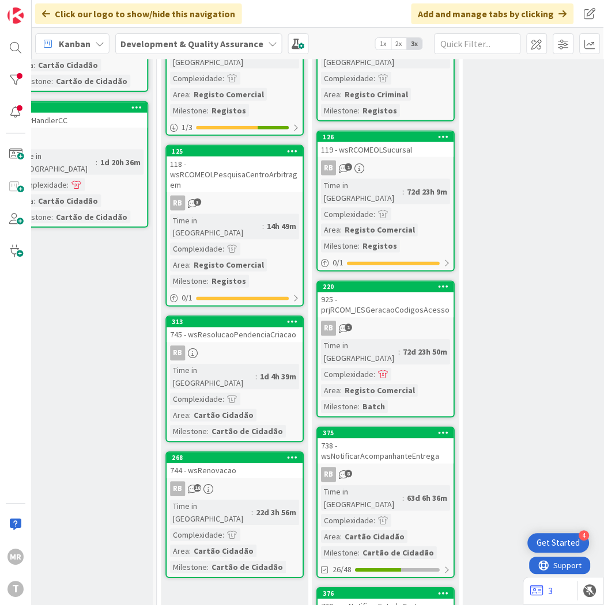
scroll to position [192, 369]
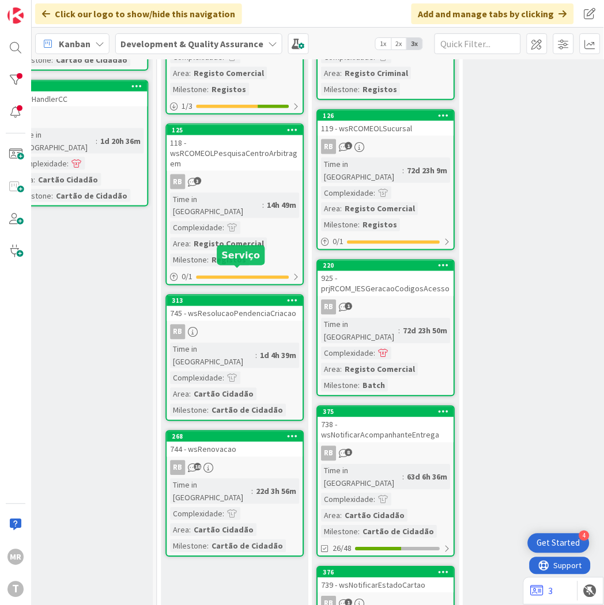
click at [219, 297] on div "313" at bounding box center [237, 301] width 131 height 8
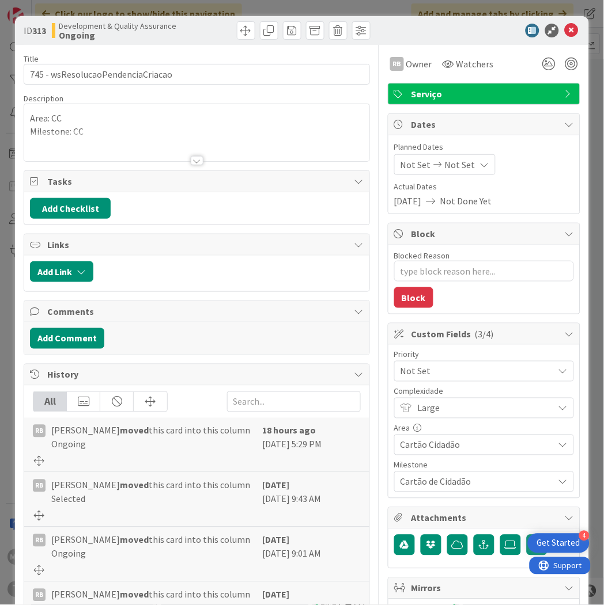
type textarea "x"
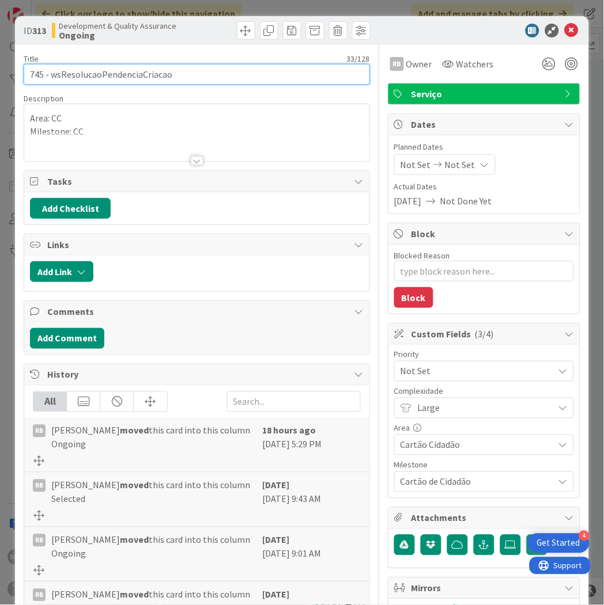
drag, startPoint x: 191, startPoint y: 75, endPoint x: 50, endPoint y: 66, distance: 140.9
click at [50, 66] on input "745 - wsResolucaoPendenciaCriacao" at bounding box center [197, 74] width 346 height 21
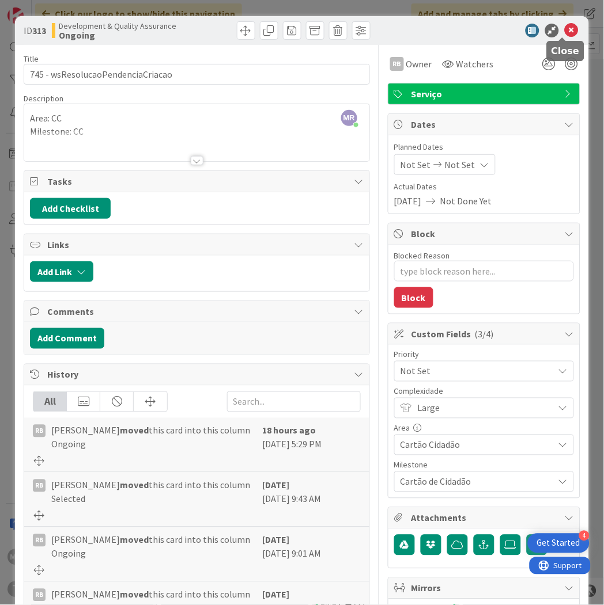
click at [564, 30] on icon at bounding box center [571, 31] width 14 height 14
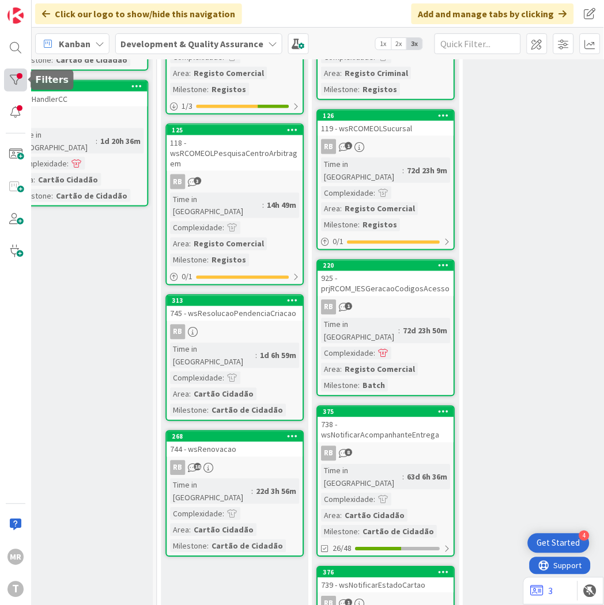
click at [18, 78] on div at bounding box center [15, 80] width 23 height 23
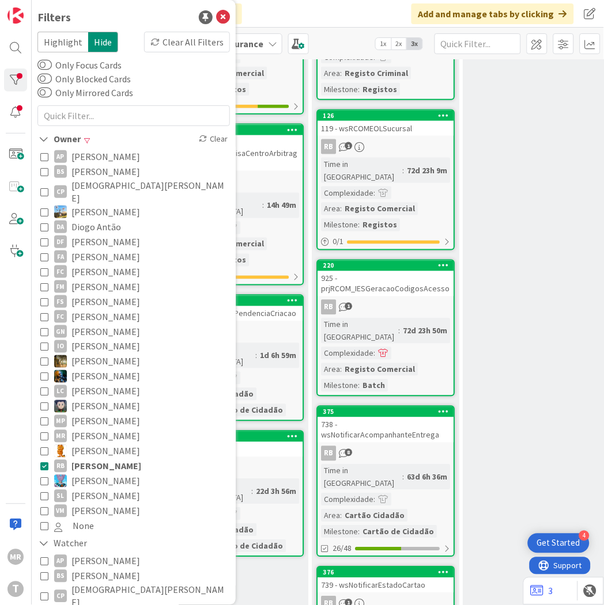
click at [101, 489] on span "[PERSON_NAME]" at bounding box center [105, 496] width 69 height 15
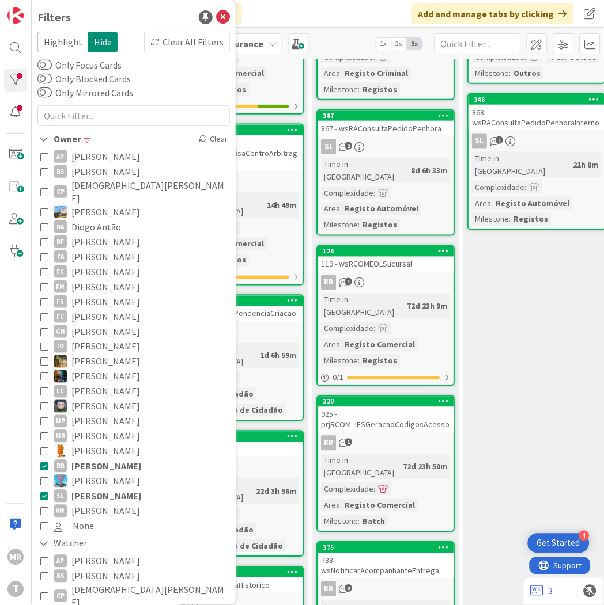
click at [108, 459] on span "[PERSON_NAME]" at bounding box center [106, 466] width 70 height 15
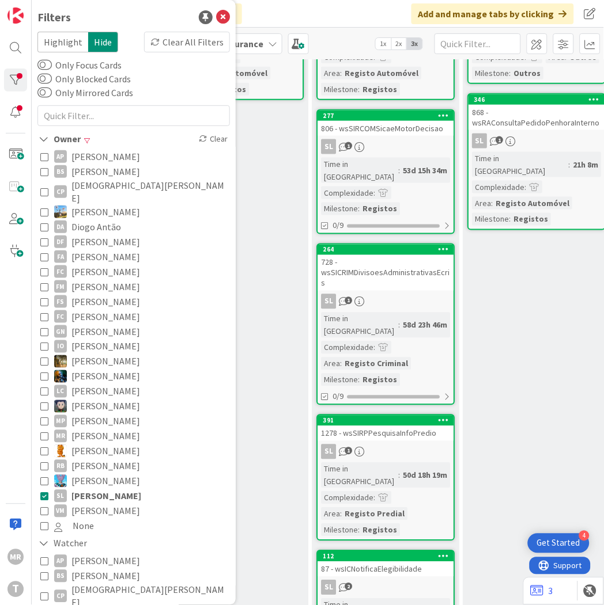
scroll to position [0, 369]
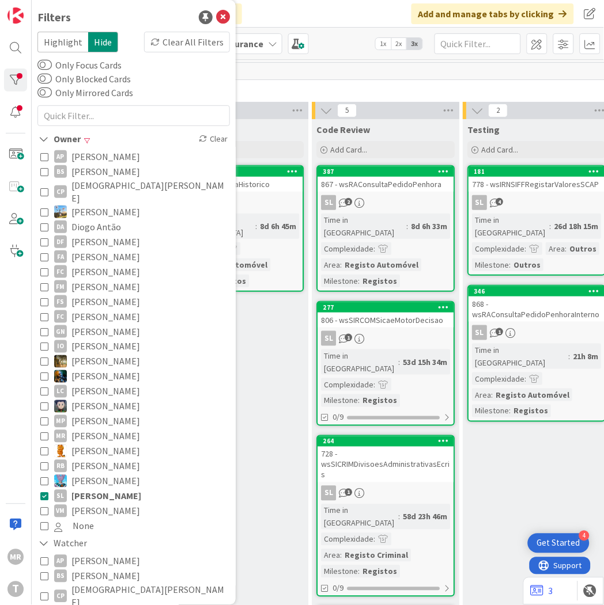
click at [260, 448] on div "Ongoing Add Card... 337 856 - wsRAPesquisaHistorico SL Time in Column : 8d 6h 4…" at bounding box center [234, 525] width 147 height 813
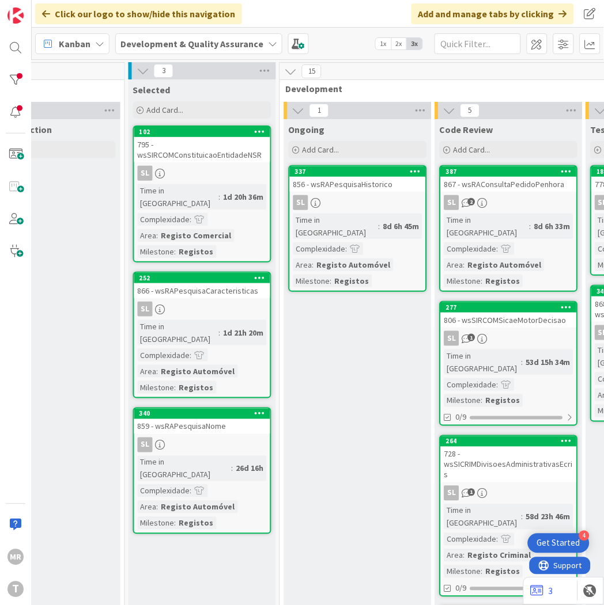
scroll to position [0, 235]
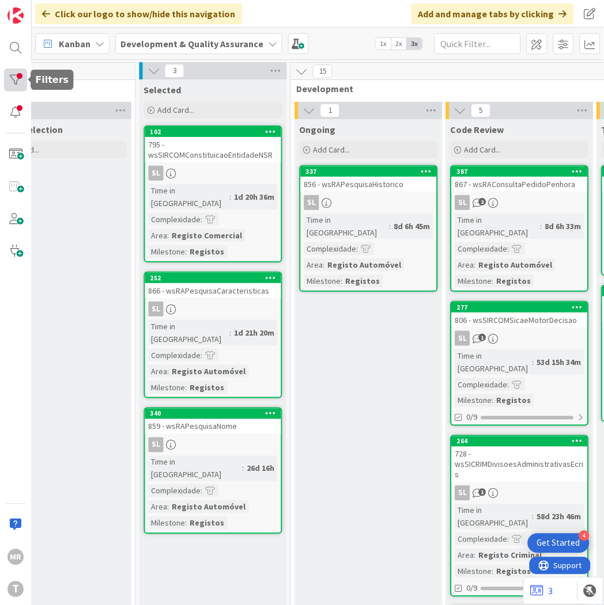
click at [22, 81] on div at bounding box center [15, 80] width 23 height 23
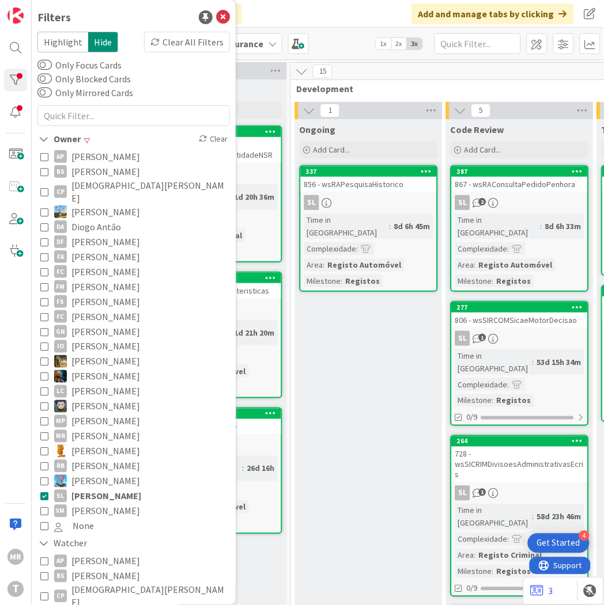
click at [77, 489] on span "[PERSON_NAME]" at bounding box center [106, 496] width 70 height 15
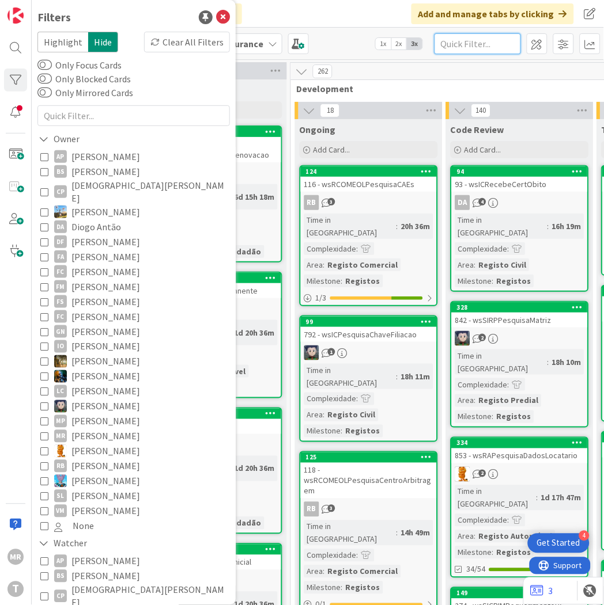
click at [468, 48] on input "text" at bounding box center [477, 43] width 86 height 21
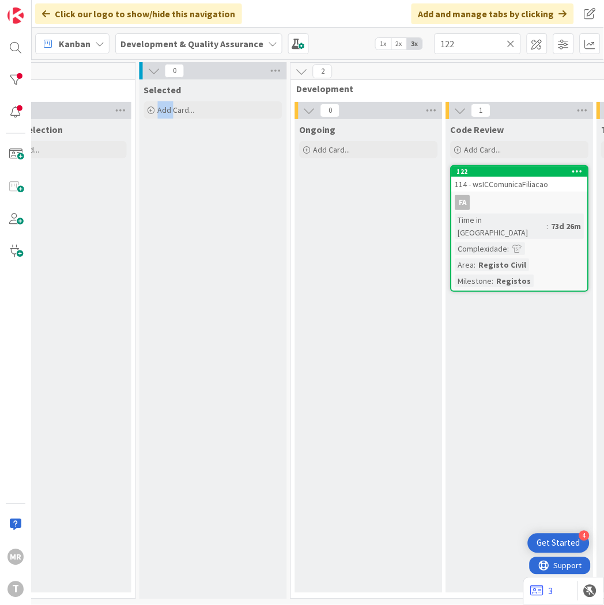
scroll to position [9, 235]
drag, startPoint x: 157, startPoint y: 595, endPoint x: 181, endPoint y: 595, distance: 24.2
click at [181, 595] on div "0 Selected Add Card..." at bounding box center [213, 333] width 151 height 543
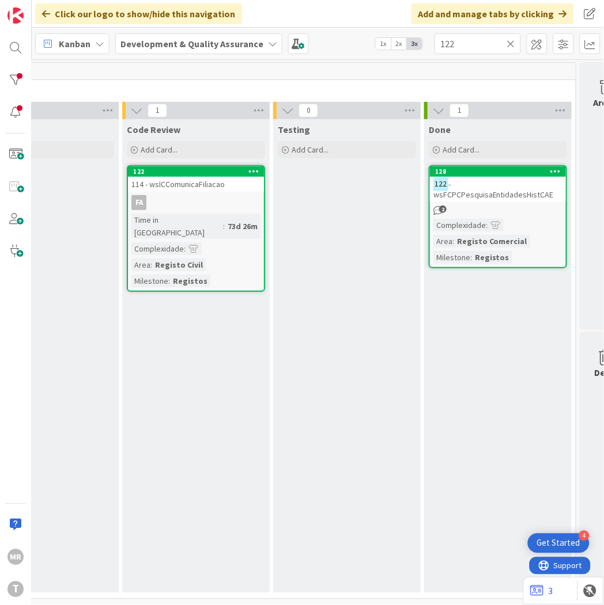
scroll to position [9, 599]
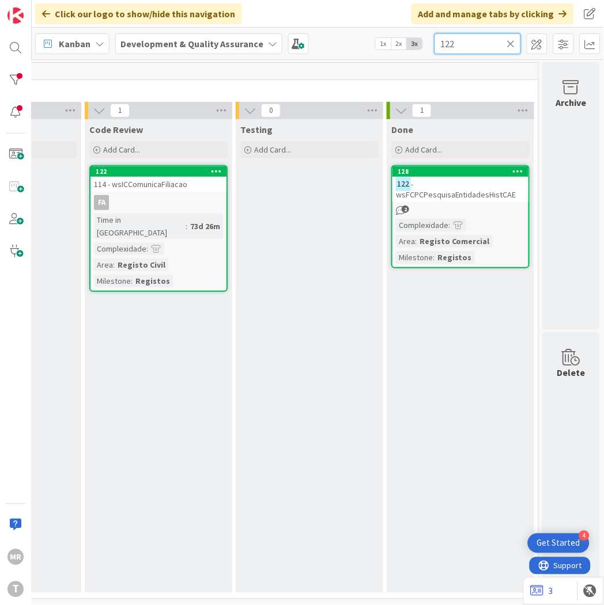
drag, startPoint x: 461, startPoint y: 43, endPoint x: 376, endPoint y: 32, distance: 85.3
click at [387, 33] on div "Kanban Development & Quality Assurance 1x 2x 3x 122" at bounding box center [318, 44] width 572 height 32
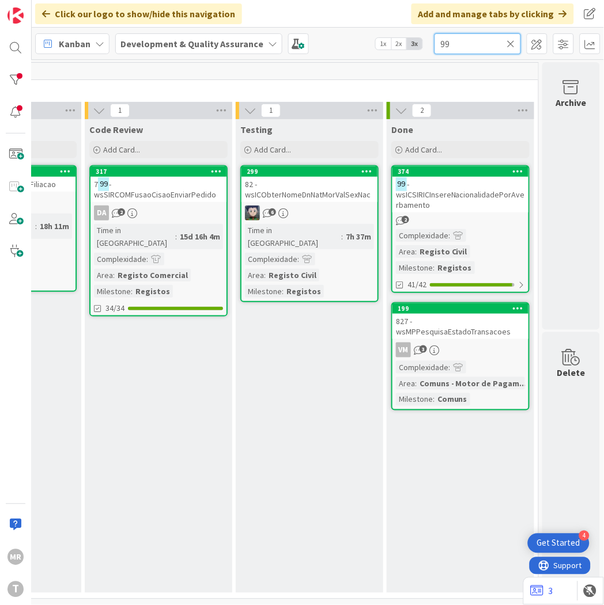
drag, startPoint x: 450, startPoint y: 39, endPoint x: 384, endPoint y: 39, distance: 66.2
click at [400, 40] on div "Kanban Development & Quality Assurance 1x 2x 3x 99" at bounding box center [318, 44] width 572 height 32
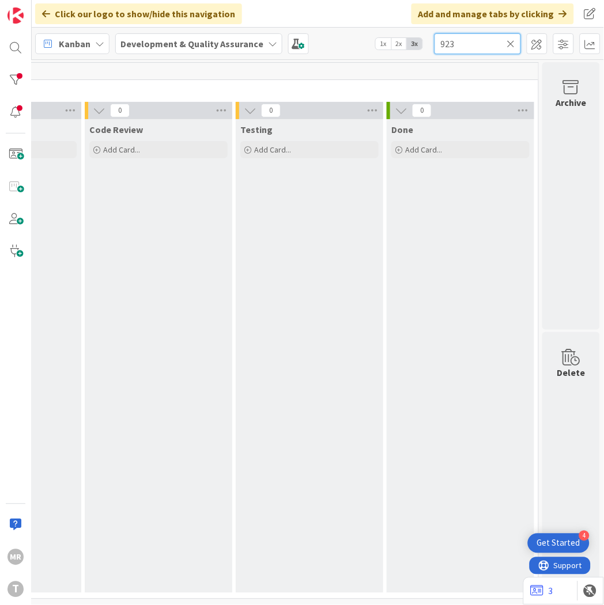
type input "923"
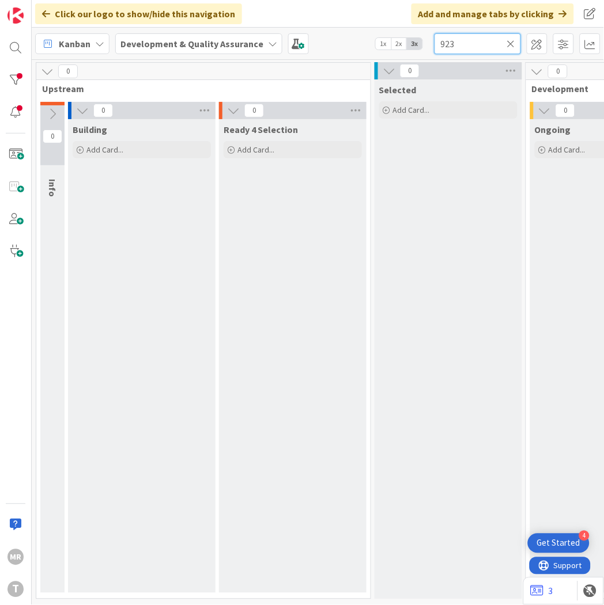
scroll to position [9, 605]
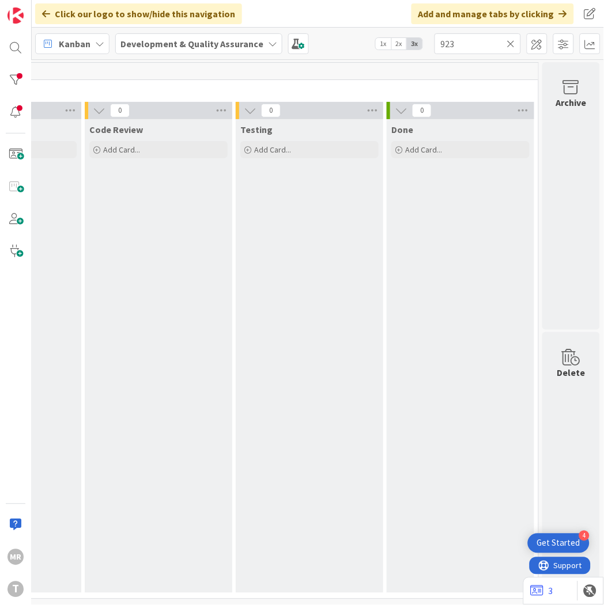
click at [513, 43] on icon at bounding box center [511, 44] width 8 height 10
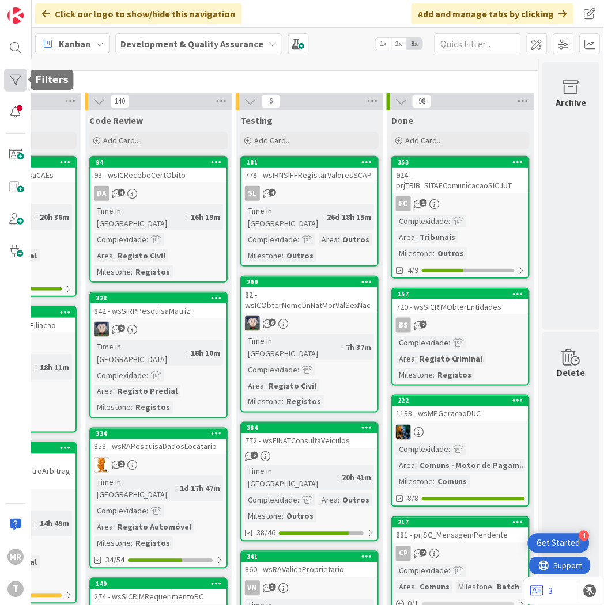
click at [13, 77] on div at bounding box center [15, 80] width 23 height 23
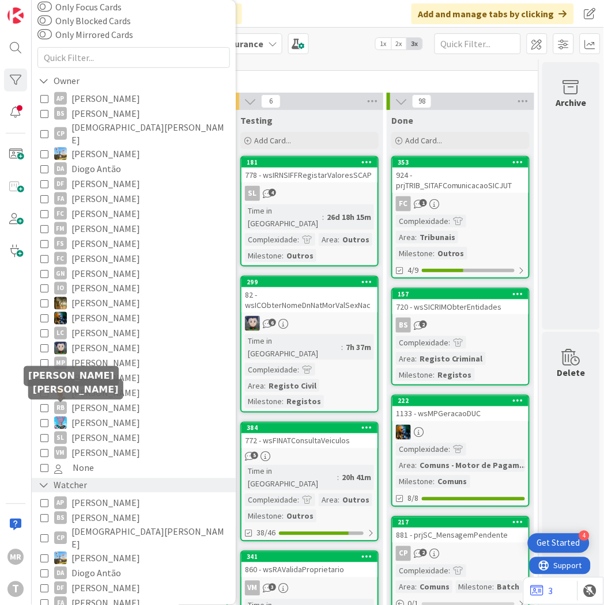
scroll to position [64, 0]
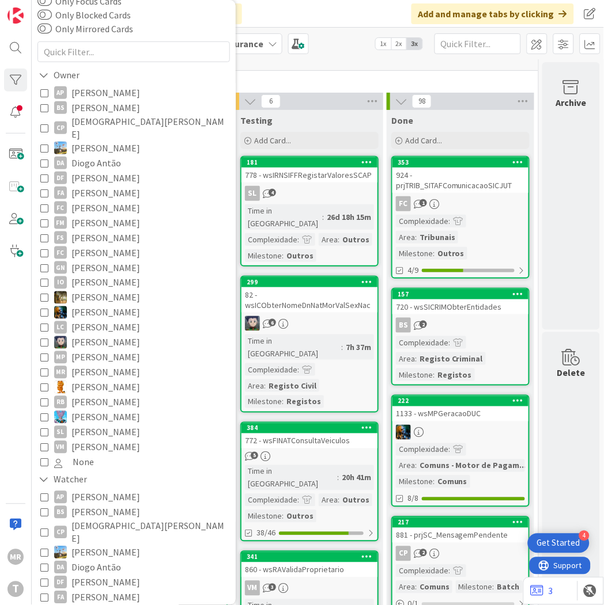
click at [117, 440] on span "[PERSON_NAME]" at bounding box center [105, 447] width 69 height 15
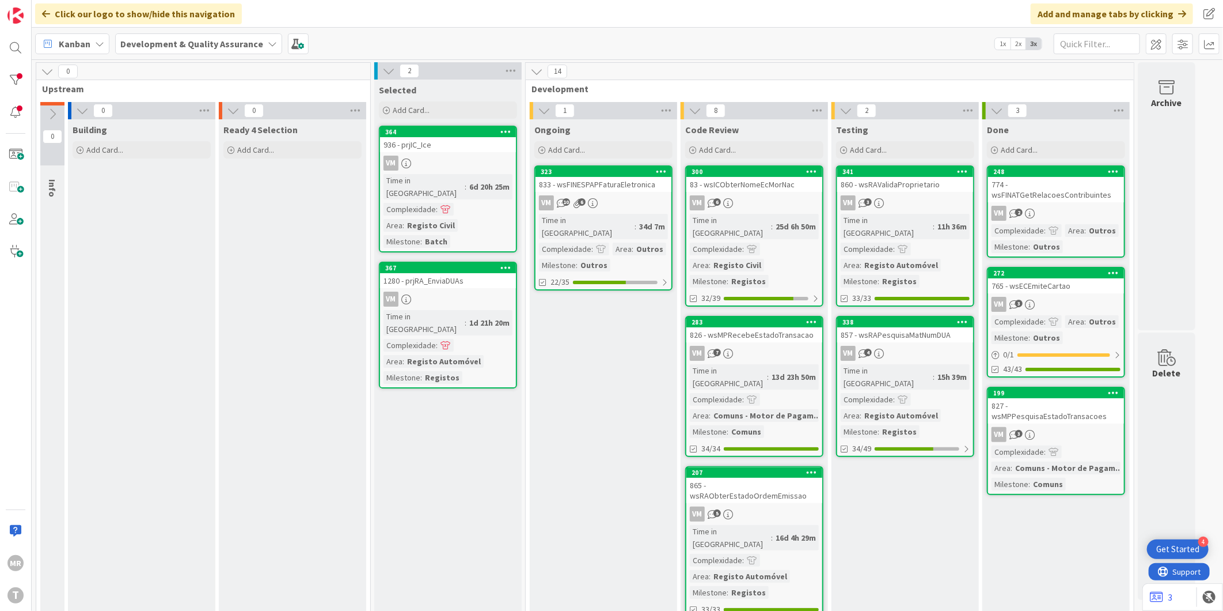
scroll to position [0, 0]
click at [21, 78] on div at bounding box center [15, 80] width 23 height 23
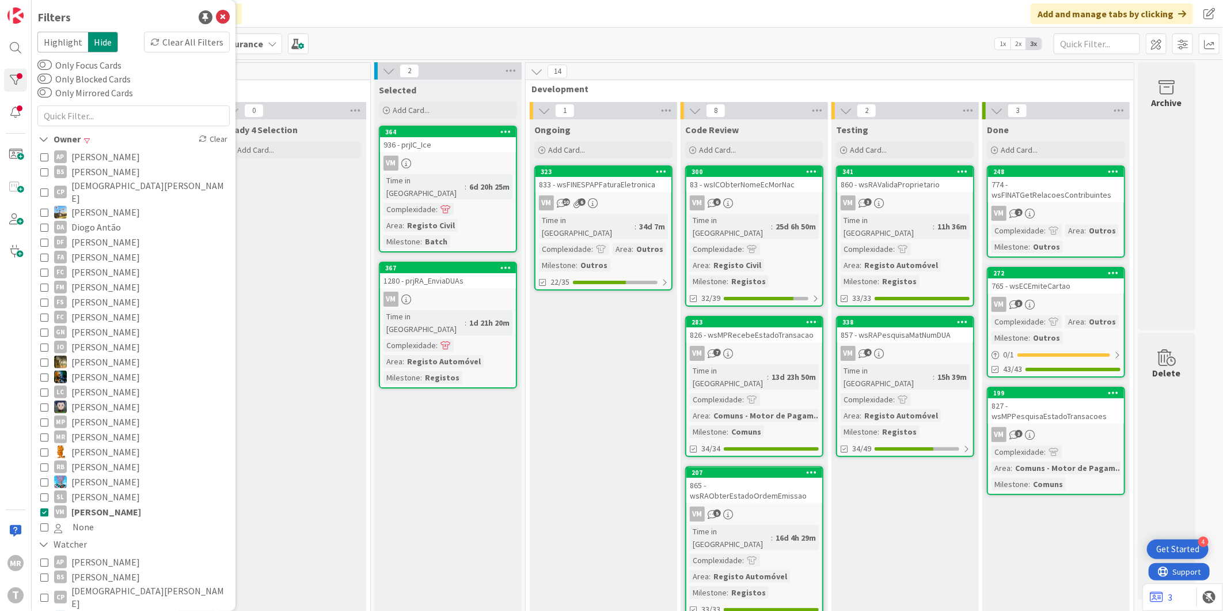
click at [92, 504] on span "[PERSON_NAME]" at bounding box center [106, 511] width 70 height 15
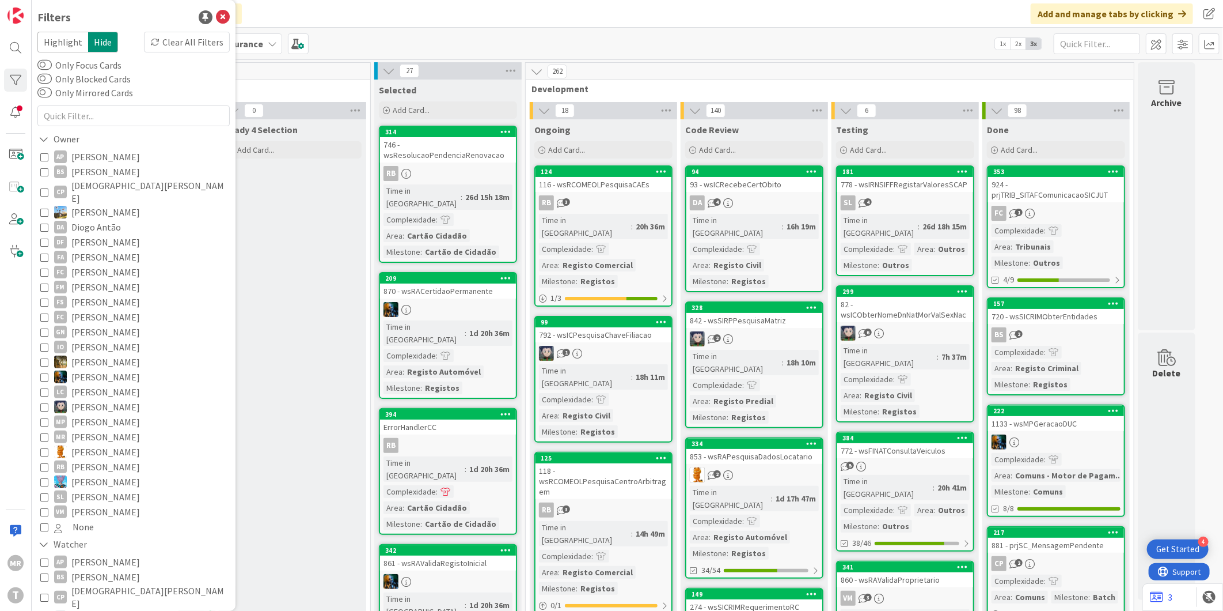
click at [78, 519] on span "None" at bounding box center [83, 526] width 21 height 15
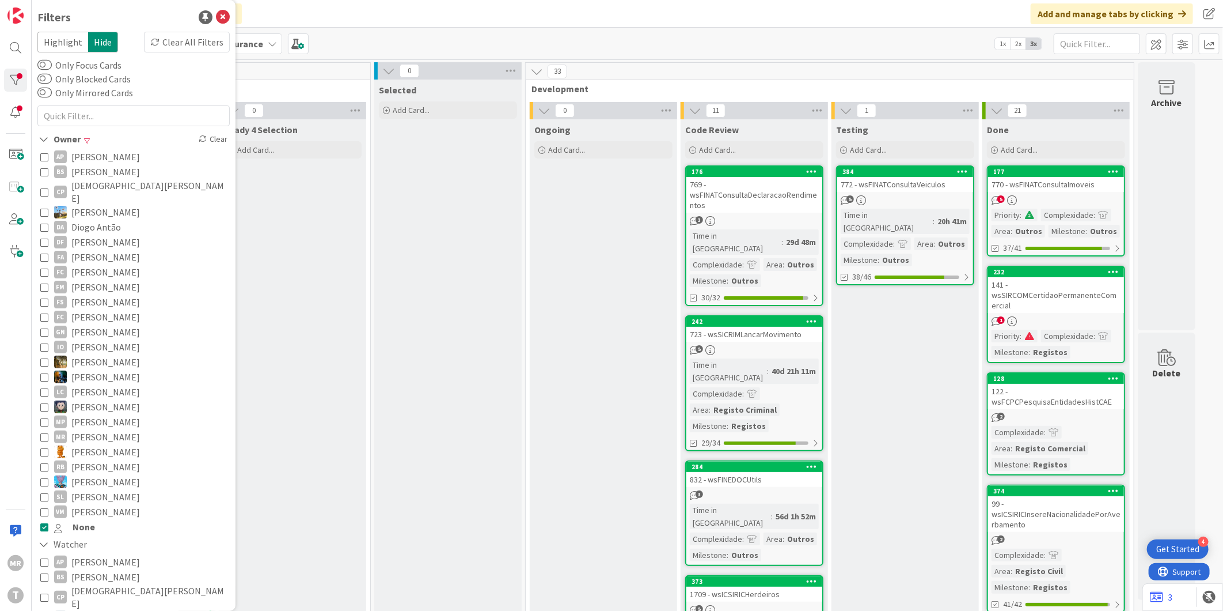
click at [78, 519] on span "None" at bounding box center [84, 526] width 22 height 15
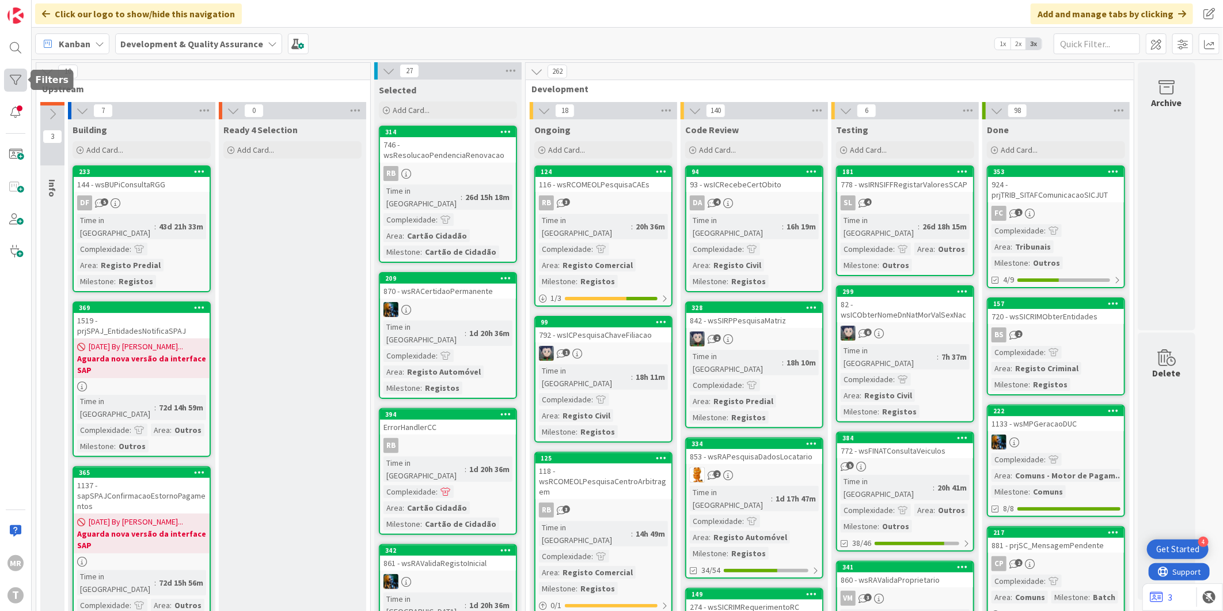
click at [18, 78] on div at bounding box center [15, 80] width 23 height 23
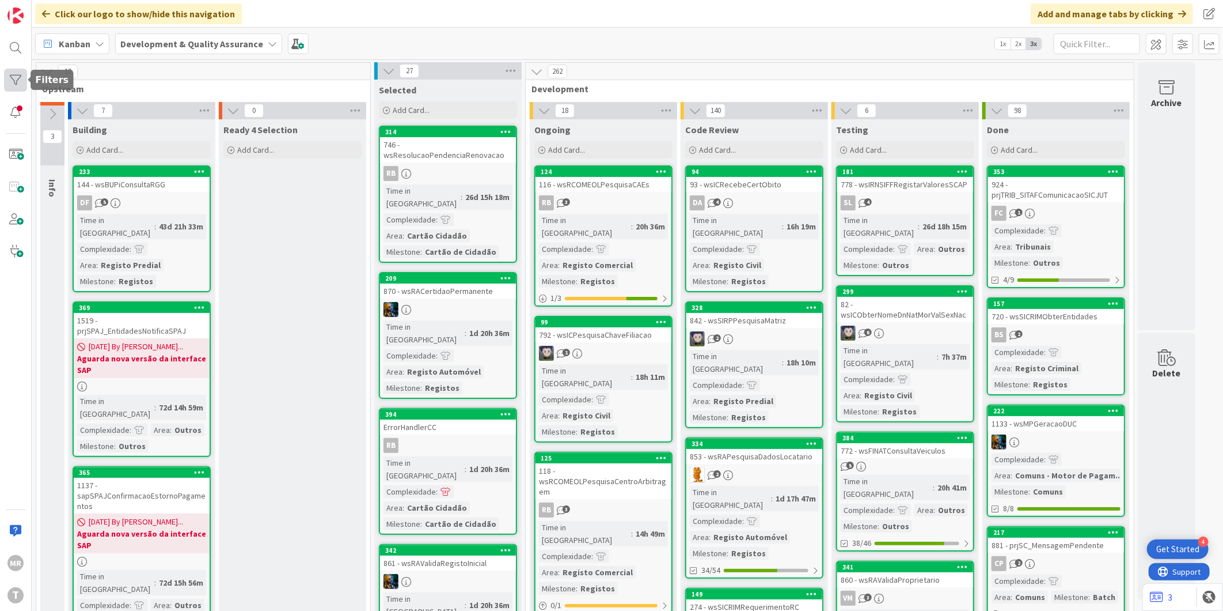
click at [25, 76] on div at bounding box center [15, 80] width 23 height 23
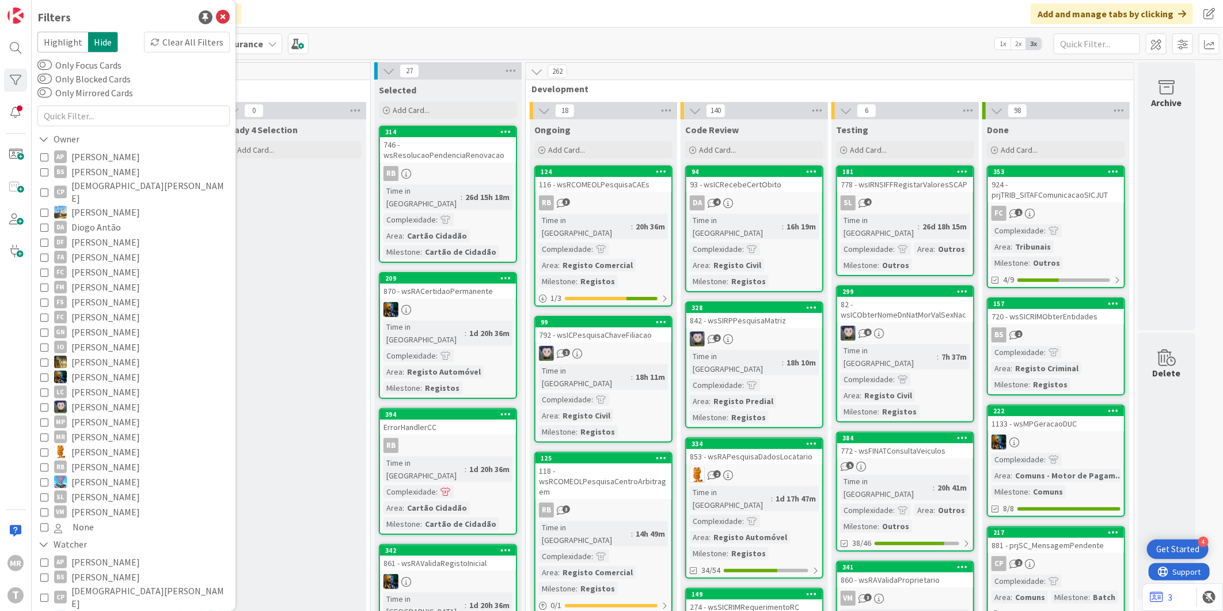
click at [101, 504] on span "[PERSON_NAME]" at bounding box center [105, 511] width 69 height 15
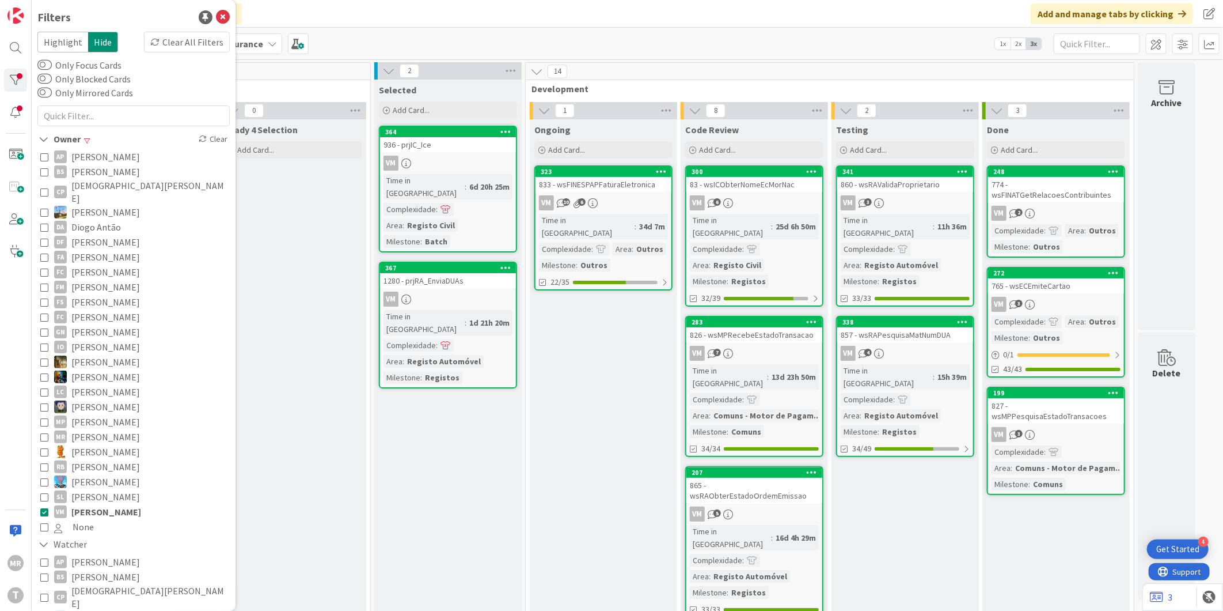
click at [104, 444] on span "[PERSON_NAME]" at bounding box center [105, 451] width 69 height 15
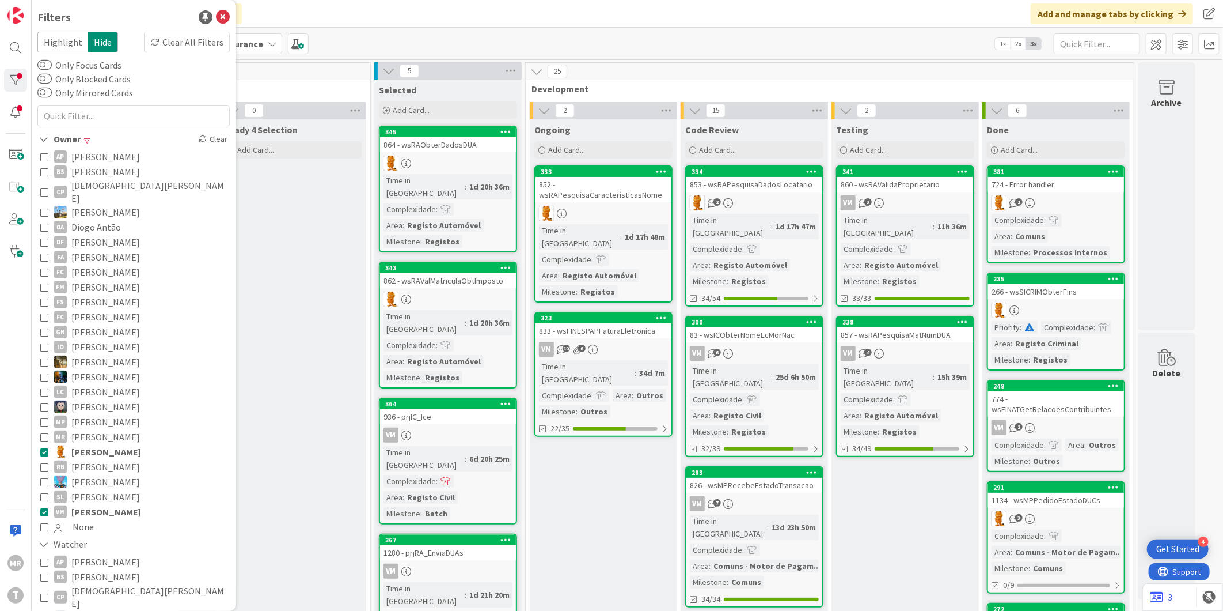
click at [104, 504] on span "[PERSON_NAME]" at bounding box center [106, 511] width 70 height 15
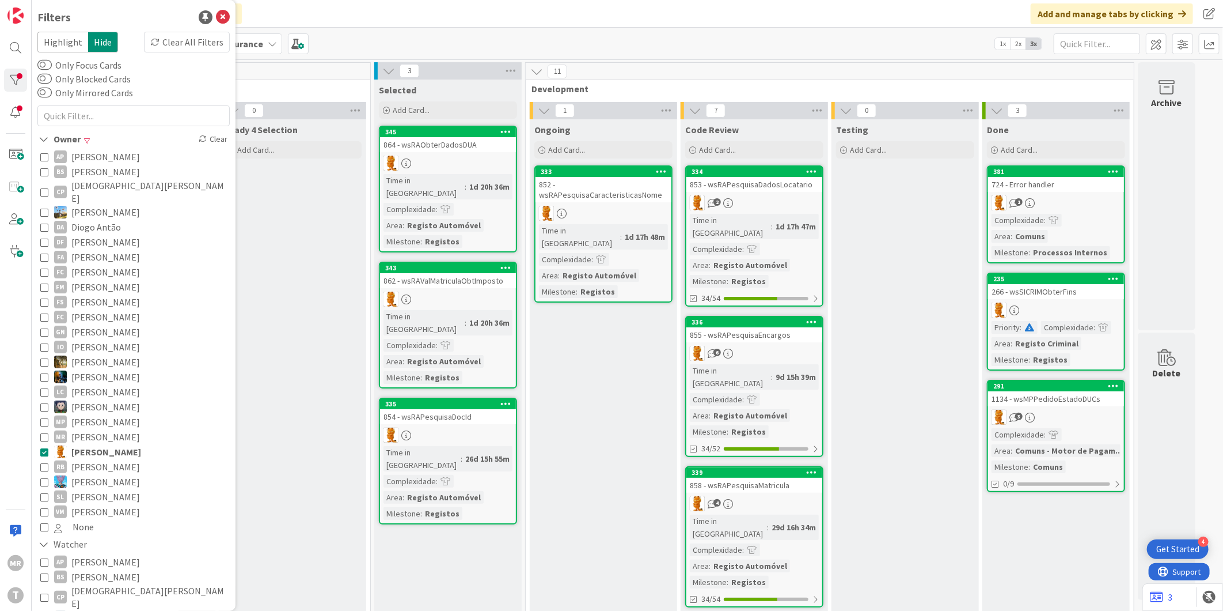
click at [100, 504] on span "[PERSON_NAME]" at bounding box center [105, 511] width 69 height 15
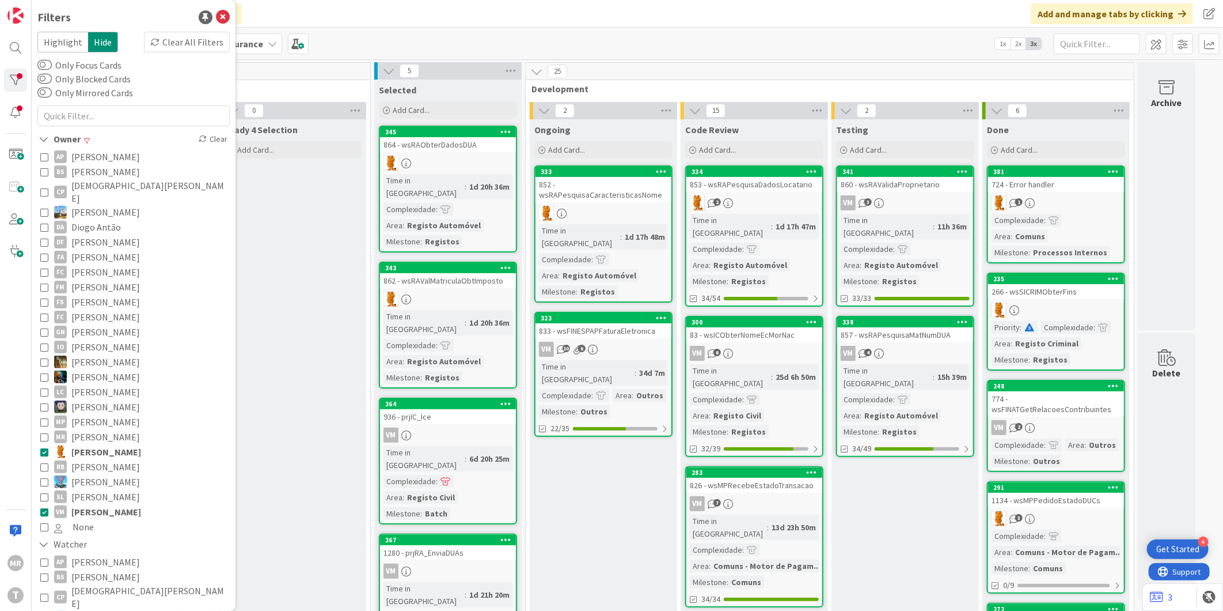
click at [105, 444] on span "[PERSON_NAME]" at bounding box center [106, 451] width 70 height 15
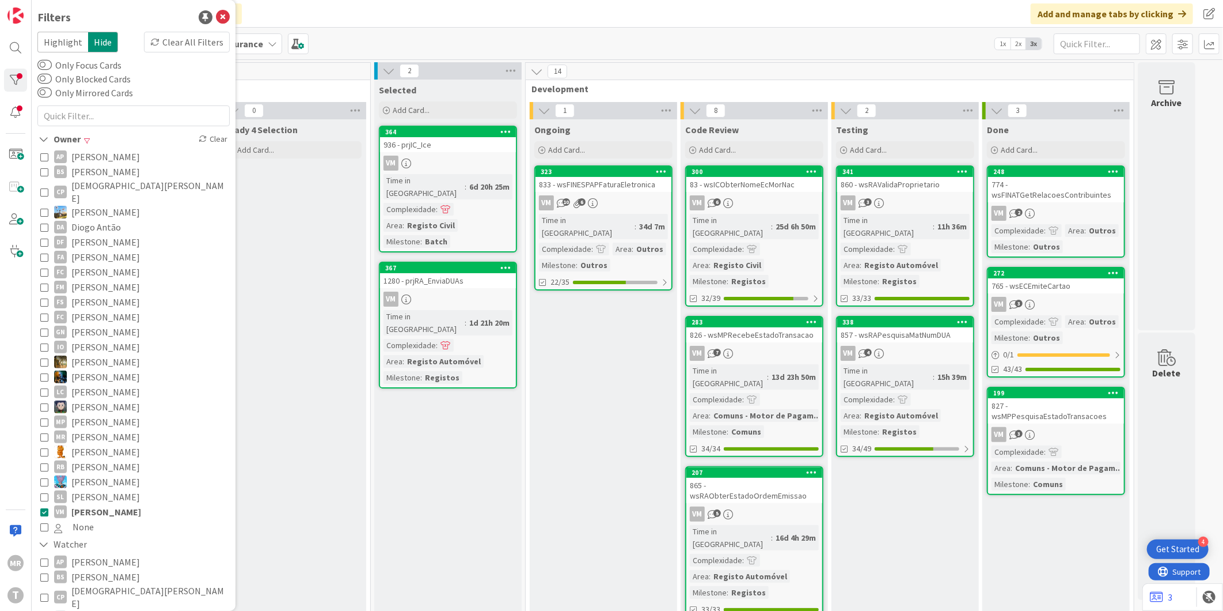
click at [114, 324] on span "[PERSON_NAME]" at bounding box center [105, 331] width 69 height 15
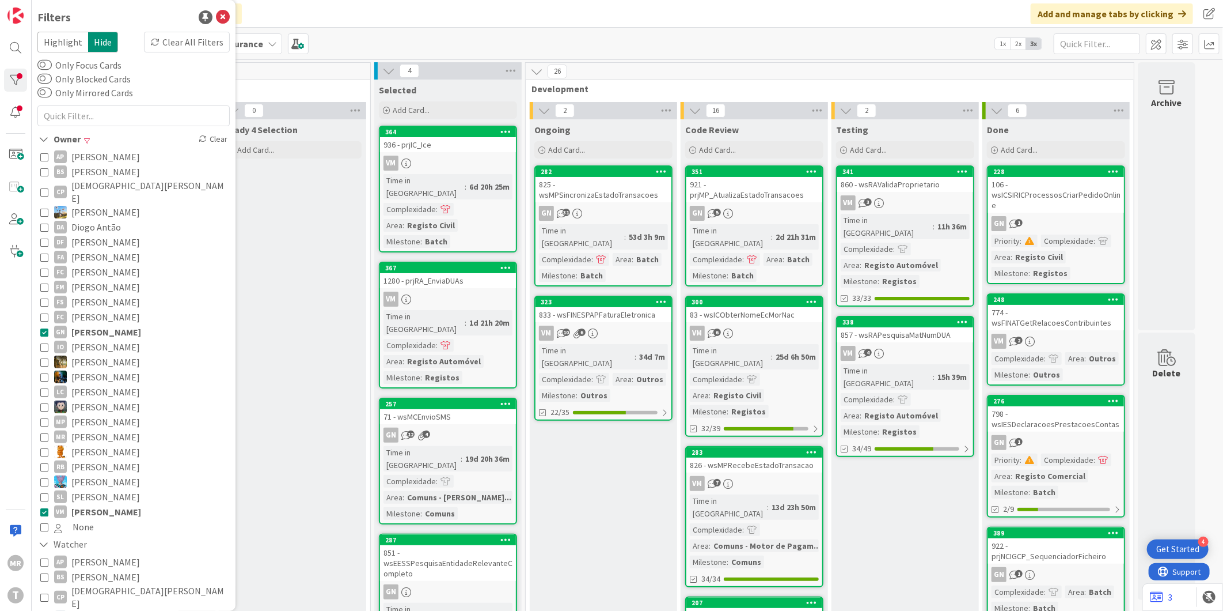
click at [101, 504] on span "[PERSON_NAME]" at bounding box center [106, 511] width 70 height 15
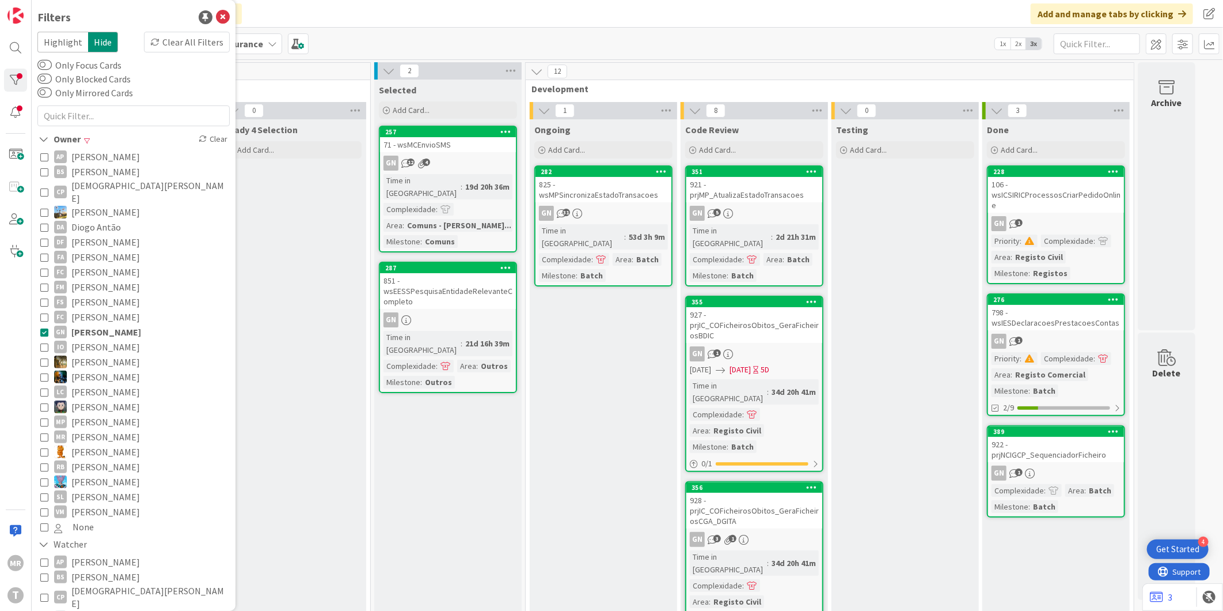
click at [111, 264] on span "[PERSON_NAME]" at bounding box center [105, 271] width 69 height 15
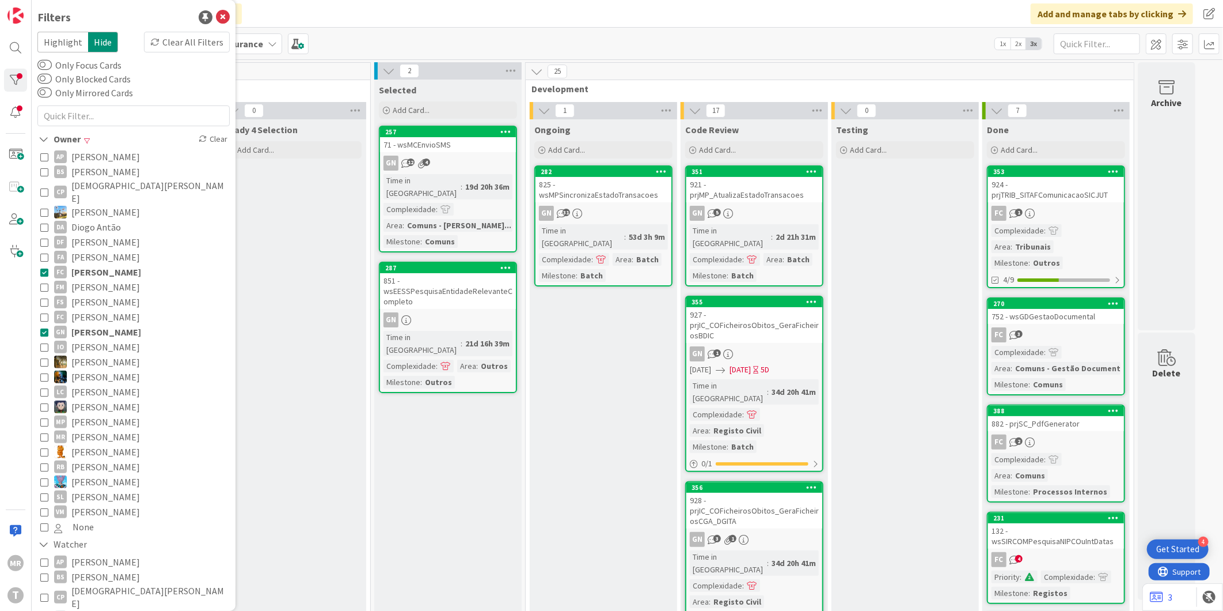
click at [111, 264] on span "[PERSON_NAME]" at bounding box center [106, 271] width 70 height 15
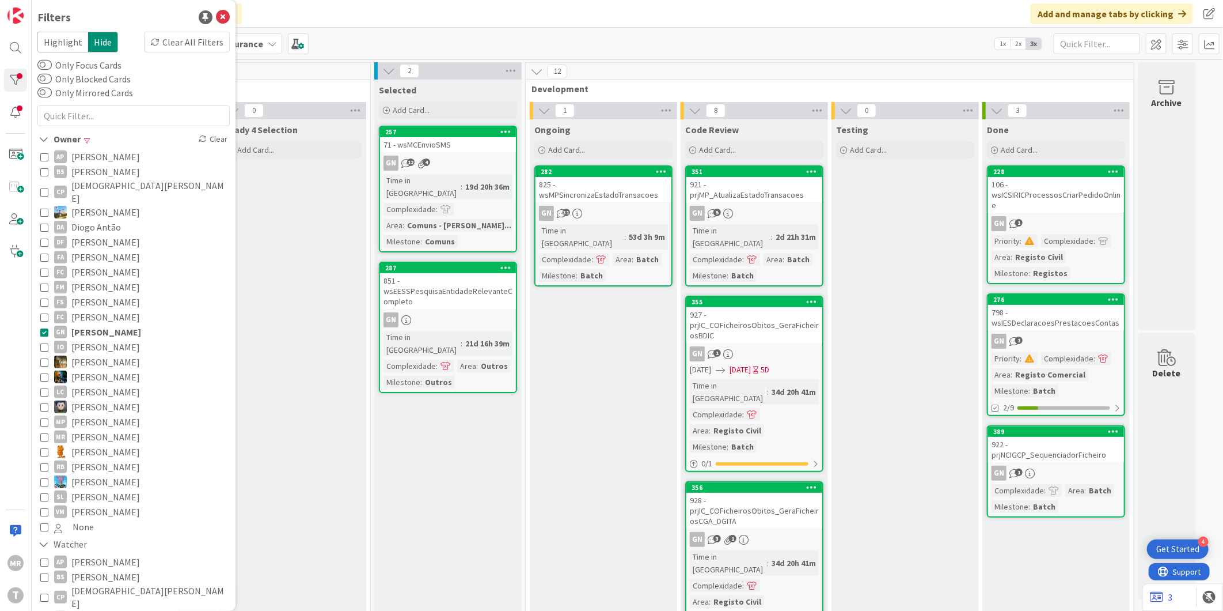
click at [107, 279] on span "[PERSON_NAME]" at bounding box center [105, 286] width 69 height 15
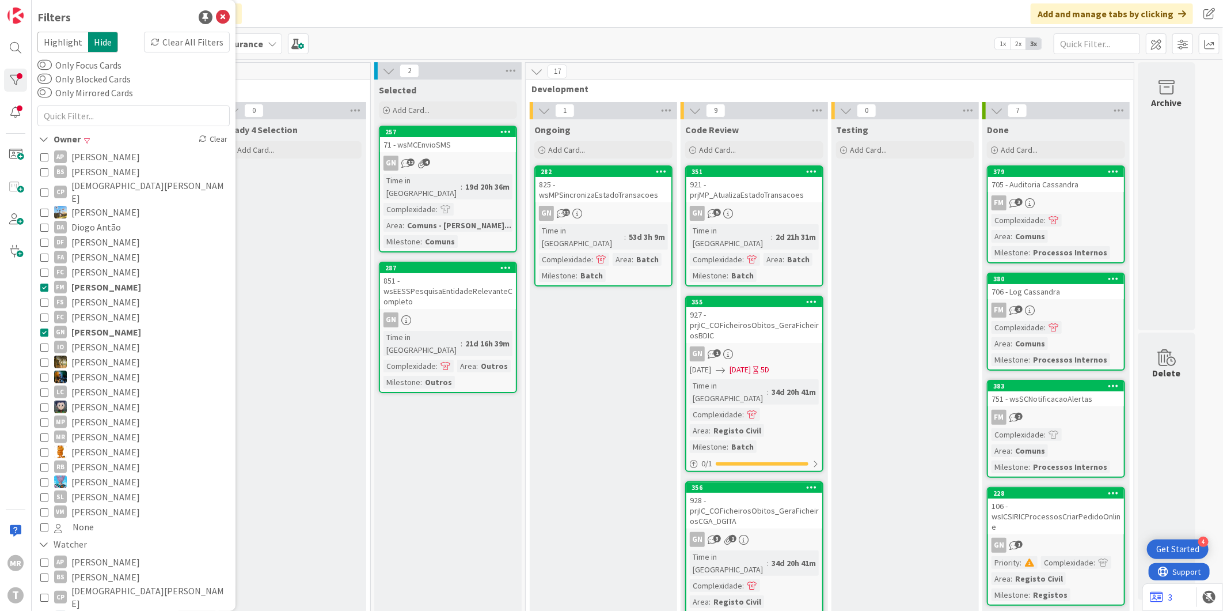
click at [109, 324] on span "[PERSON_NAME]" at bounding box center [106, 331] width 70 height 15
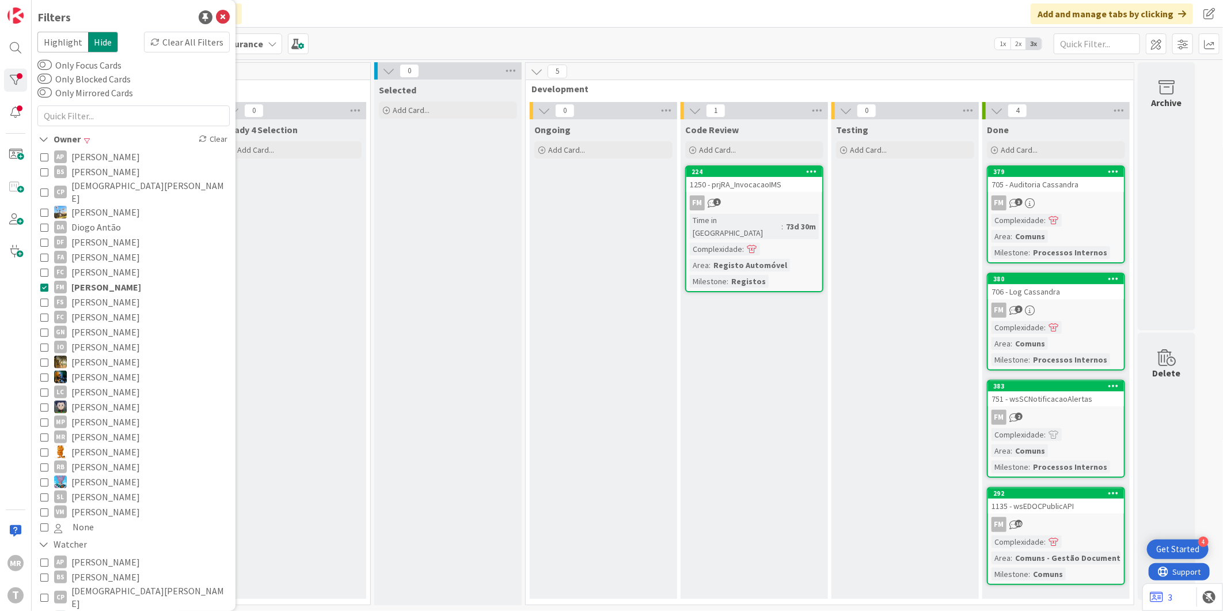
click at [105, 279] on span "[PERSON_NAME]" at bounding box center [106, 286] width 70 height 15
